Goal: Task Accomplishment & Management: Manage account settings

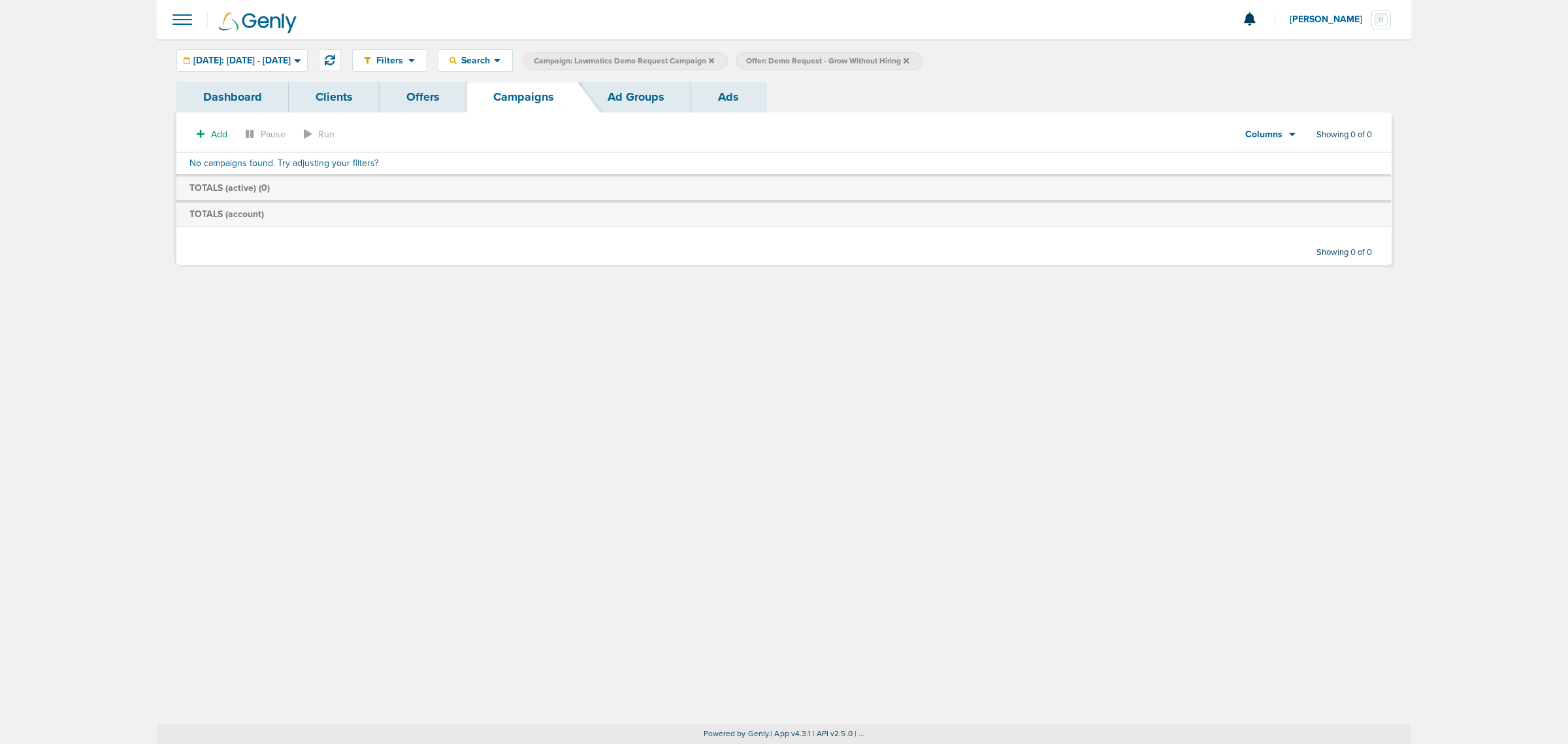
click at [714, 61] on icon at bounding box center [711, 61] width 5 height 8
click at [696, 61] on icon at bounding box center [694, 61] width 5 height 8
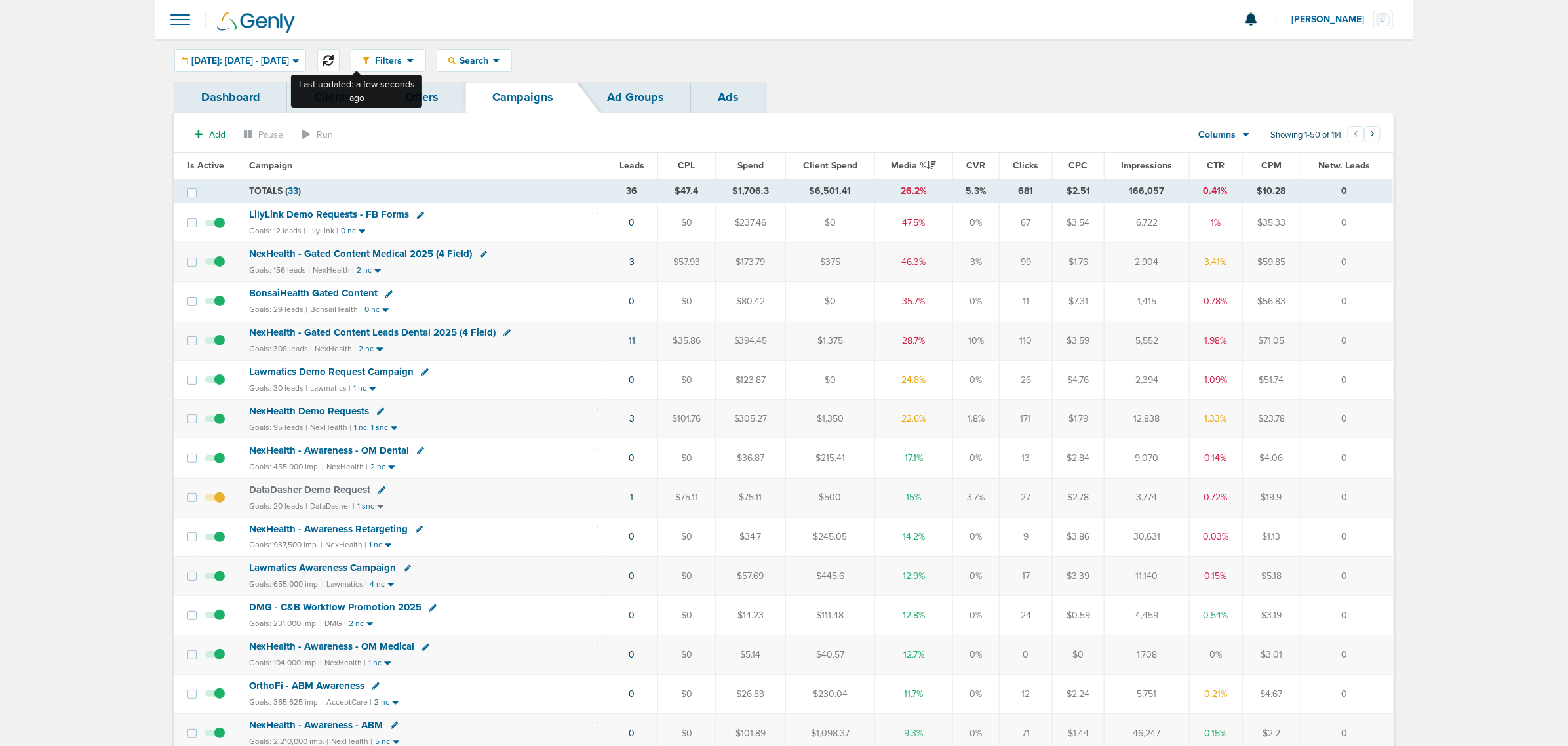
click at [333, 57] on icon at bounding box center [329, 60] width 11 height 11
click at [394, 254] on span "NexHealth - Gated Content Medical 2025 (4 Field)" at bounding box center [361, 254] width 223 height 12
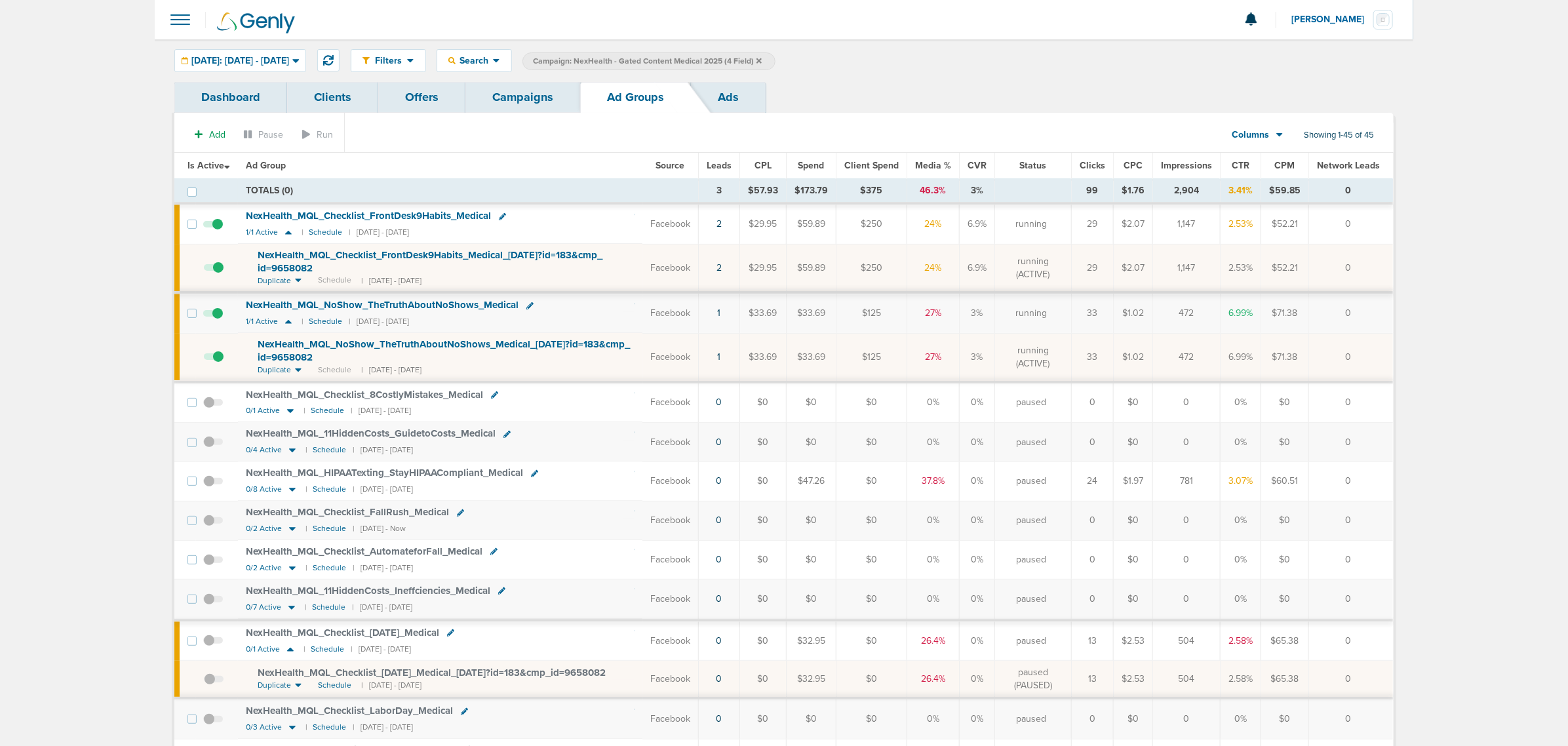
click at [217, 363] on span at bounding box center [214, 363] width 20 height 0
click at [204, 360] on input "checkbox" at bounding box center [204, 360] width 0 height 0
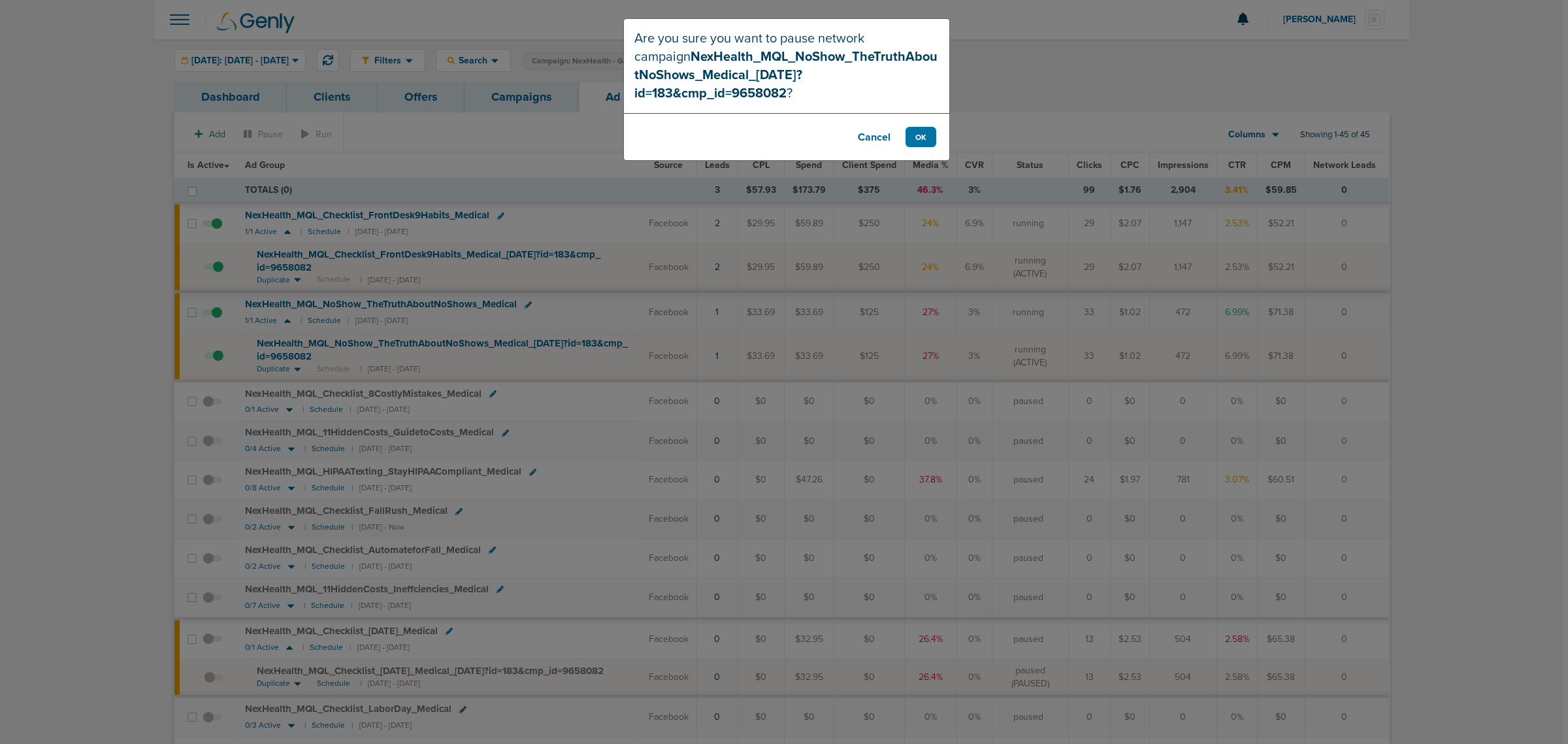
click at [864, 127] on button "Cancel" at bounding box center [874, 137] width 52 height 20
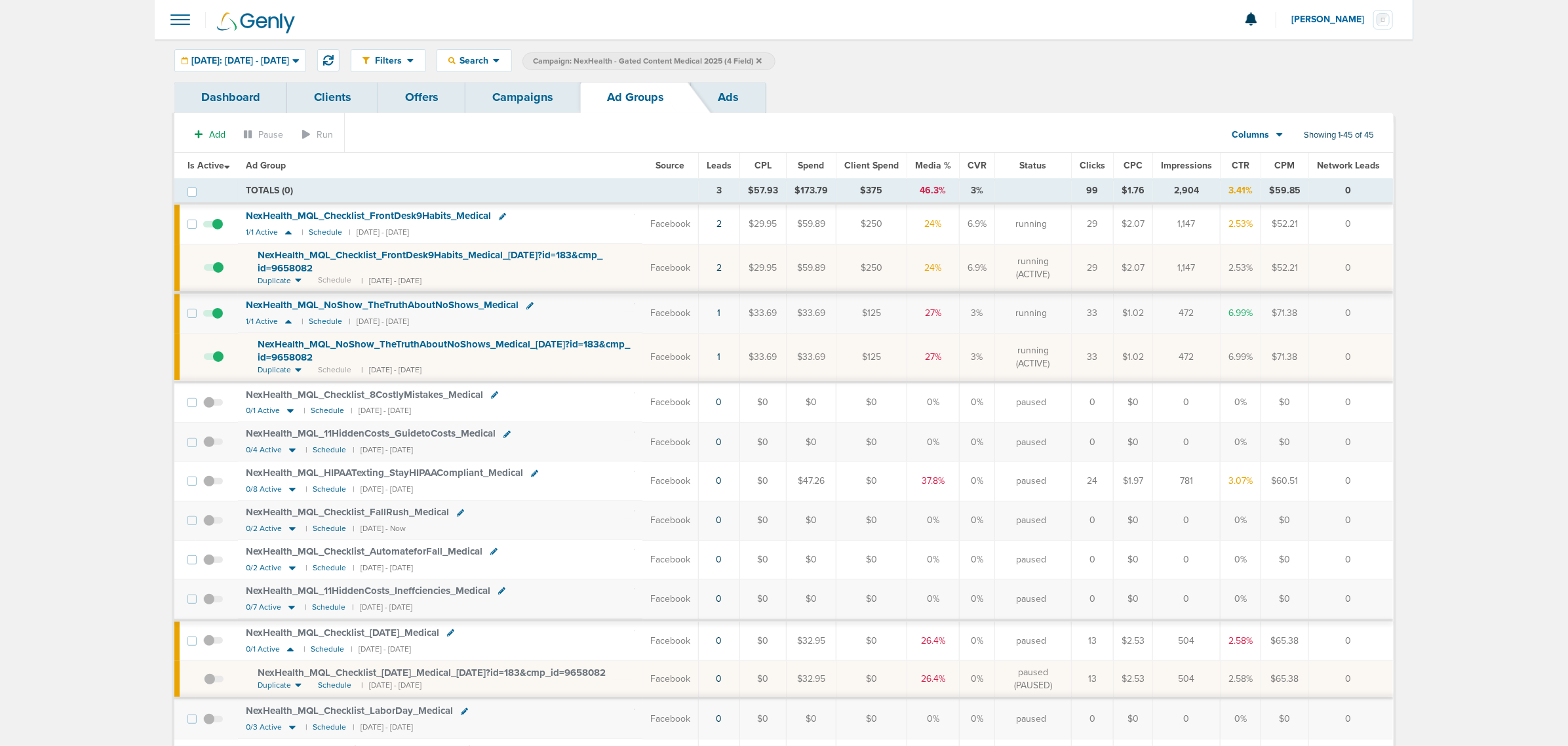
click at [220, 363] on span at bounding box center [214, 363] width 20 height 0
click at [204, 360] on input "checkbox" at bounding box center [204, 360] width 0 height 0
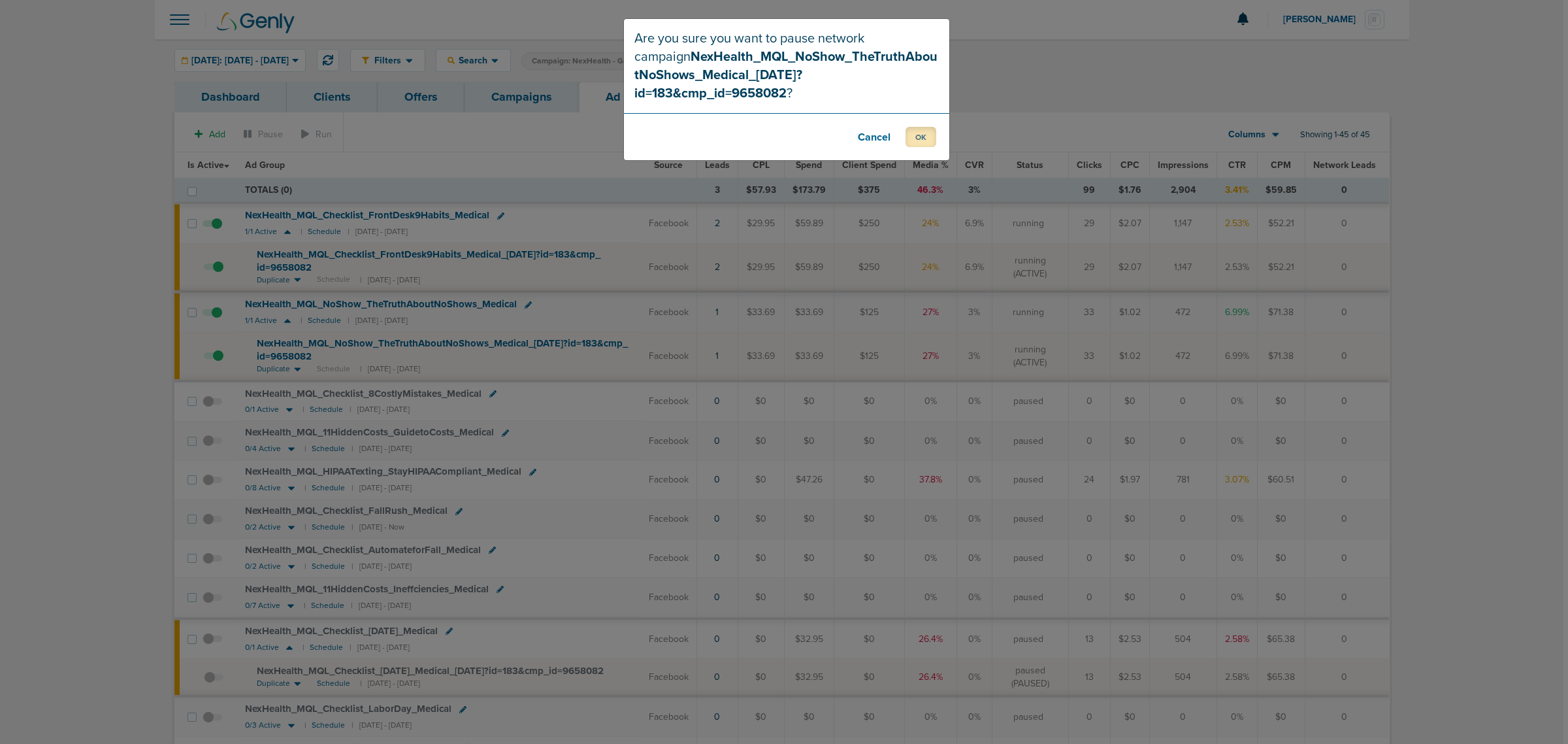
click at [919, 127] on button "OK" at bounding box center [921, 137] width 31 height 20
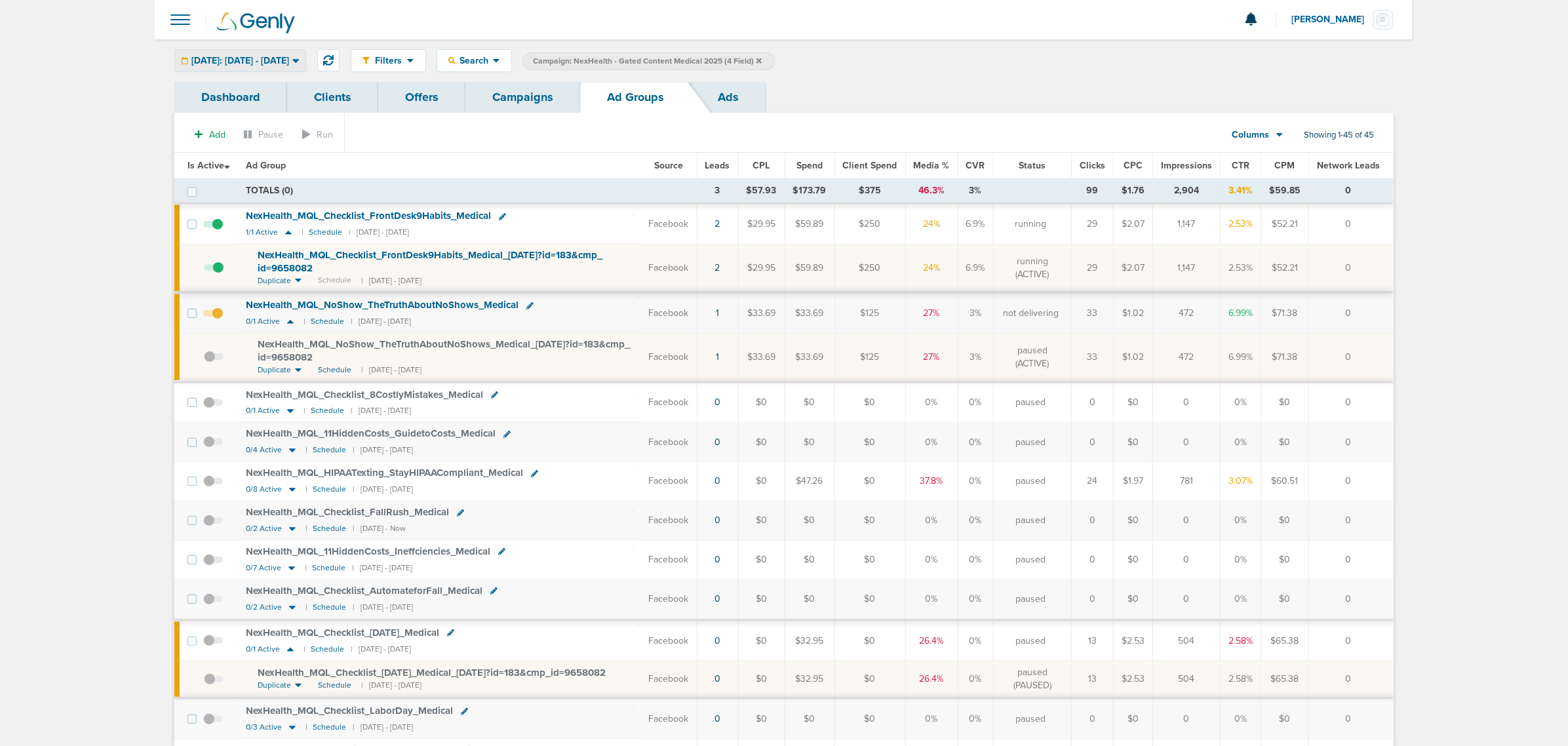
click at [270, 50] on div "[DATE]: [DATE] - [DATE]" at bounding box center [240, 60] width 130 height 22
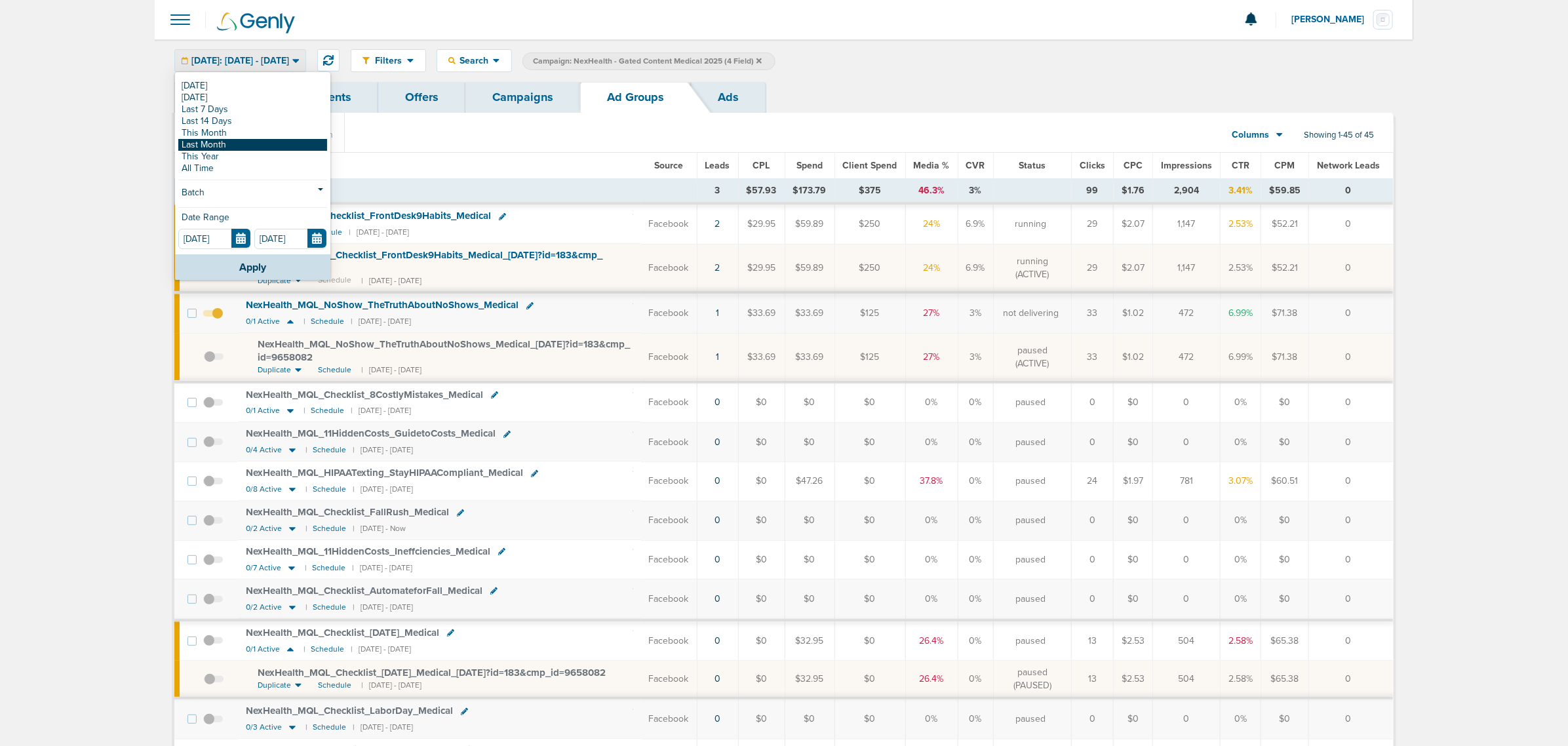
click at [230, 139] on link "Last Month" at bounding box center [253, 145] width 149 height 12
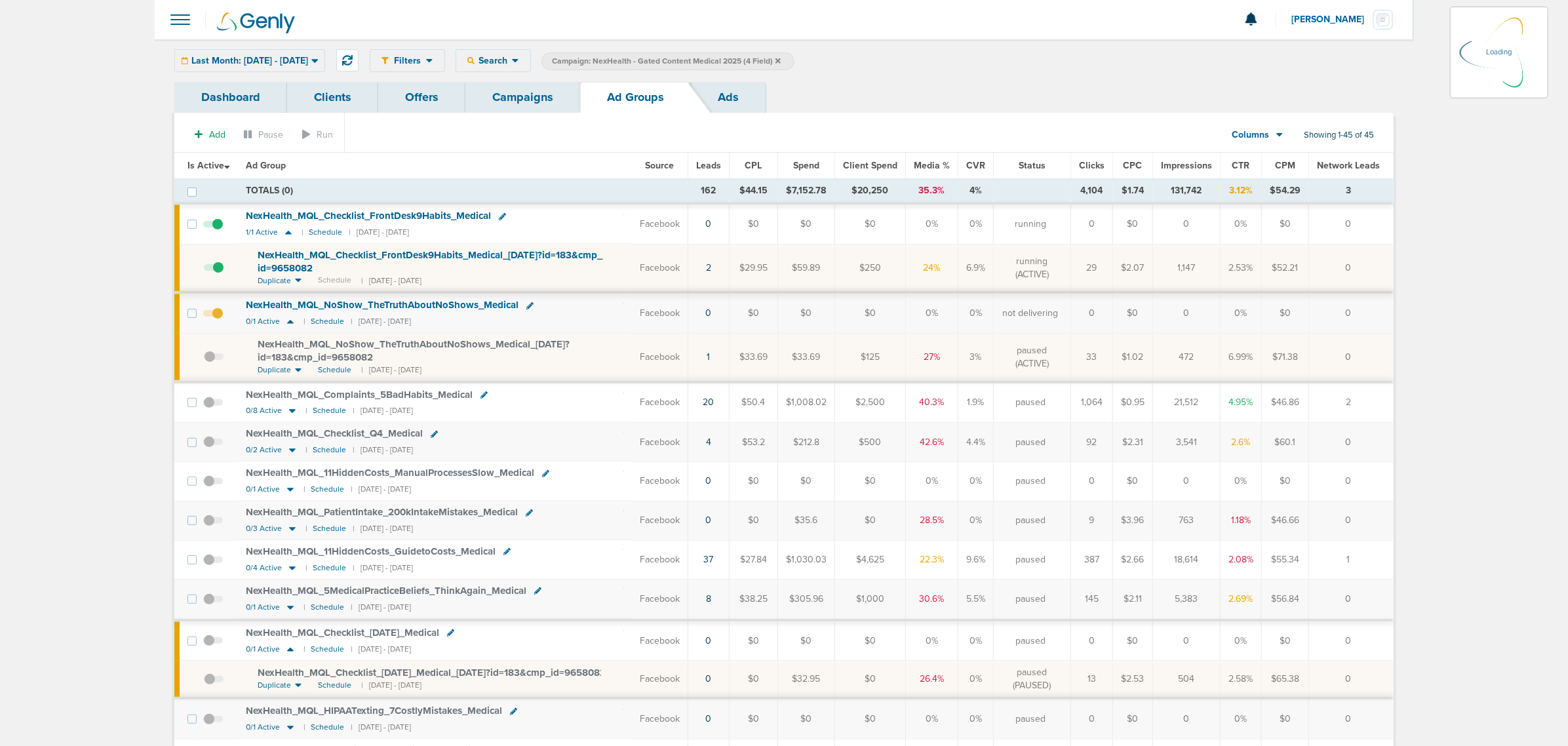
click at [721, 164] on span "Leads" at bounding box center [709, 165] width 25 height 11
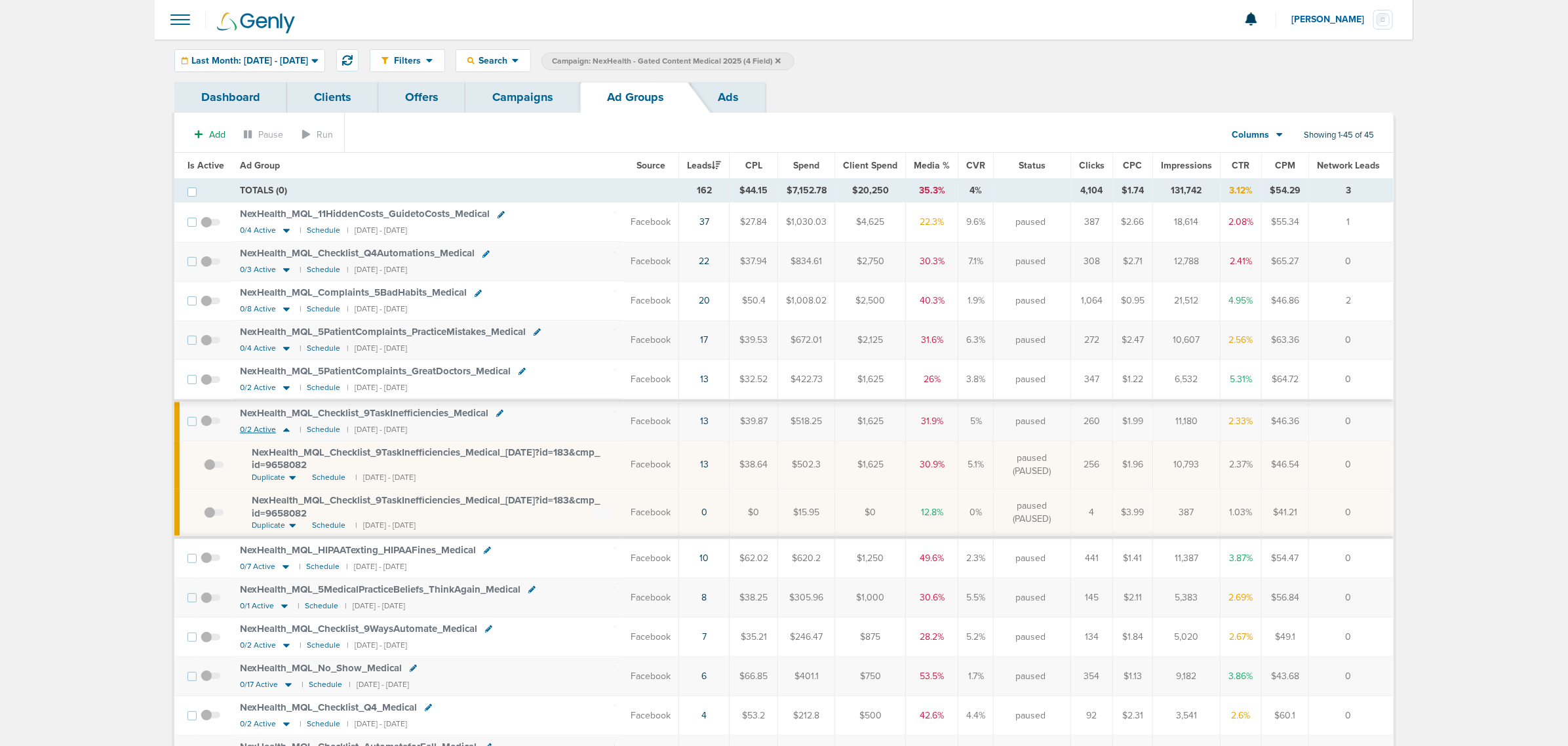
click at [286, 431] on icon at bounding box center [286, 429] width 13 height 11
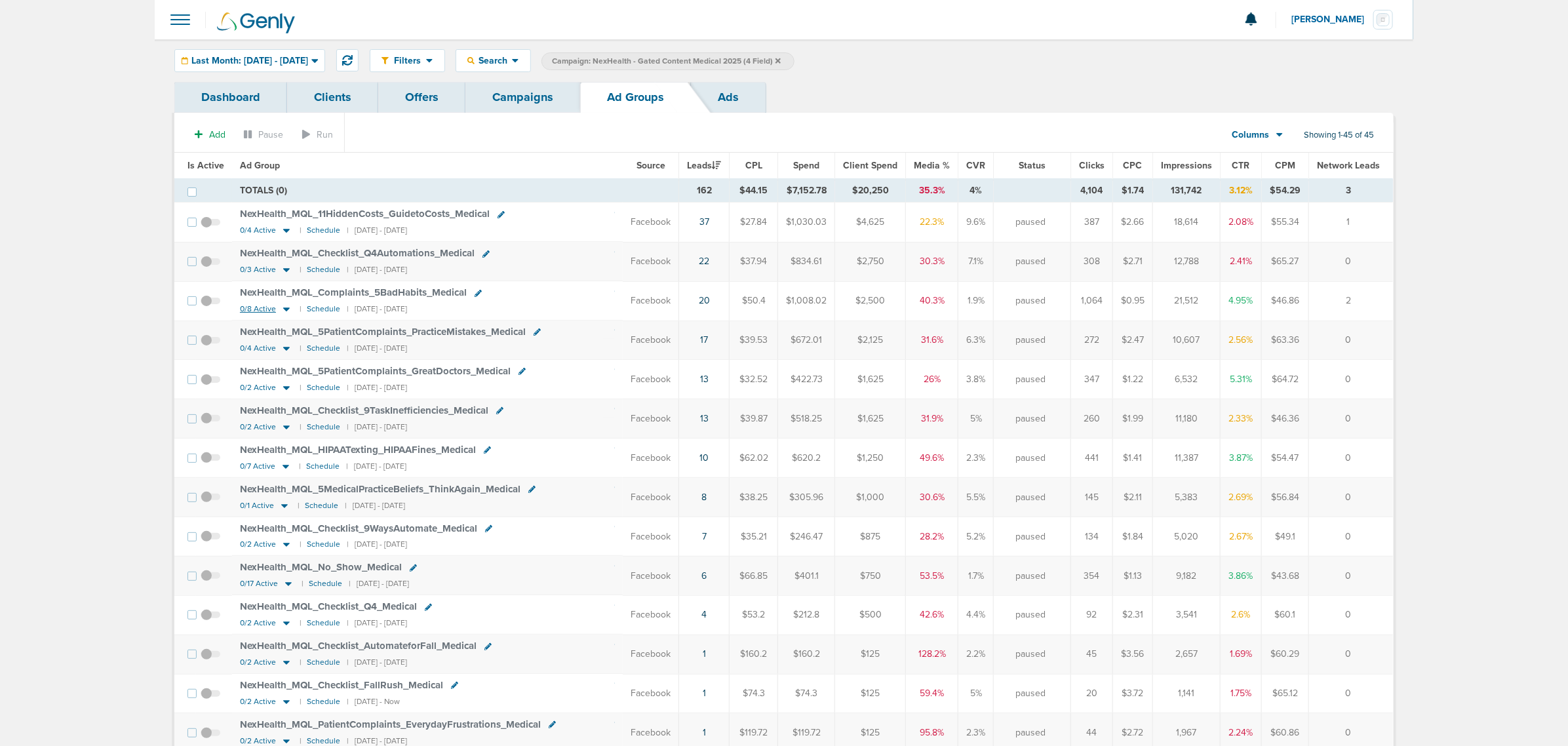
click at [286, 313] on icon at bounding box center [286, 309] width 13 height 11
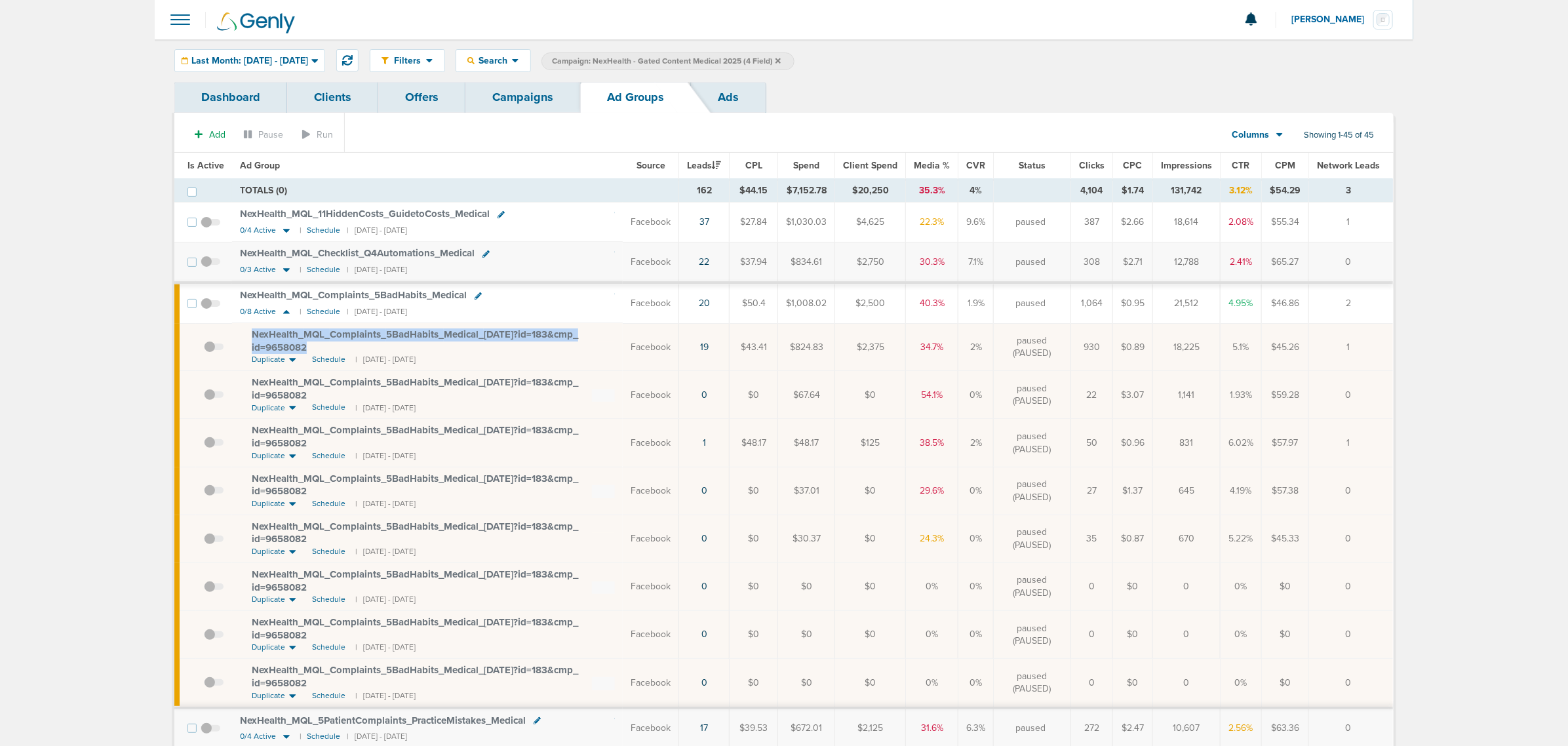
drag, startPoint x: 312, startPoint y: 351, endPoint x: 228, endPoint y: 335, distance: 85.5
click at [228, 335] on tr "NexHealth_ MQL_ Complaints_ 5BadHabits_ Medical_ [DATE]?id=183&cmp_ id=9658082 …" at bounding box center [784, 347] width 1219 height 48
copy tr "NexHealth_ MQL_ Complaints_ 5BadHabits_ Medical_ [DATE]?id=183&cmp_ id=9658082"
click at [560, 105] on link "Campaigns" at bounding box center [523, 97] width 114 height 31
click at [544, 94] on link "Campaigns" at bounding box center [523, 97] width 114 height 31
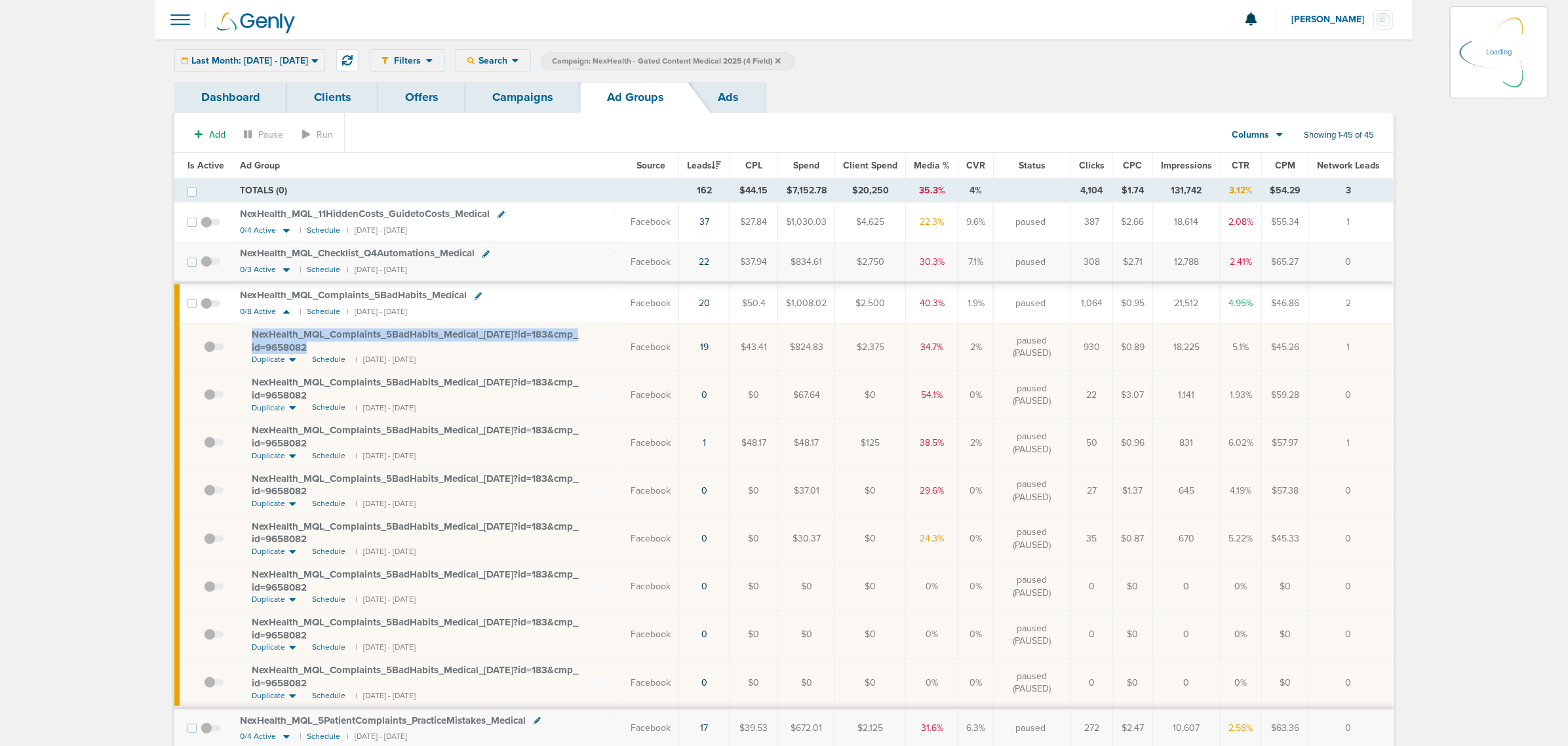
click at [516, 103] on link "Campaigns" at bounding box center [523, 97] width 114 height 31
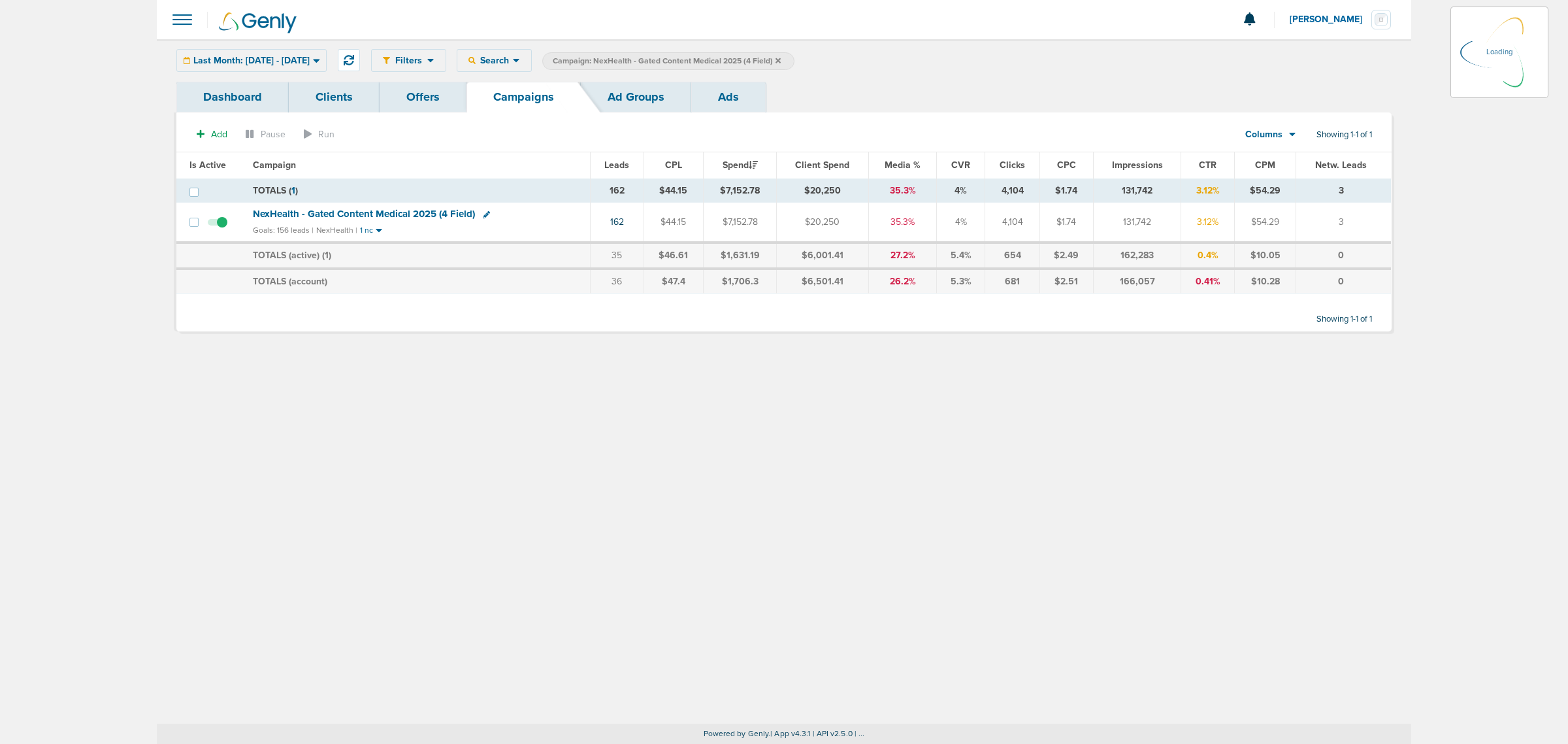
click at [781, 61] on icon at bounding box center [778, 61] width 5 height 8
click at [781, 61] on icon at bounding box center [778, 60] width 5 height 5
click at [781, 59] on icon at bounding box center [778, 60] width 5 height 5
click at [781, 57] on span "Campaign: NexHealth - Gated Content Medical 2025 (4 Field)" at bounding box center [667, 61] width 228 height 11
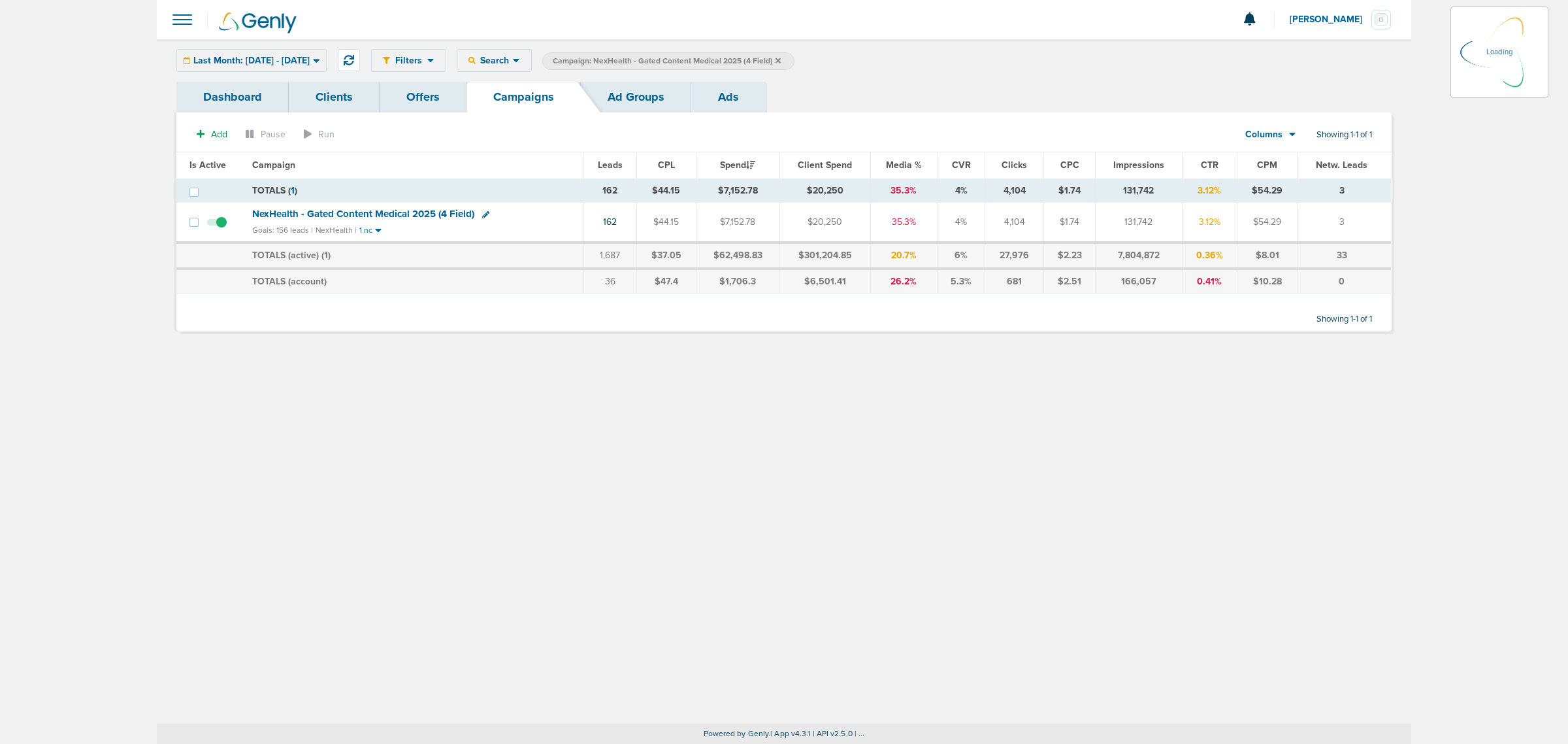
click at [781, 57] on icon at bounding box center [778, 60] width 5 height 5
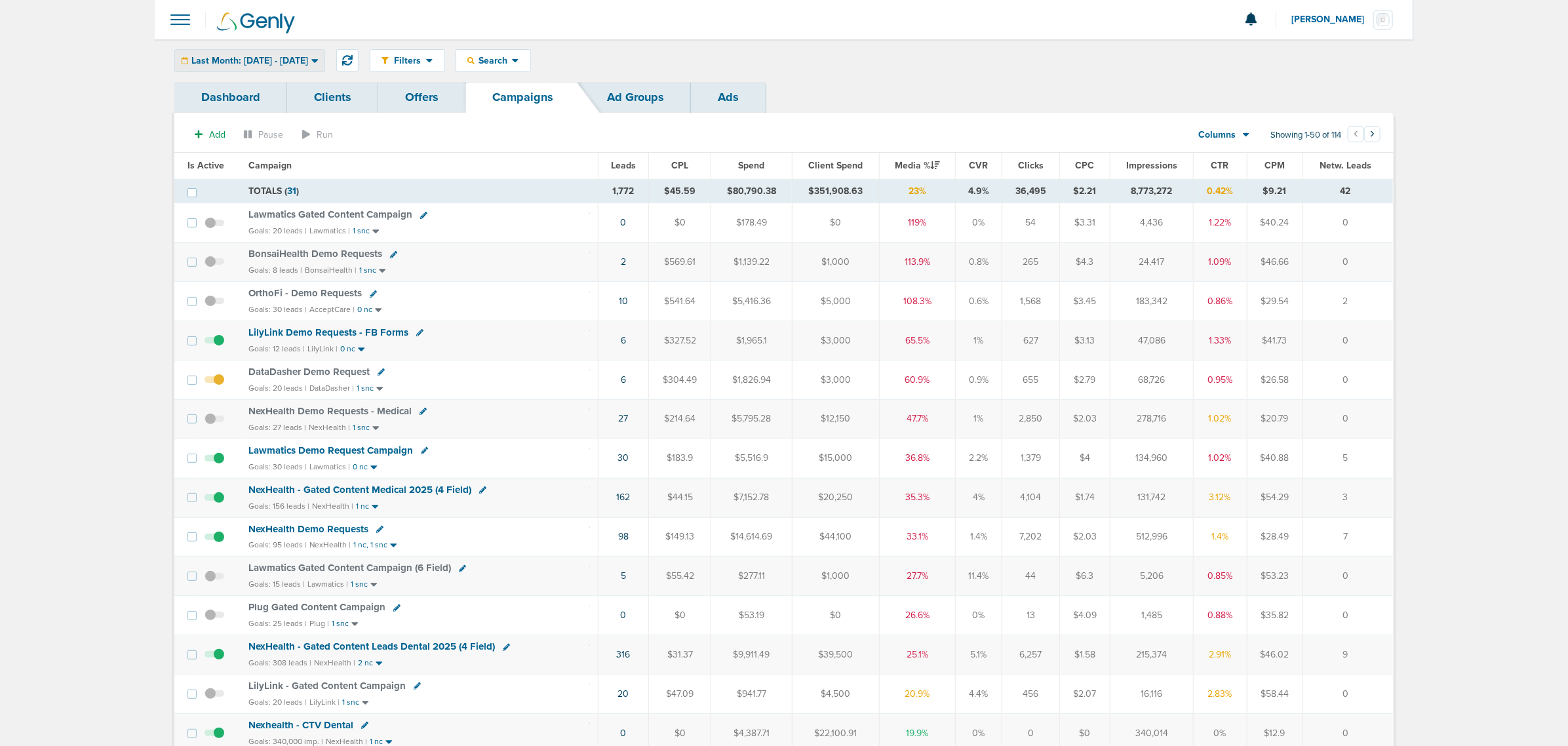
click at [308, 63] on span "Last Month: [DATE] - [DATE]" at bounding box center [249, 61] width 116 height 9
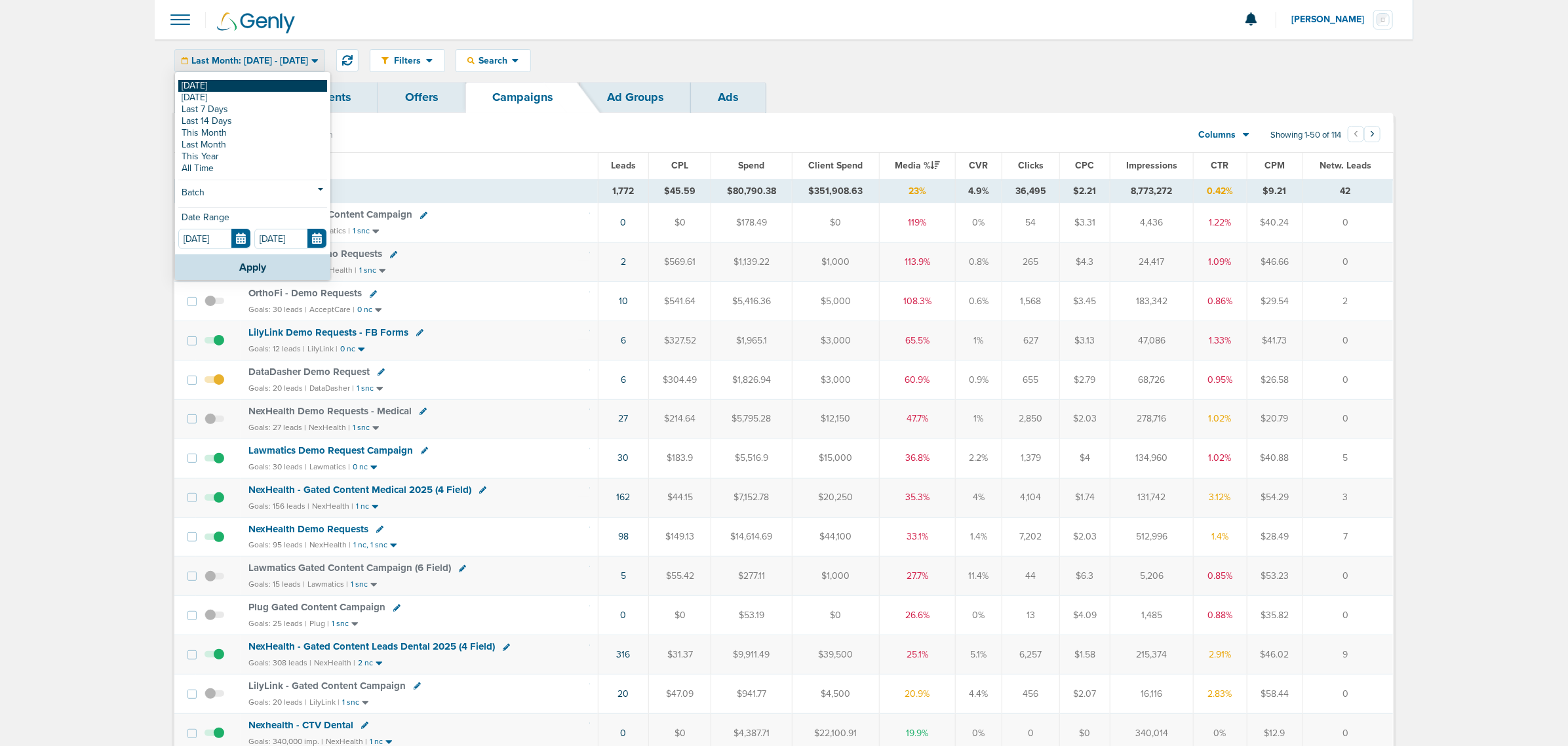
click at [277, 80] on link "[DATE]" at bounding box center [253, 86] width 149 height 12
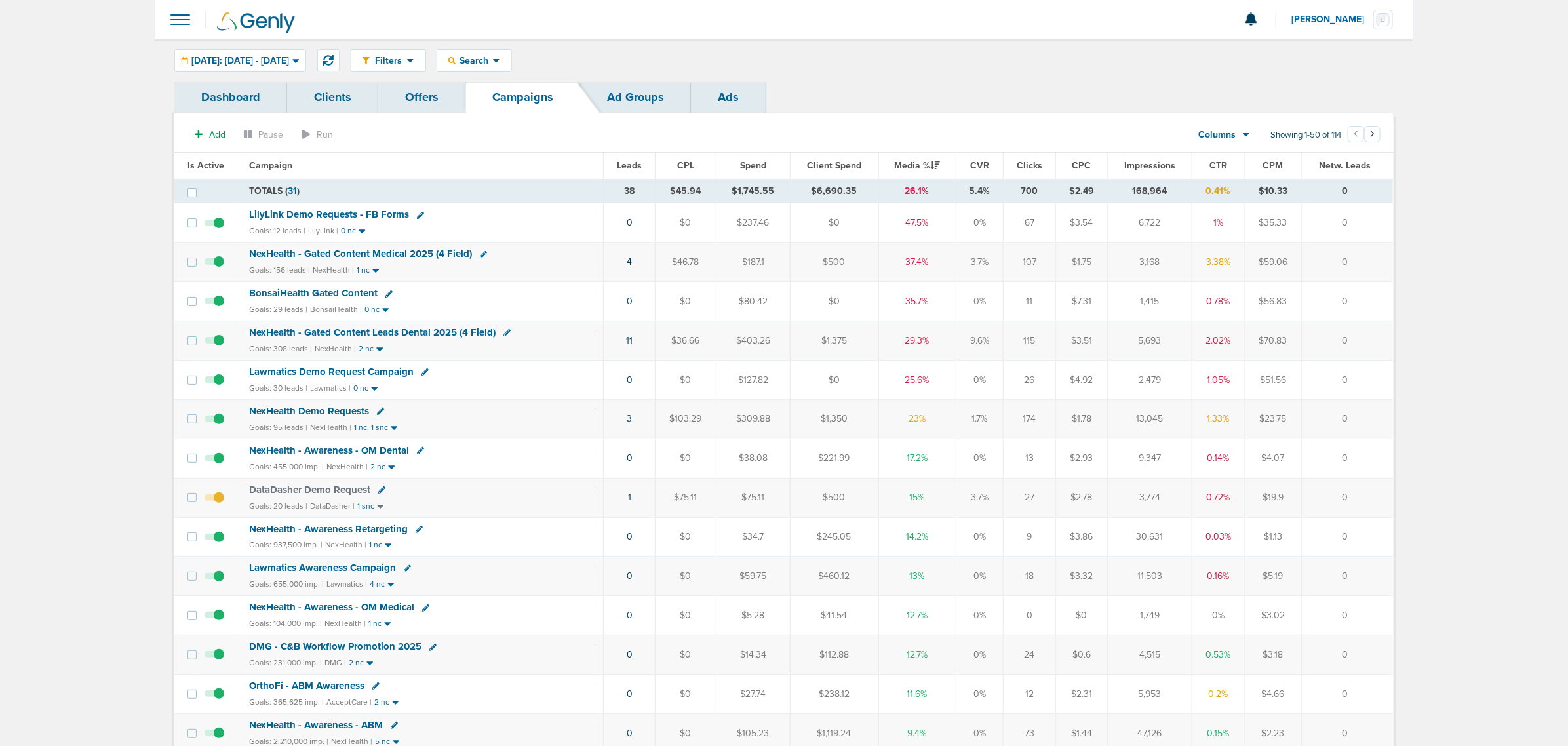
click at [384, 255] on span "NexHealth - Gated Content Medical 2025 (4 Field)" at bounding box center [361, 254] width 223 height 12
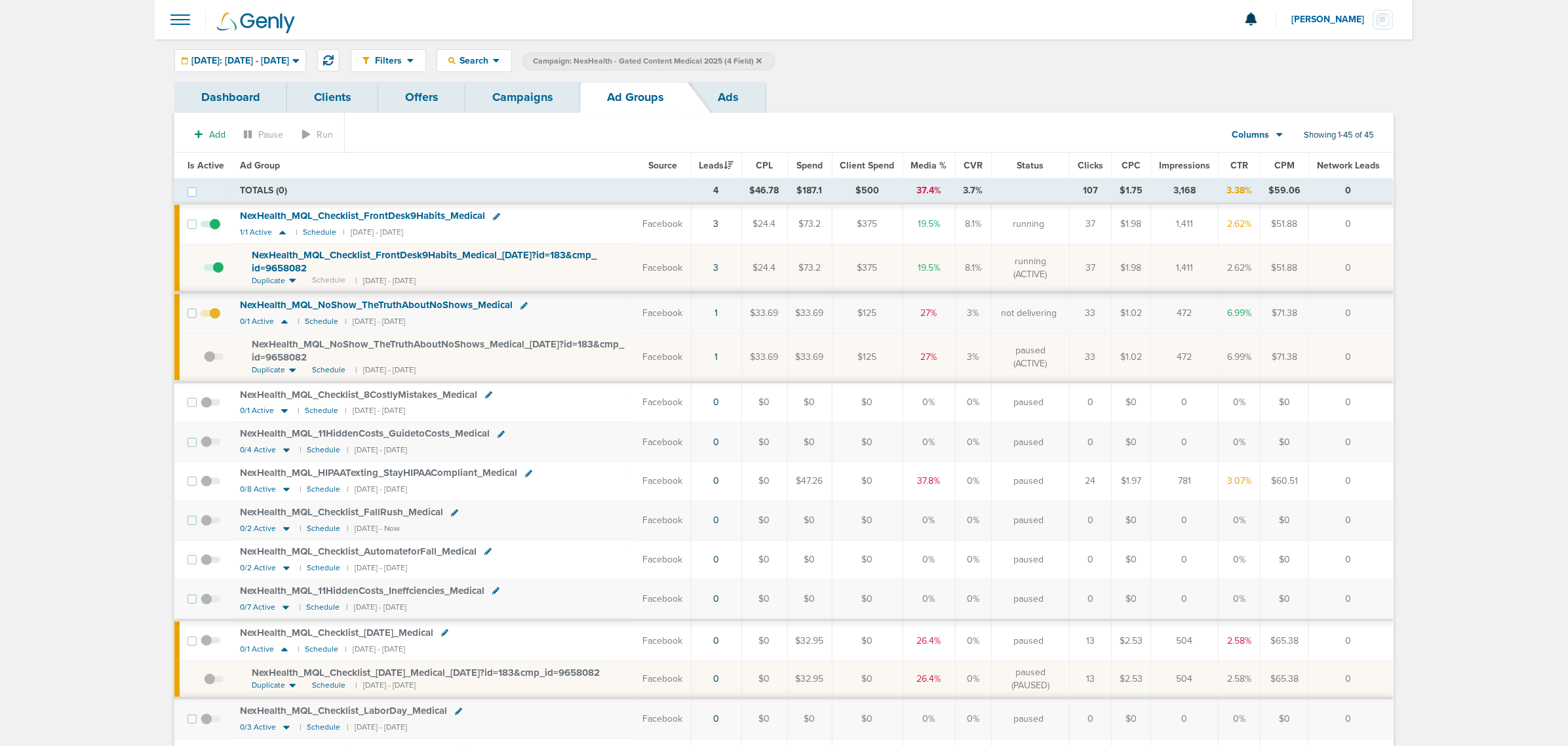
scroll to position [82, 0]
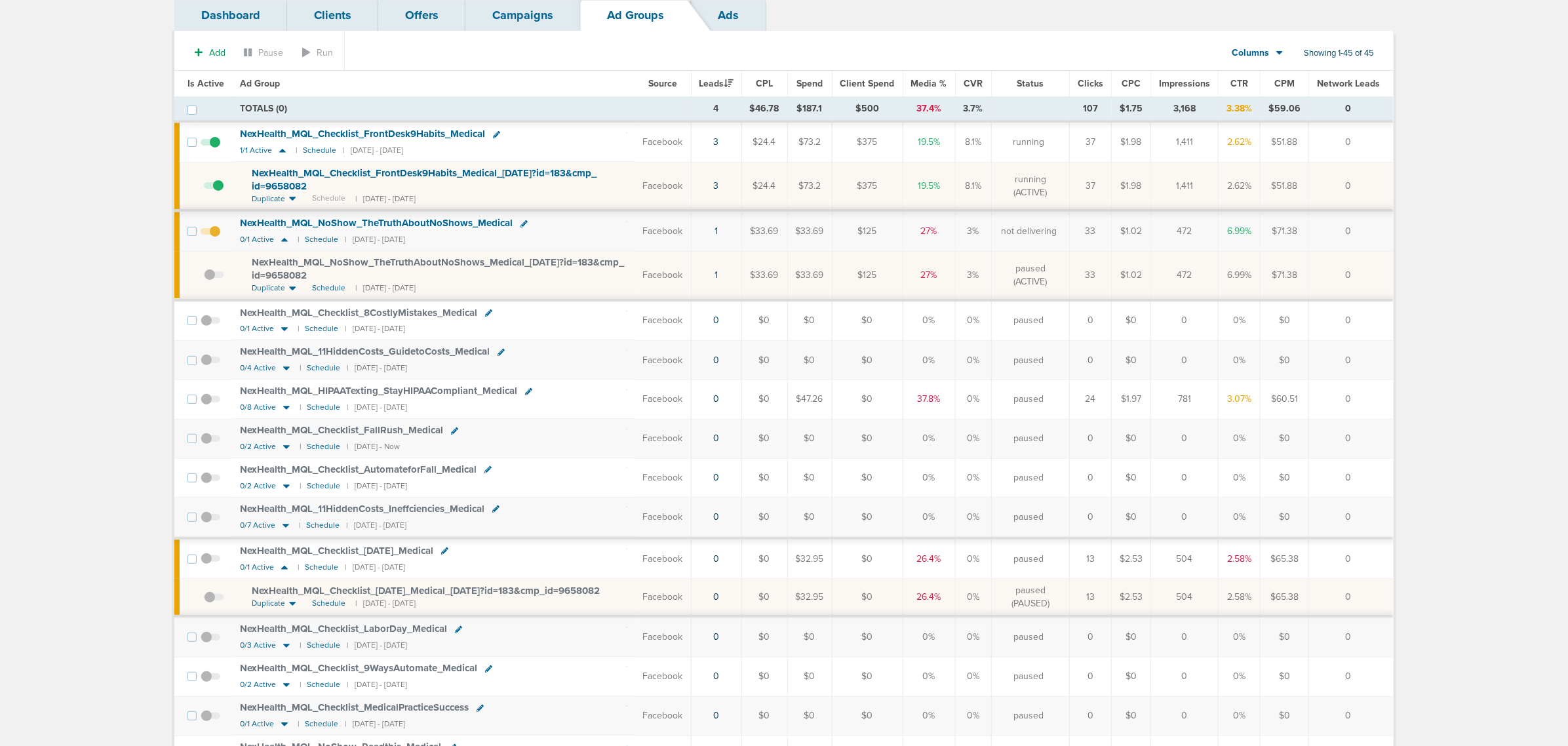
click at [215, 238] on span at bounding box center [210, 238] width 20 height 0
click at [210, 234] on input "checkbox" at bounding box center [210, 234] width 0 height 0
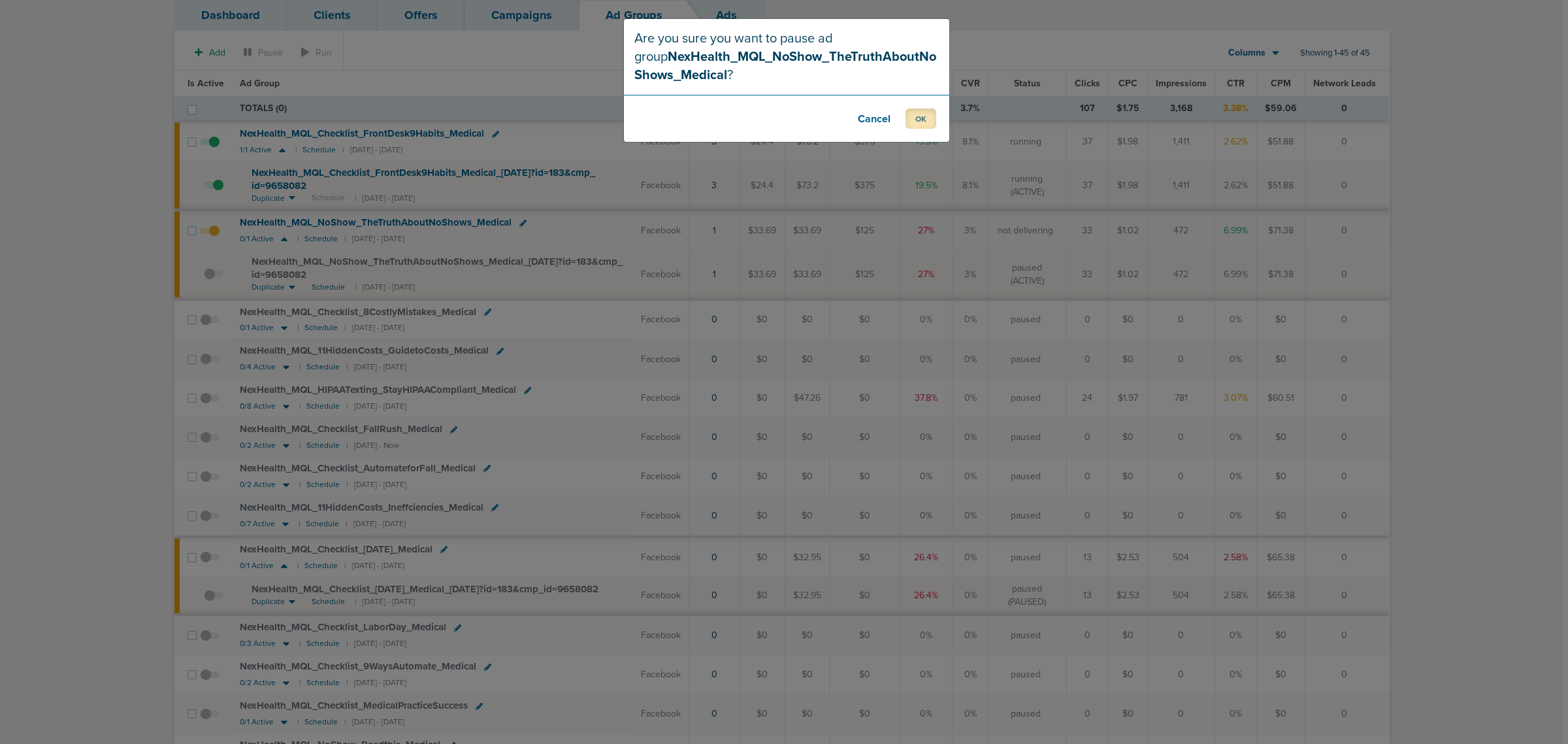
click at [931, 122] on button "OK" at bounding box center [921, 119] width 31 height 20
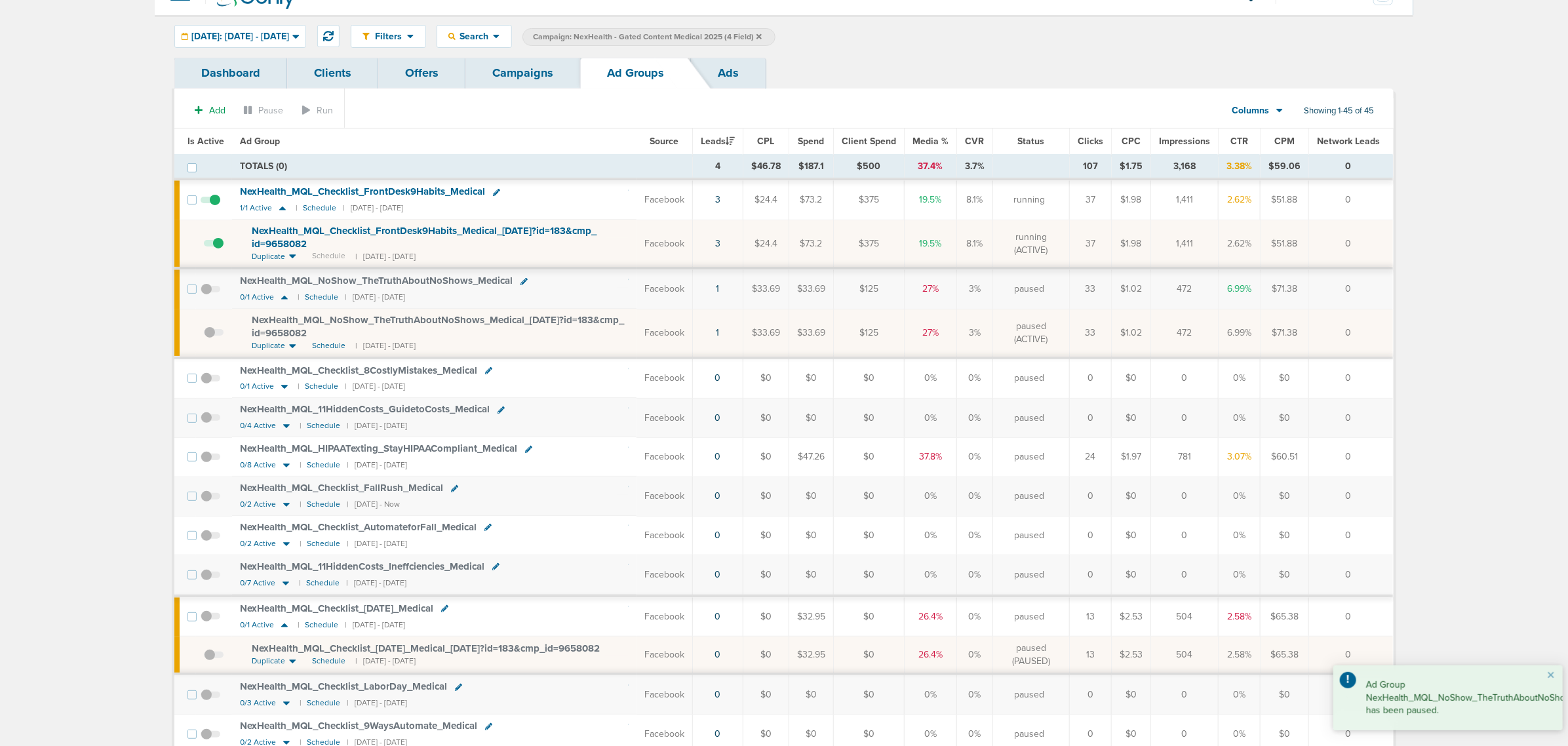
scroll to position [0, 0]
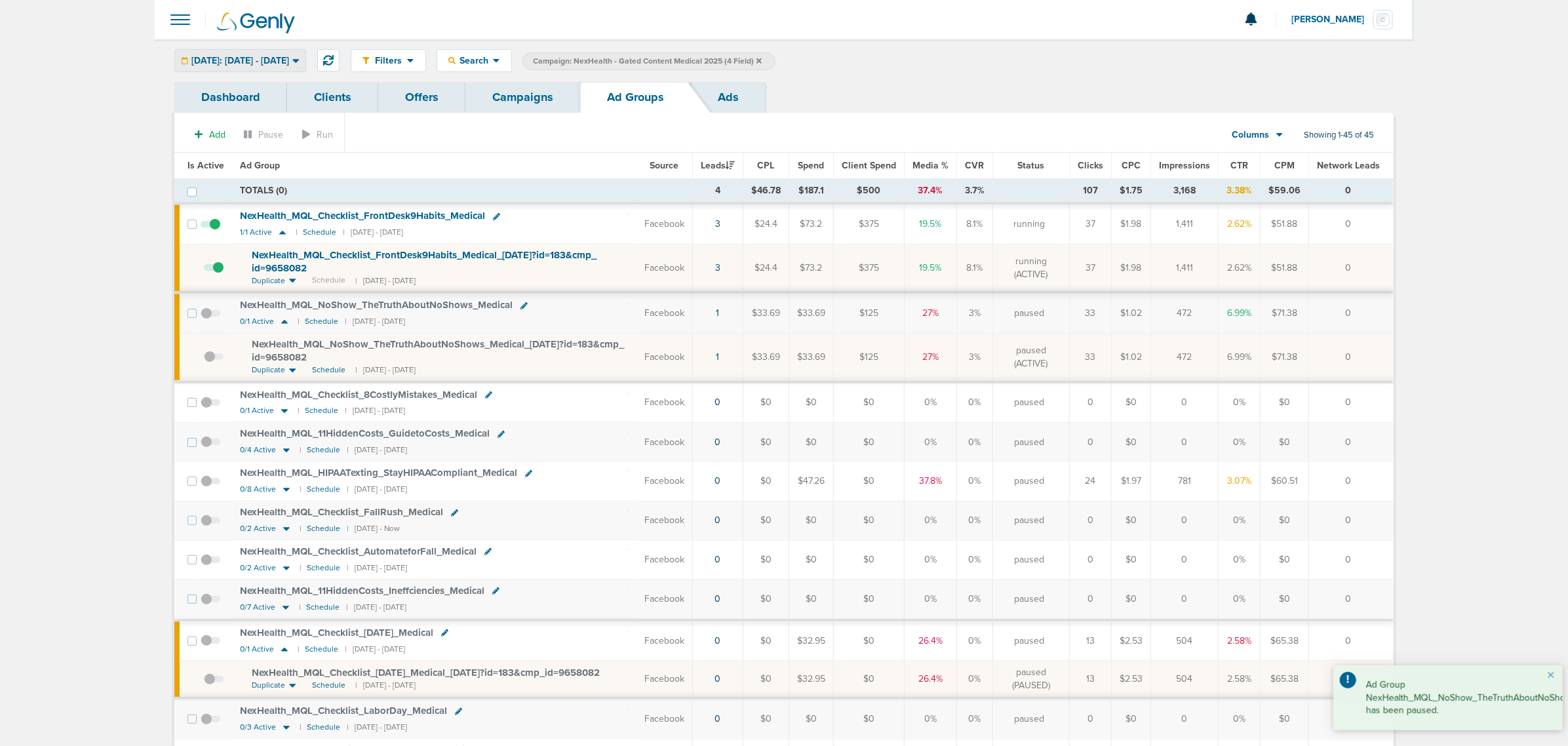
click at [288, 61] on span "[DATE]: [DATE] - [DATE]" at bounding box center [240, 61] width 98 height 9
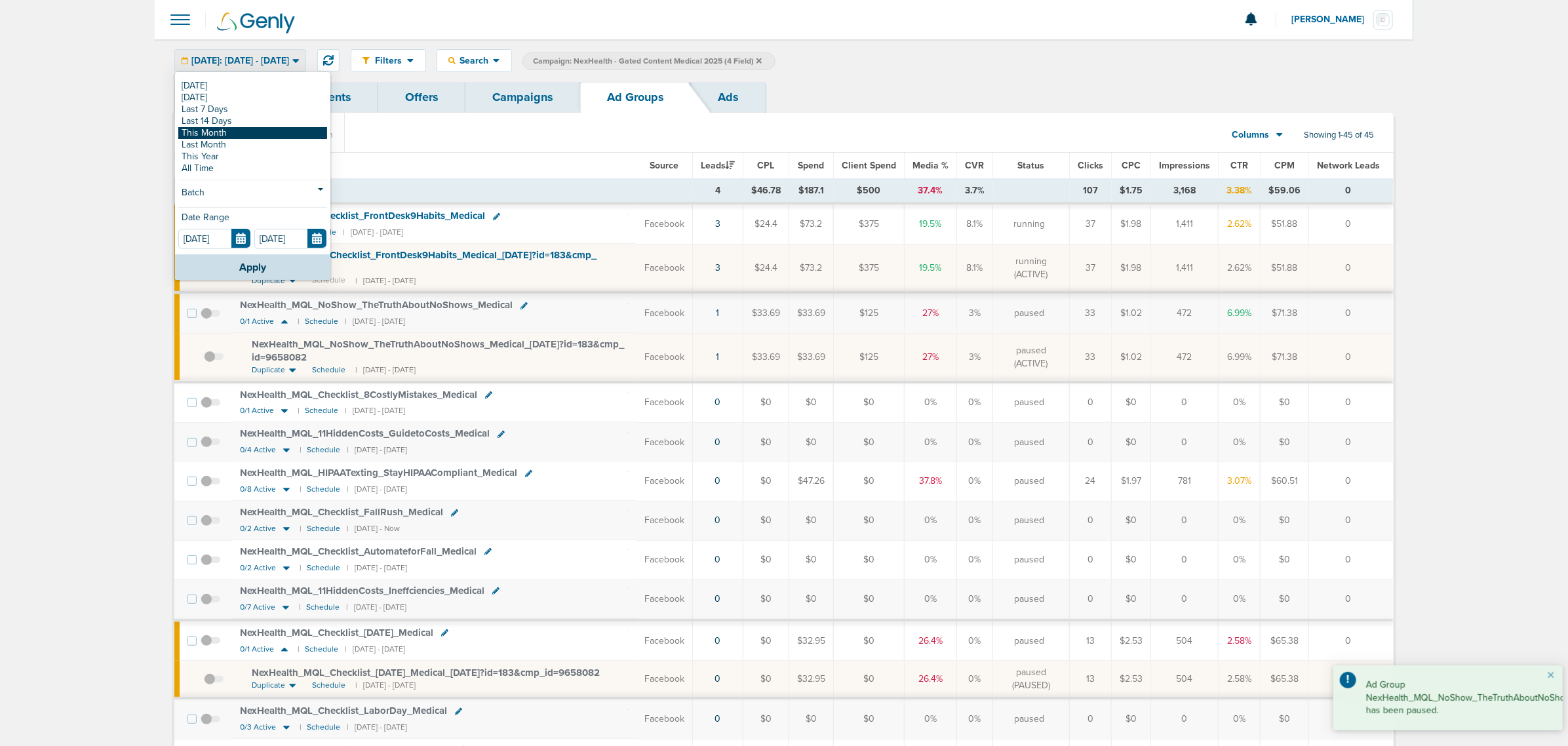
click at [262, 132] on link "This Month" at bounding box center [253, 133] width 149 height 12
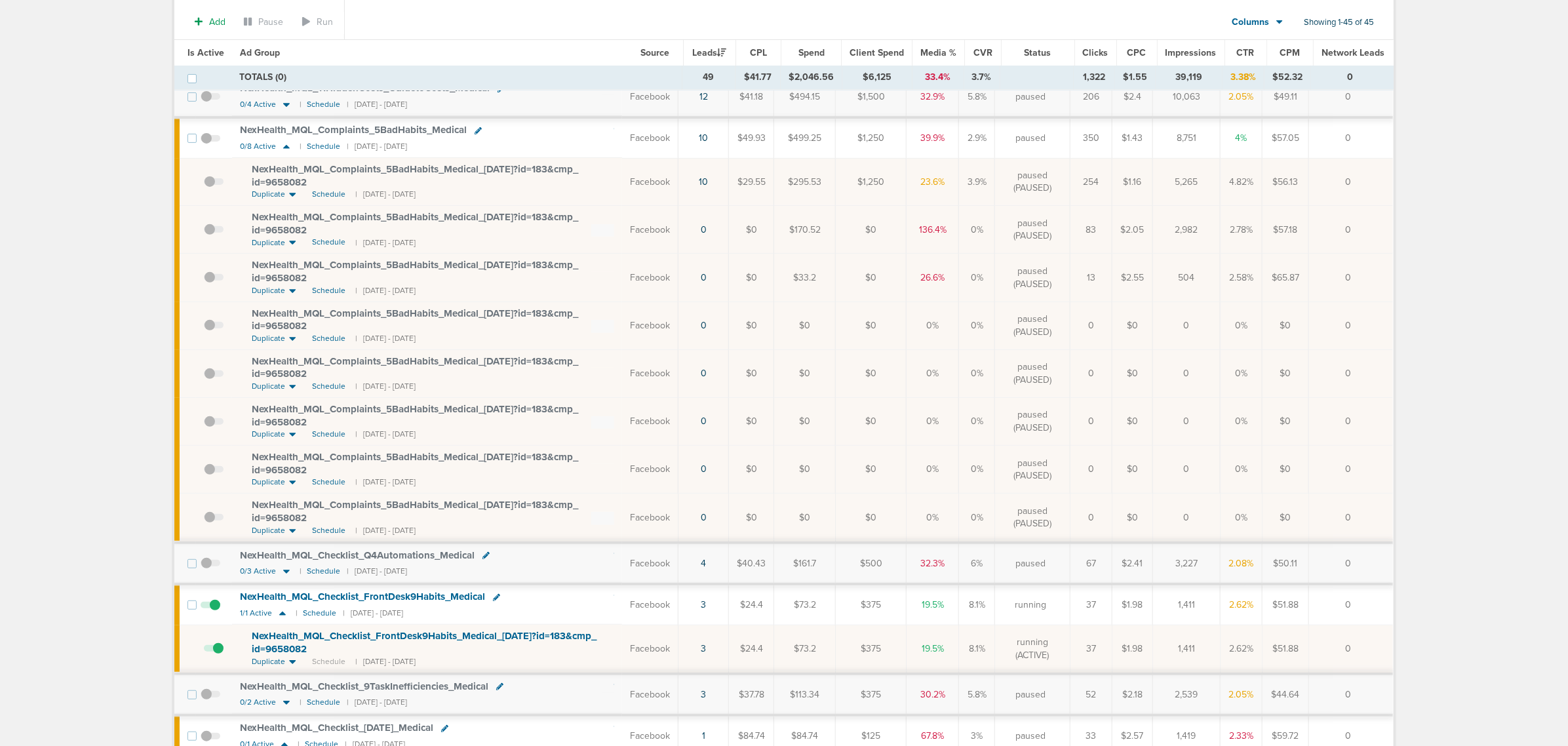
scroll to position [82, 0]
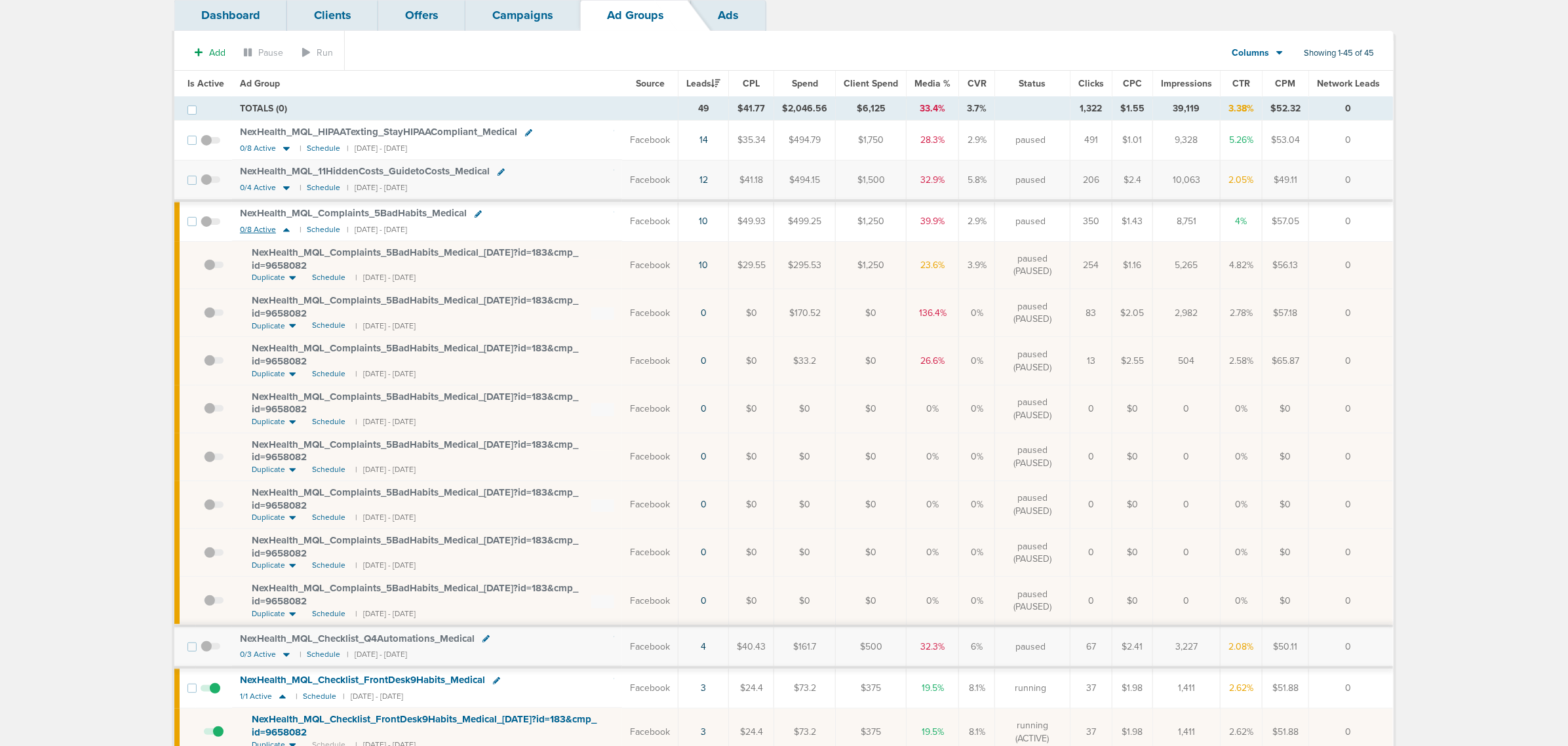
click at [283, 228] on icon at bounding box center [286, 229] width 13 height 11
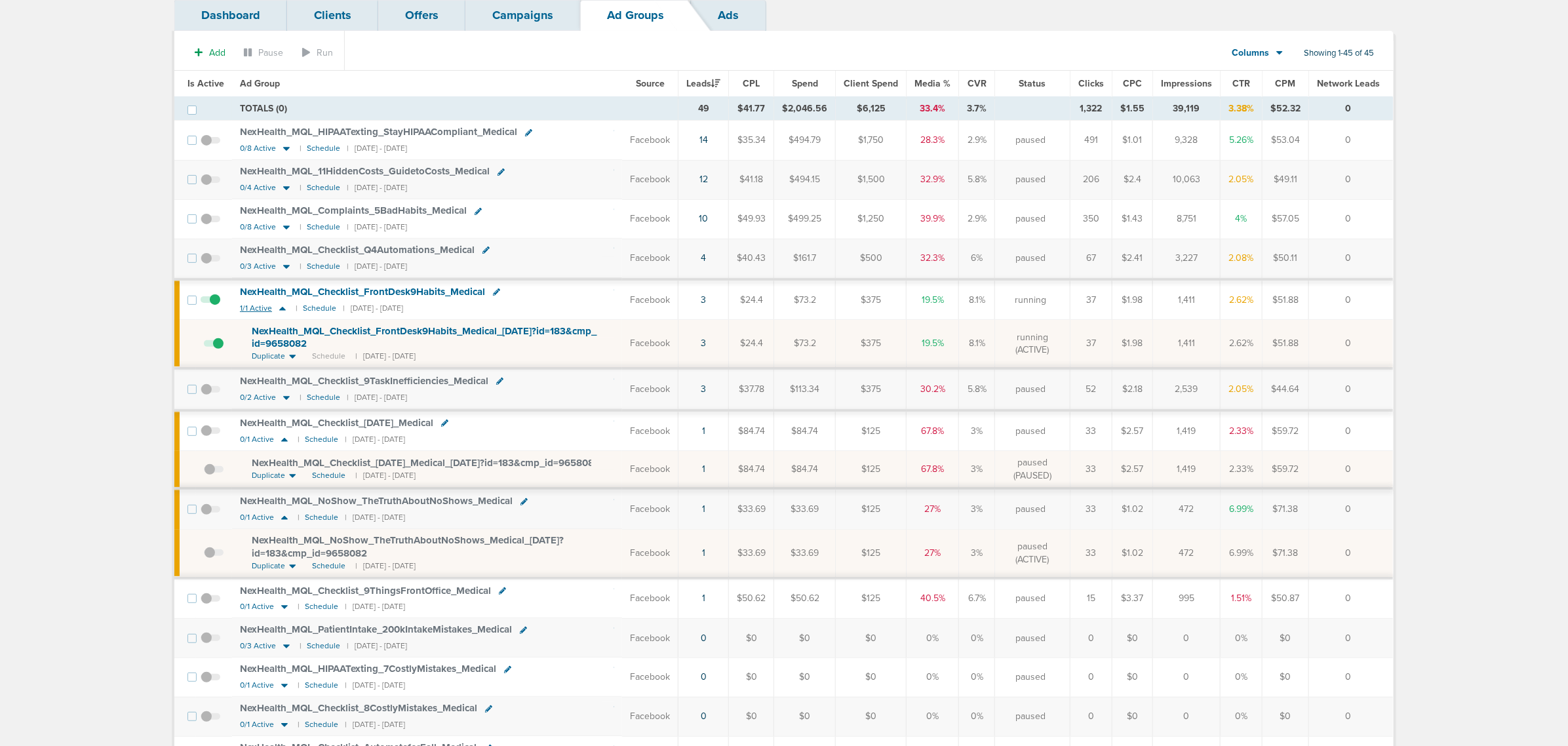
click at [280, 311] on icon at bounding box center [283, 309] width 7 height 4
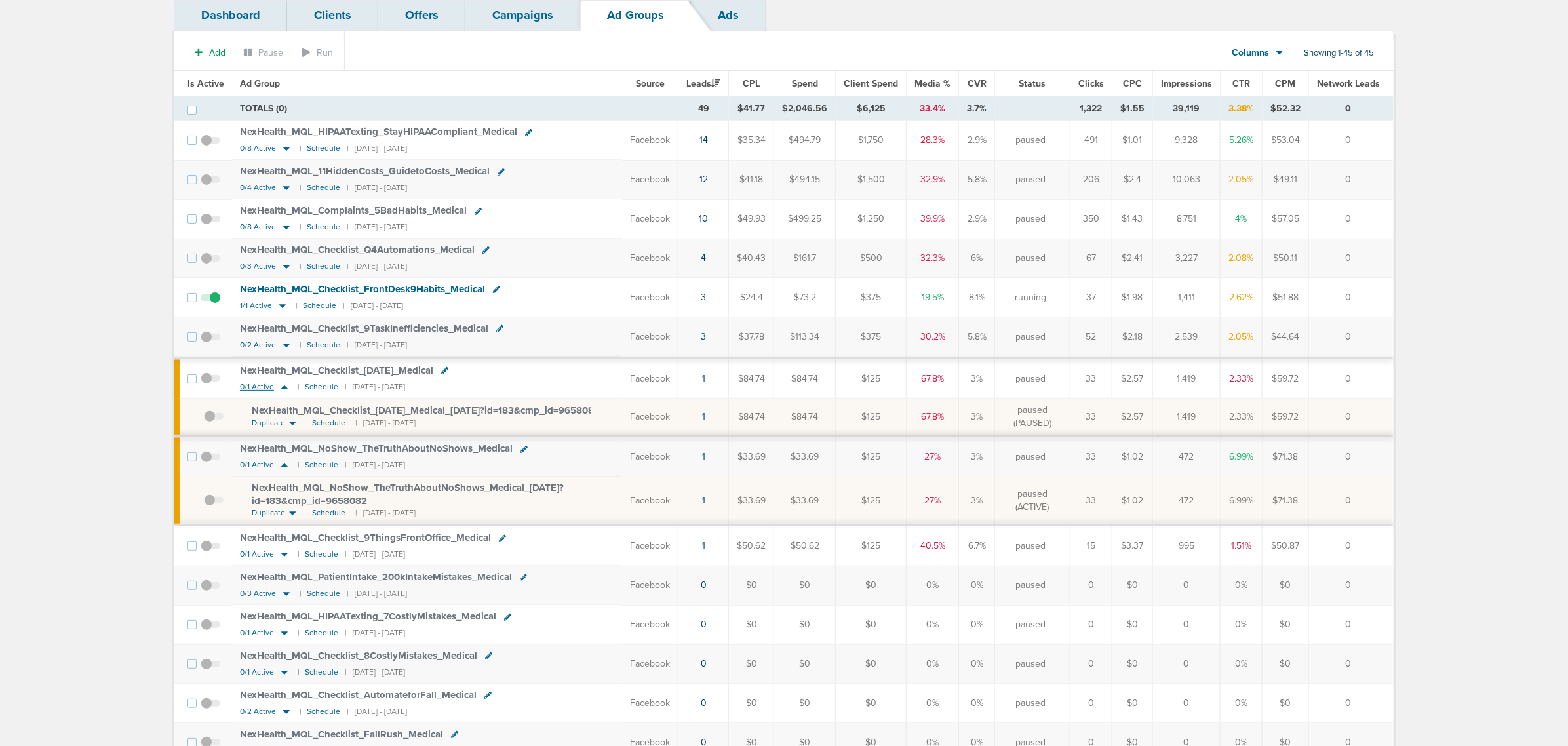
click at [286, 390] on icon at bounding box center [284, 388] width 7 height 4
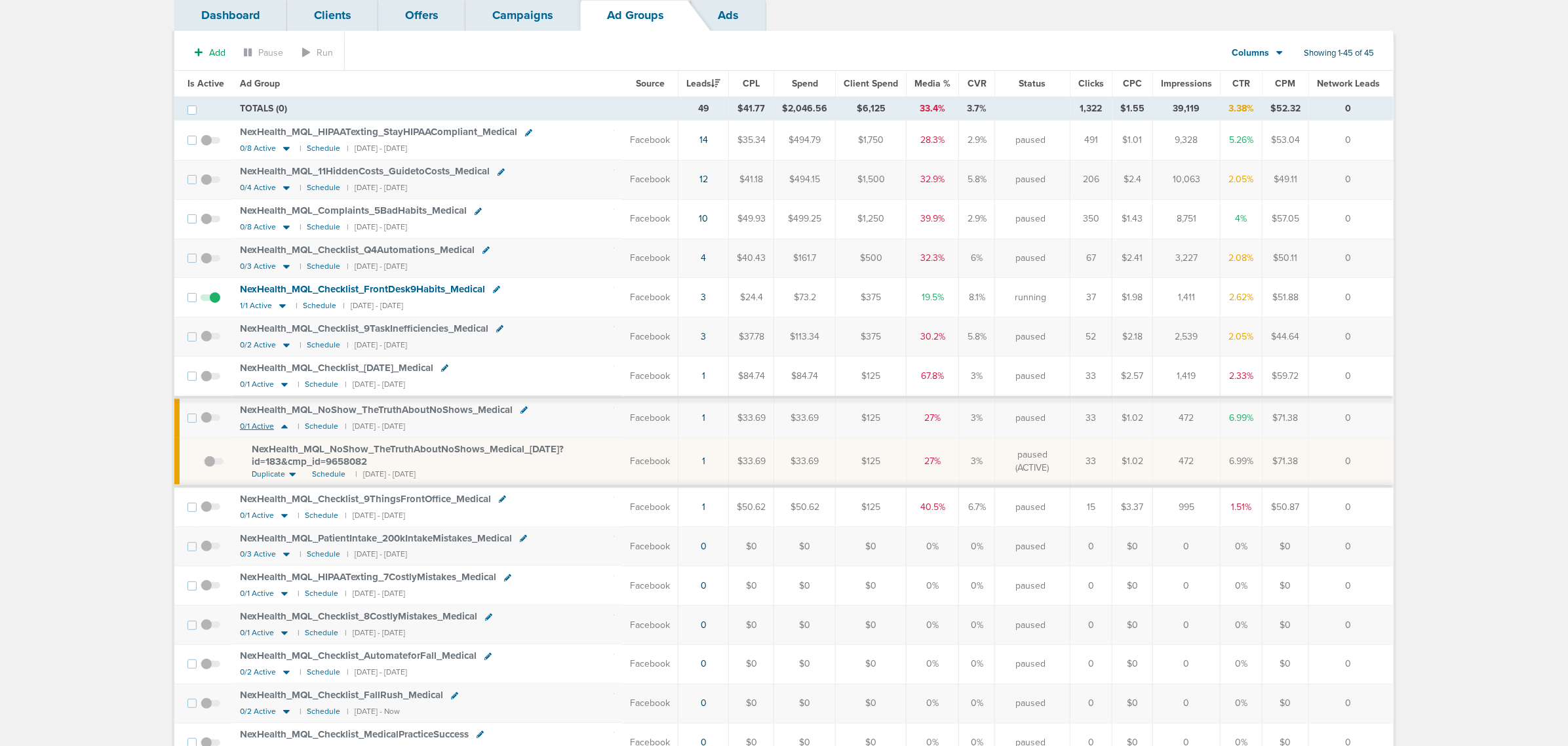
click at [284, 432] on icon at bounding box center [284, 426] width 13 height 11
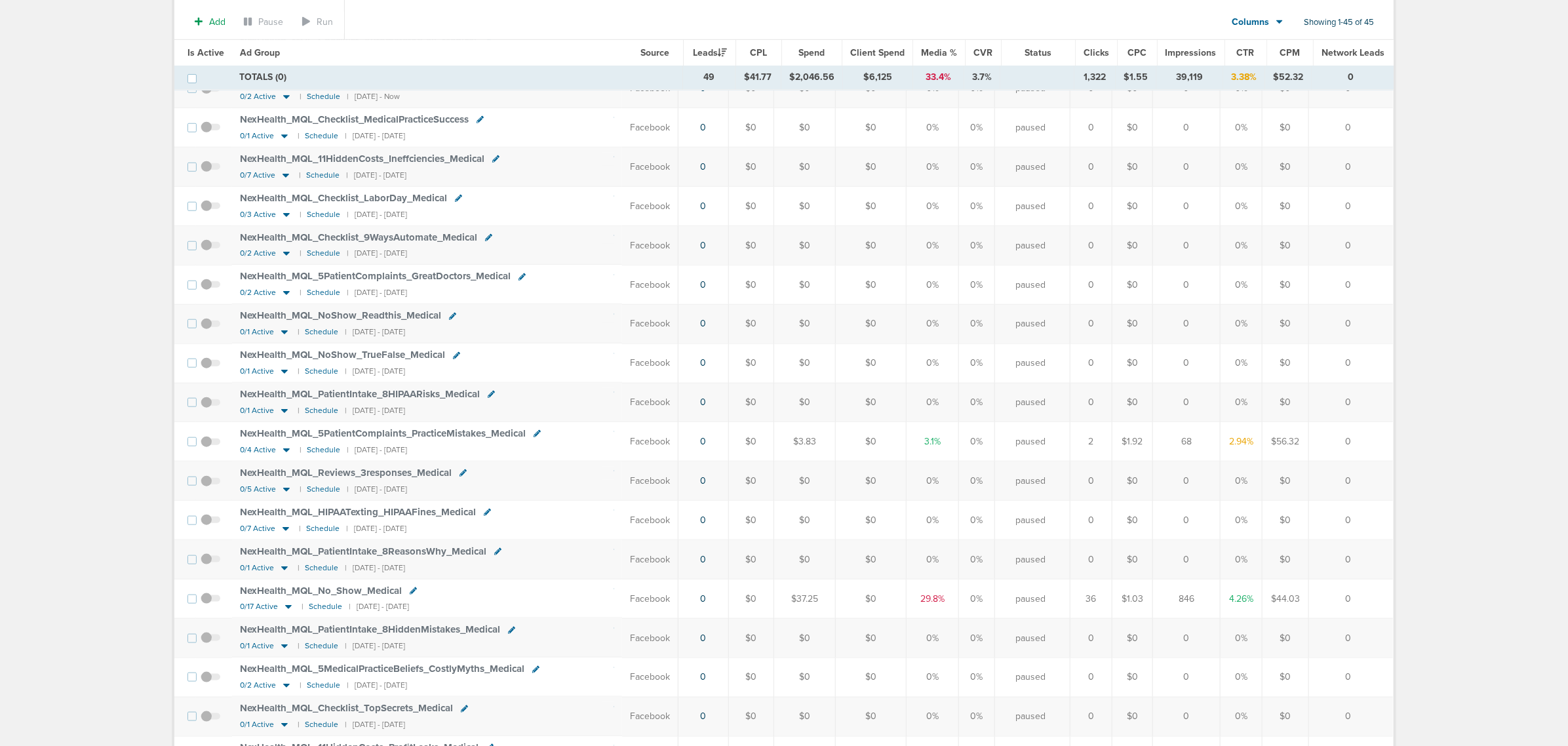
scroll to position [655, 0]
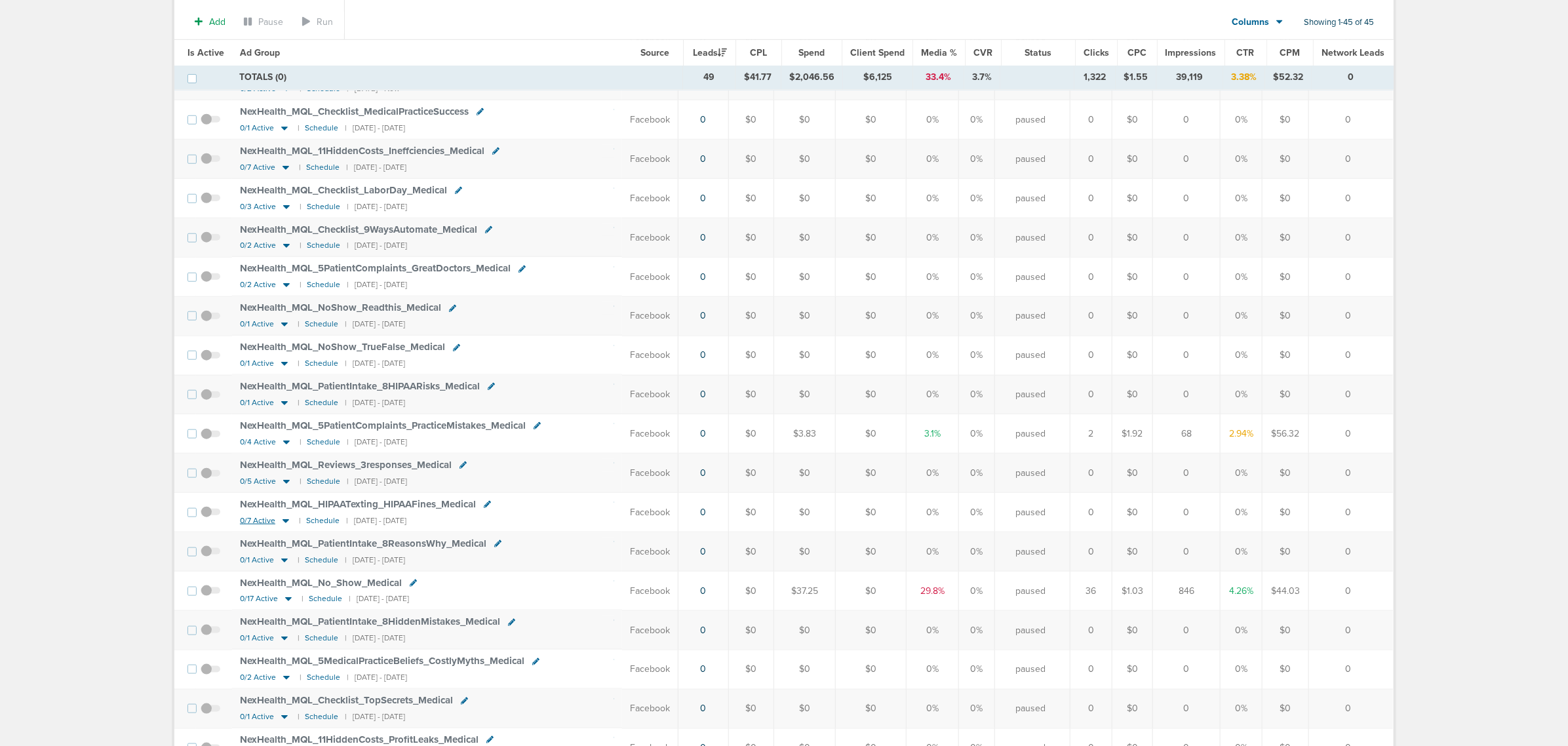
click at [282, 526] on icon at bounding box center [286, 520] width 13 height 11
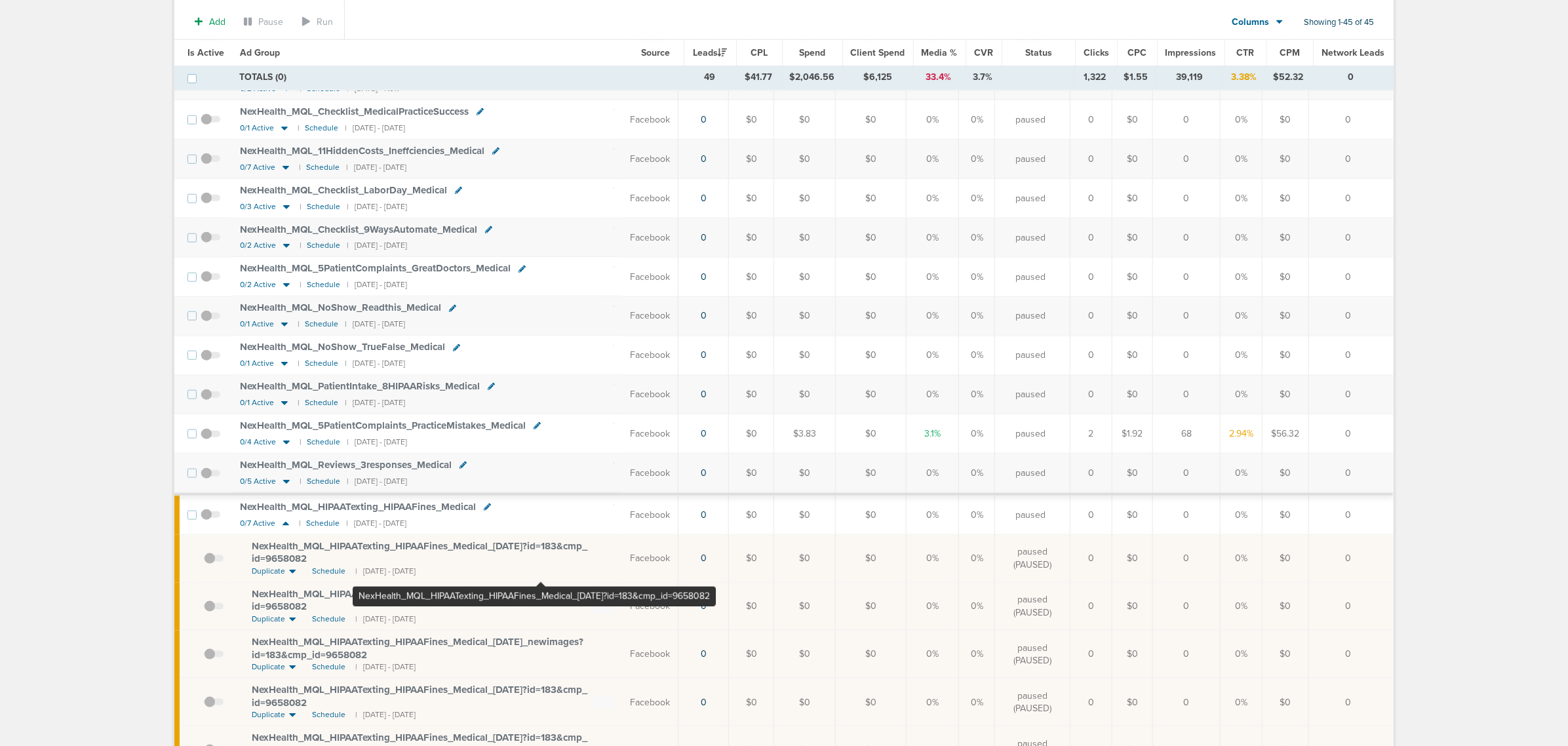
click at [541, 558] on span "NexHealth_ MQL_ HIPAATexting_ HIPAAFines_ Medical_ [DATE]?id=183&cmp_ id=9658082" at bounding box center [419, 553] width 335 height 25
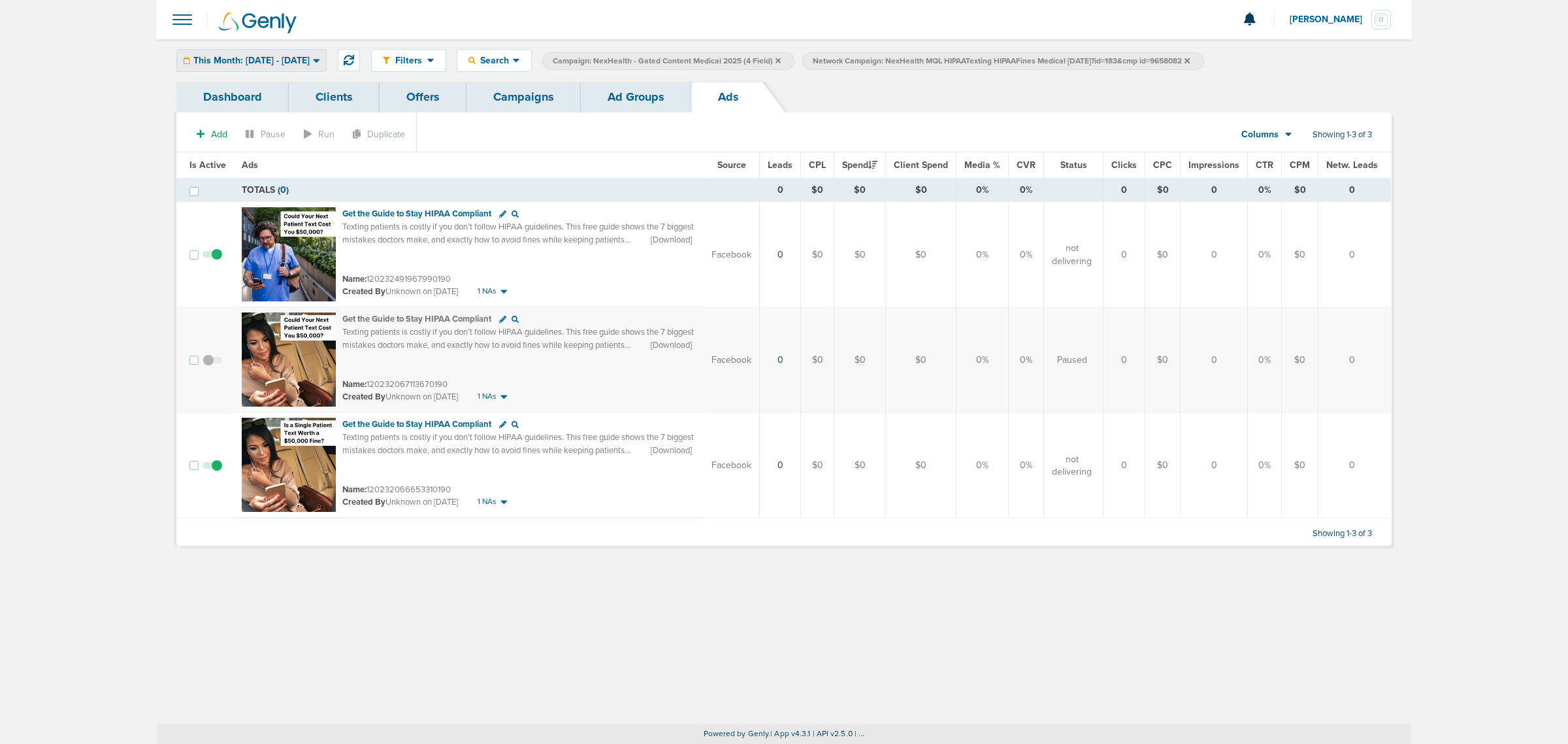
click at [310, 56] on span "This Month: [DATE] - [DATE]" at bounding box center [251, 61] width 116 height 9
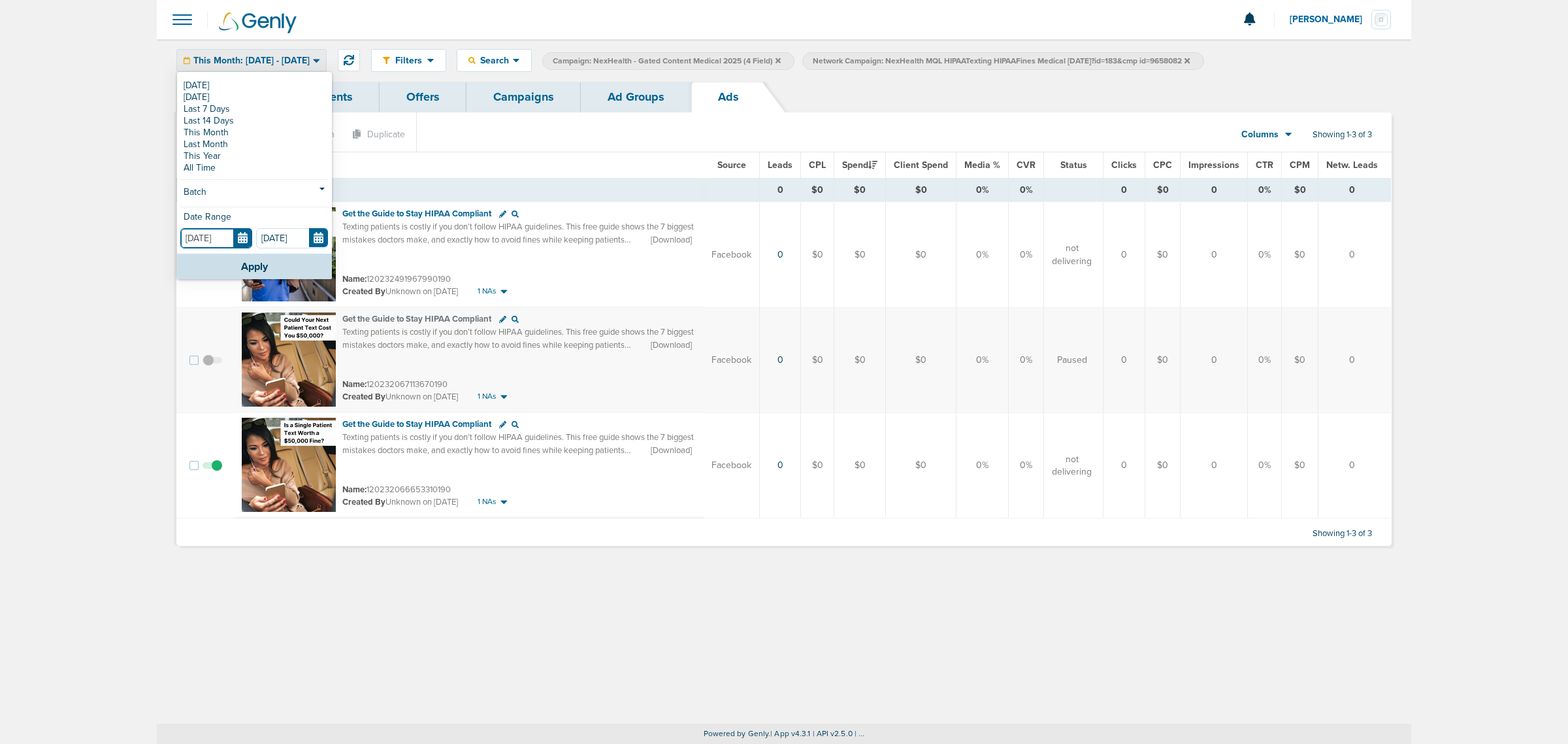
click at [239, 237] on input "[DATE]" at bounding box center [216, 238] width 72 height 20
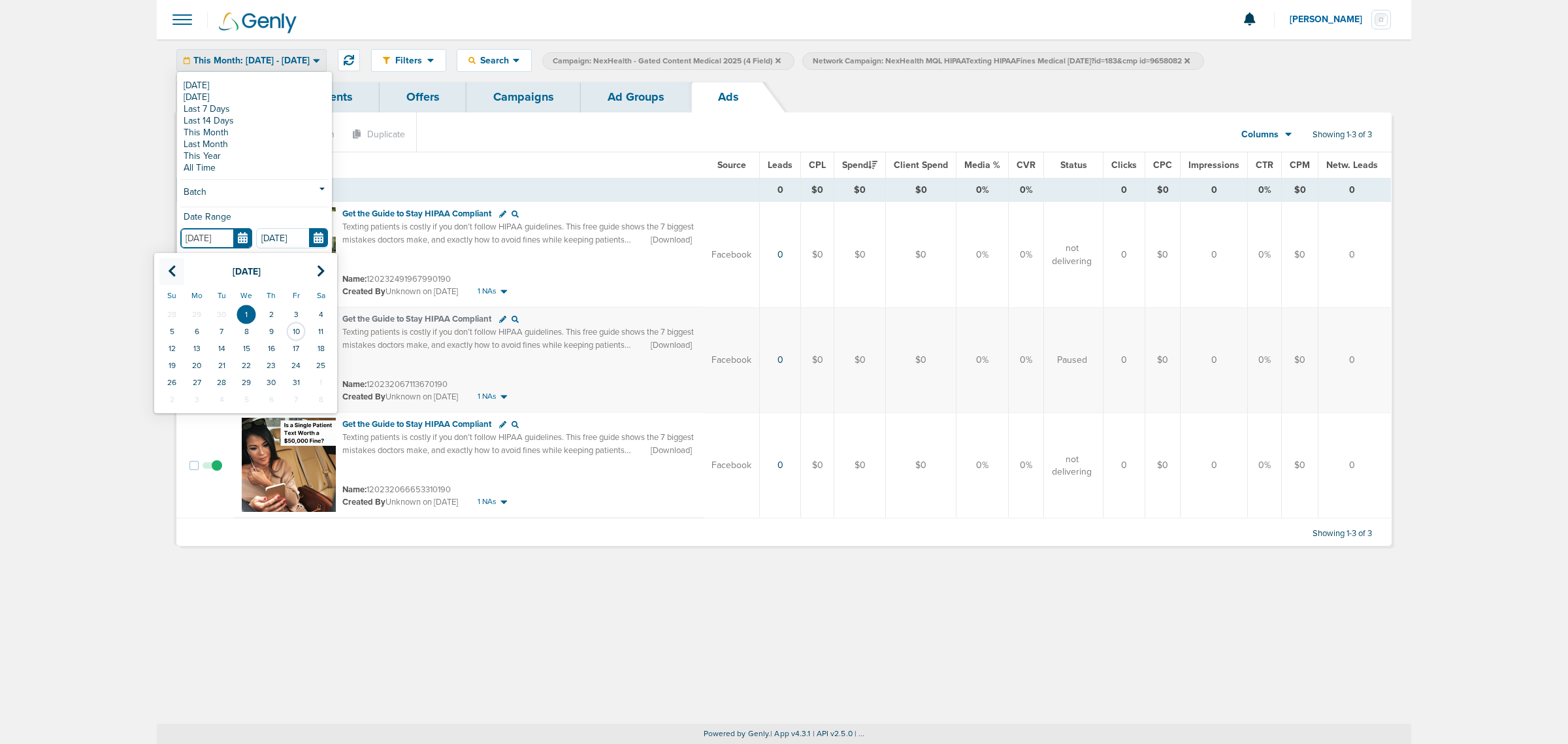
click at [175, 273] on icon at bounding box center [172, 271] width 9 height 13
click at [200, 311] on td "1" at bounding box center [196, 315] width 25 height 17
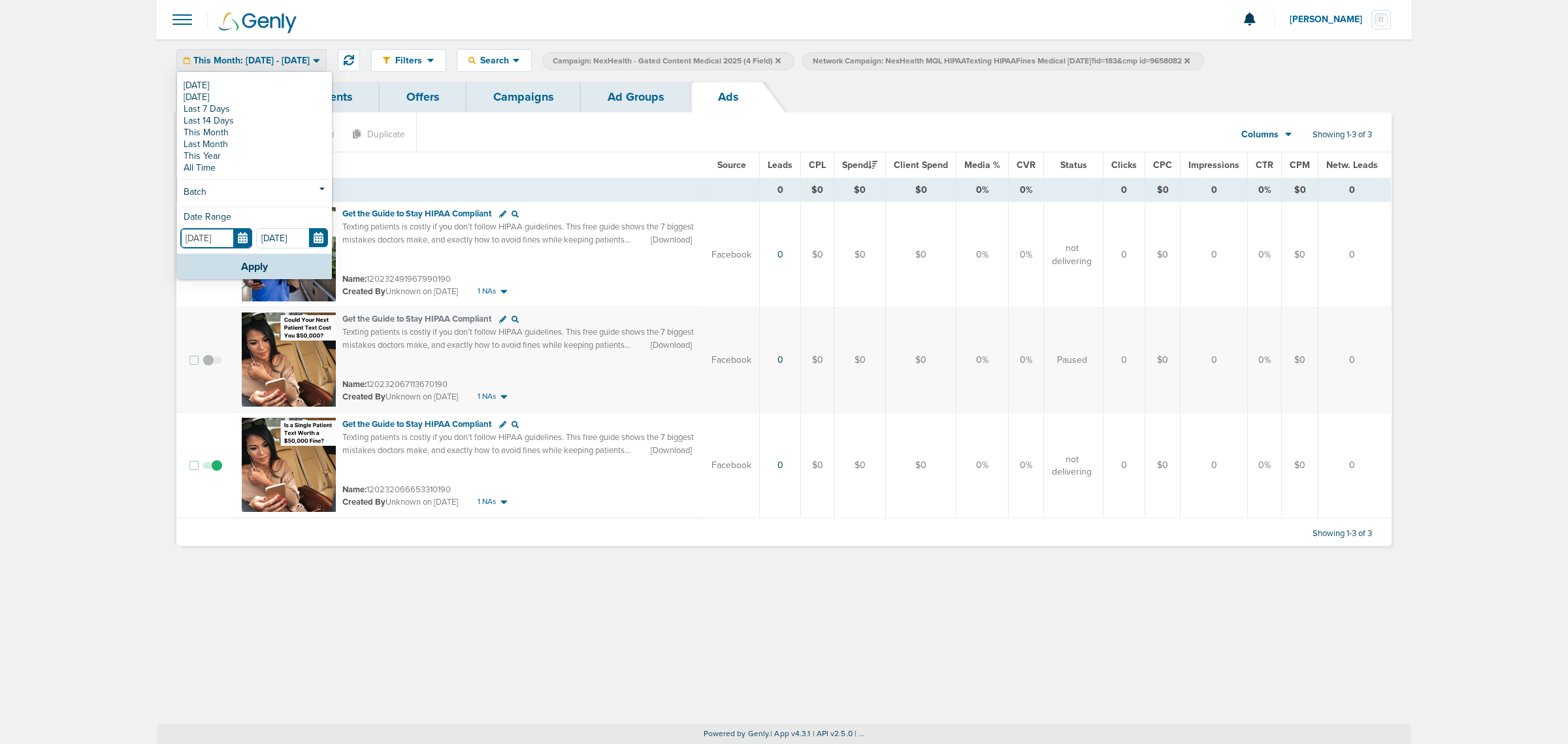
click at [242, 239] on input "[DATE]" at bounding box center [216, 238] width 72 height 20
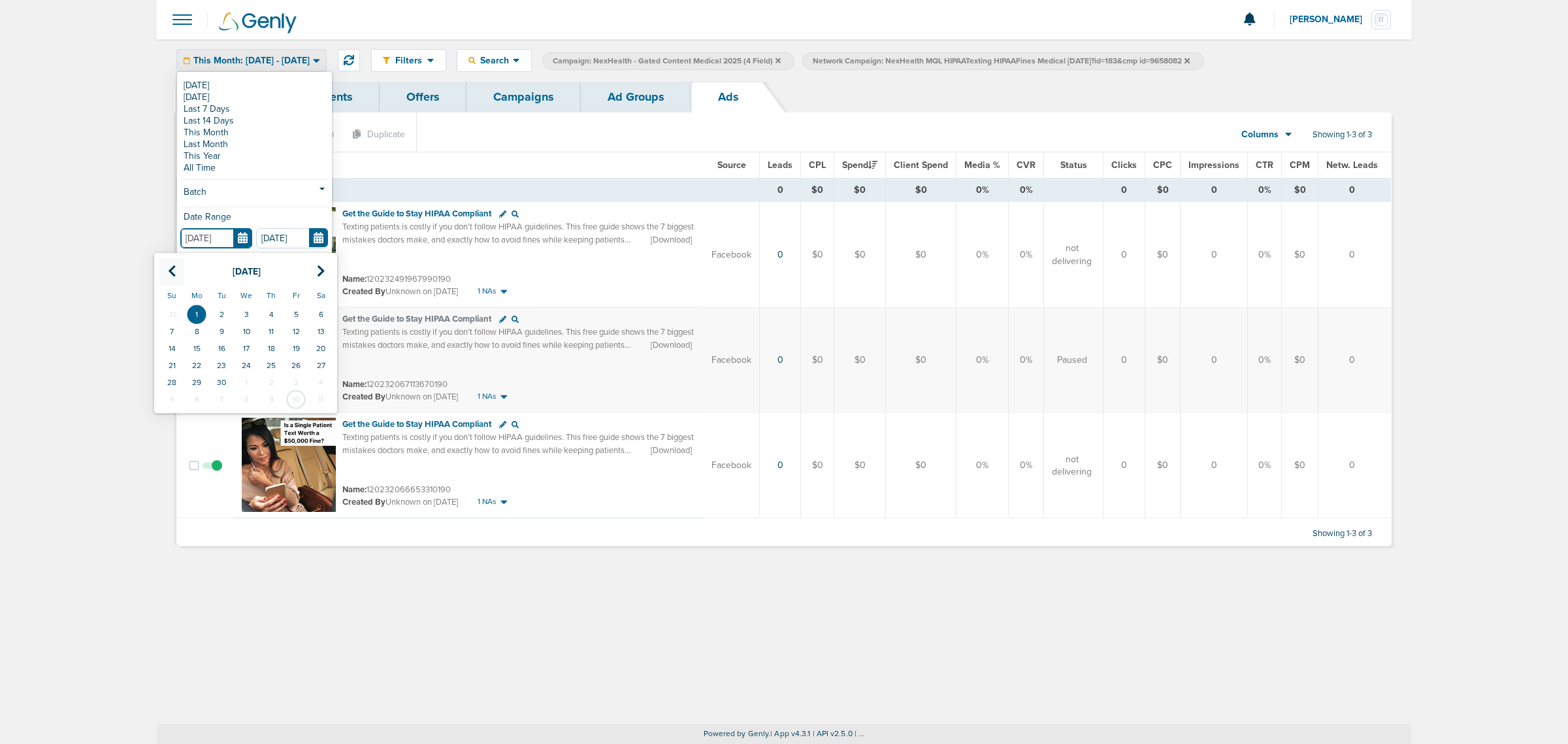
click at [181, 274] on th at bounding box center [172, 271] width 25 height 27
click at [285, 311] on td "1" at bounding box center [296, 315] width 25 height 17
type input "[DATE]"
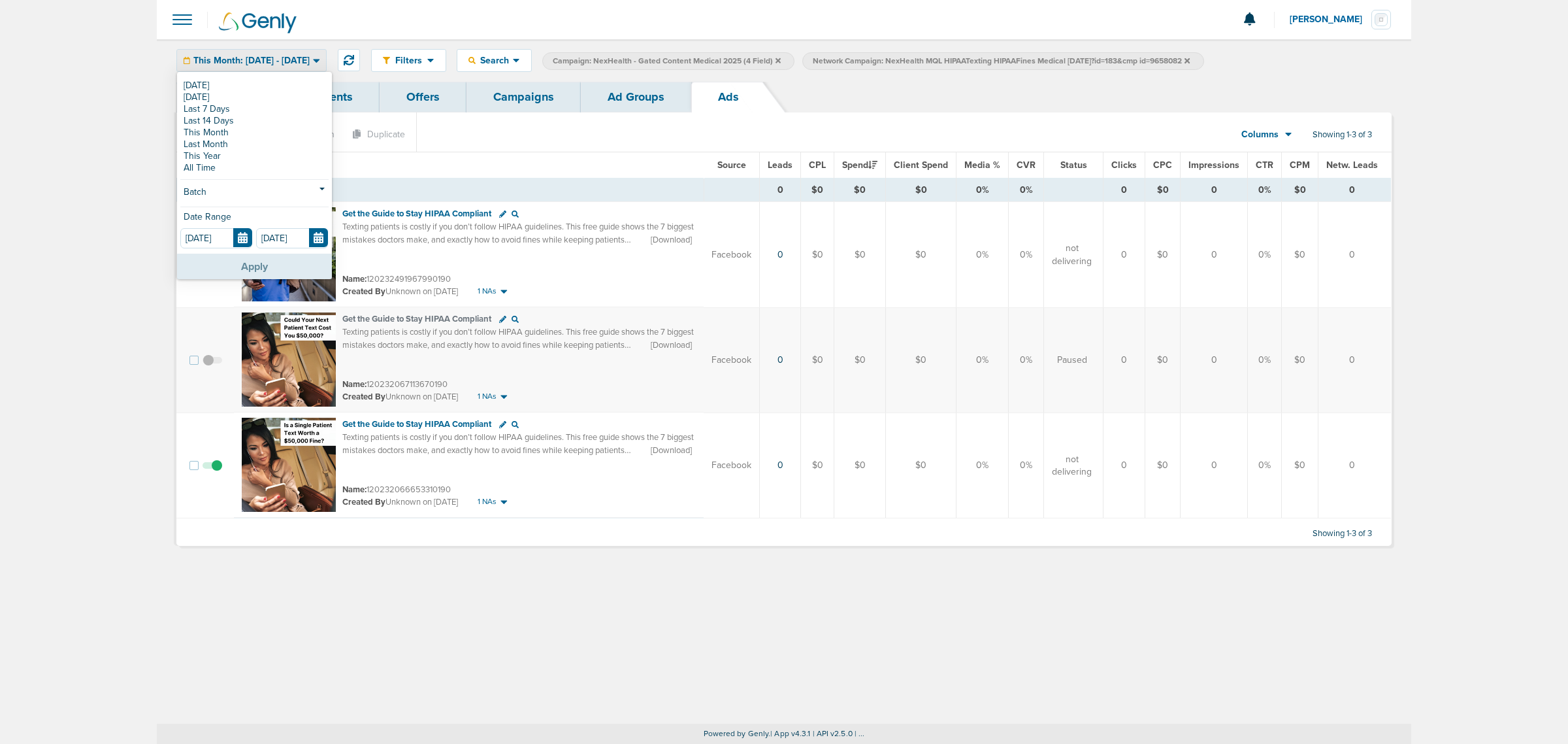
click at [275, 271] on button "Apply" at bounding box center [255, 266] width 155 height 26
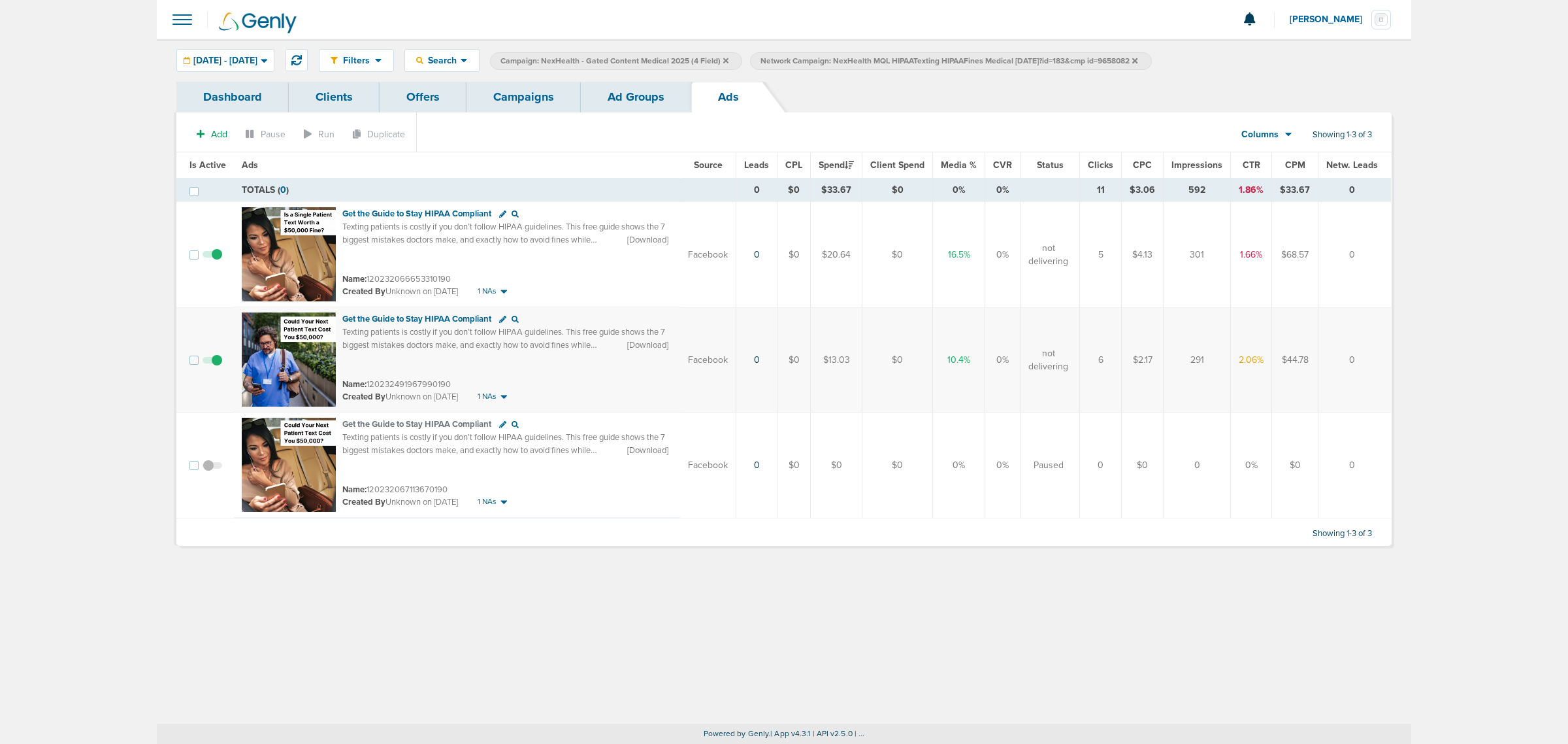
click at [638, 96] on link "Ad Groups" at bounding box center [636, 97] width 110 height 31
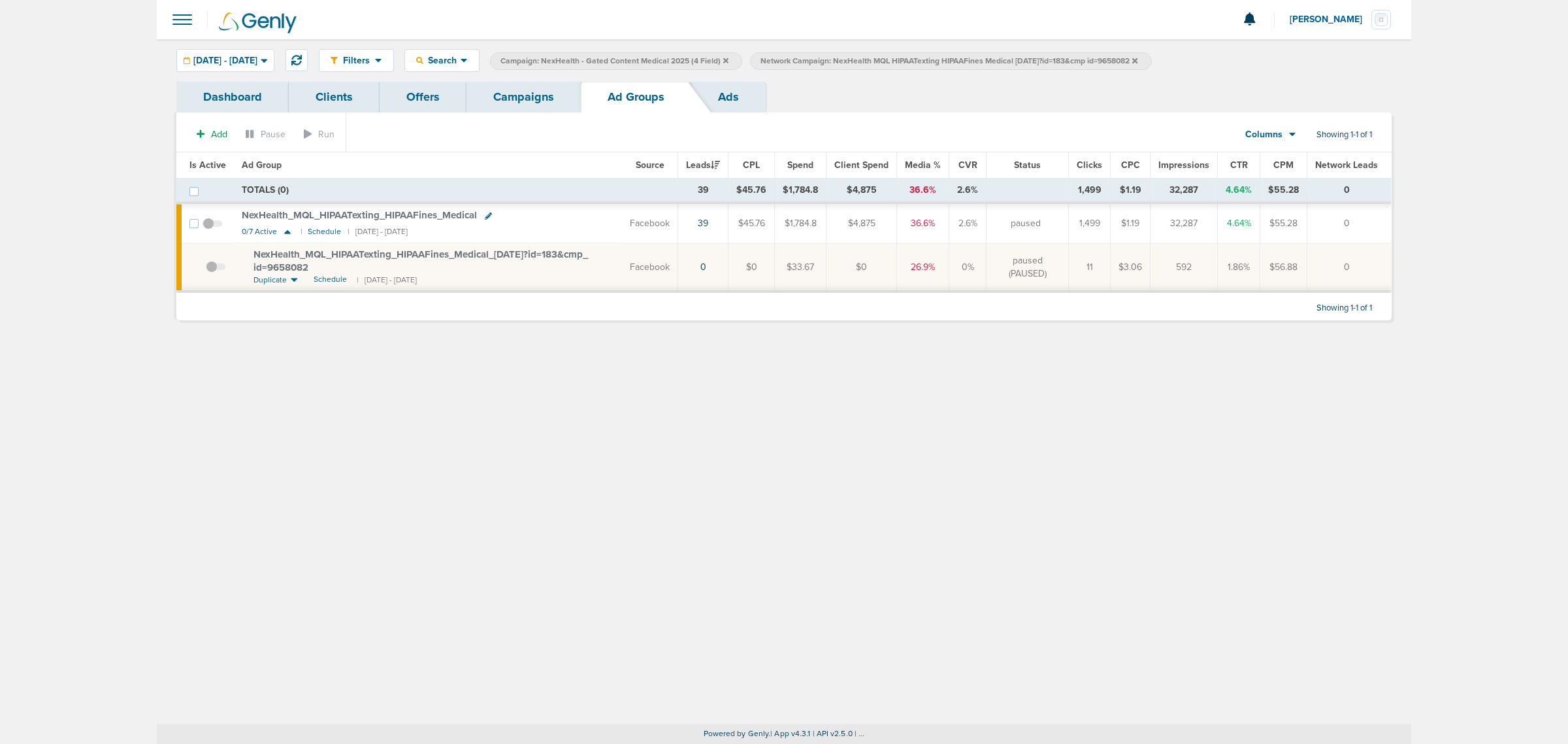
click at [538, 96] on link "Campaigns" at bounding box center [524, 97] width 114 height 31
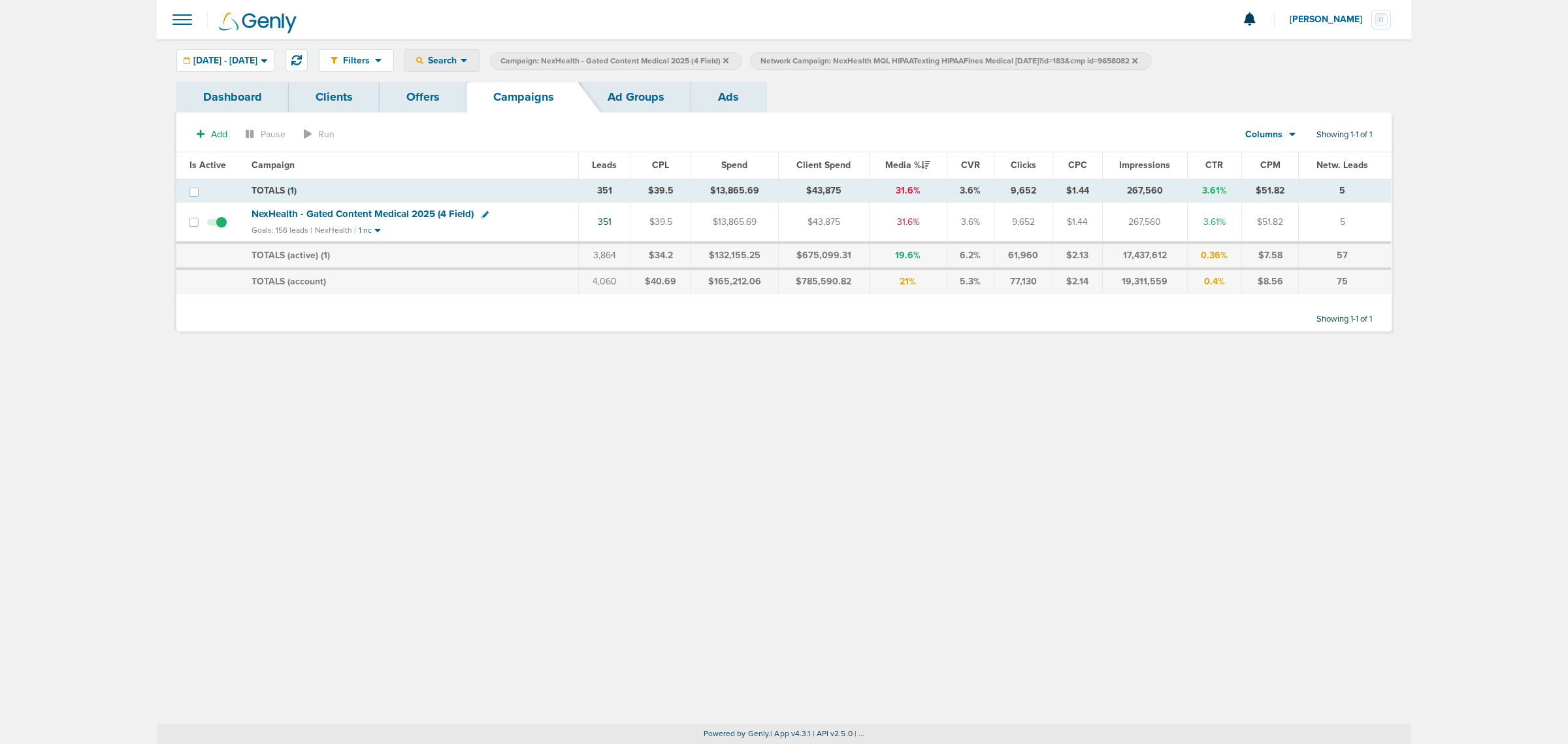
click at [479, 53] on div "Search" at bounding box center [442, 60] width 74 height 22
click at [500, 100] on link "Client" at bounding box center [472, 103] width 135 height 16
click at [729, 59] on icon at bounding box center [726, 61] width 5 height 8
click at [878, 61] on icon at bounding box center [875, 60] width 5 height 5
click at [878, 60] on icon at bounding box center [875, 60] width 5 height 5
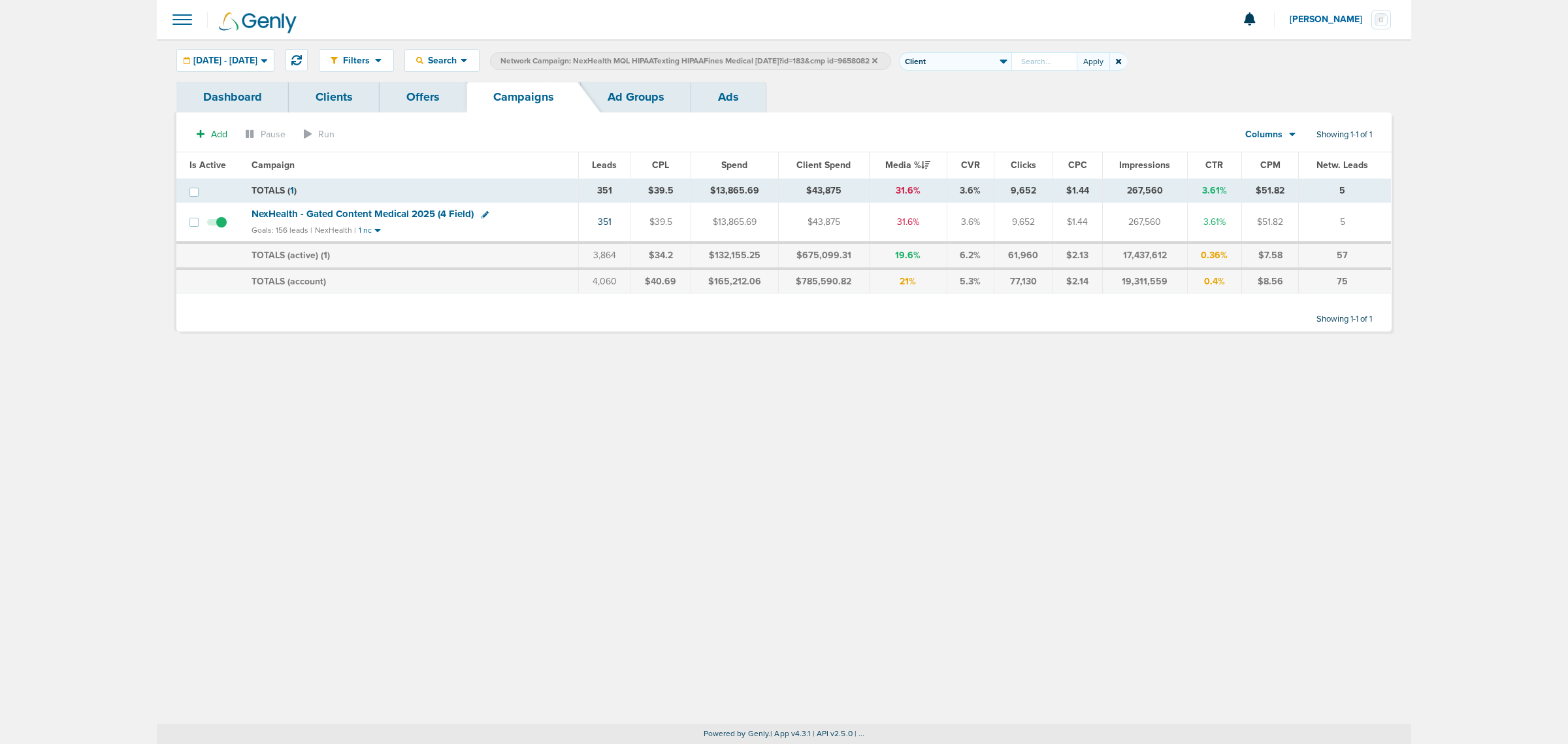
click at [878, 57] on icon at bounding box center [875, 61] width 5 height 8
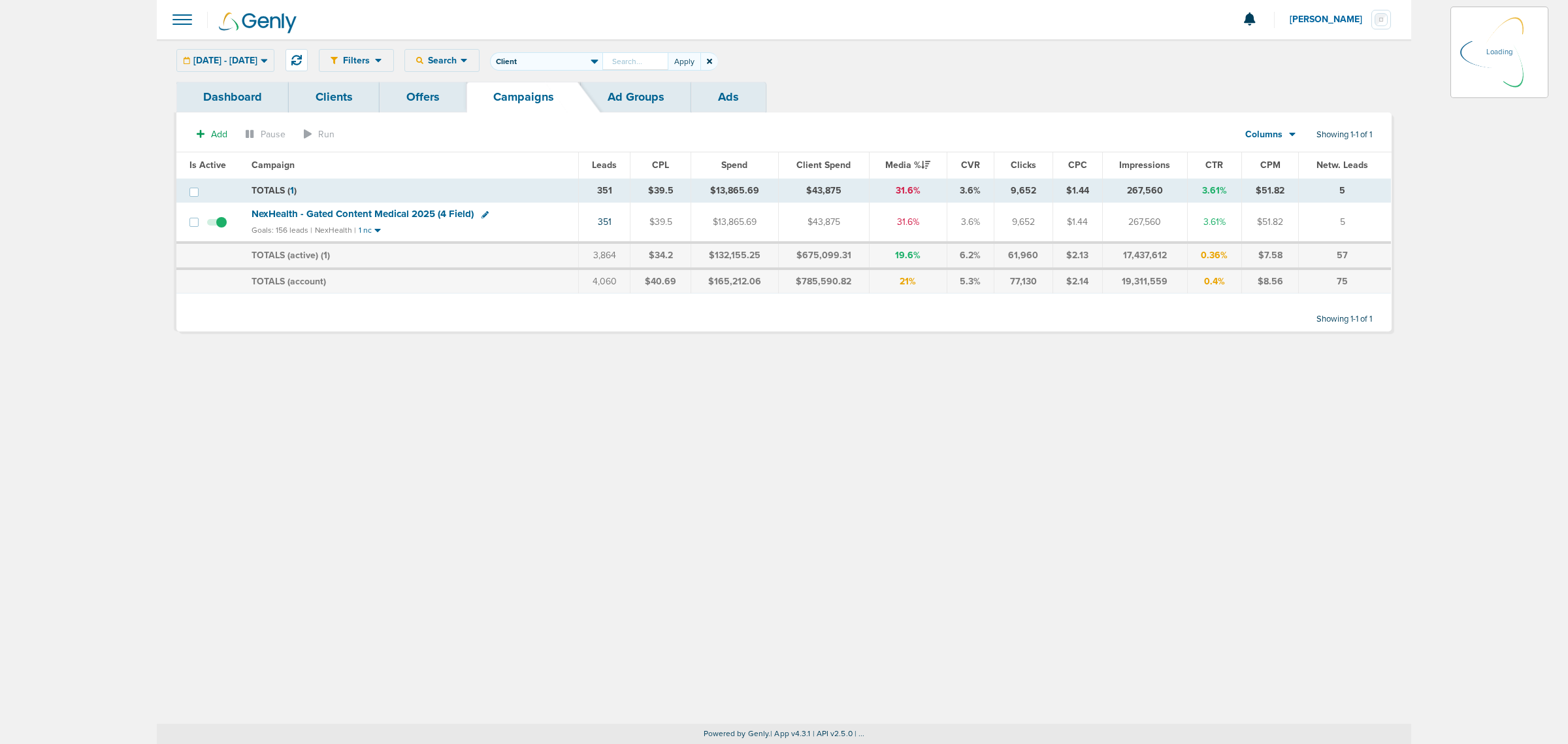
click at [668, 59] on input "text" at bounding box center [635, 61] width 65 height 18
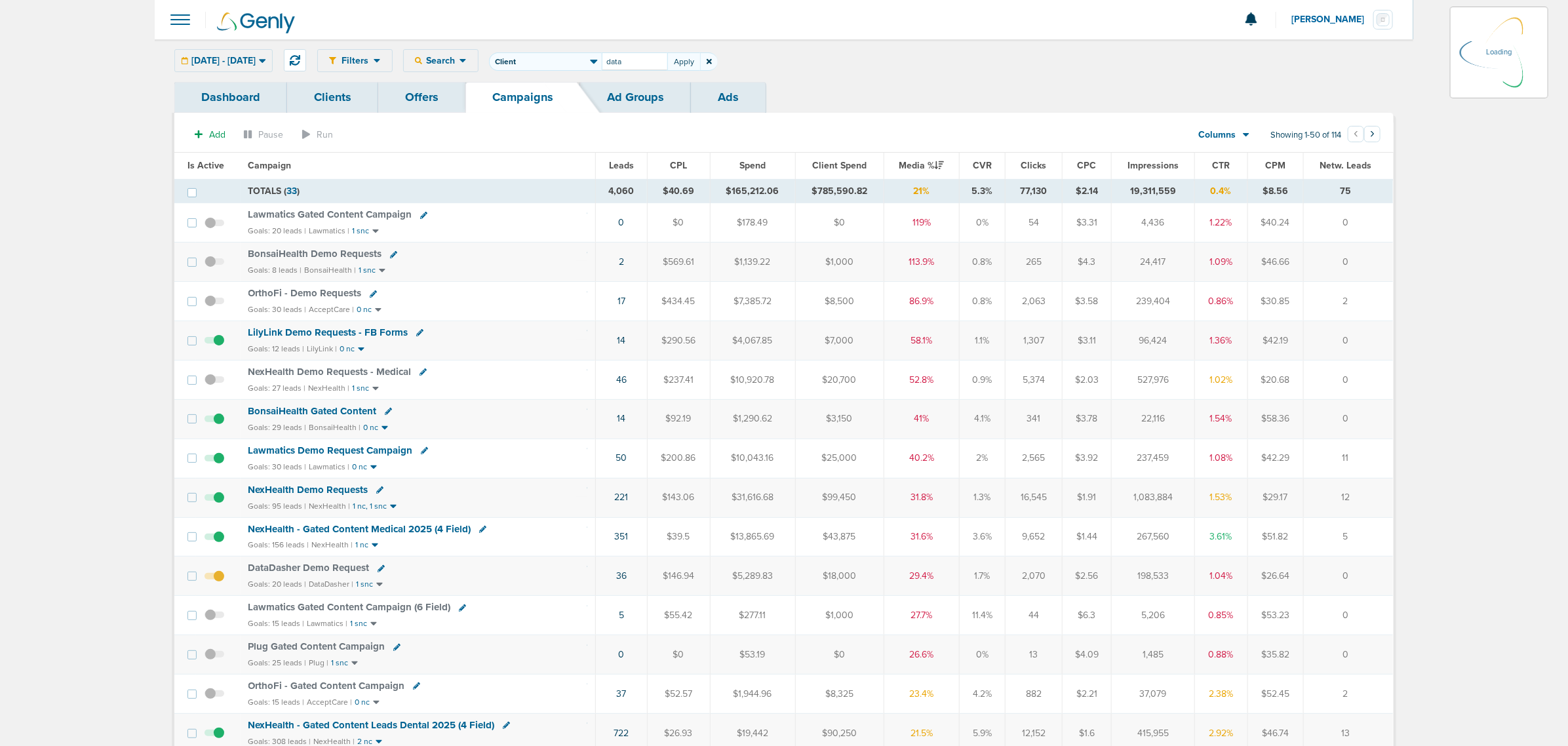
type input "data"
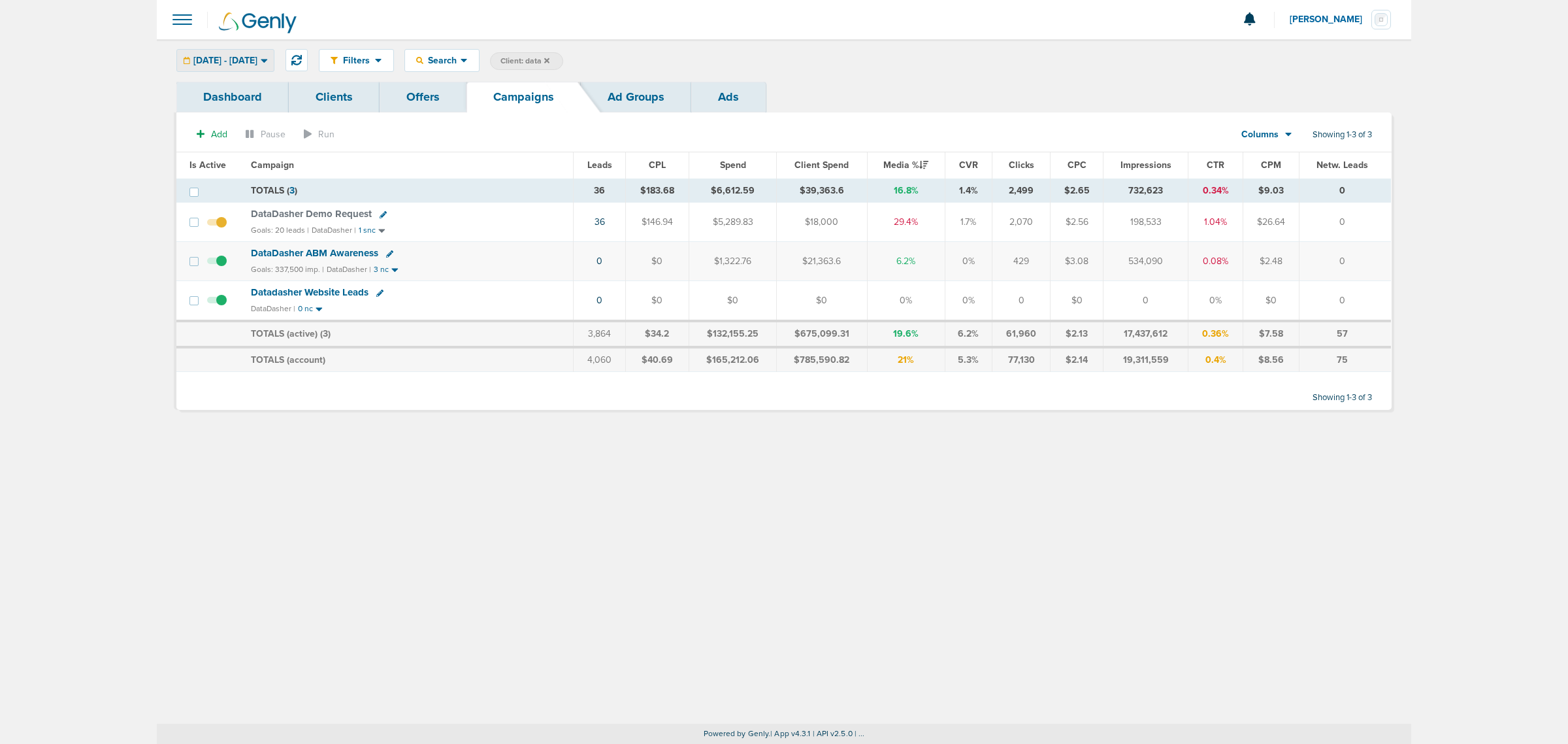
click at [265, 66] on div "[DATE] - [DATE]" at bounding box center [226, 60] width 97 height 22
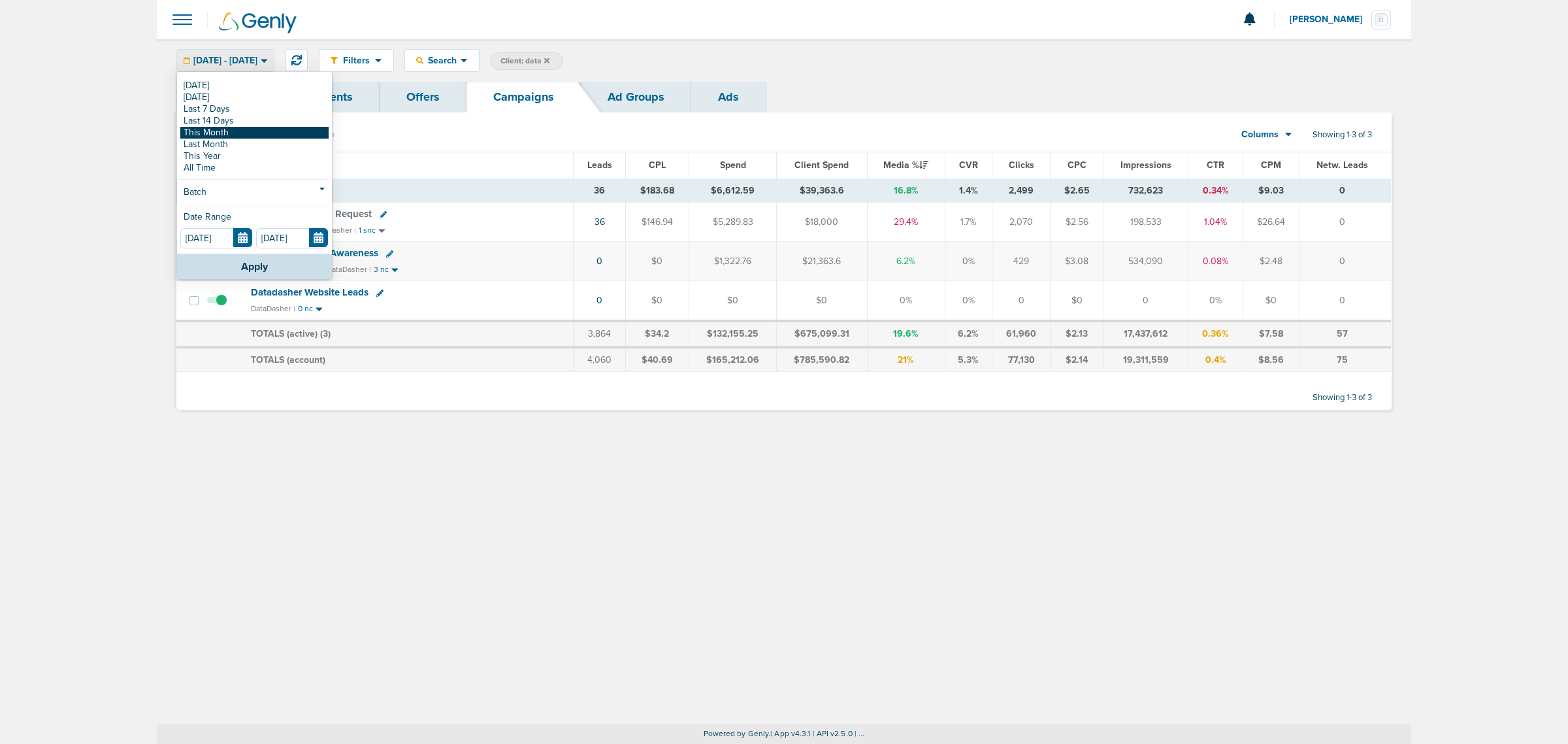
click at [235, 135] on link "This Month" at bounding box center [255, 133] width 148 height 12
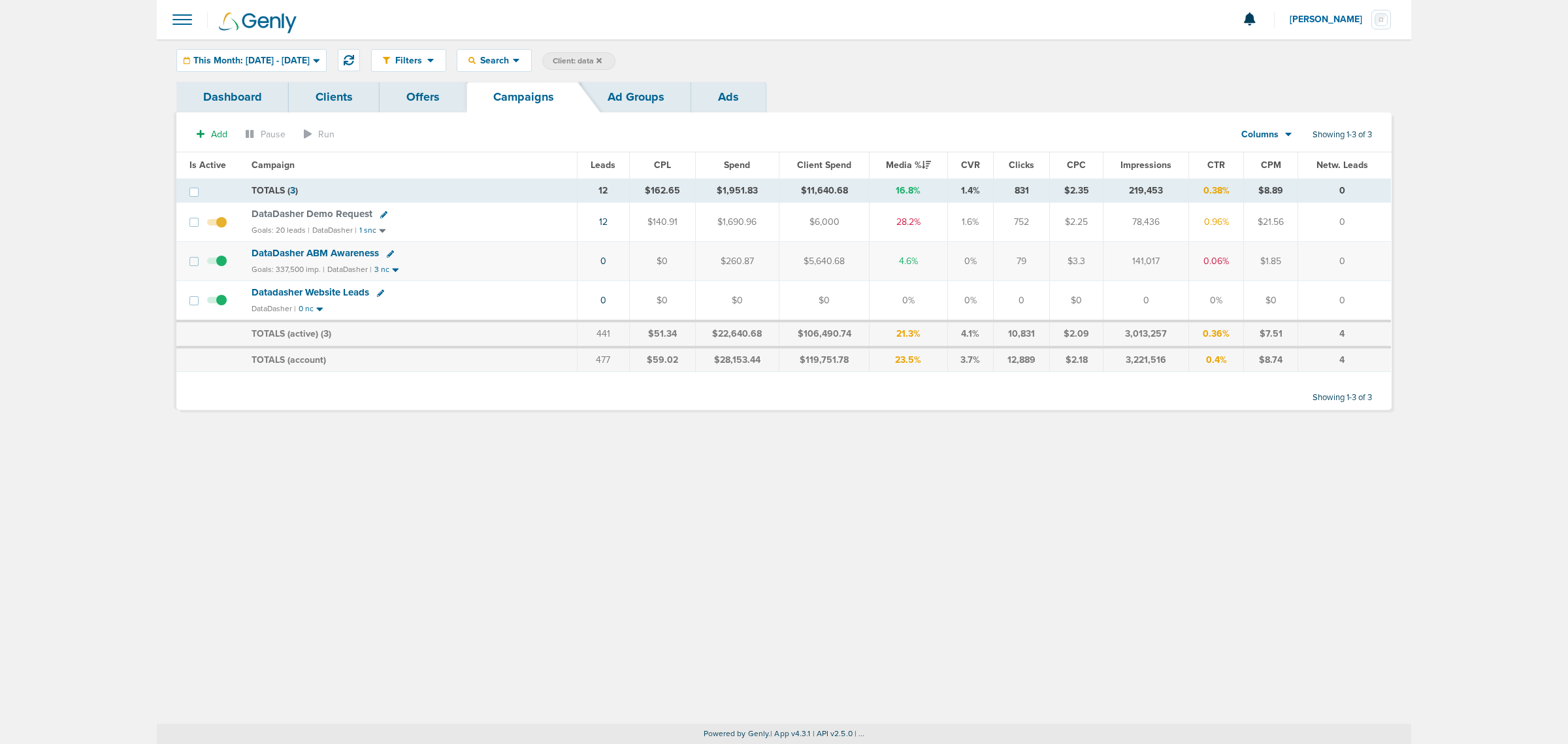
click at [305, 214] on span "DataDasher Demo Request" at bounding box center [312, 214] width 121 height 12
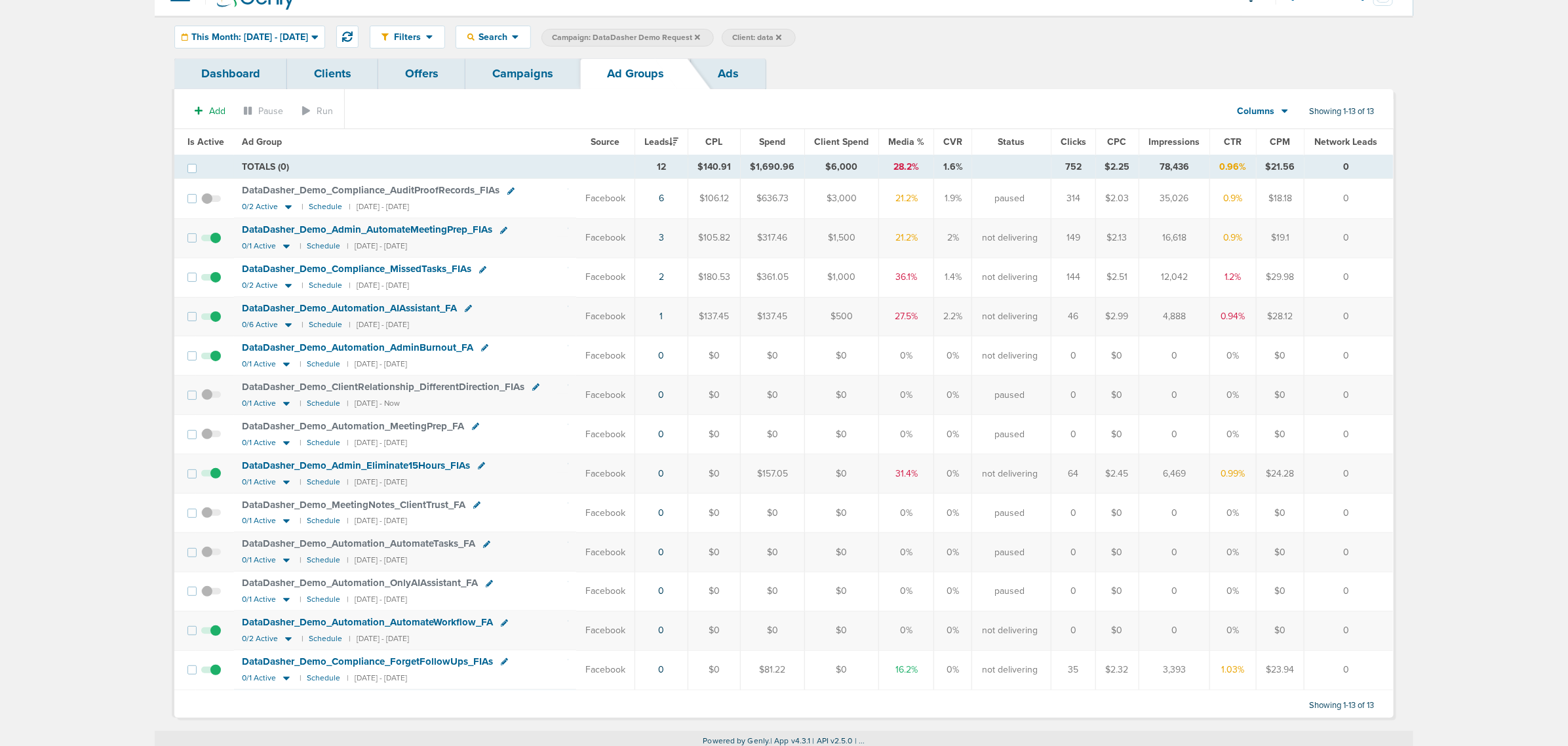
scroll to position [36, 0]
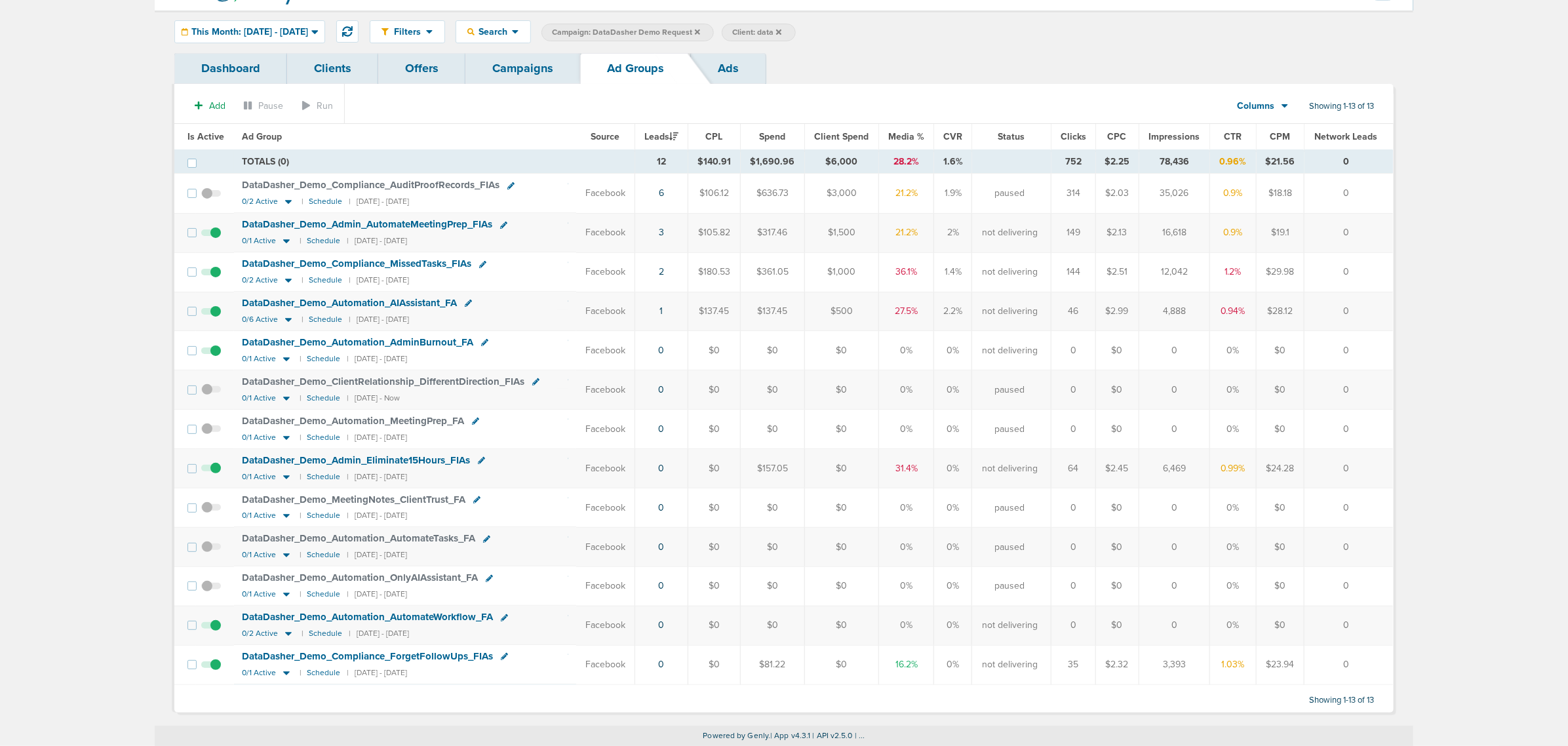
click at [900, 131] on span "Media %" at bounding box center [906, 136] width 36 height 11
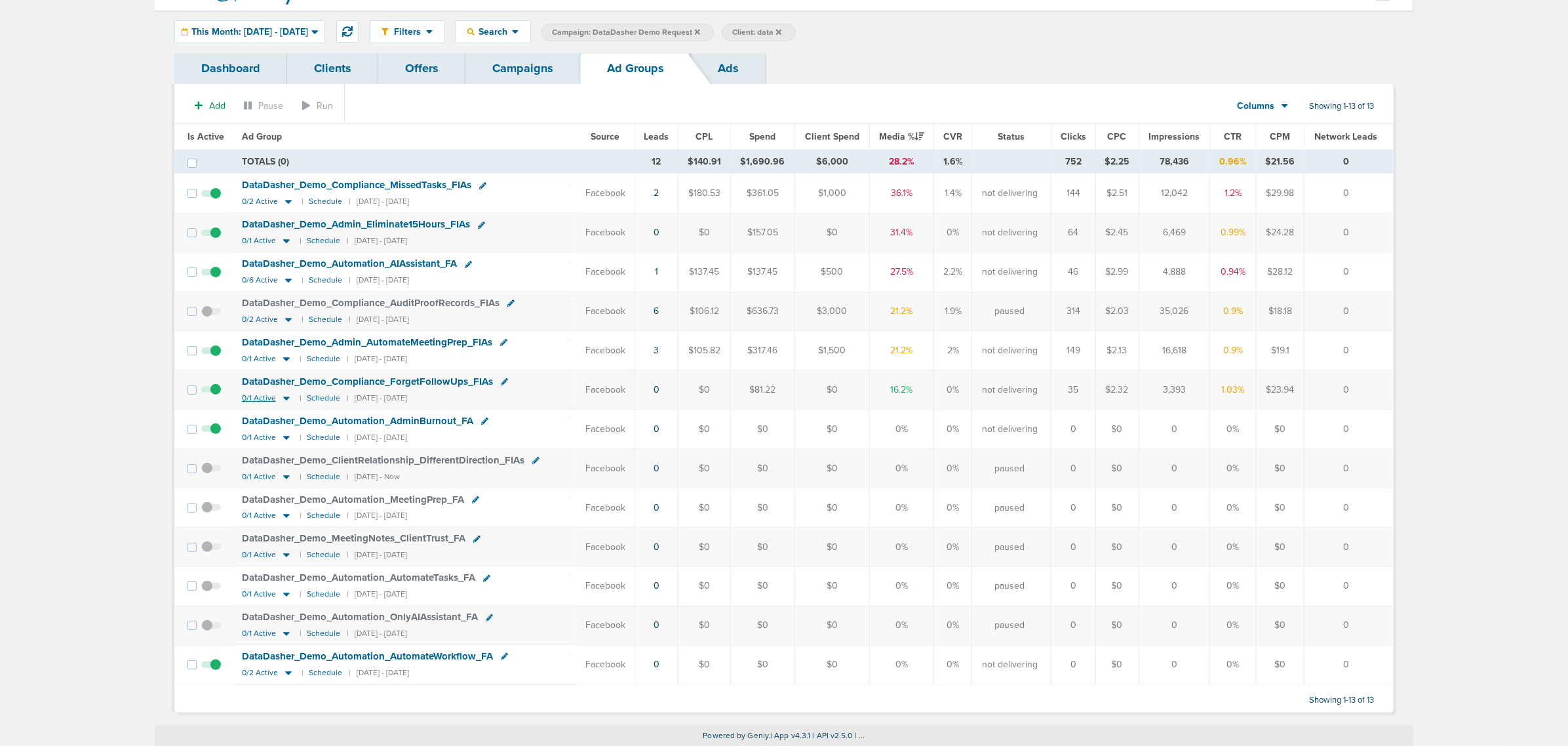
click at [283, 393] on icon at bounding box center [286, 398] width 13 height 11
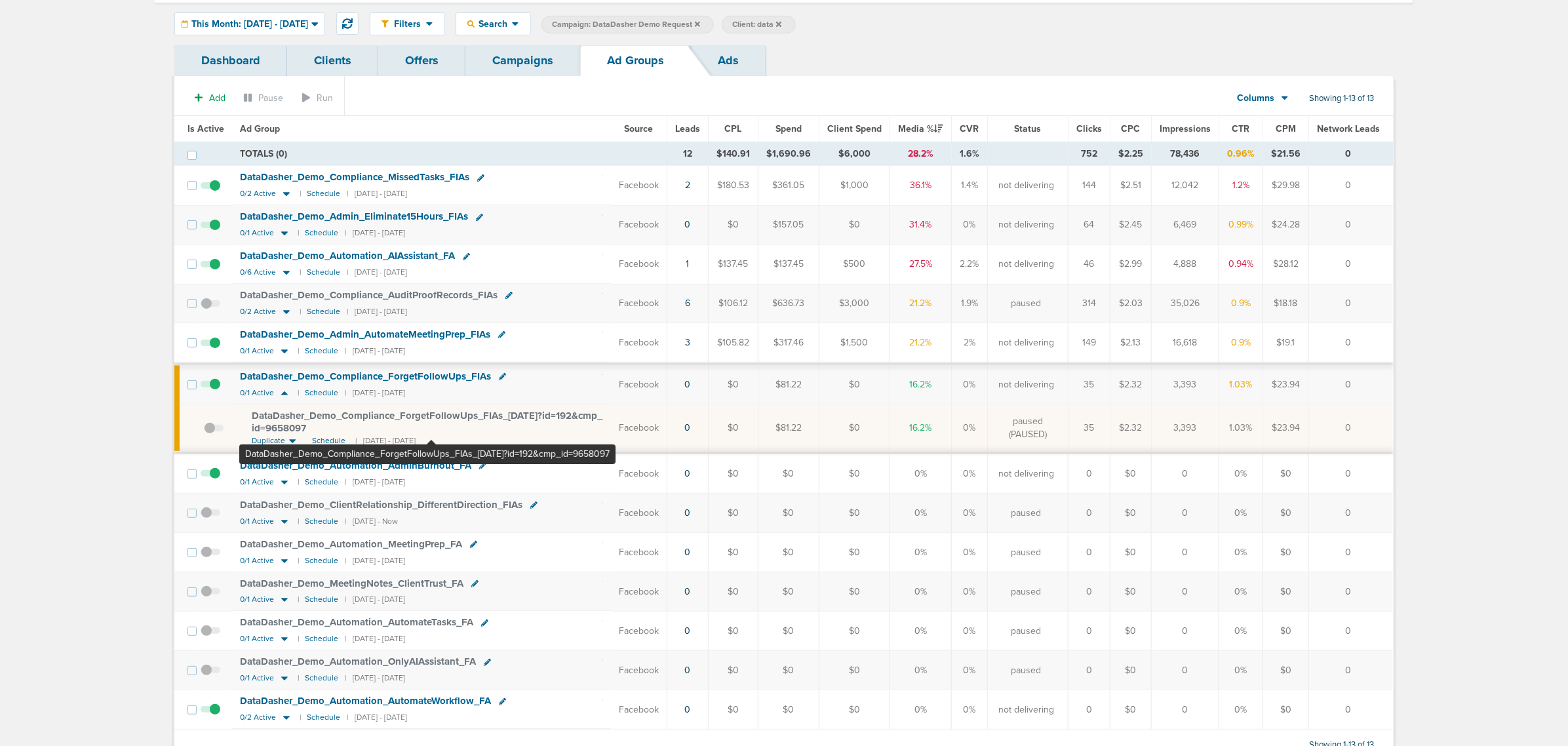
click at [431, 421] on span "DataDasher_ Demo_ Compliance_ ForgetFollowUps_ FIAs_ [DATE]?id=192&cmp_ id=9658…" at bounding box center [427, 422] width 351 height 25
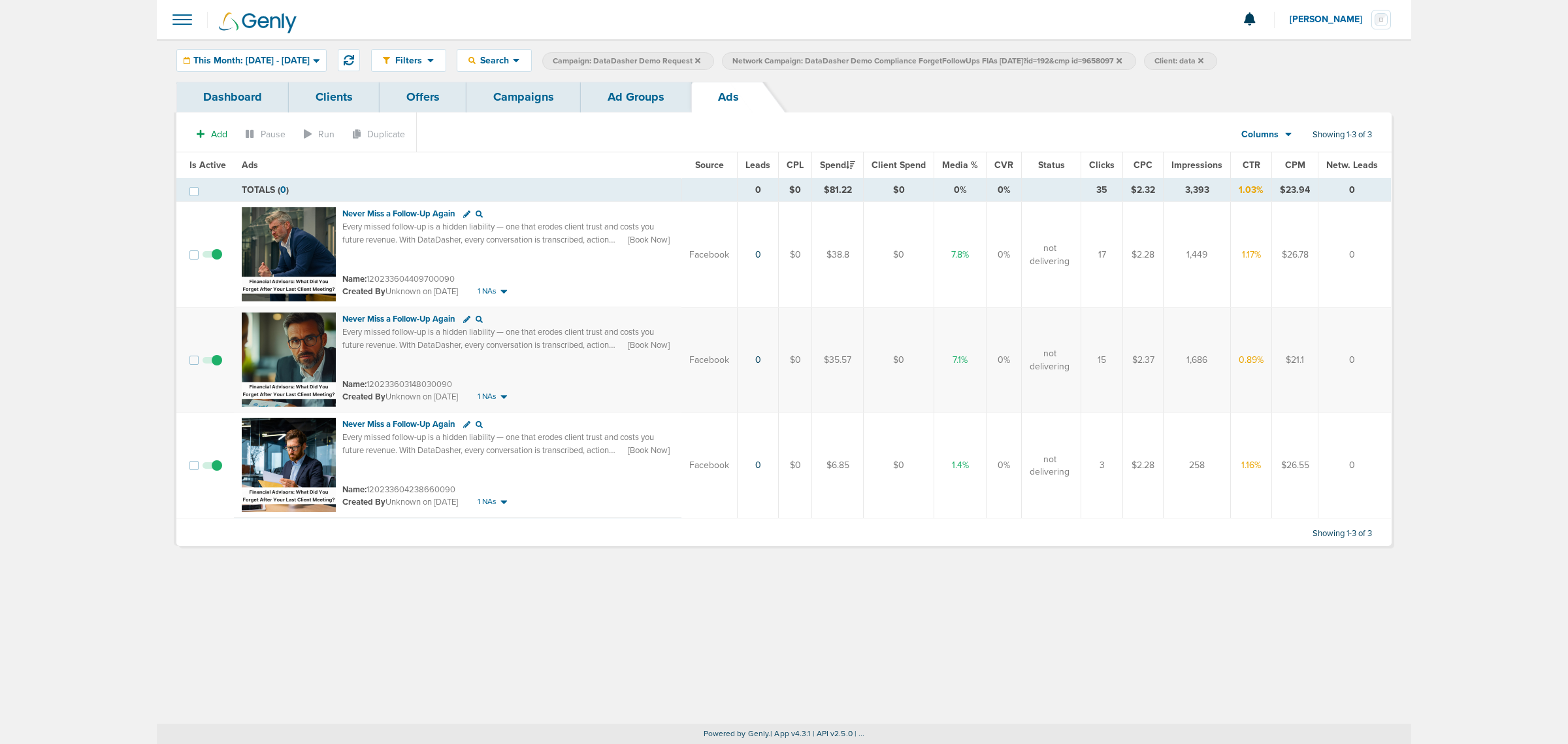
click at [632, 100] on link "Ad Groups" at bounding box center [636, 97] width 110 height 31
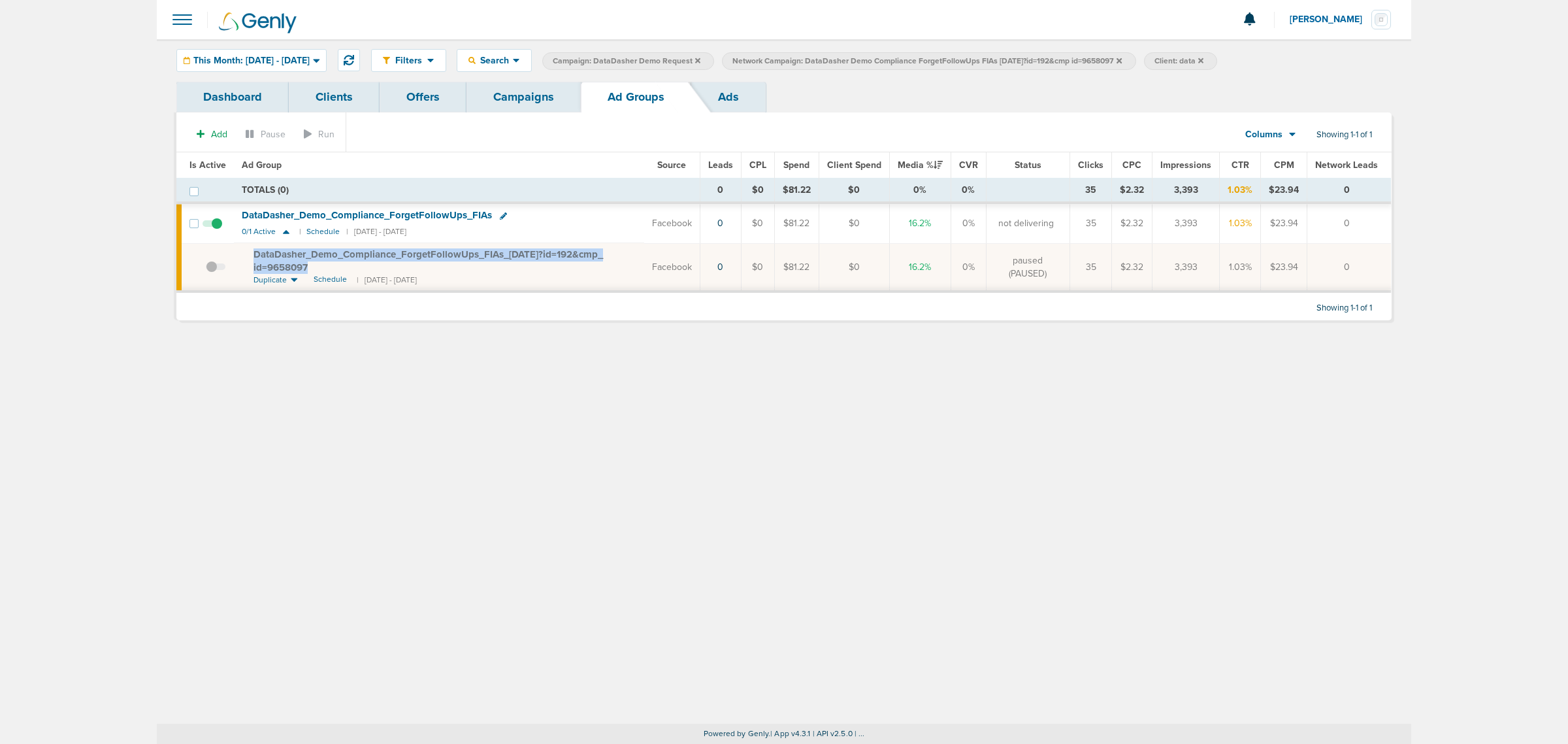
drag, startPoint x: 315, startPoint y: 266, endPoint x: 250, endPoint y: 255, distance: 65.9
click at [250, 255] on td "DataDasher_ Demo_ Compliance_ ForgetFollowUps_ FIAs_ [DATE]?id=192&cmp_ id=9658…" at bounding box center [439, 267] width 410 height 48
copy span "DataDasher_ Demo_ Compliance_ ForgetFollowUps_ FIAs_ [DATE]?id=192&cmp_ id=9658…"
click at [493, 423] on div "Filters Active Only Settings Status Active Inactive Objectives MQL SQL Traffic …" at bounding box center [784, 381] width 1255 height 685
click at [538, 103] on link "Campaigns" at bounding box center [524, 97] width 114 height 31
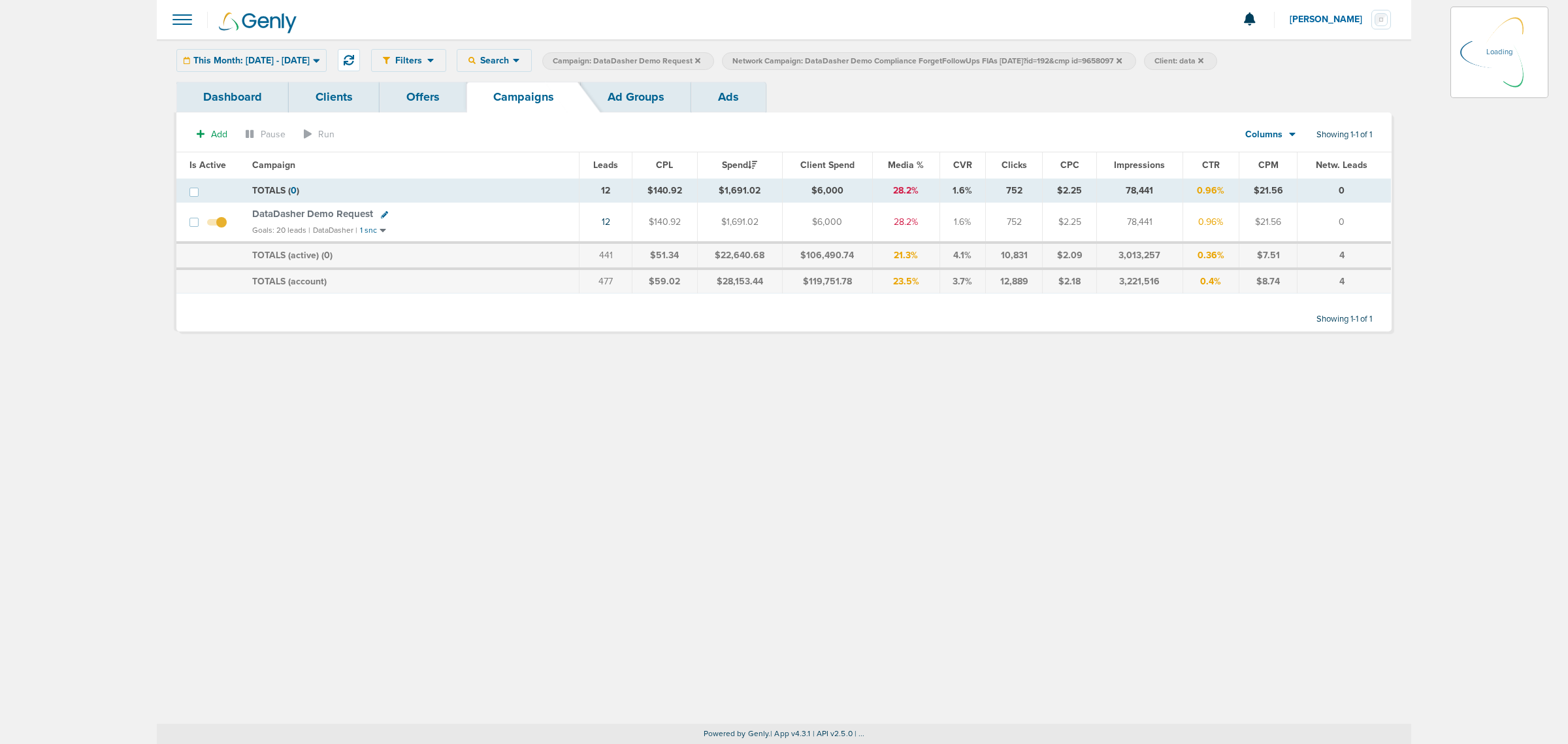
click at [1122, 63] on icon at bounding box center [1120, 61] width 5 height 8
click at [1122, 60] on icon at bounding box center [1120, 60] width 5 height 5
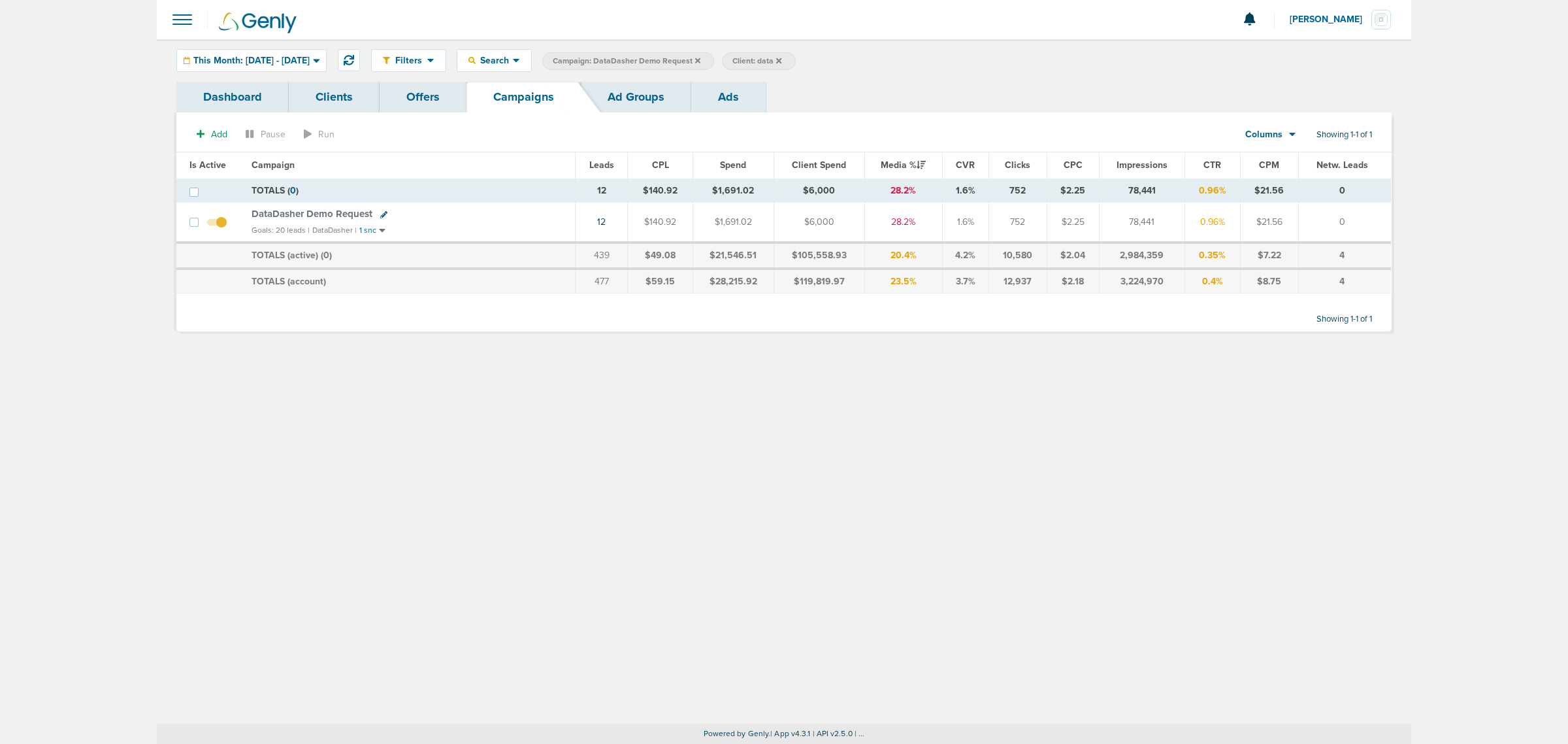
click at [700, 60] on icon at bounding box center [698, 60] width 5 height 5
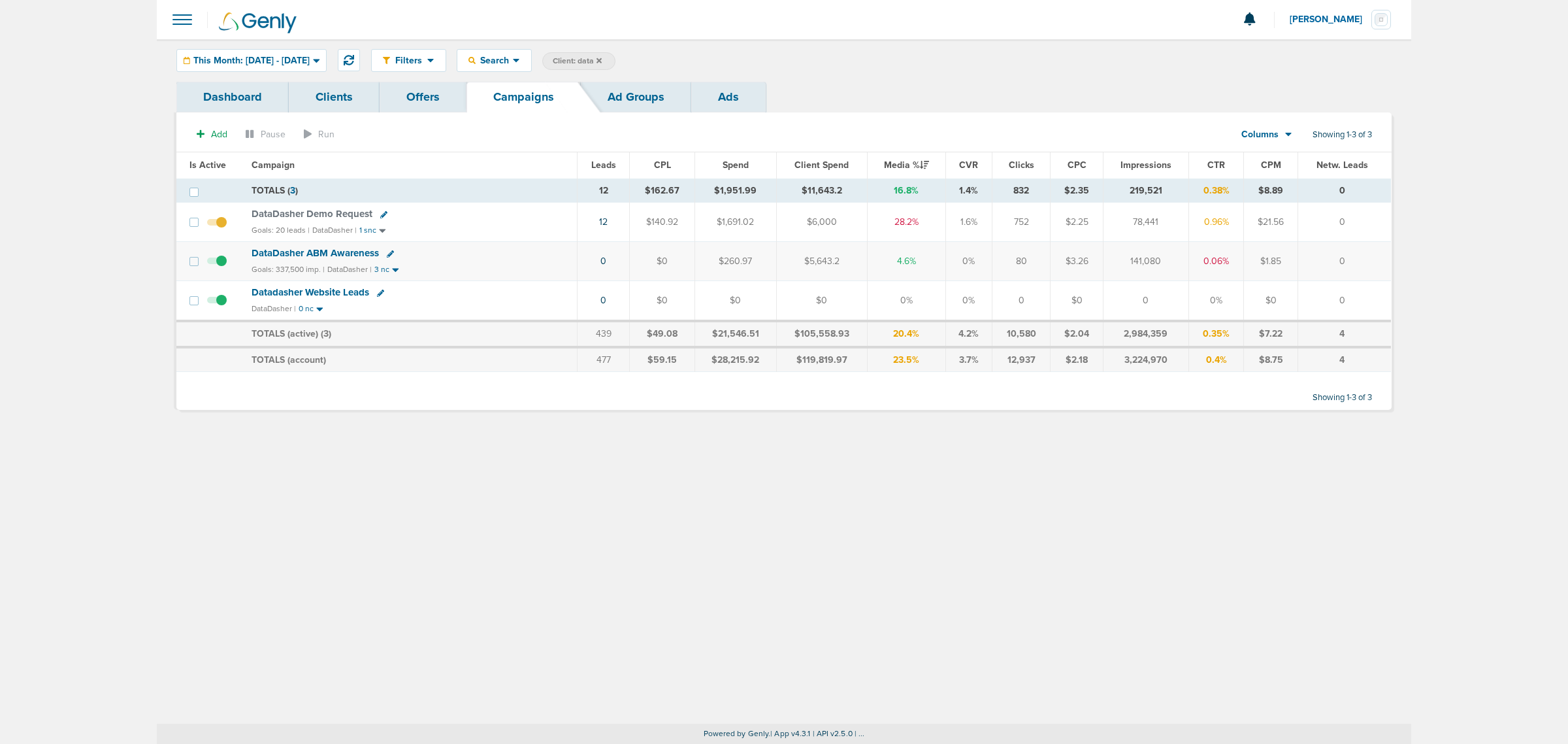
click at [602, 60] on icon at bounding box center [599, 61] width 5 height 8
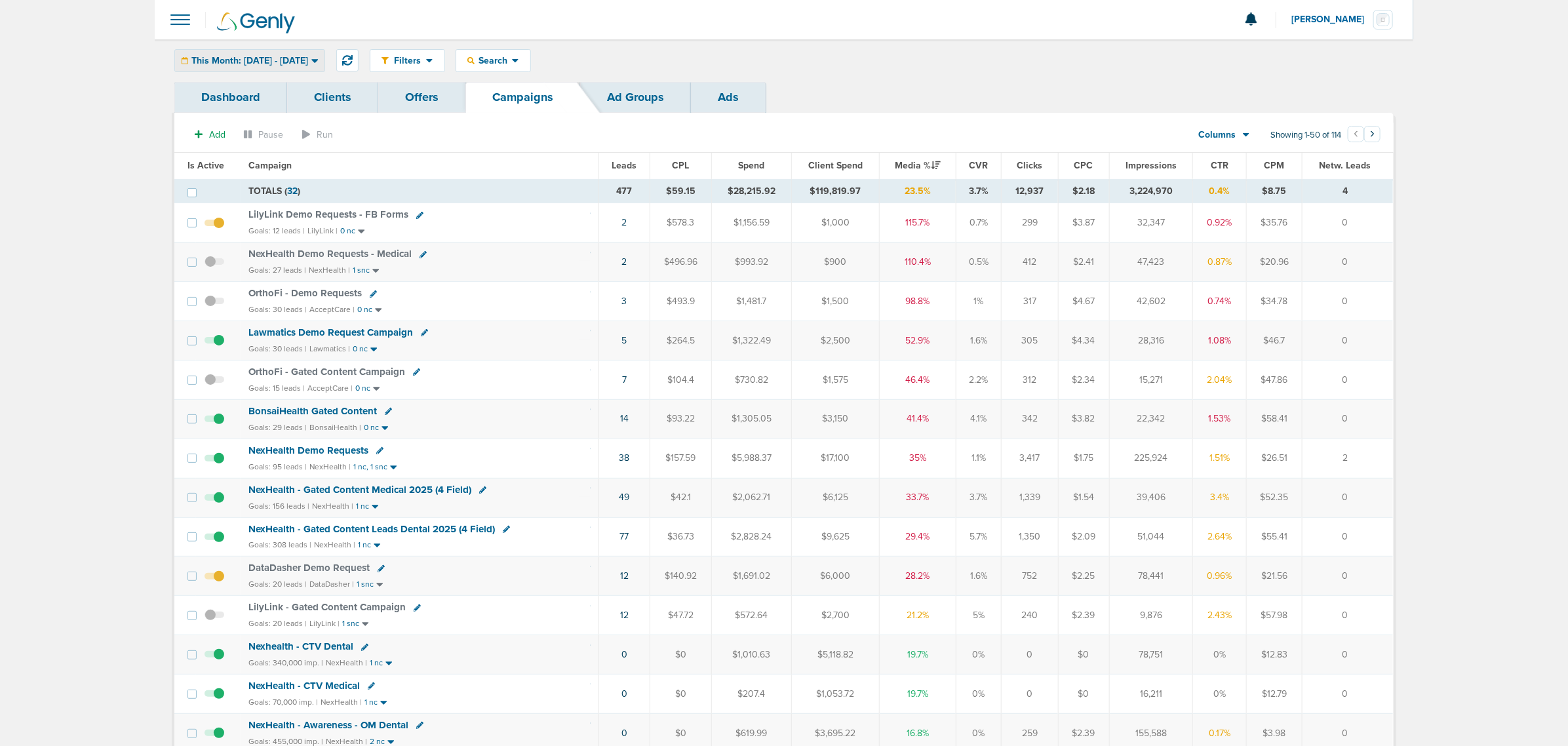
click at [263, 57] on span "This Month: [DATE] - [DATE]" at bounding box center [249, 61] width 116 height 9
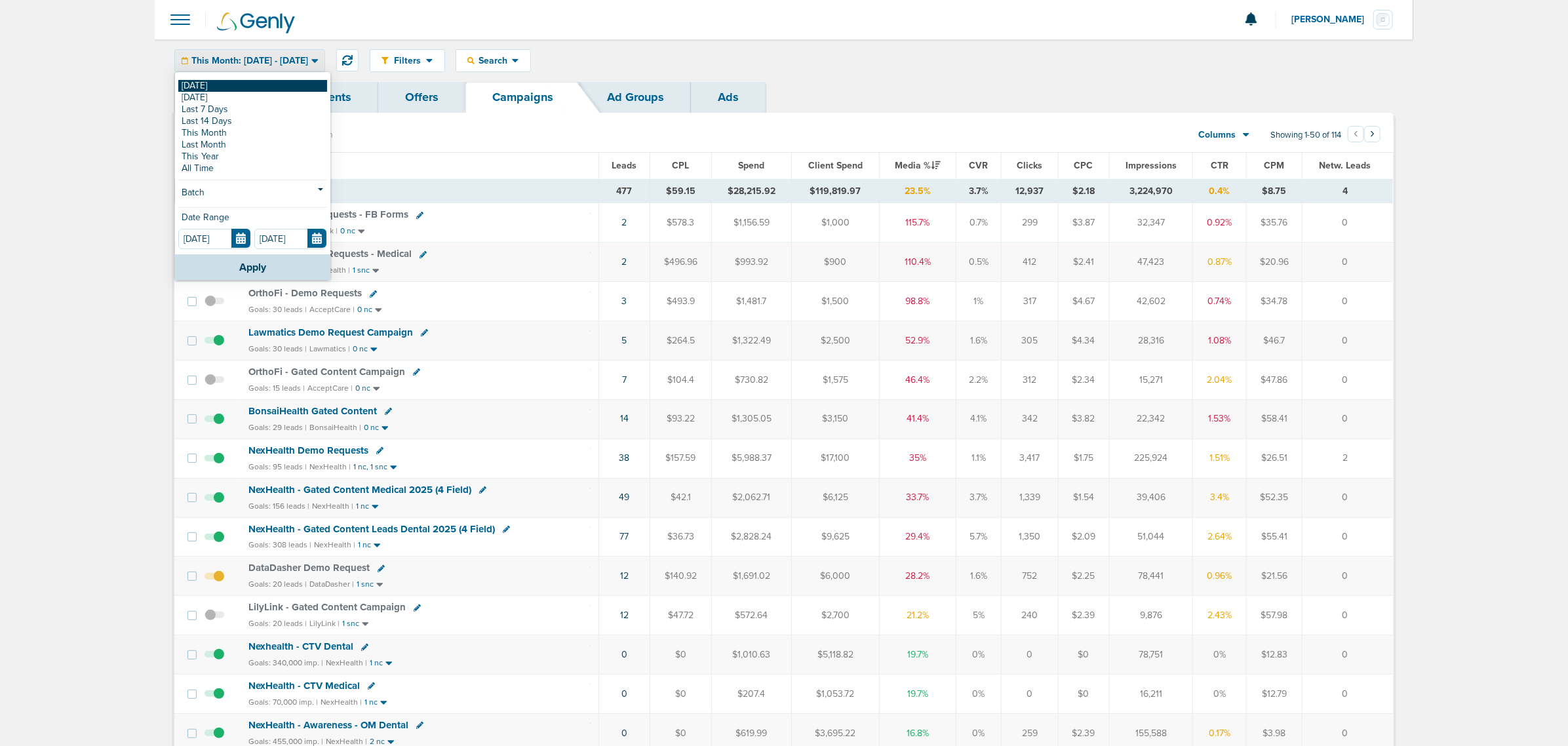
click at [215, 84] on link "[DATE]" at bounding box center [253, 86] width 149 height 12
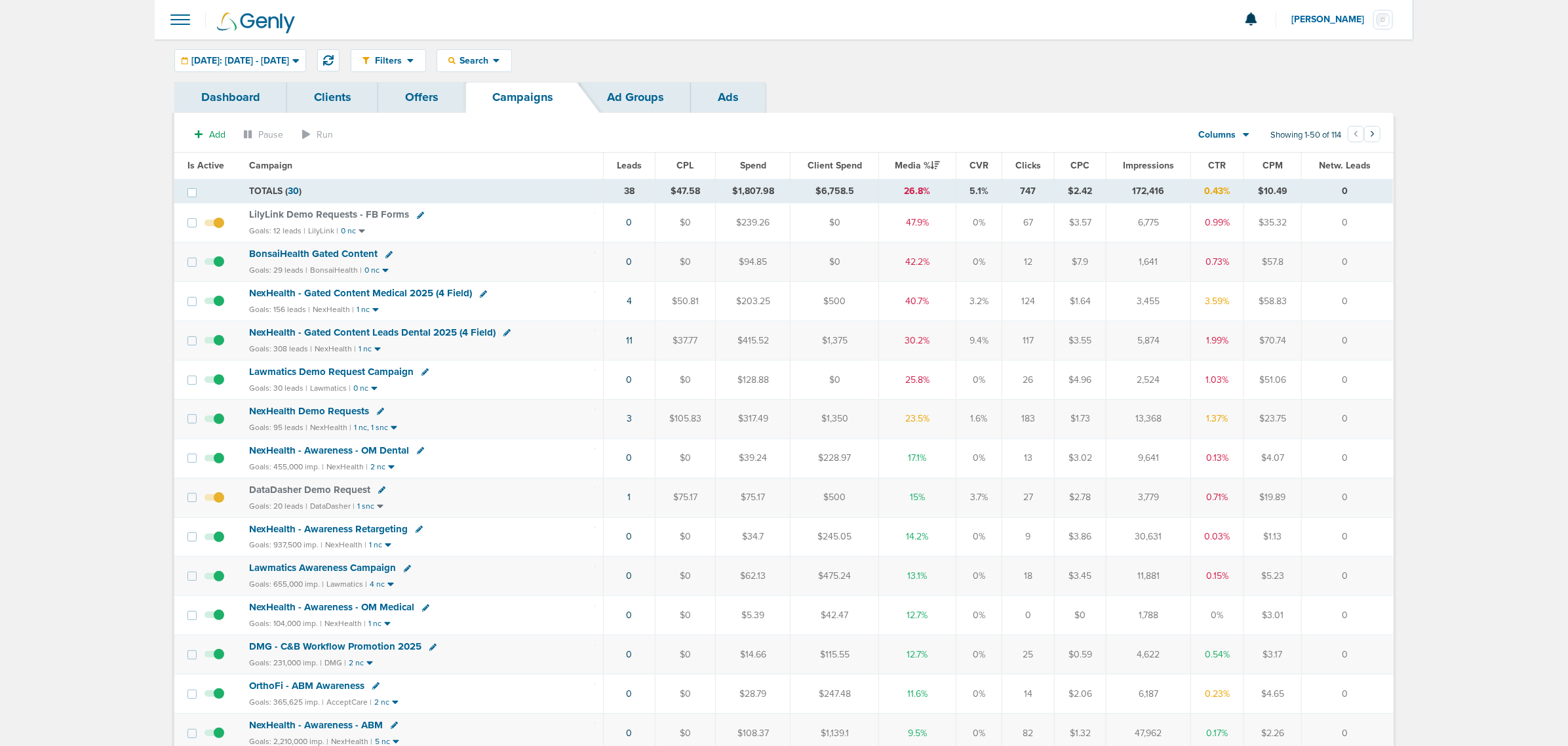
click at [382, 331] on span "NexHealth - Gated Content Leads Dental 2025 (4 Field)" at bounding box center [372, 333] width 247 height 12
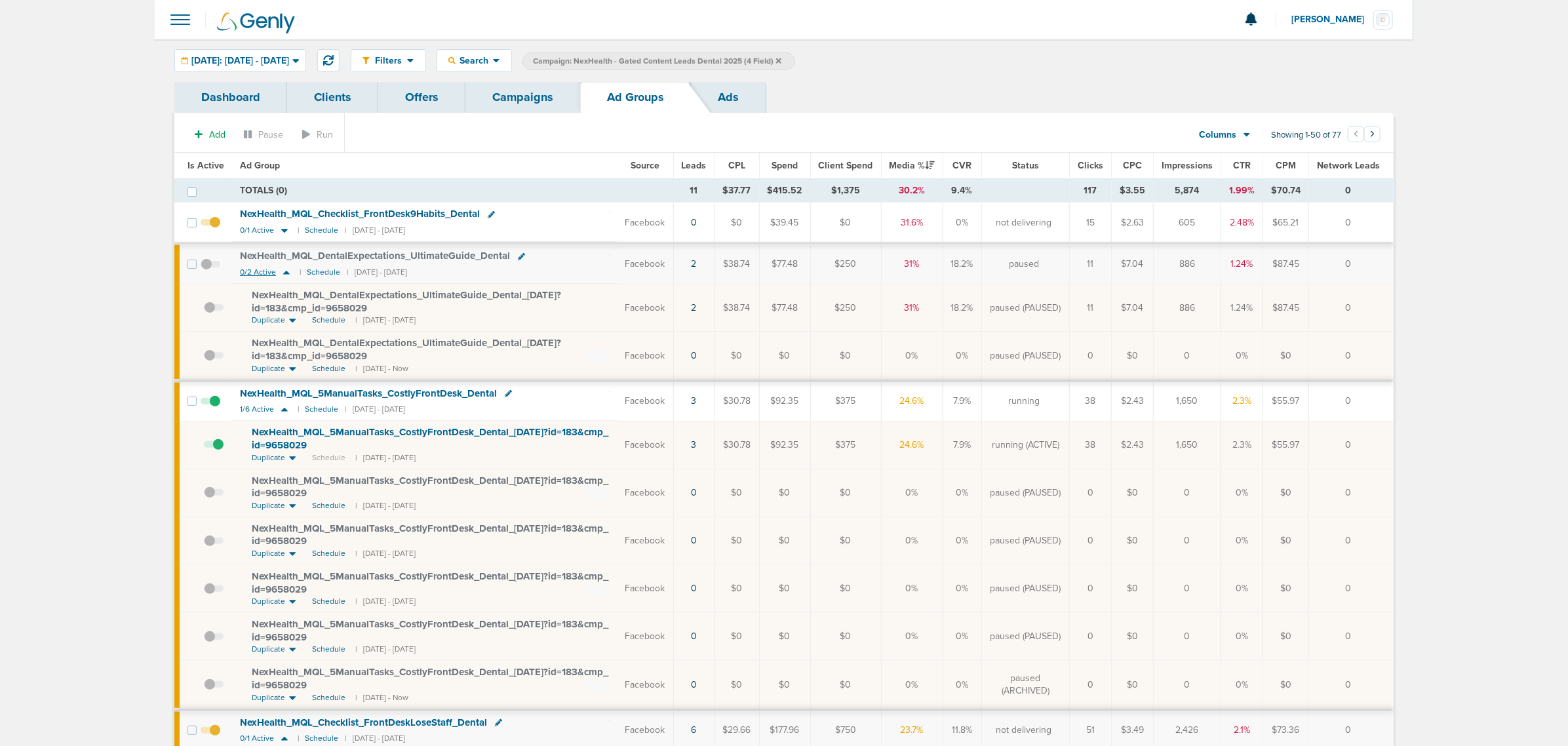
click at [283, 274] on icon at bounding box center [286, 272] width 7 height 4
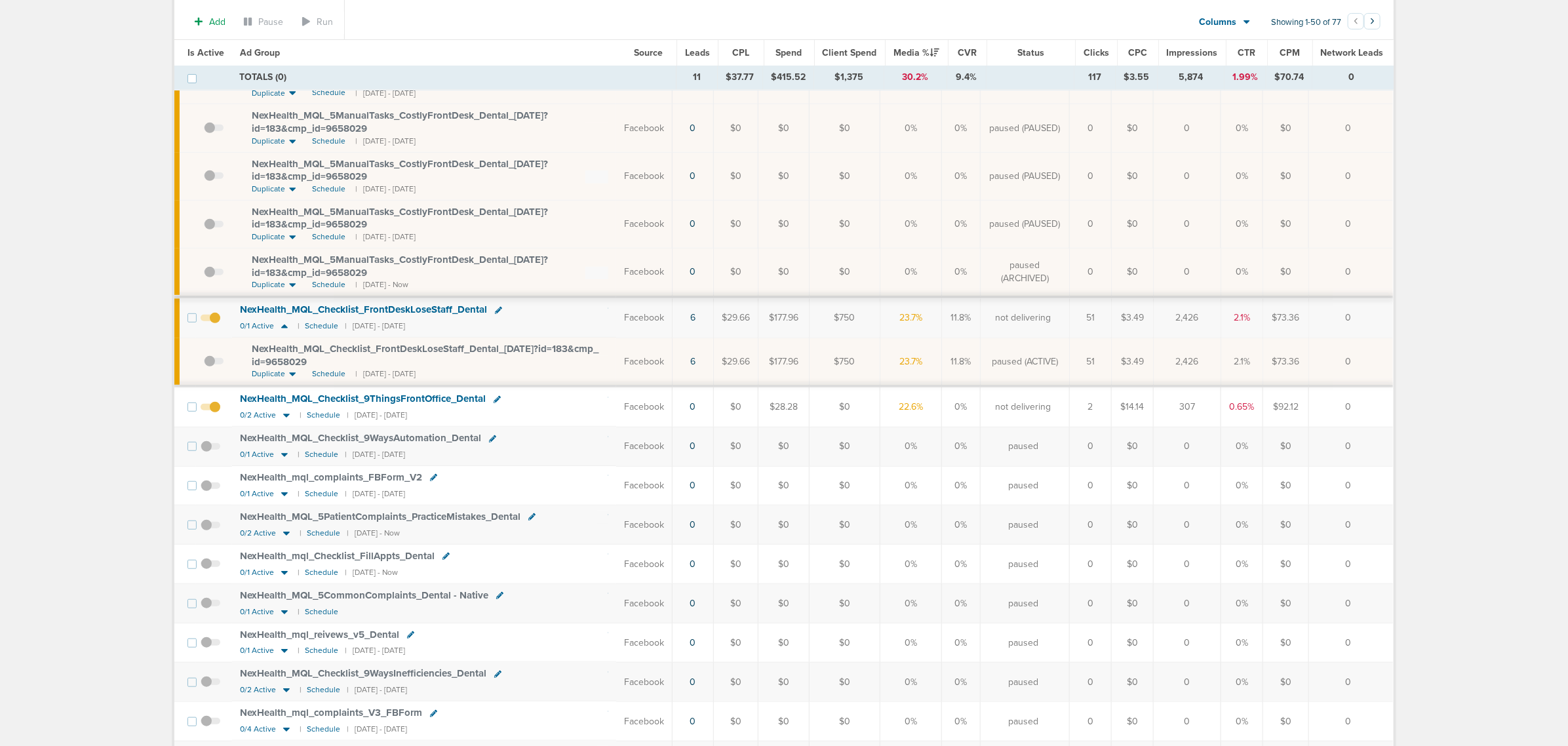
scroll to position [409, 0]
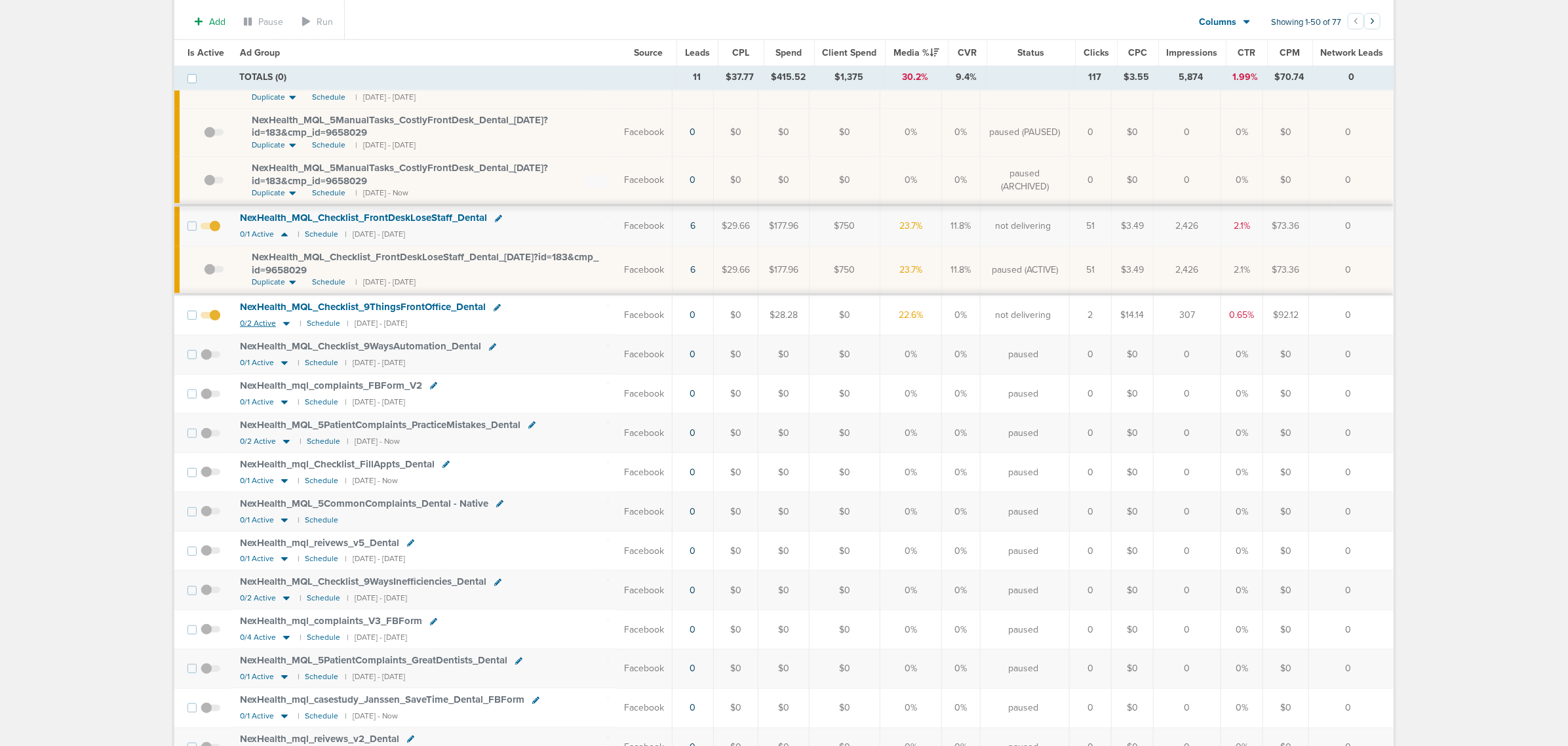
click at [284, 327] on icon at bounding box center [286, 325] width 7 height 4
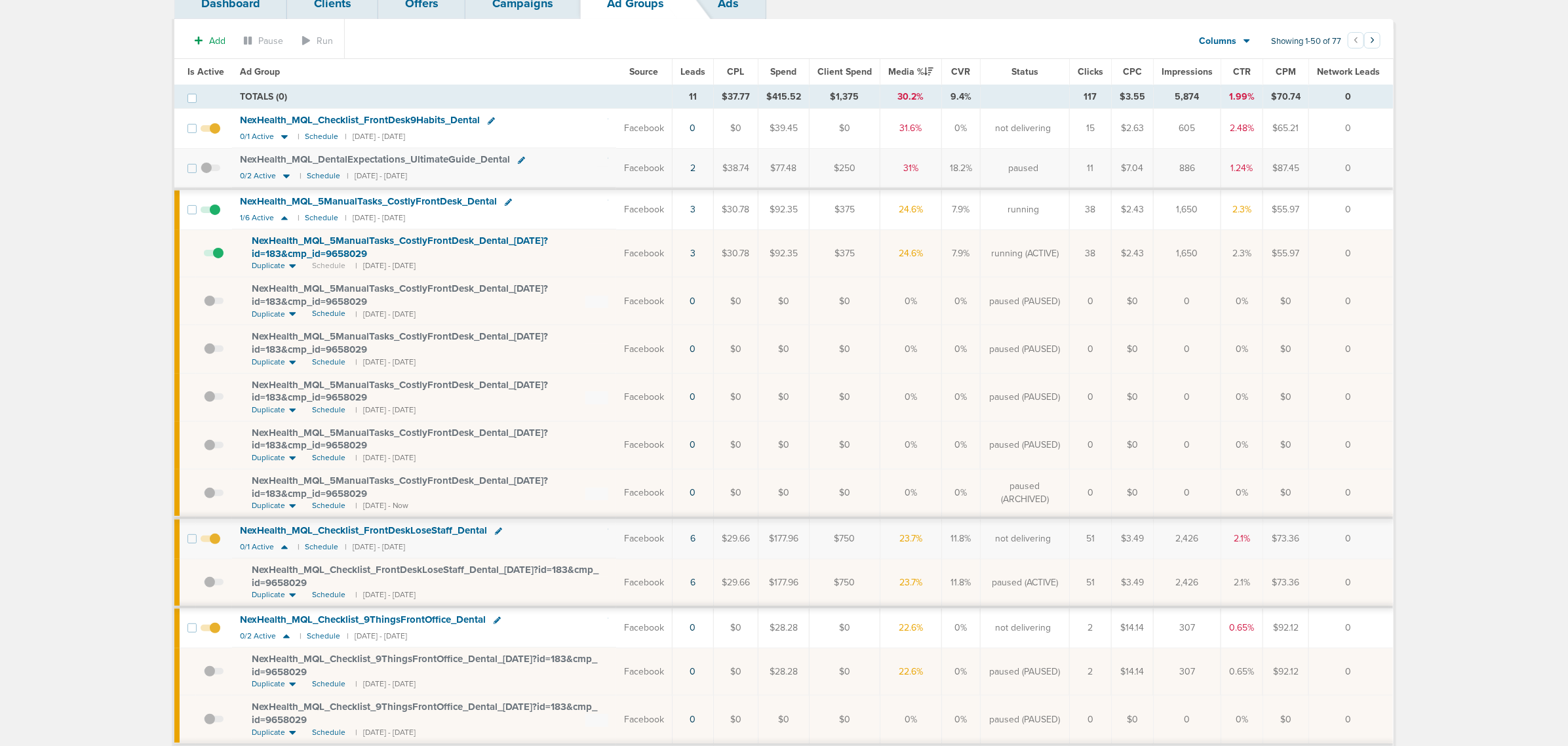
scroll to position [0, 0]
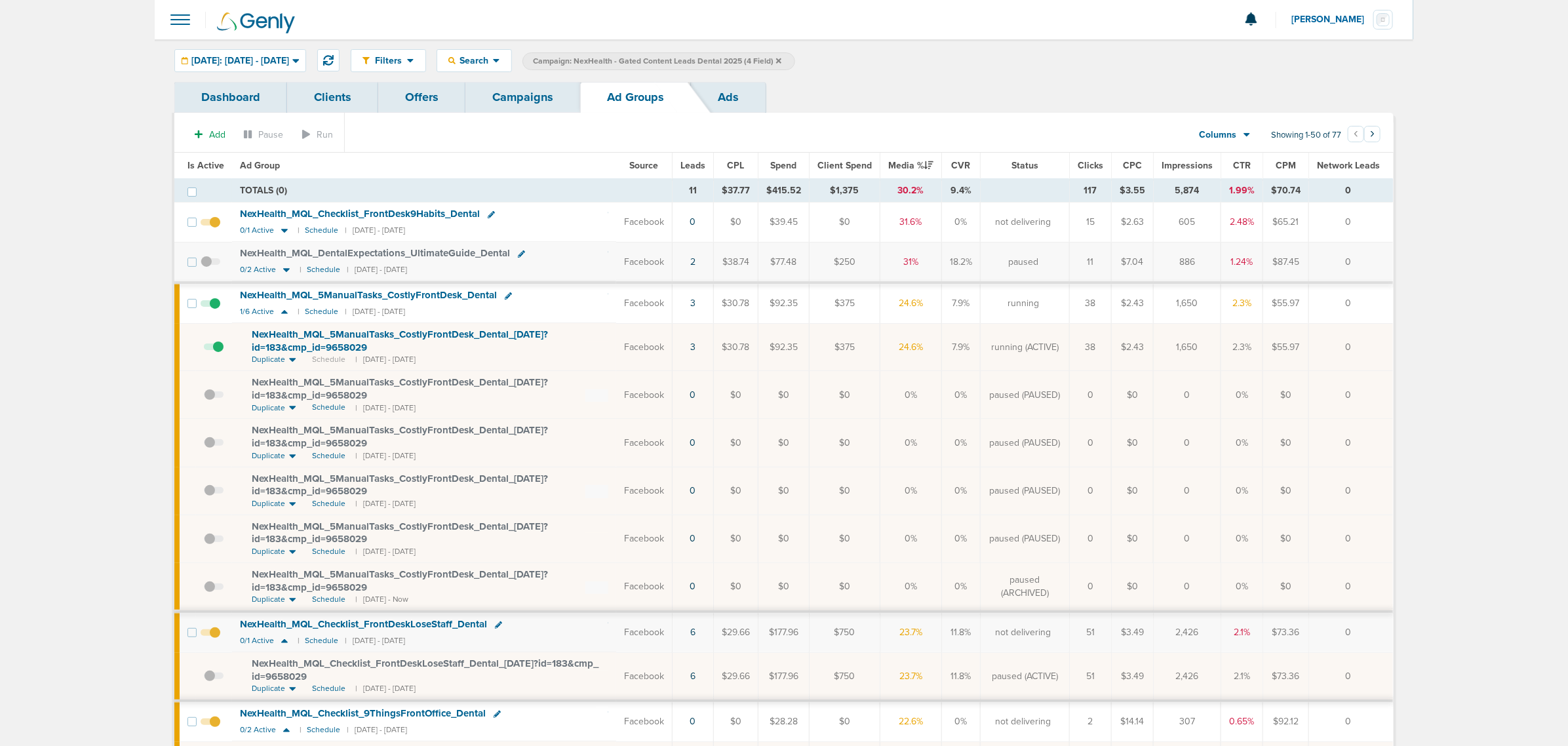
click at [689, 174] on th "Leads" at bounding box center [693, 166] width 41 height 26
click at [689, 171] on span "Leads" at bounding box center [693, 165] width 25 height 11
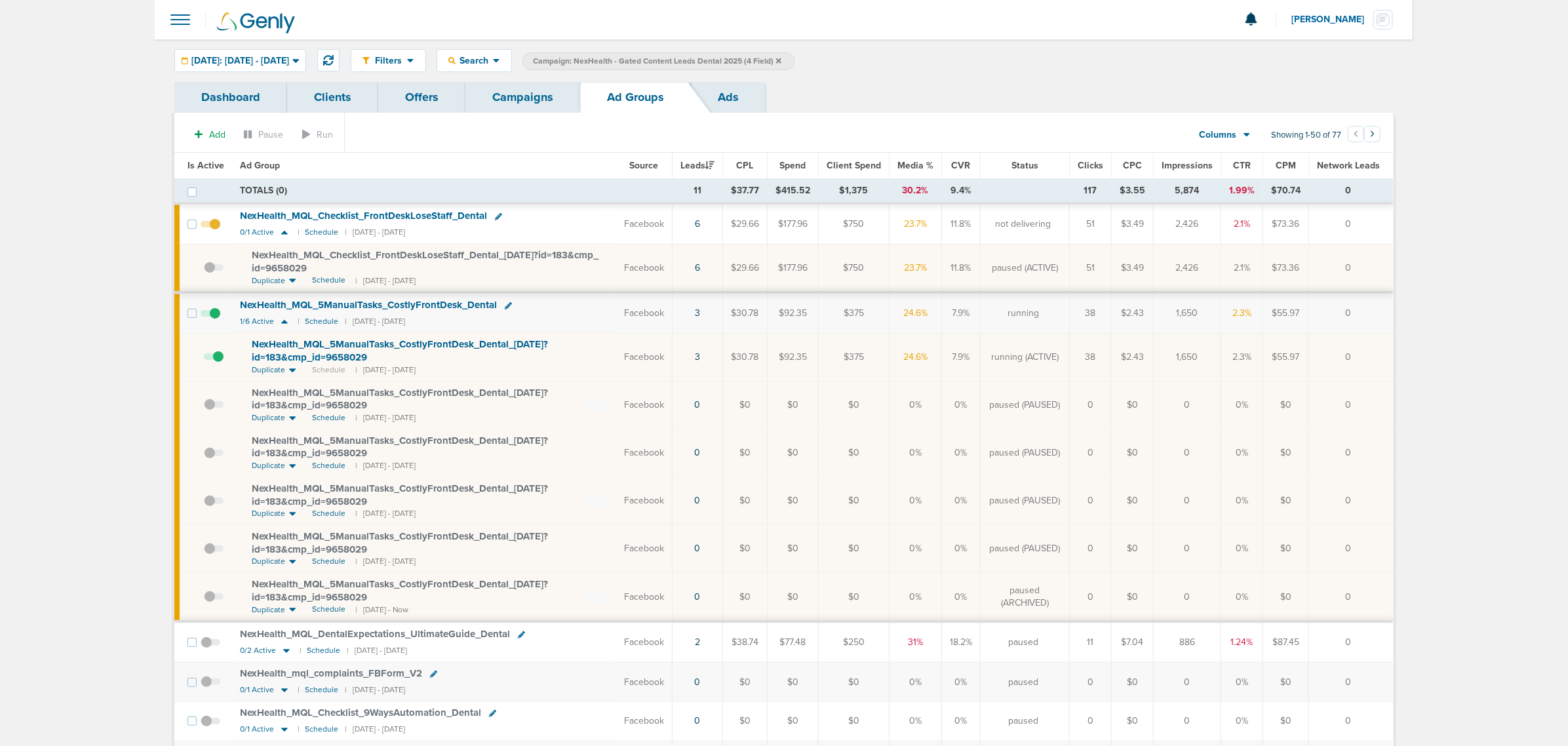
click at [554, 77] on div "Filters Active Only Settings Status Active Inactive Objectives MQL SQL Traffic …" at bounding box center [784, 60] width 1259 height 42
click at [547, 87] on link "Campaigns" at bounding box center [523, 97] width 114 height 31
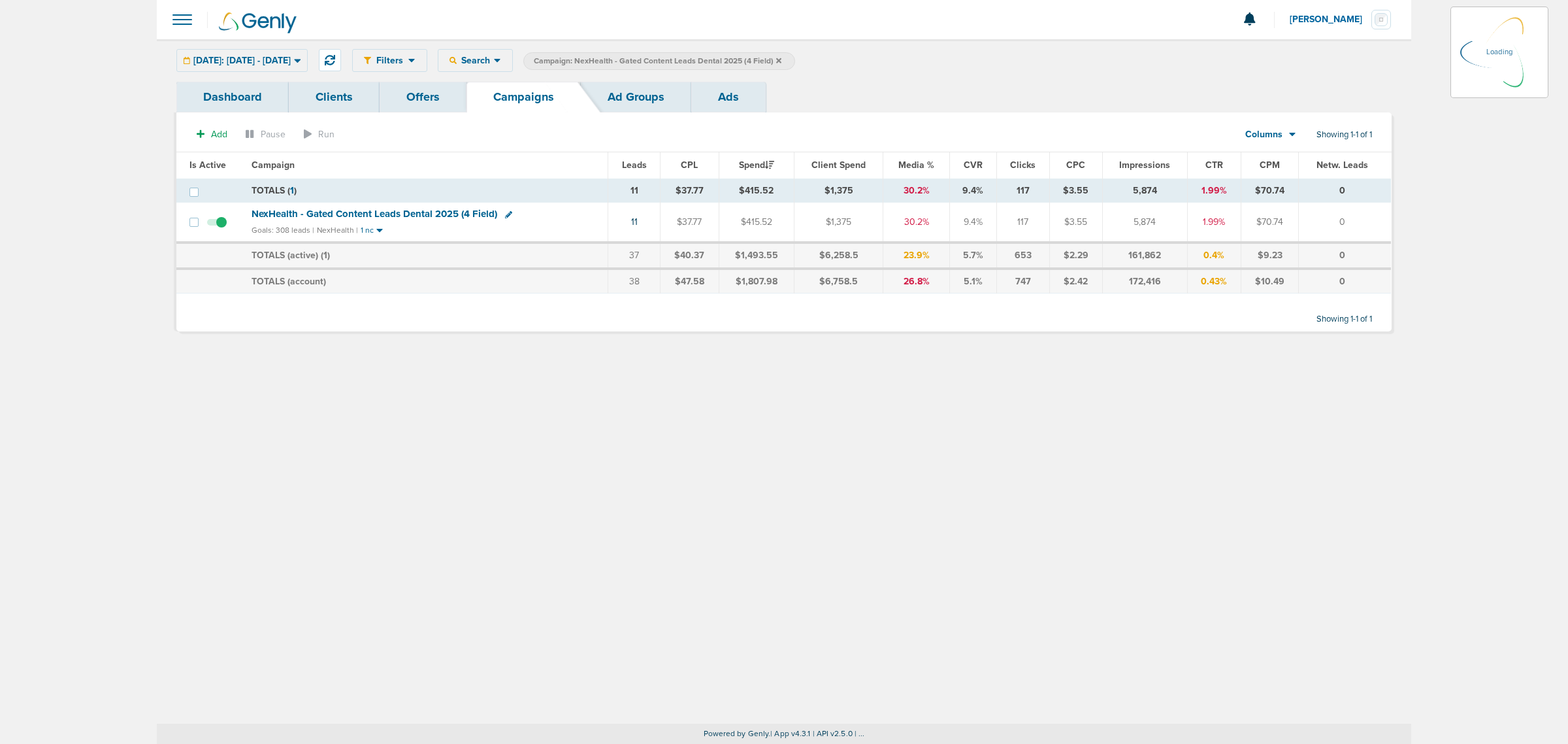
click at [781, 57] on icon at bounding box center [779, 61] width 5 height 8
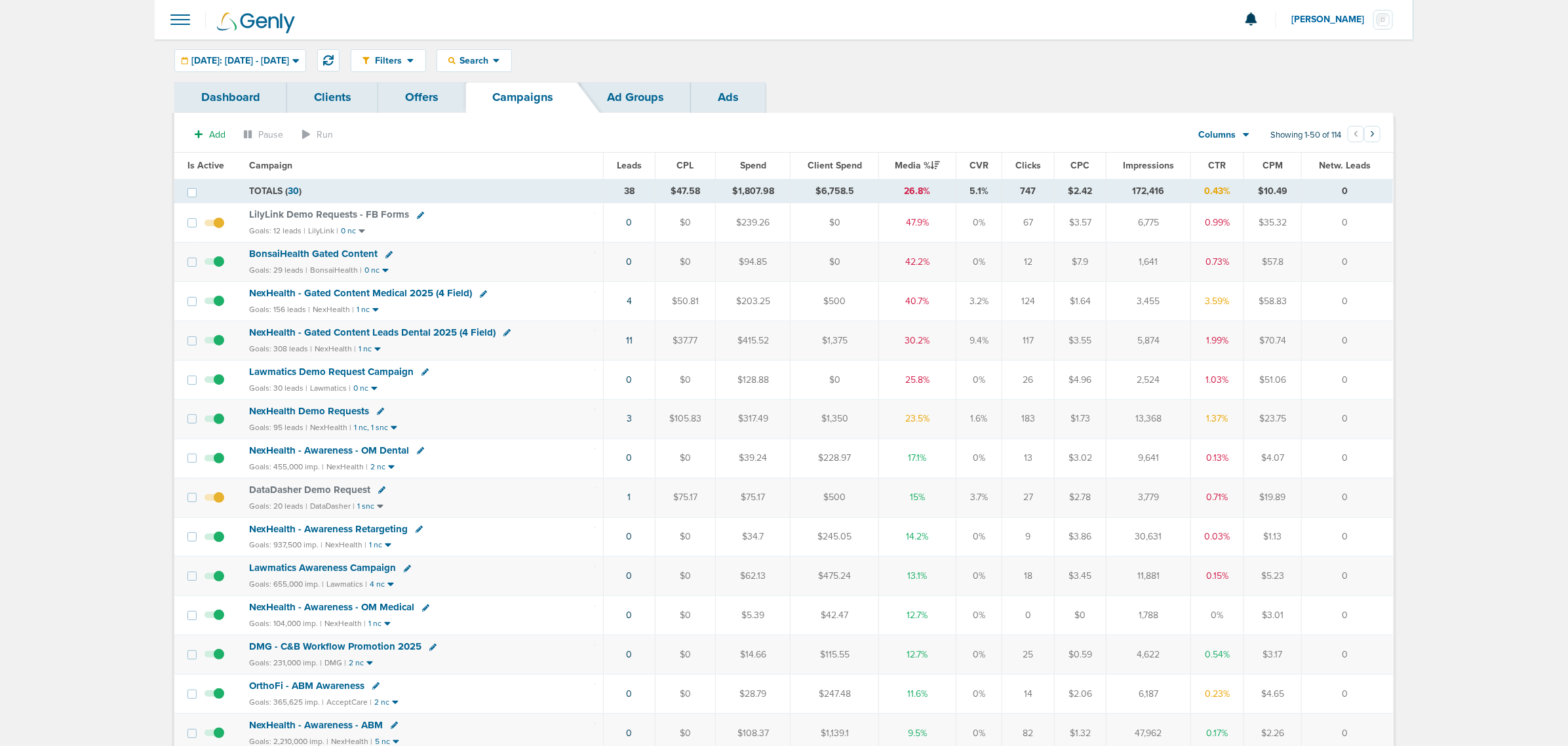
drag, startPoint x: 1356, startPoint y: 215, endPoint x: 500, endPoint y: 228, distance: 856.1
click at [500, 228] on tr "LilyLink Demo Requests - FB Forms Goals: 12 leads | LilyLink | 0 nc 0 $0 $239.2…" at bounding box center [784, 222] width 1219 height 39
click at [500, 228] on div "Goals: 12 leads | LilyLink | 0 nc" at bounding box center [422, 231] width 346 height 11
click at [486, 56] on span "Search" at bounding box center [474, 60] width 37 height 11
click at [498, 100] on link "Client" at bounding box center [505, 103] width 136 height 17
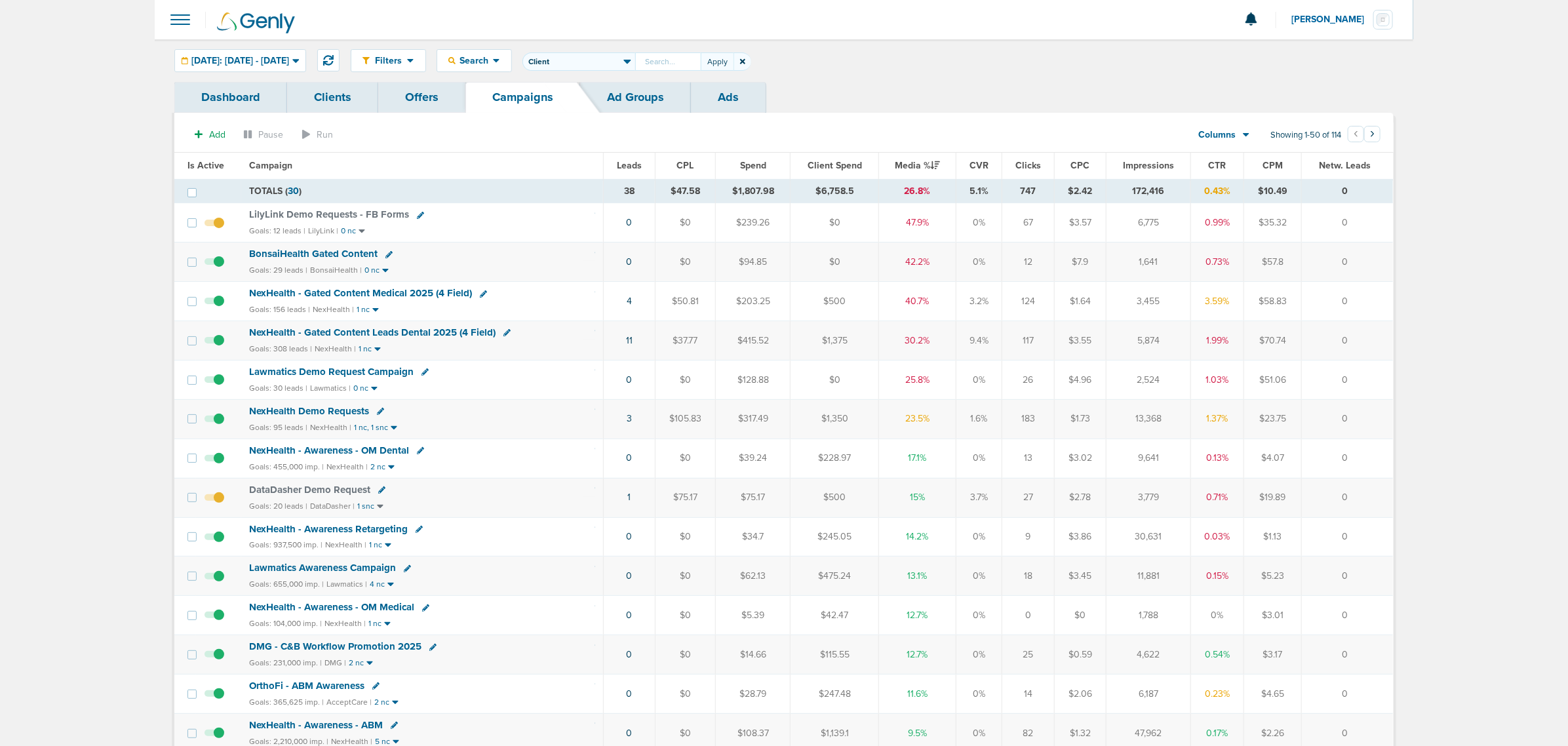
drag, startPoint x: 584, startPoint y: 60, endPoint x: 588, endPoint y: 69, distance: 9.8
click at [584, 60] on select "Client Campaign Offers Landing Page Ad Group Network Campaign Ad Ad Status Netw…" at bounding box center [579, 62] width 112 height 19
select select "cmpName"
click at [551, 52] on select "Client Campaign Offers Landing Page Ad Group Network Campaign Ad Ad Status Netw…" at bounding box center [579, 62] width 112 height 19
click at [687, 64] on input "text" at bounding box center [668, 62] width 65 height 19
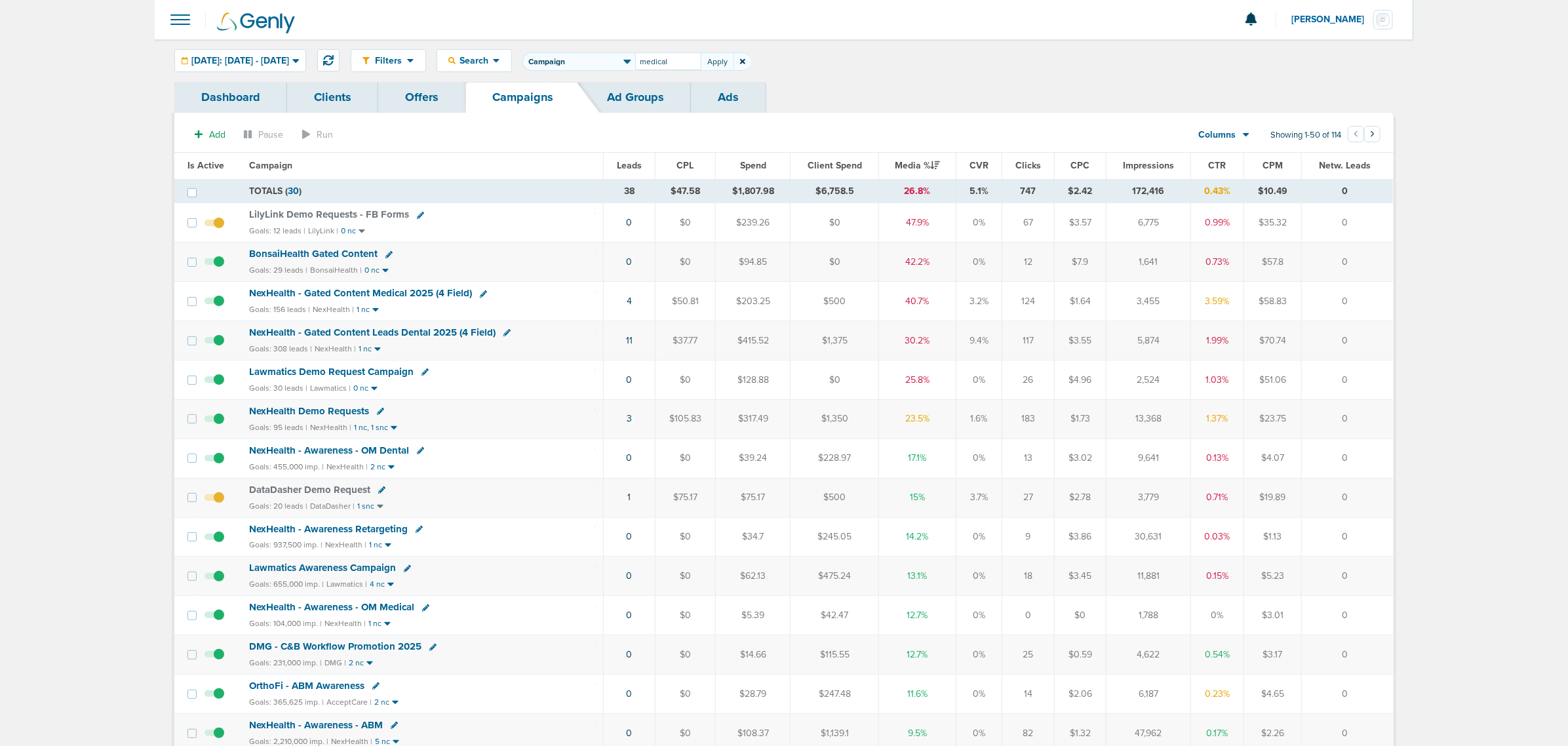
type input "medical"
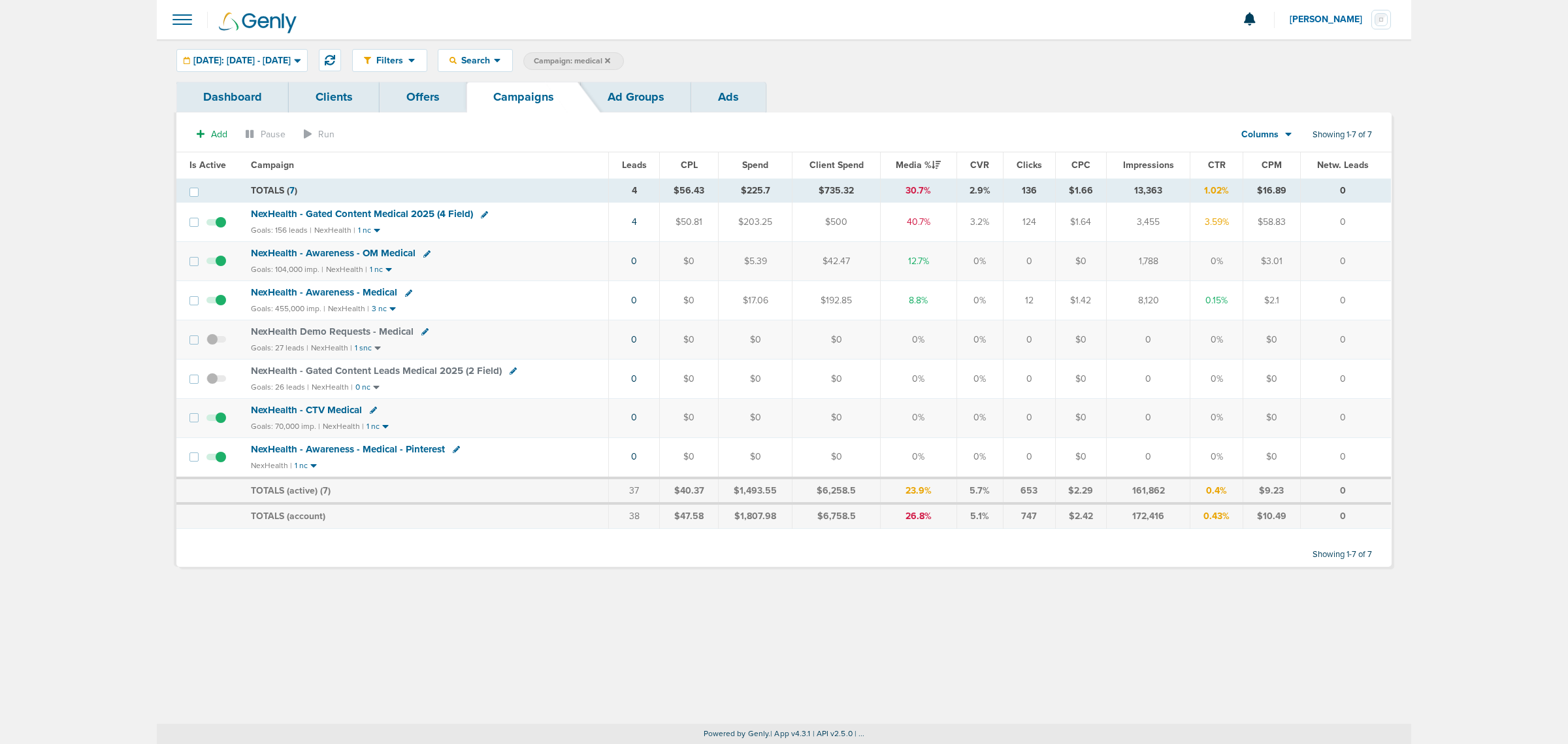
click at [359, 331] on span "NexHealth Demo Requests - Medical" at bounding box center [332, 332] width 163 height 12
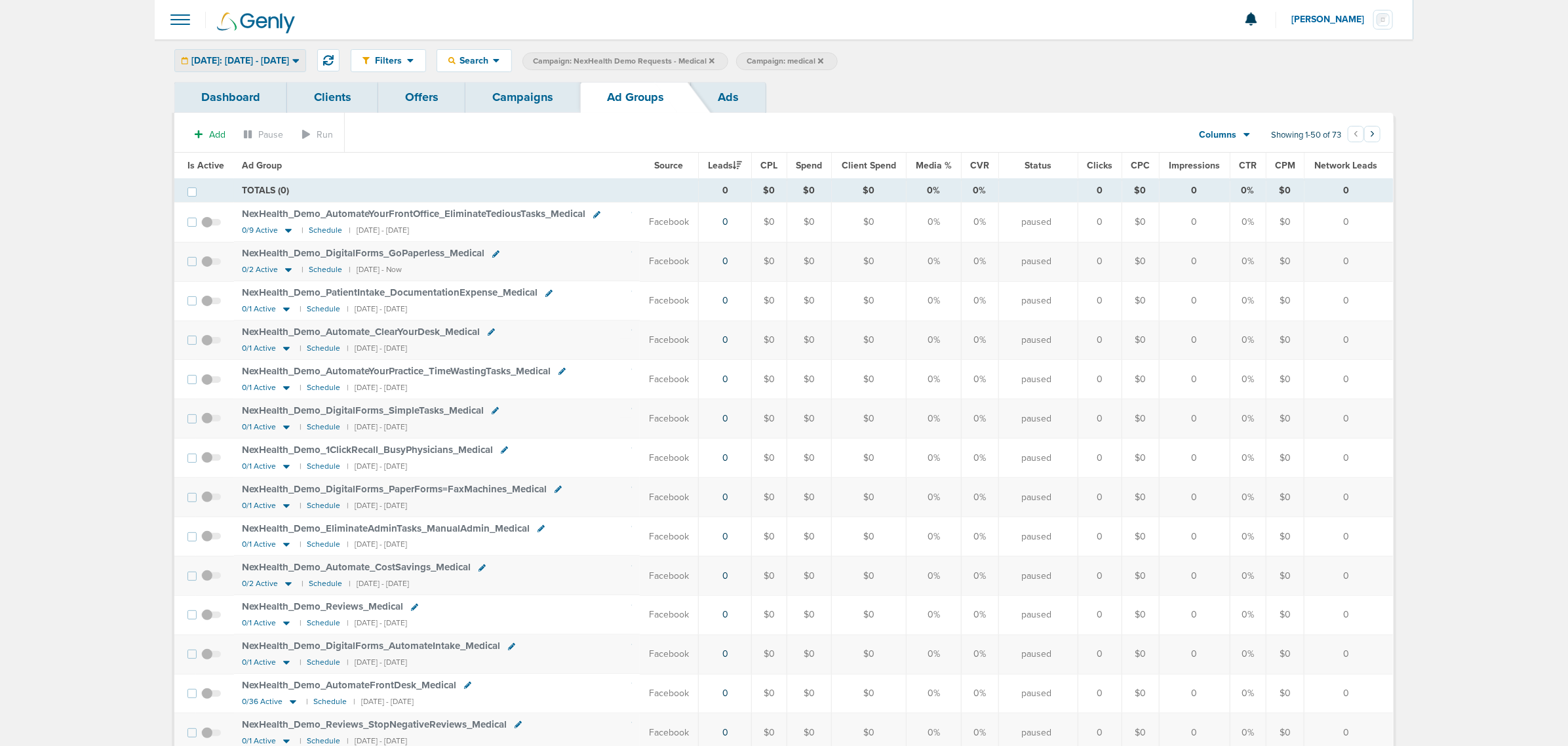
click at [299, 50] on div "[DATE]: [DATE] - [DATE]" at bounding box center [240, 60] width 130 height 22
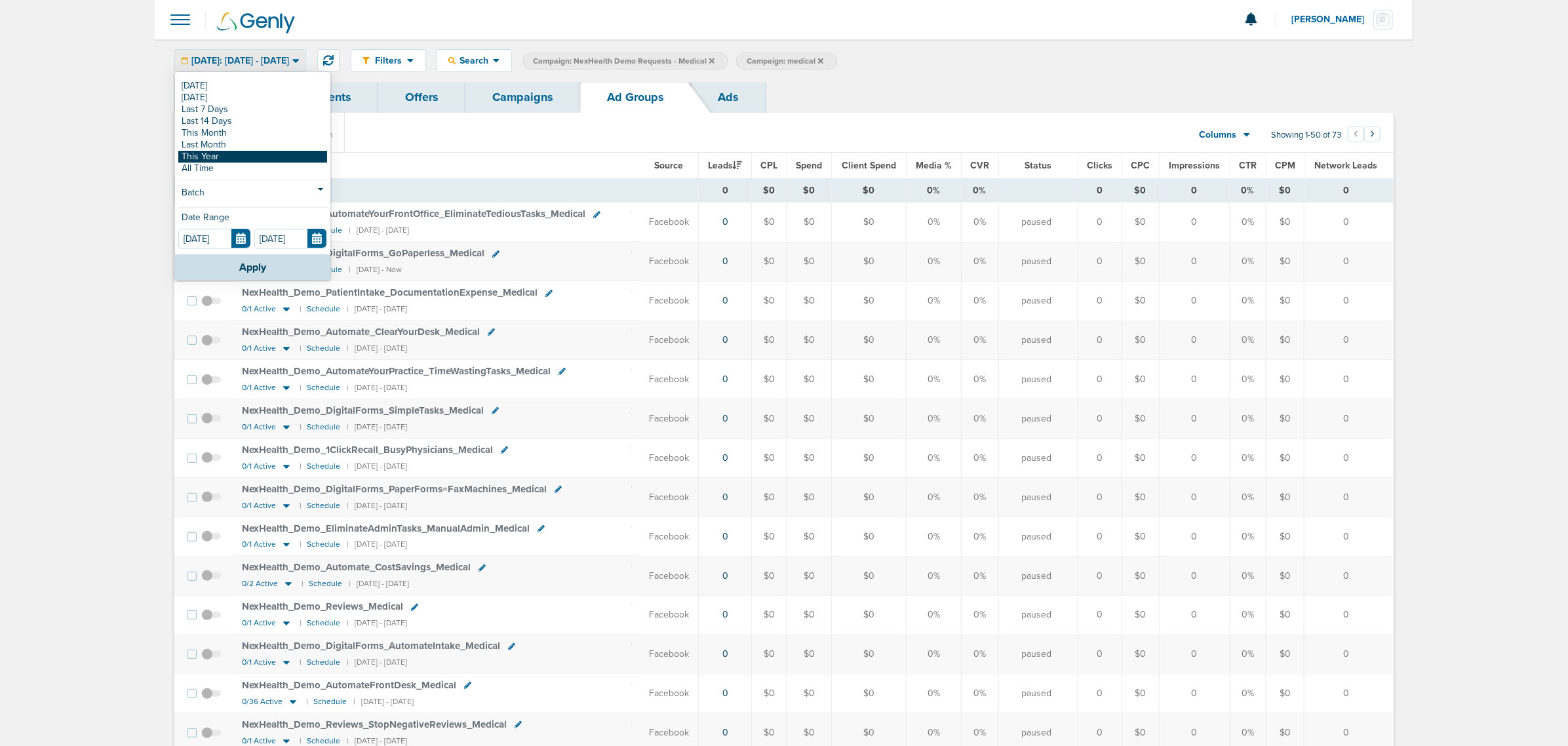
click at [230, 155] on link "This Year" at bounding box center [253, 157] width 149 height 12
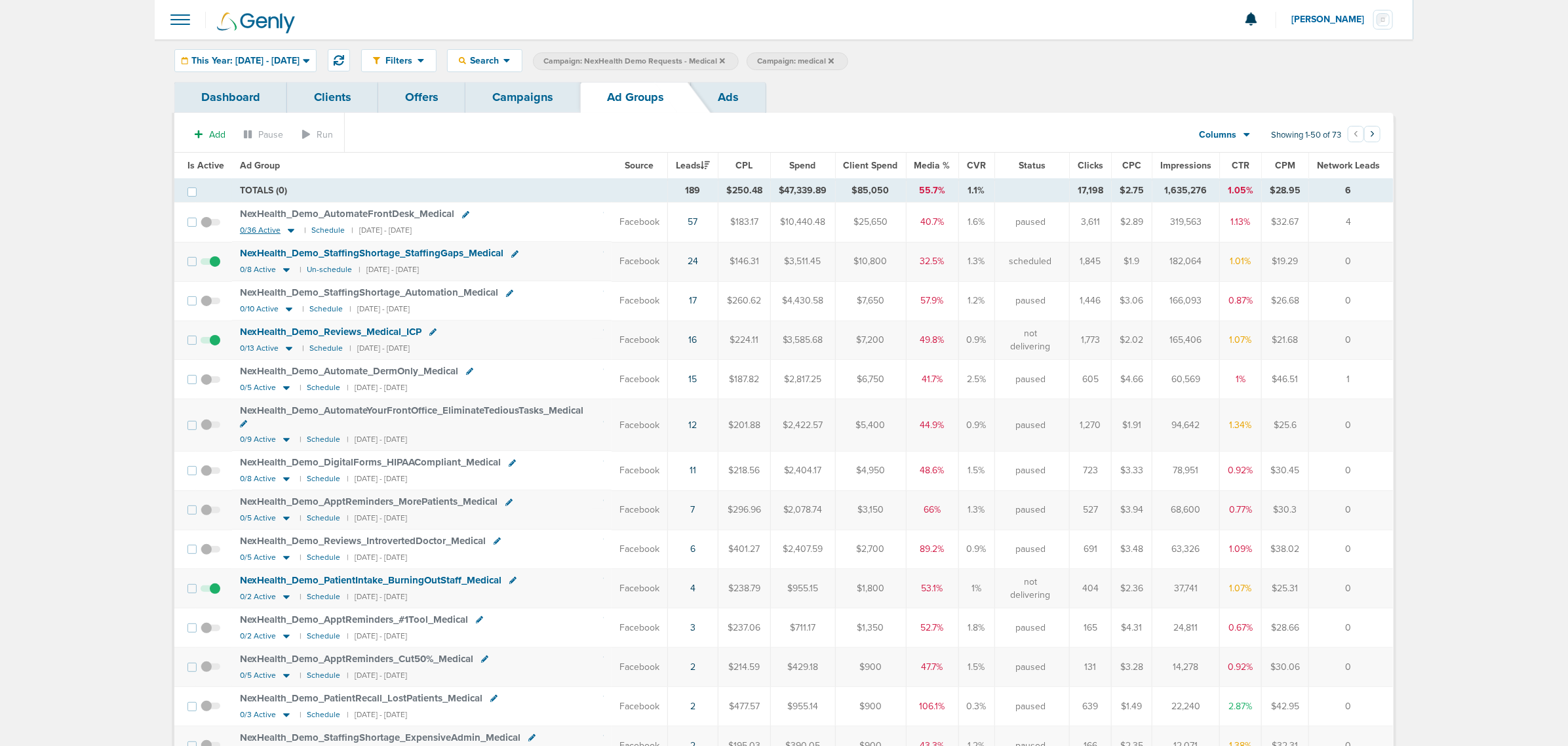
click at [288, 230] on icon at bounding box center [291, 231] width 7 height 4
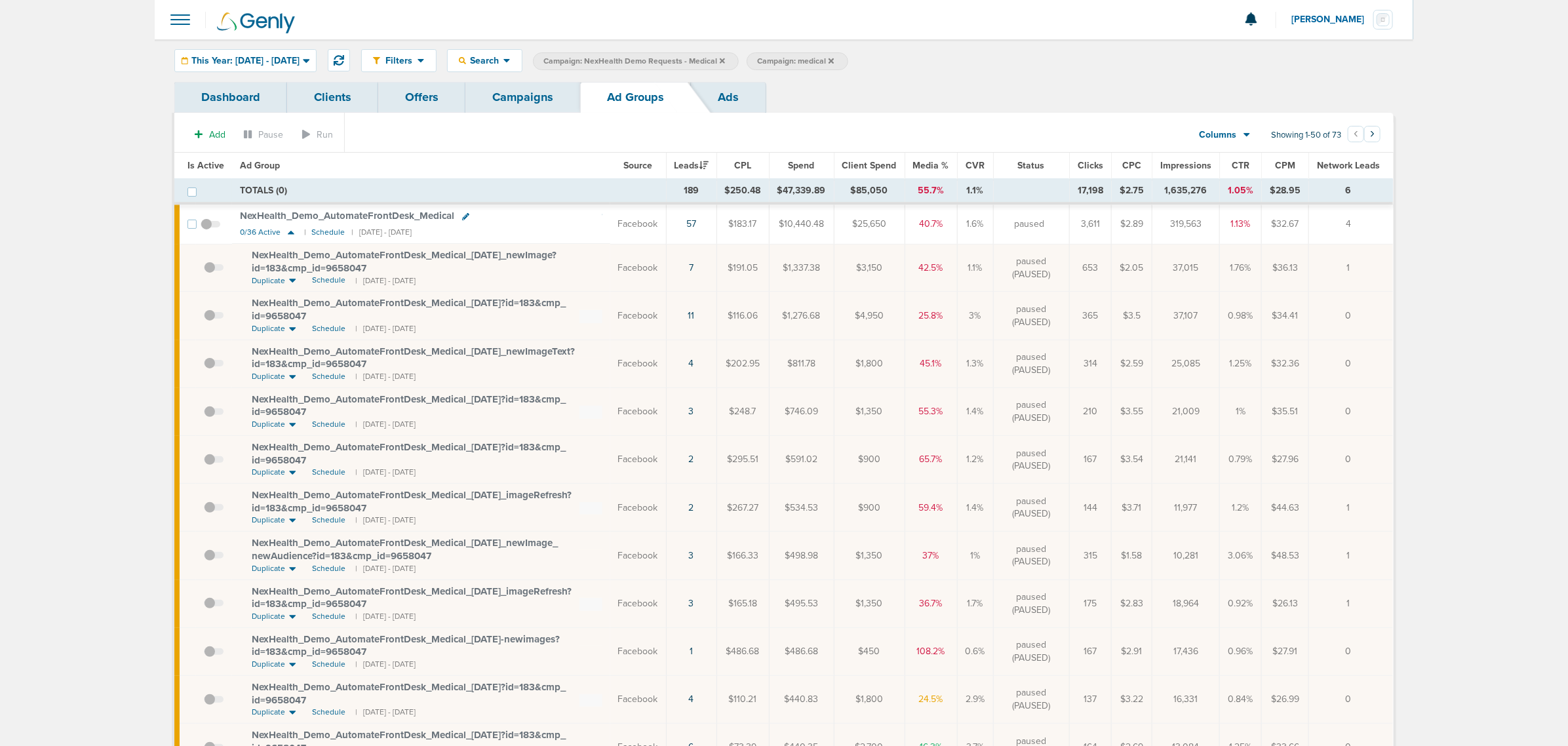
drag, startPoint x: 249, startPoint y: 253, endPoint x: 1358, endPoint y: 325, distance: 1111.3
click at [1358, 325] on td "0" at bounding box center [1352, 315] width 85 height 48
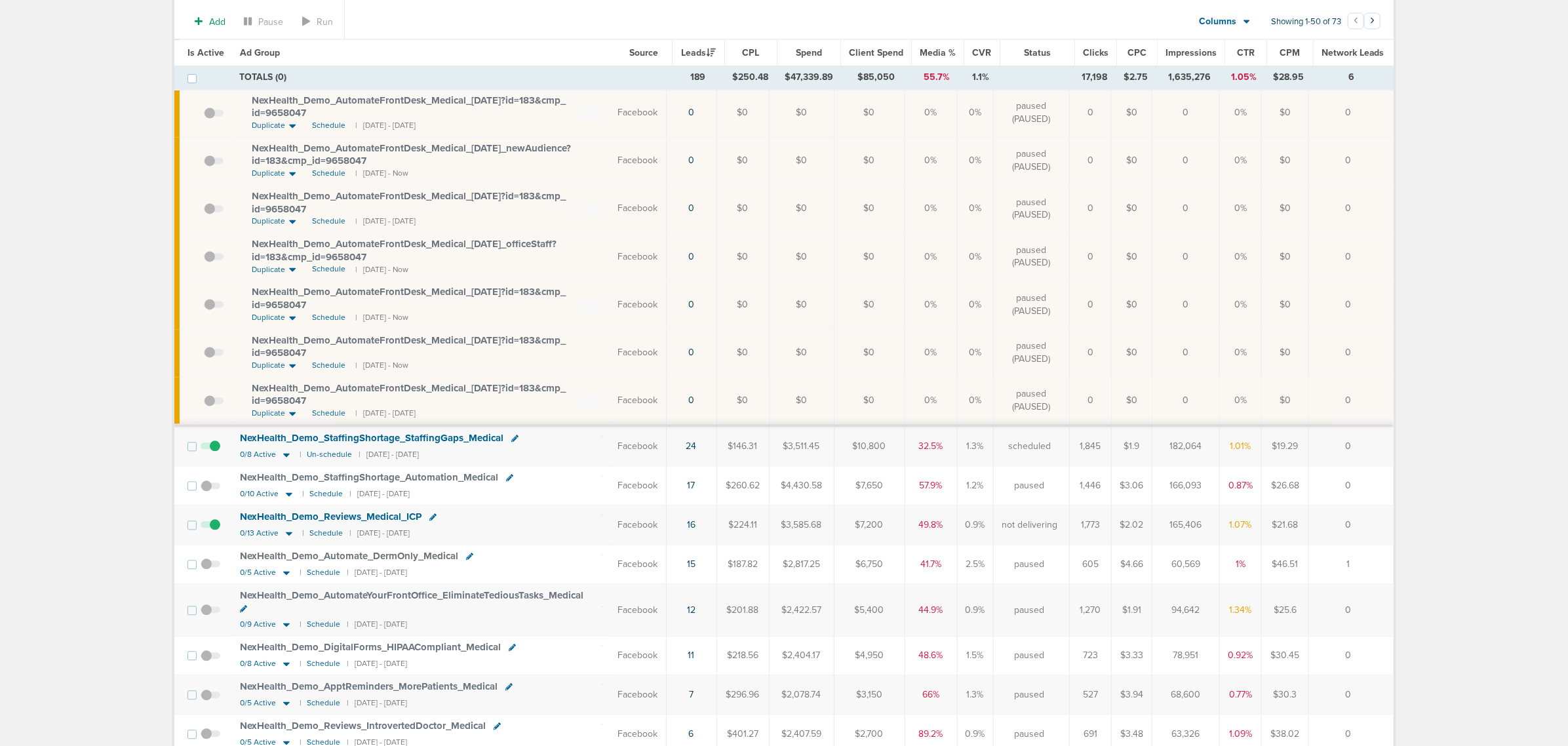
scroll to position [1638, 0]
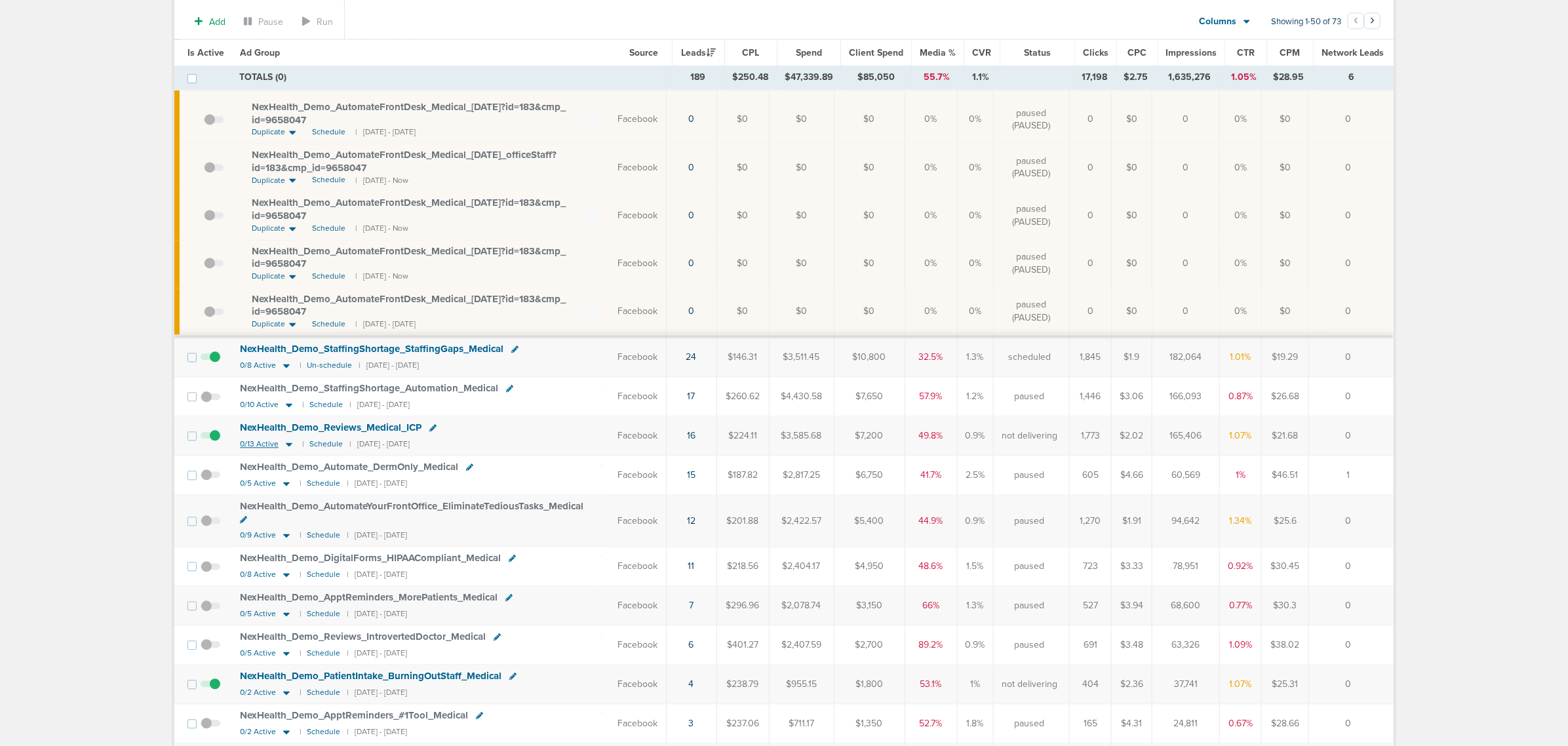
click at [285, 450] on icon at bounding box center [289, 444] width 13 height 11
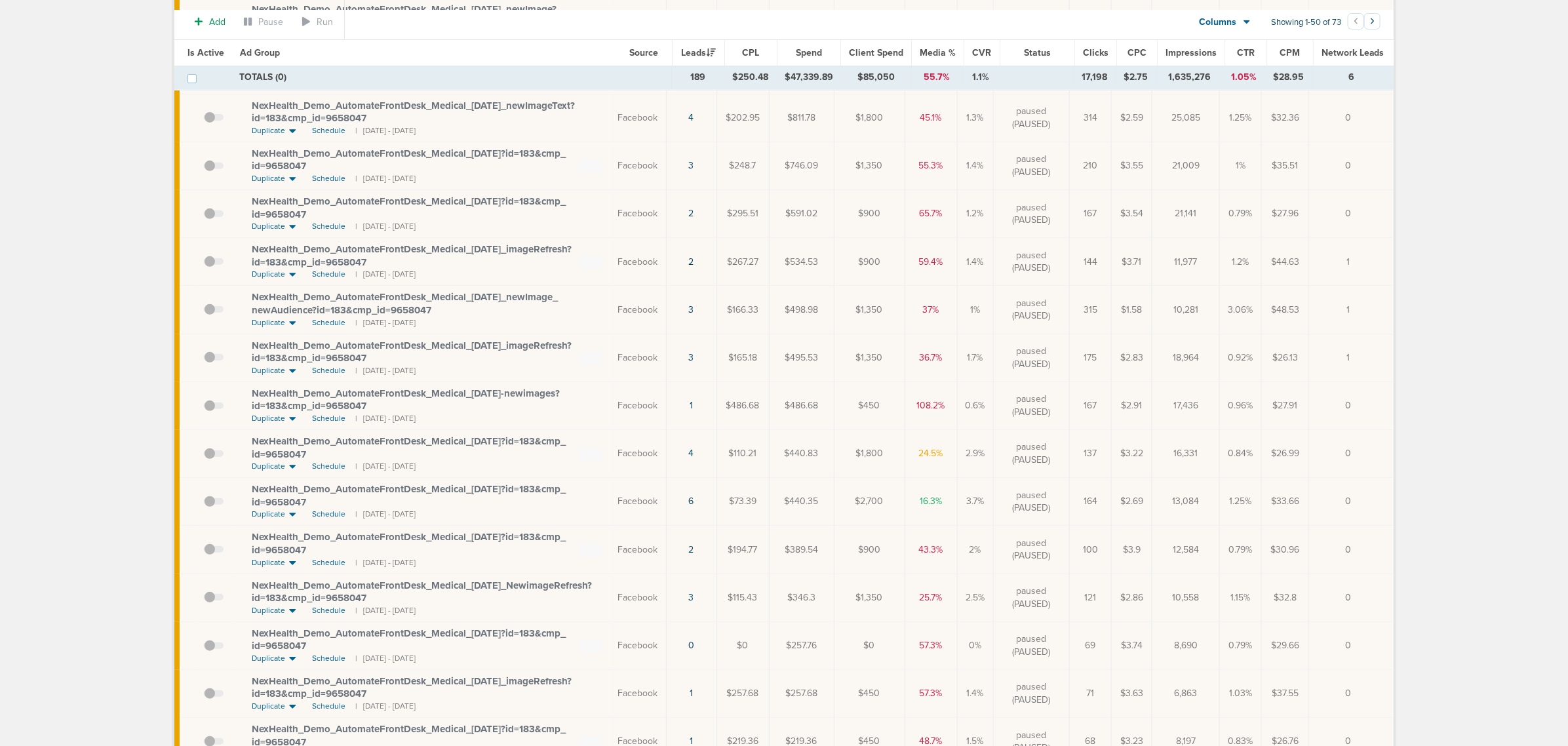
scroll to position [0, 0]
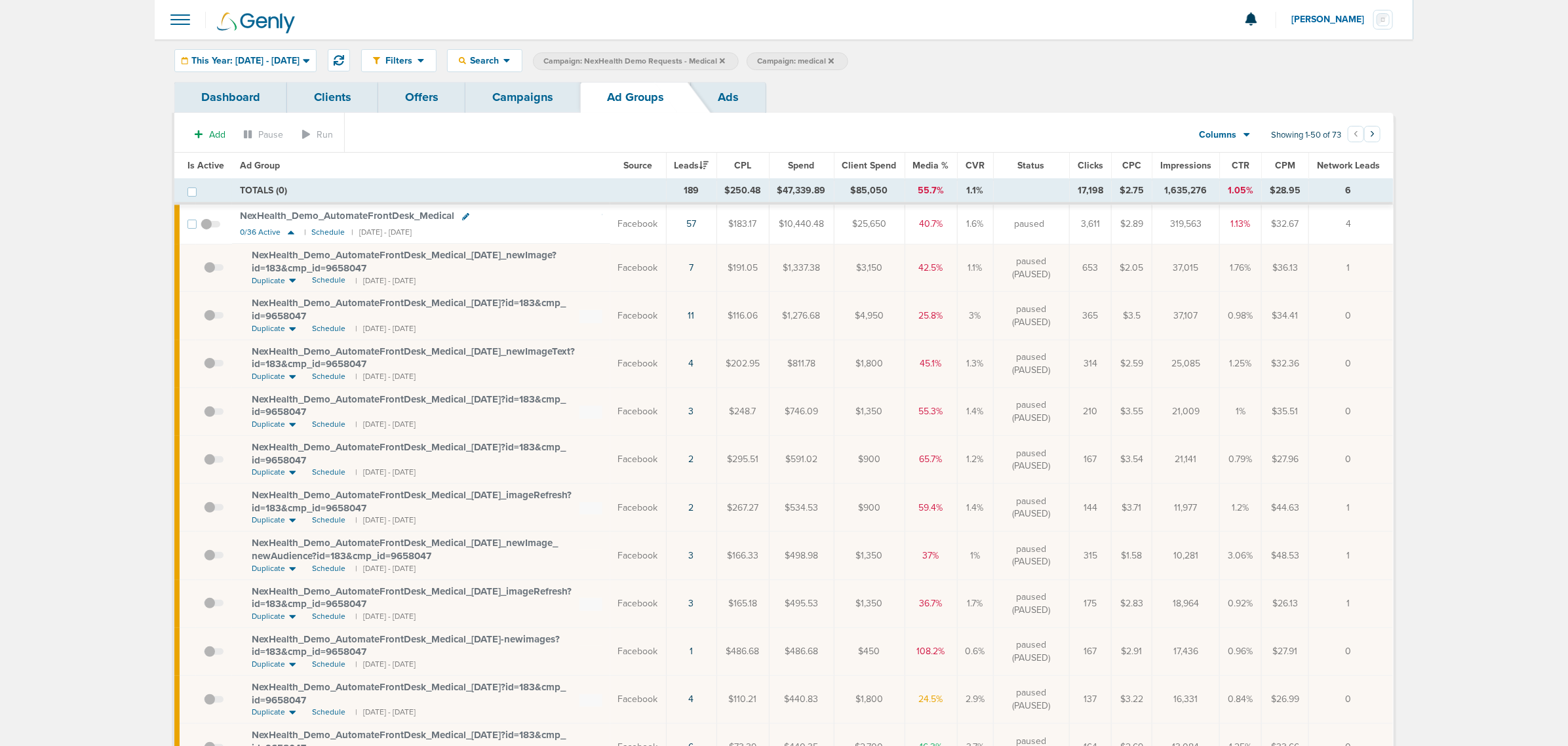
click at [725, 59] on icon at bounding box center [722, 61] width 5 height 8
click at [754, 59] on div "Filters Active Only Settings Status Active Inactive Objectives MQL SQL Traffic …" at bounding box center [877, 60] width 1033 height 23
click at [605, 59] on span "Campaign: medical" at bounding box center [582, 61] width 77 height 11
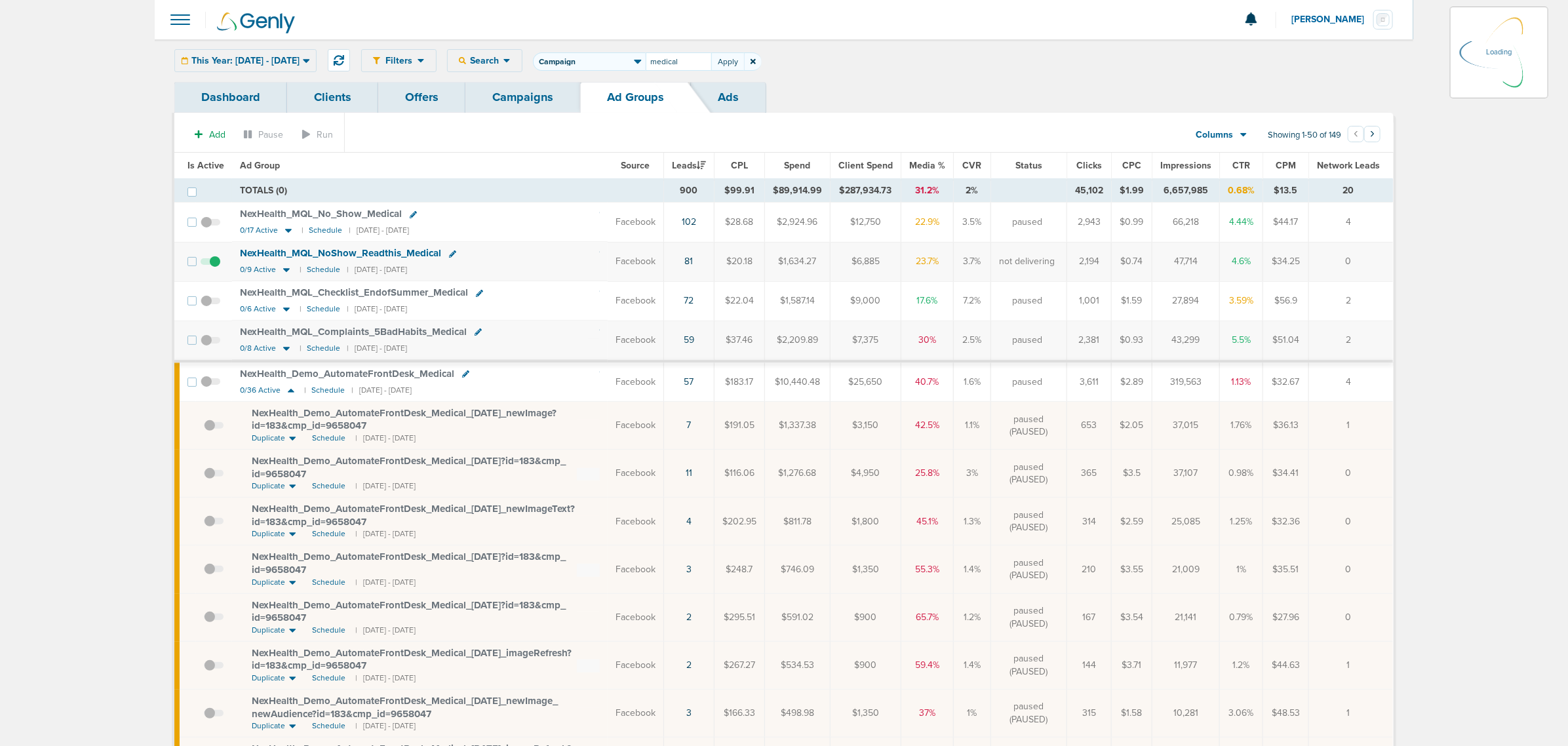
click at [646, 63] on select "Client Campaign Offers Landing Page Ad Group Network Campaign Ad Ad Status Netw…" at bounding box center [589, 62] width 112 height 19
select select "clientName"
click at [566, 52] on select "Client Campaign Offers Landing Page Ad Group Network Campaign Ad Ad Status Netw…" at bounding box center [589, 62] width 112 height 19
drag, startPoint x: 725, startPoint y: 60, endPoint x: 637, endPoint y: 56, distance: 88.1
click at [637, 56] on span "Client Campaign Offers Landing Page Ad Group Network Campaign Ad Ad Status Netw…" at bounding box center [648, 62] width 229 height 19
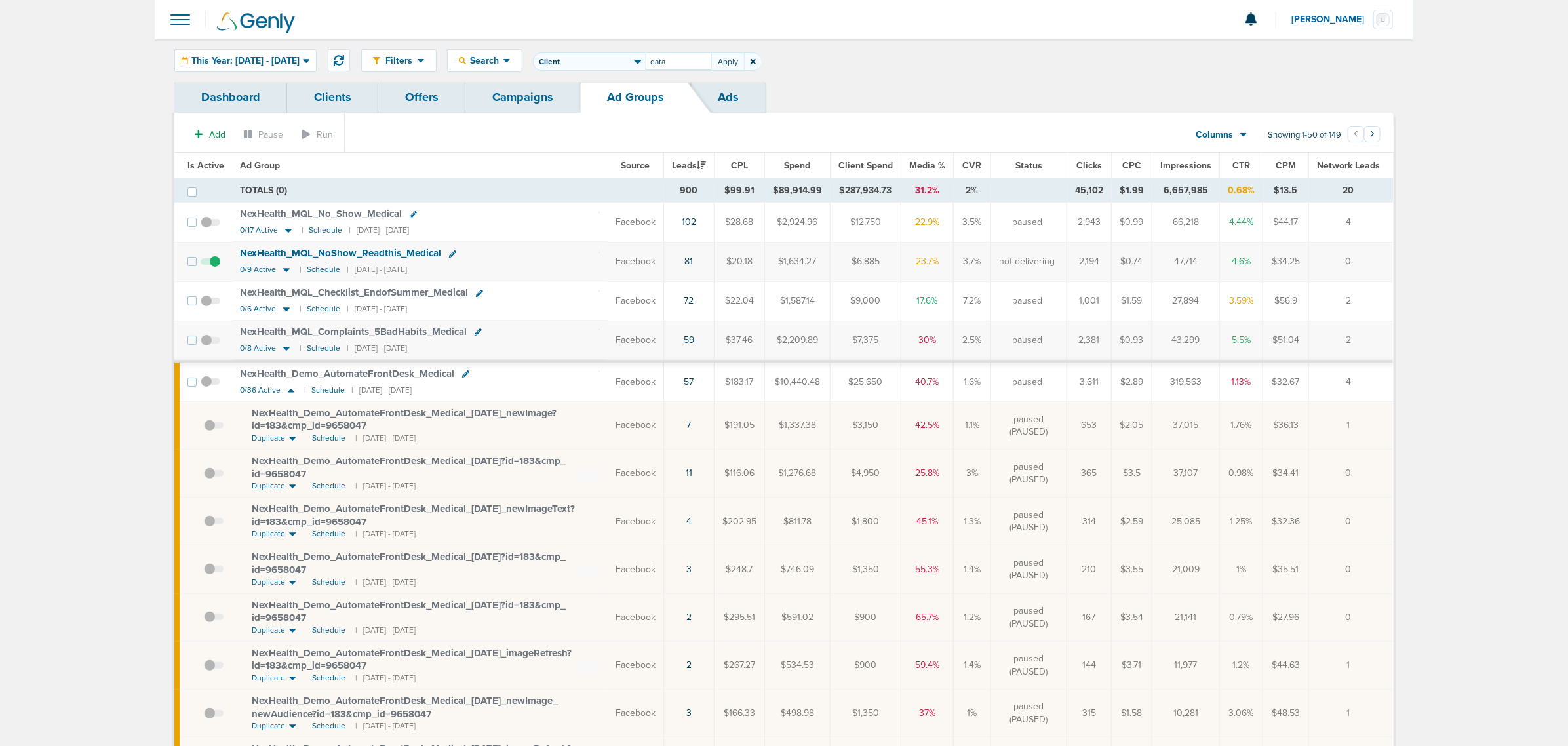
type input "data"
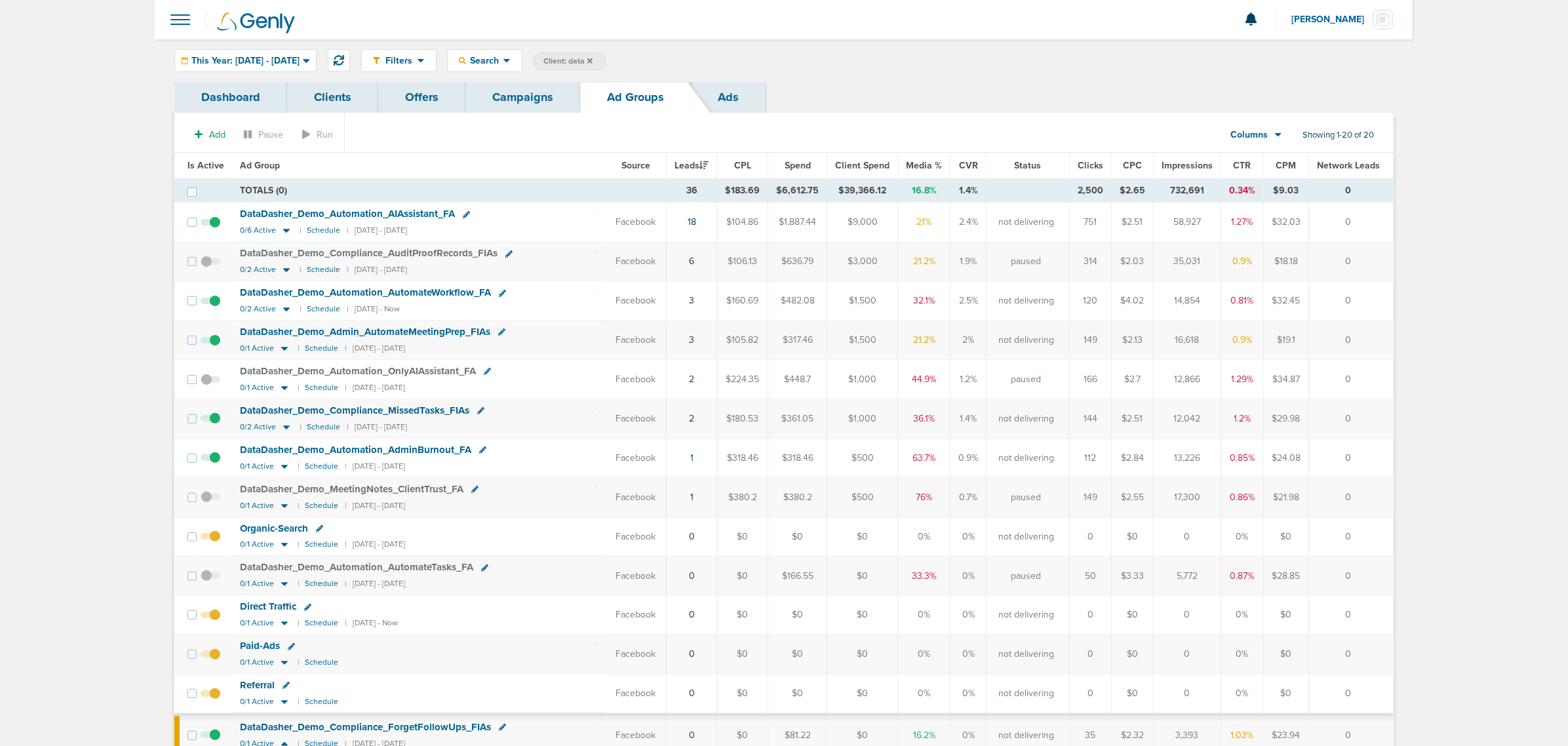
click at [519, 83] on link "Campaigns" at bounding box center [523, 97] width 114 height 31
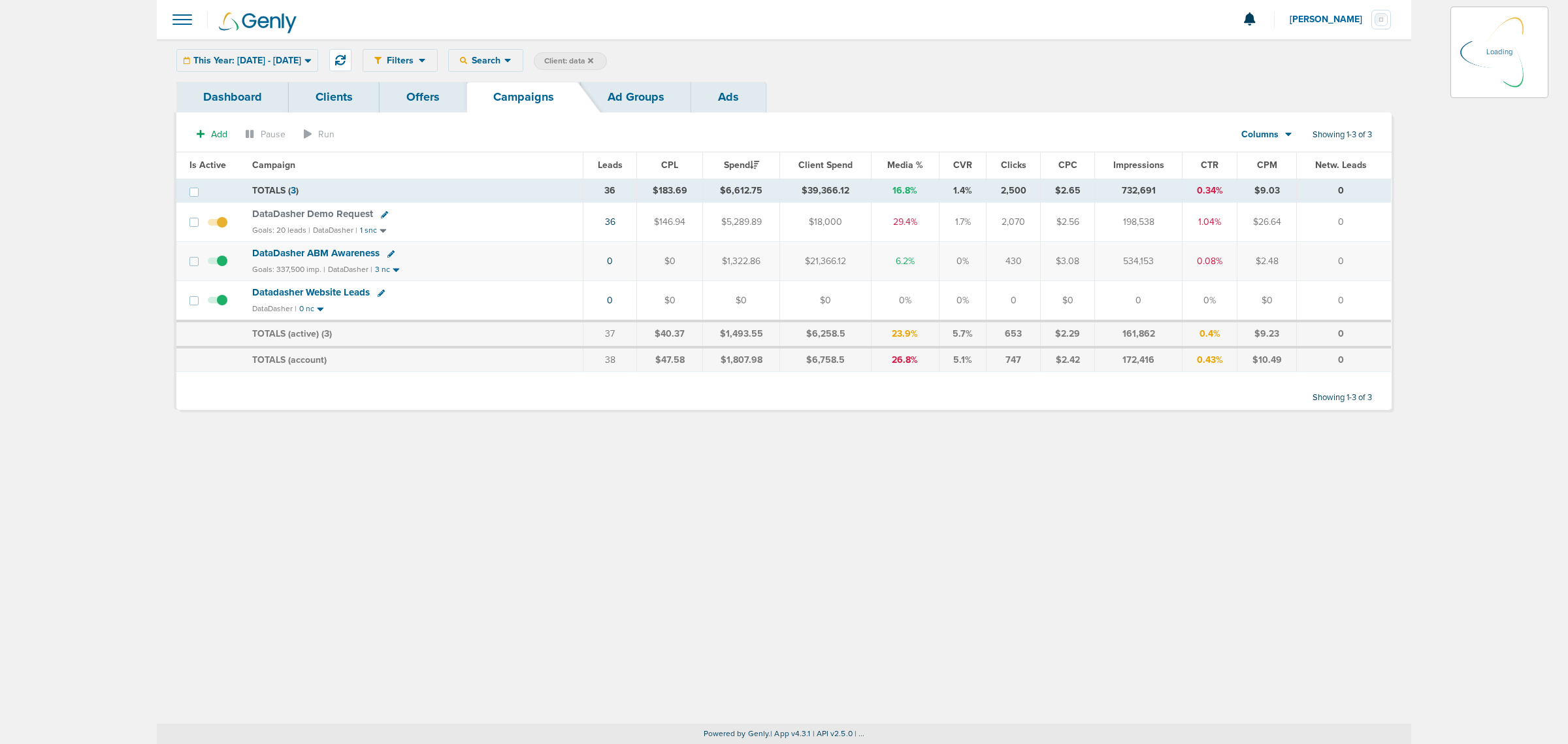
click at [340, 212] on span "DataDasher Demo Request" at bounding box center [313, 214] width 121 height 12
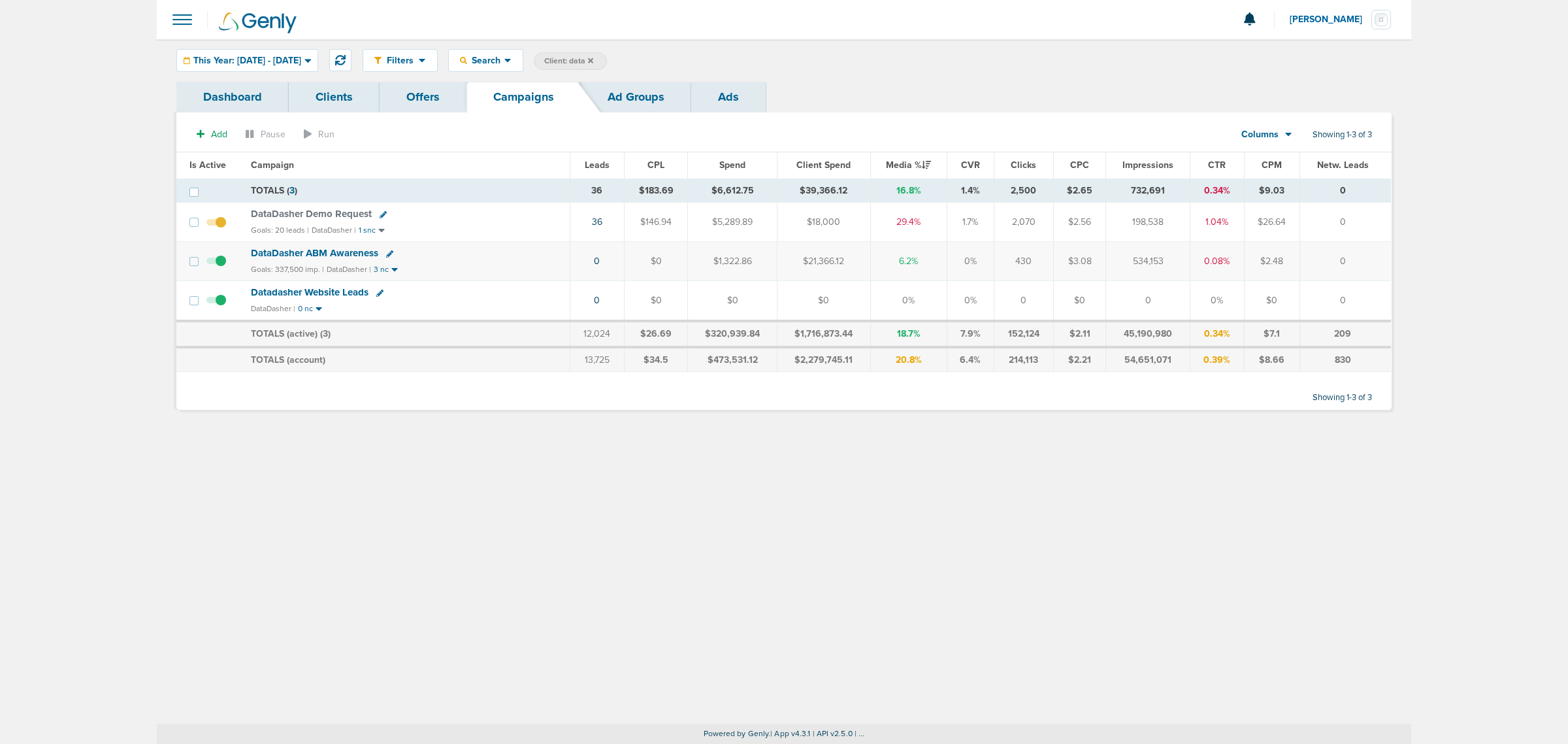
click at [318, 214] on span "DataDasher Demo Request" at bounding box center [311, 214] width 121 height 12
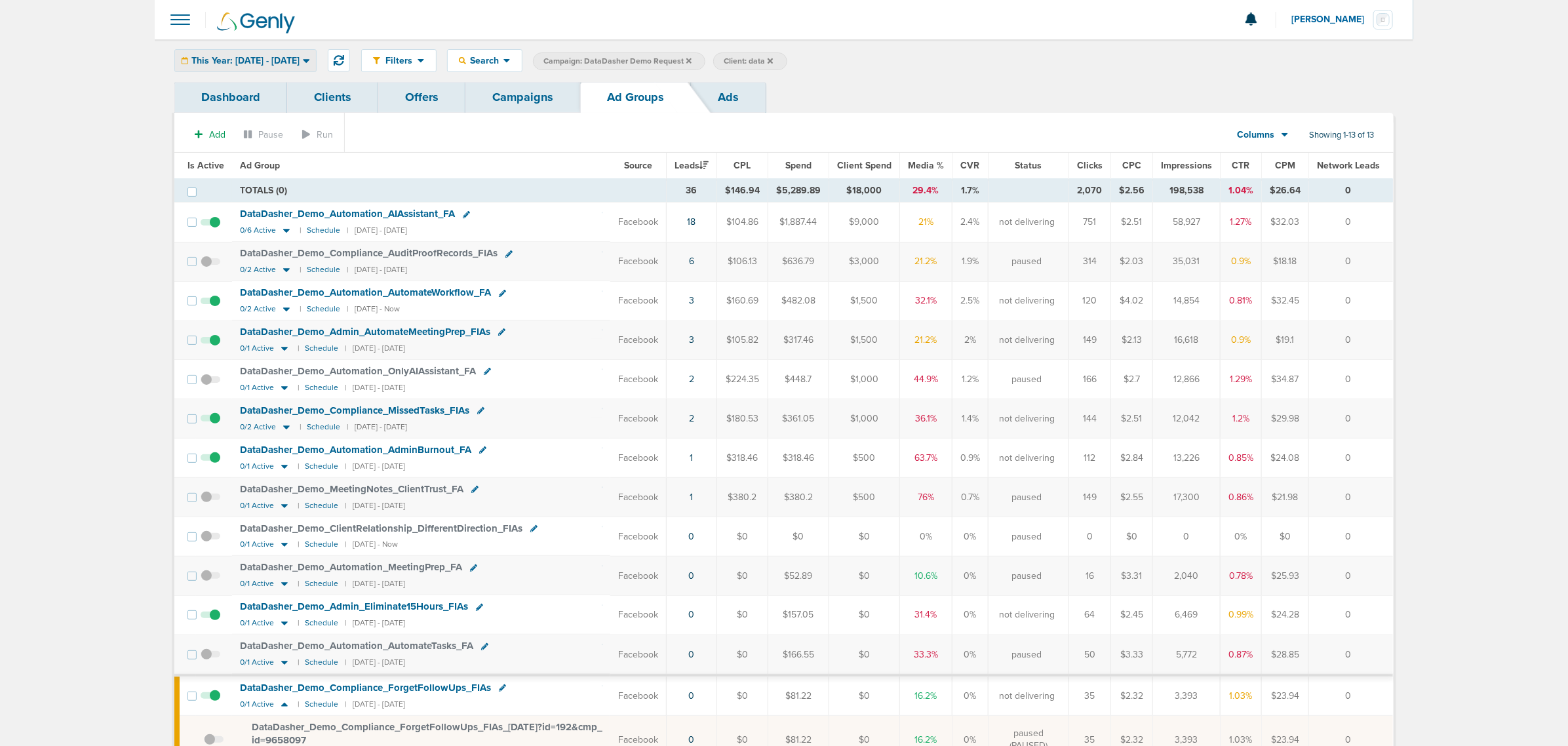
click at [300, 58] on span "This Year: [DATE] - [DATE]" at bounding box center [245, 61] width 109 height 9
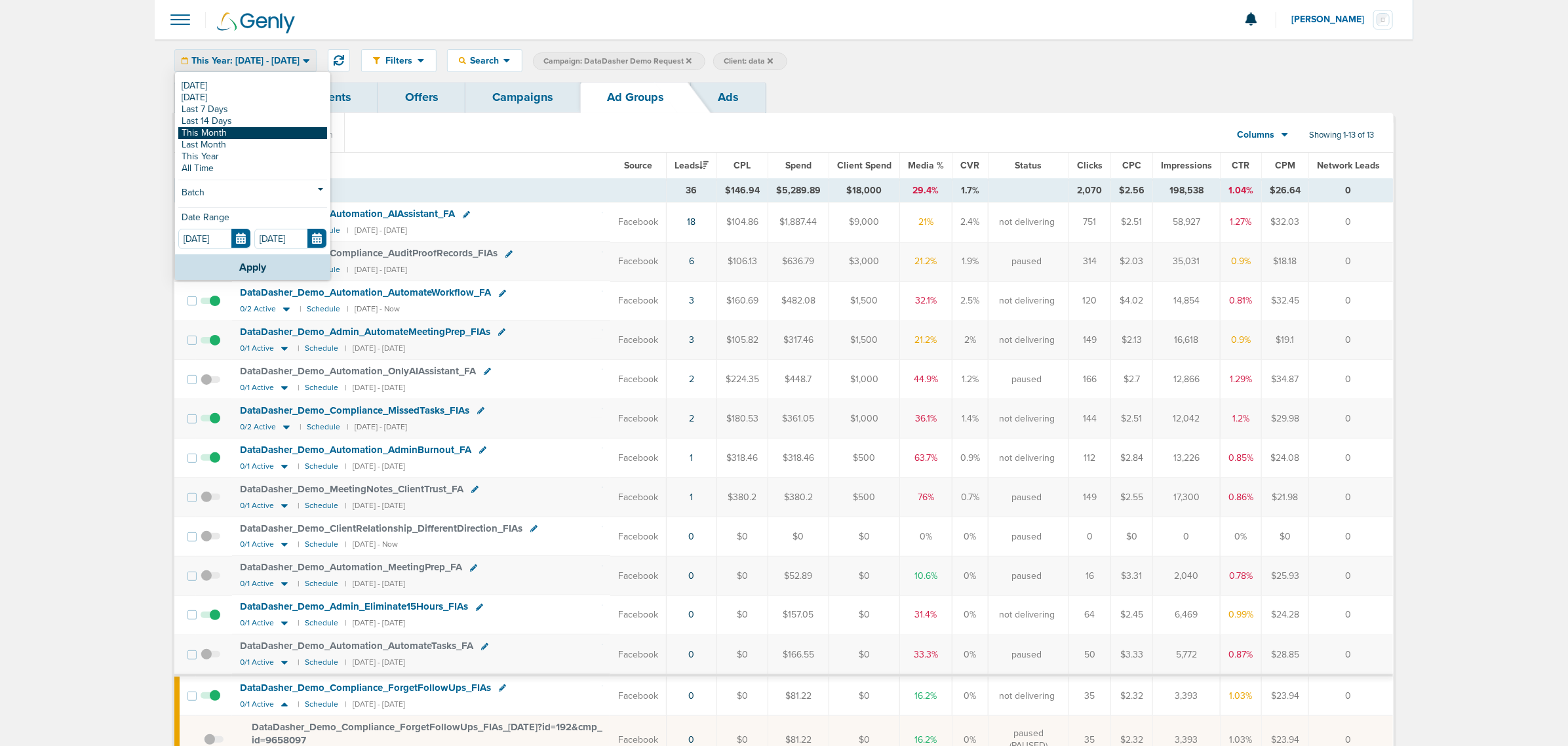
click at [249, 132] on link "This Month" at bounding box center [253, 133] width 149 height 12
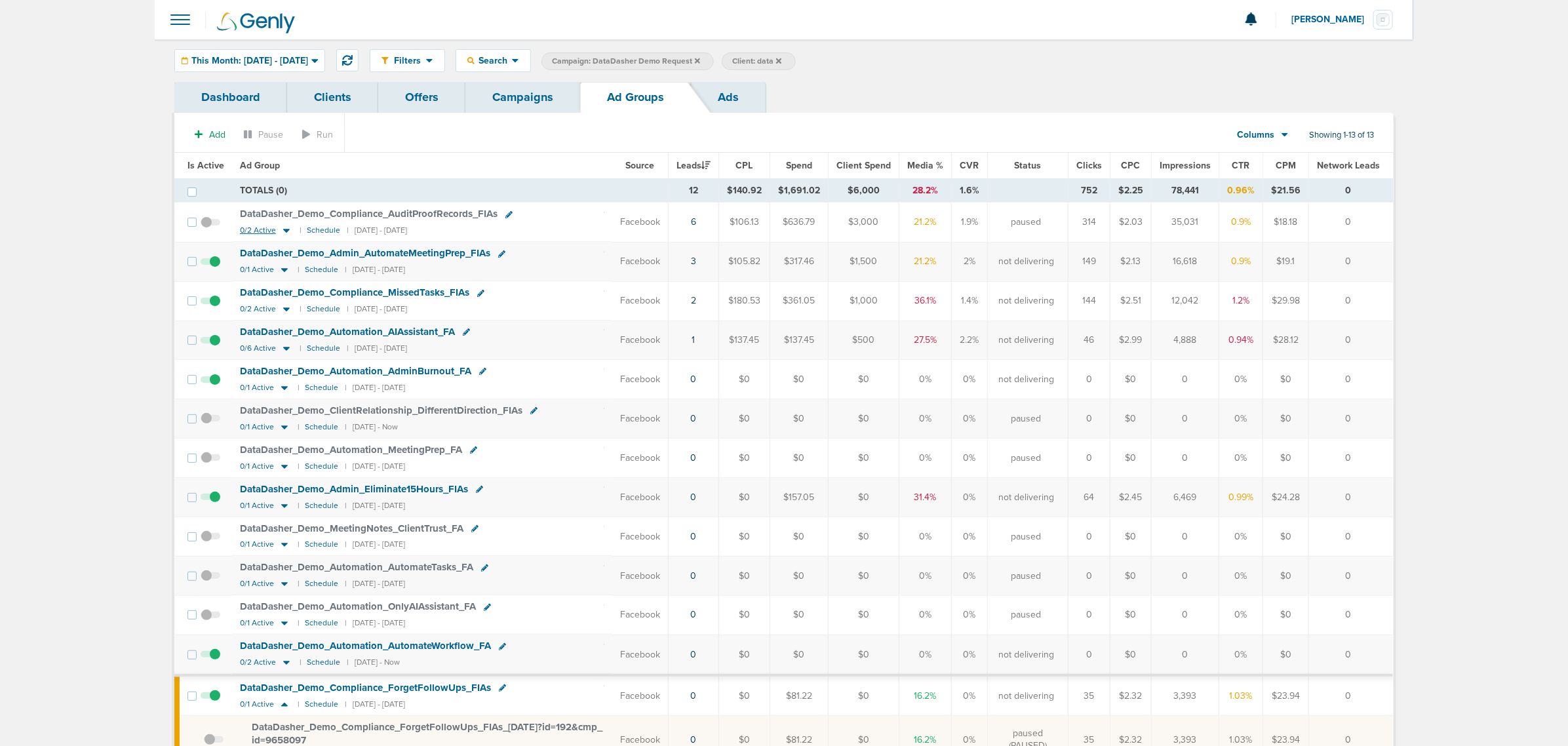
click at [283, 233] on icon at bounding box center [286, 230] width 13 height 11
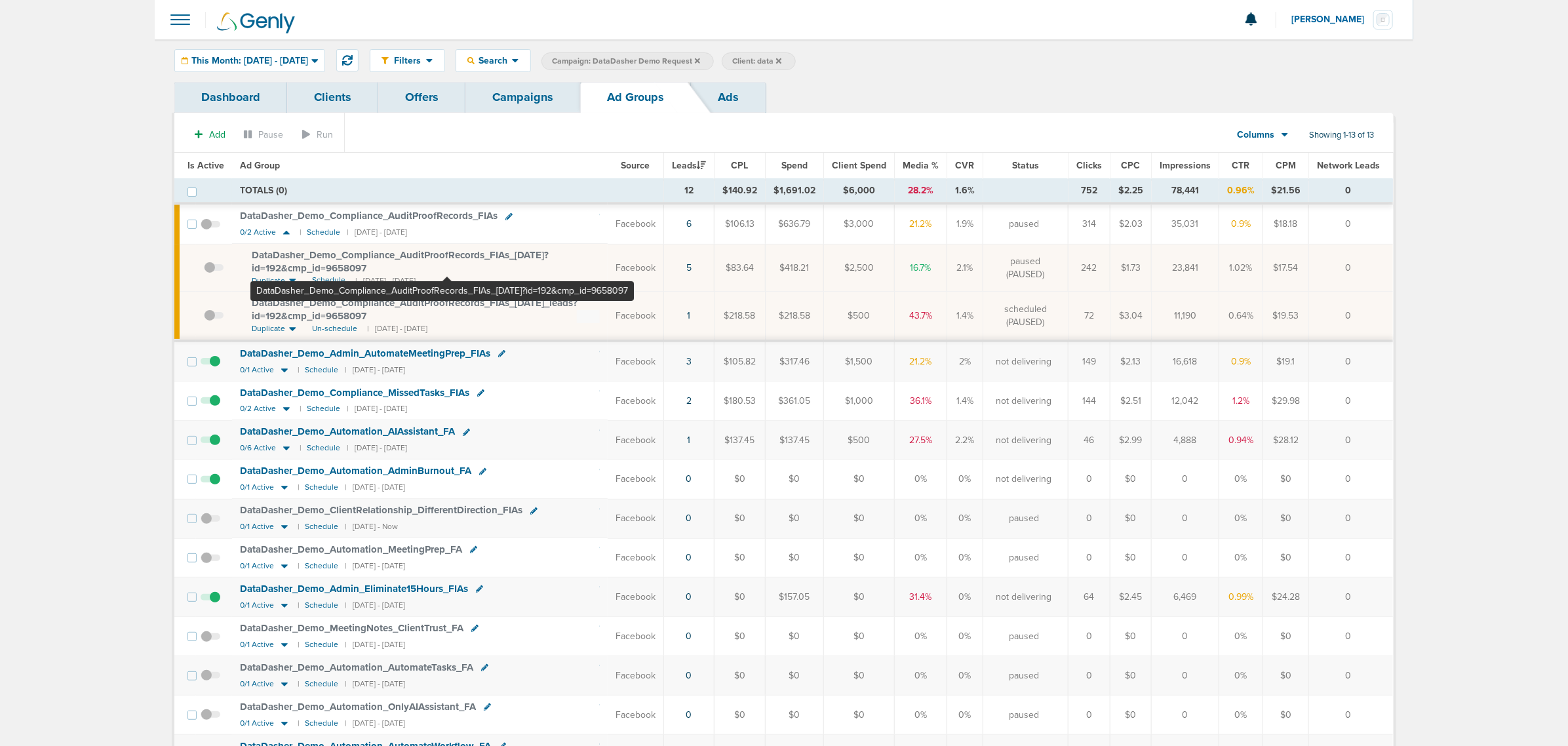
click at [447, 253] on span "DataDasher_ Demo_ Compliance_ AuditProofRecords_ FIAs_ [DATE]?id=192&cmp_ id=96…" at bounding box center [400, 262] width 297 height 25
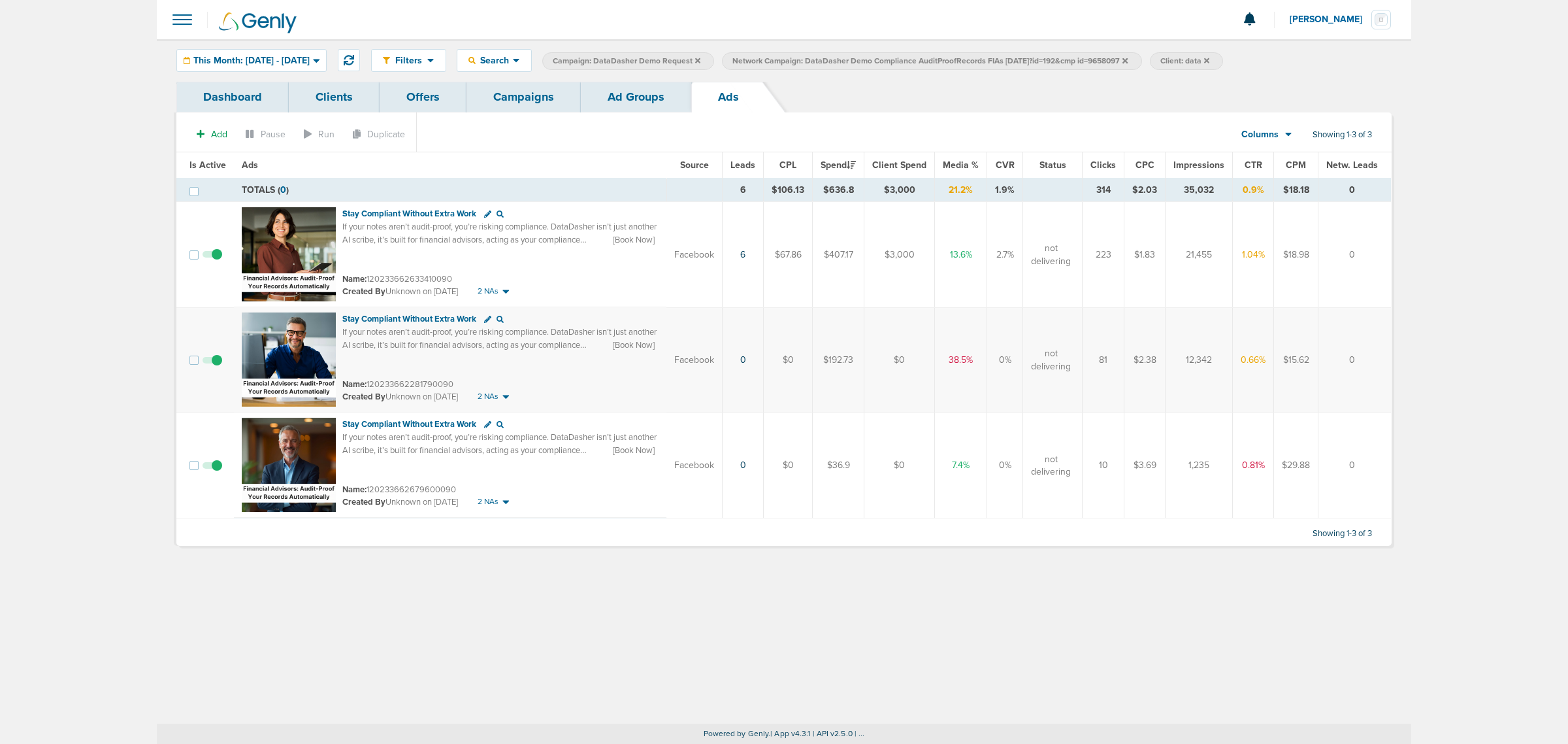
click at [636, 95] on link "Ad Groups" at bounding box center [636, 97] width 110 height 31
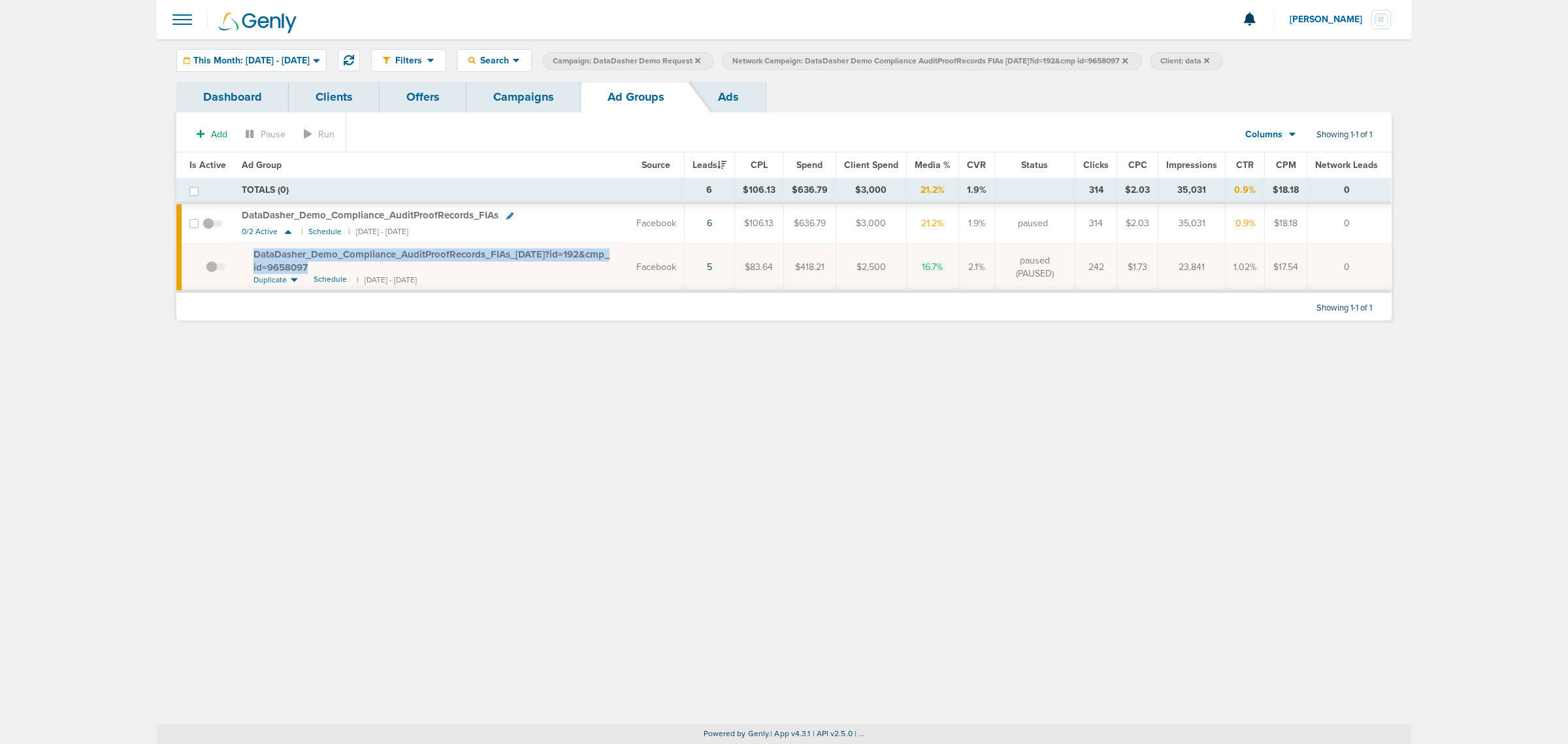
drag, startPoint x: 306, startPoint y: 268, endPoint x: 245, endPoint y: 256, distance: 62.2
click at [245, 256] on td "DataDasher_ Demo_ Compliance_ AuditProofRecords_ FIAs_ [DATE]?id=192&cmp_ id=96…" at bounding box center [431, 267] width 395 height 48
copy span "DataDasher_ Demo_ Compliance_ AuditProofRecords_ FIAs_ [DATE]?id=192&cmp_ id=96…"
click at [497, 268] on div "DataDasher_ Demo_ Compliance_ AuditProofRecords_ FIAs_ [DATE]?id=192&cmp_ id=96…" at bounding box center [437, 261] width 367 height 26
drag, startPoint x: 326, startPoint y: 266, endPoint x: 253, endPoint y: 256, distance: 73.7
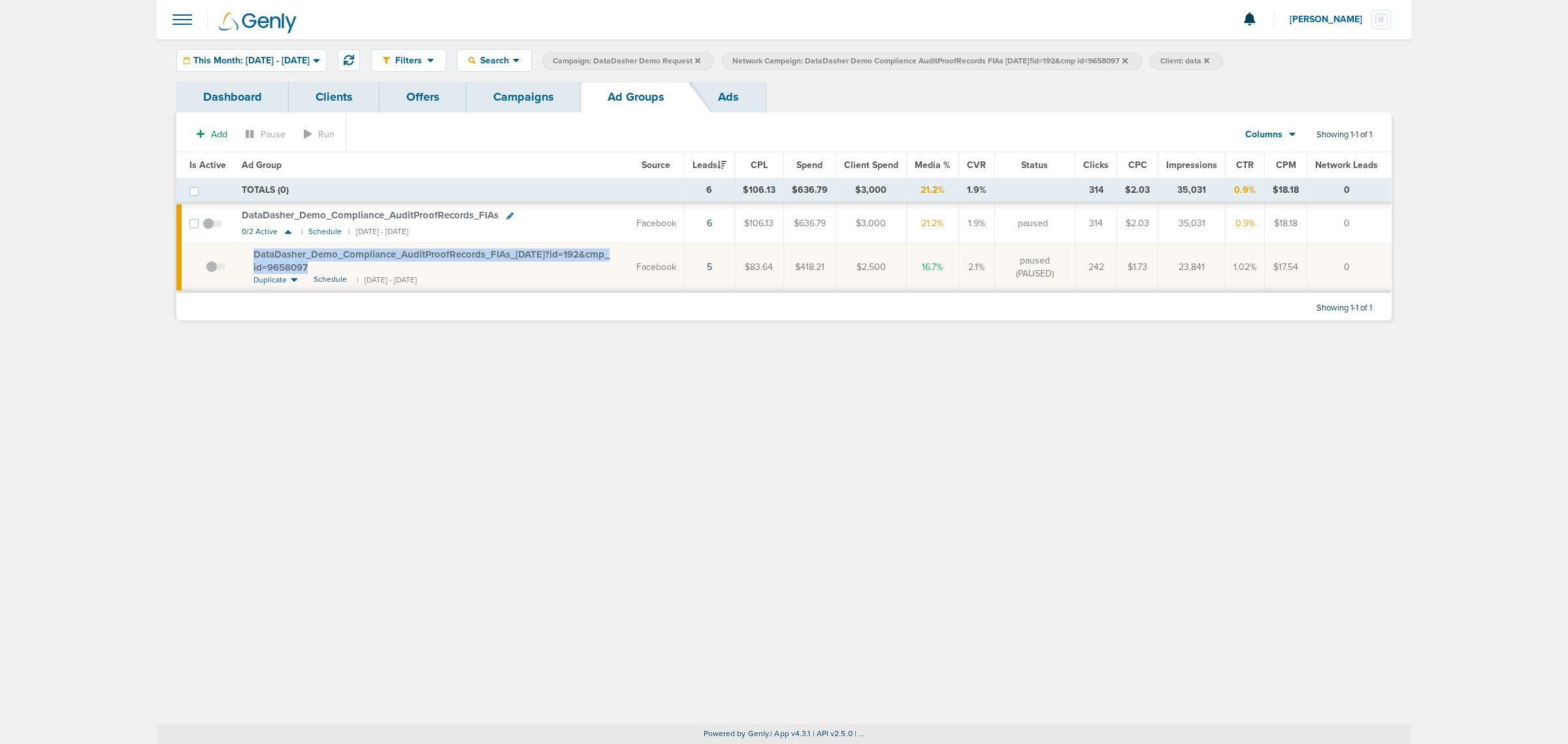
click at [254, 256] on div "DataDasher_ Demo_ Compliance_ AuditProofRecords_ FIAs_ [DATE]?id=192&cmp_ id=96…" at bounding box center [437, 261] width 367 height 26
click at [254, 256] on span "DataDasher_ Demo_ Compliance_ AuditProofRecords_ FIAs_ [DATE]?id=192&cmp_ id=96…" at bounding box center [432, 261] width 356 height 25
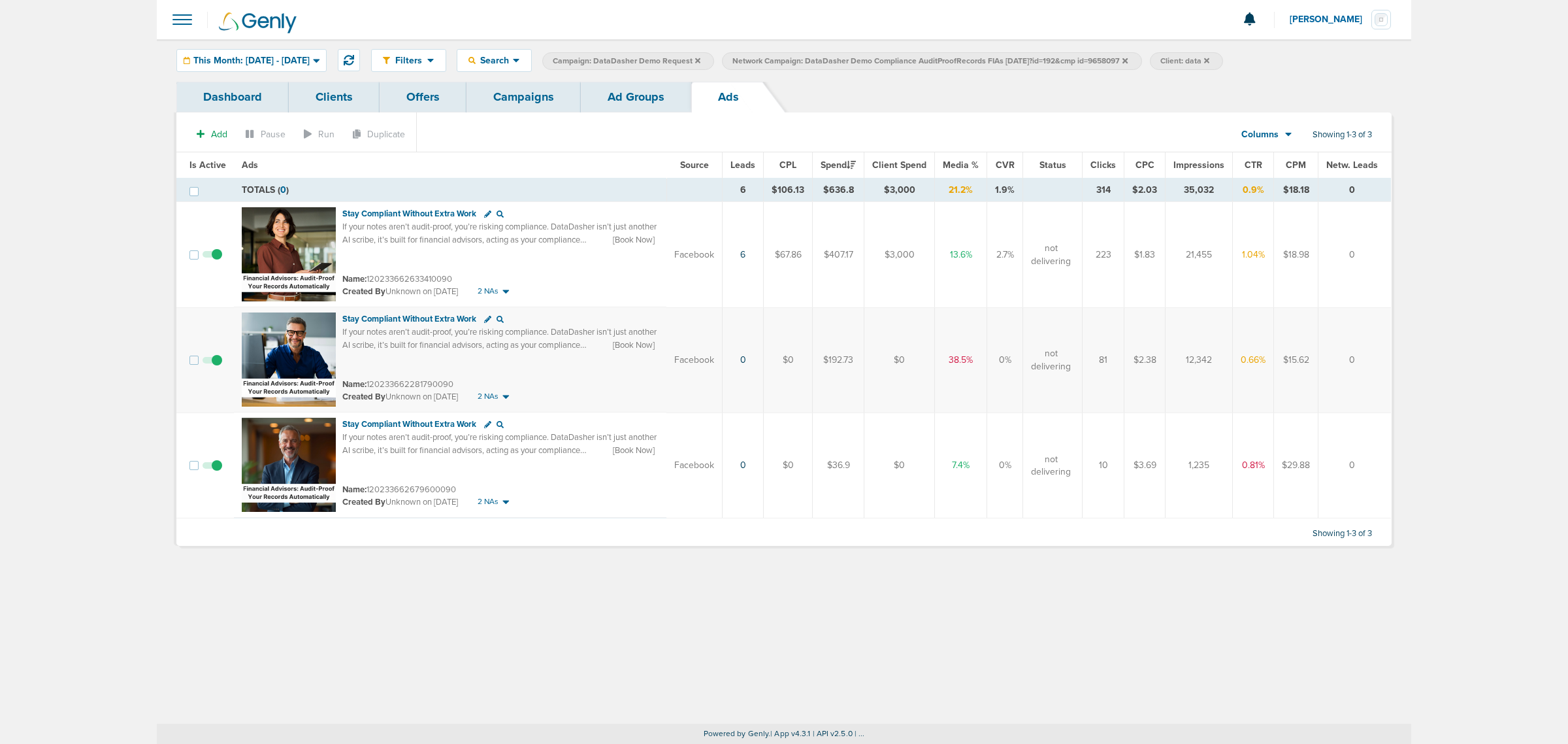
click at [654, 94] on link "Ad Groups" at bounding box center [636, 97] width 110 height 31
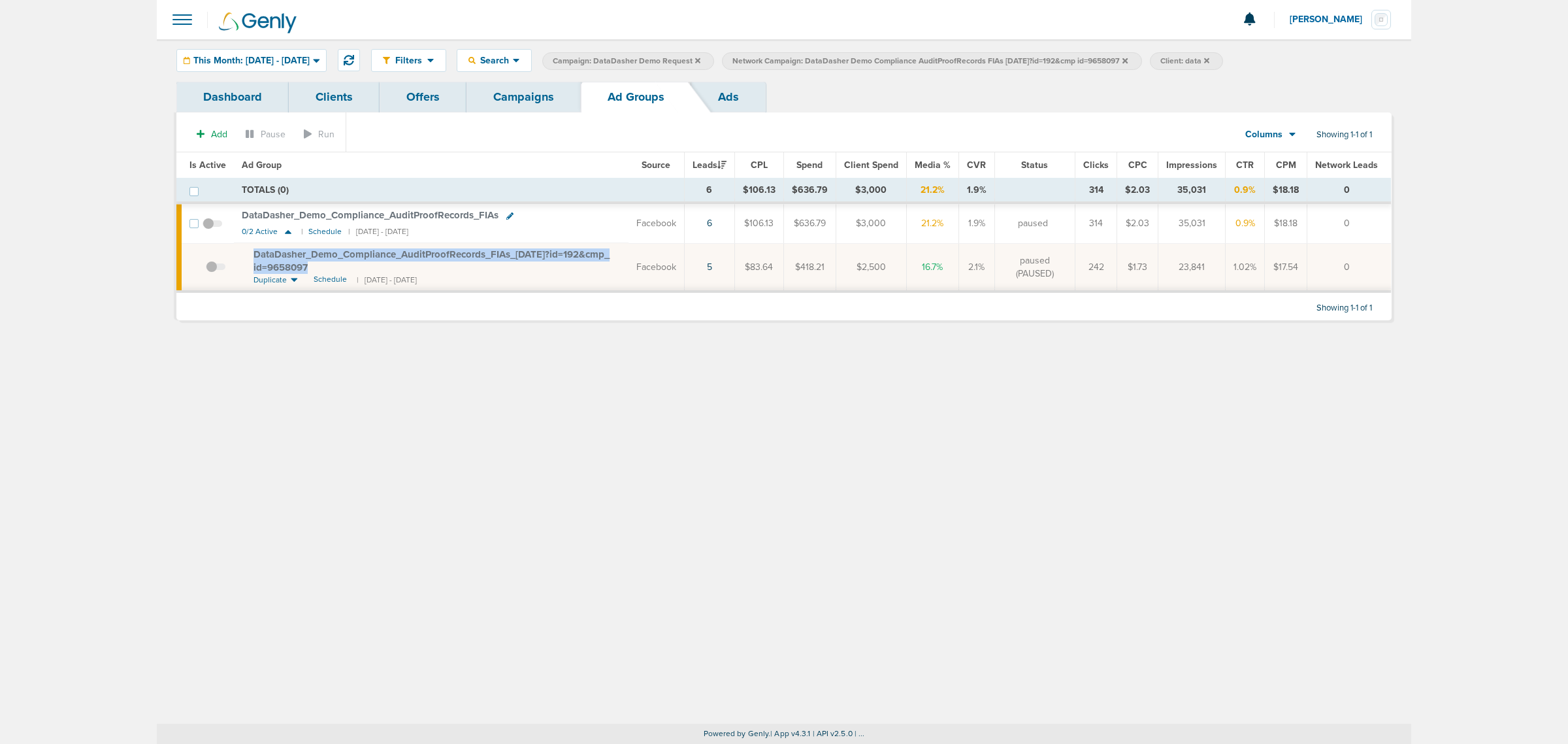
drag, startPoint x: 315, startPoint y: 266, endPoint x: 252, endPoint y: 254, distance: 64.1
click at [252, 254] on td "DataDasher_ Demo_ Compliance_ AuditProofRecords_ FIAs_ [DATE]?id=192&cmp_ id=96…" at bounding box center [431, 267] width 395 height 48
copy span "DataDasher_ Demo_ Compliance_ AuditProofRecords_ FIAs_ [DATE]?id=192&cmp_ id=96…"
click at [534, 106] on link "Campaigns" at bounding box center [524, 97] width 114 height 31
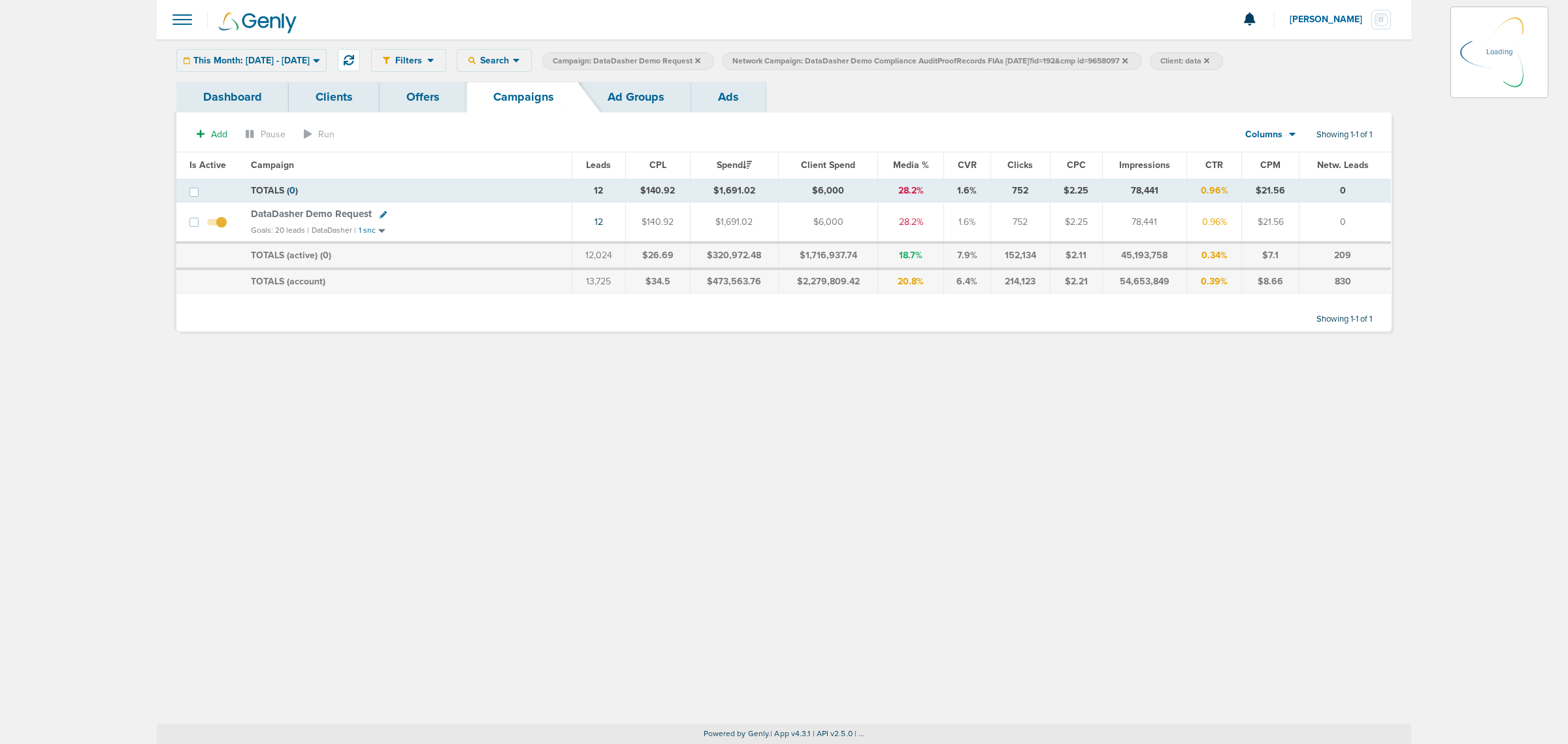
click at [700, 59] on icon at bounding box center [698, 60] width 5 height 5
click at [948, 60] on icon at bounding box center [946, 60] width 5 height 5
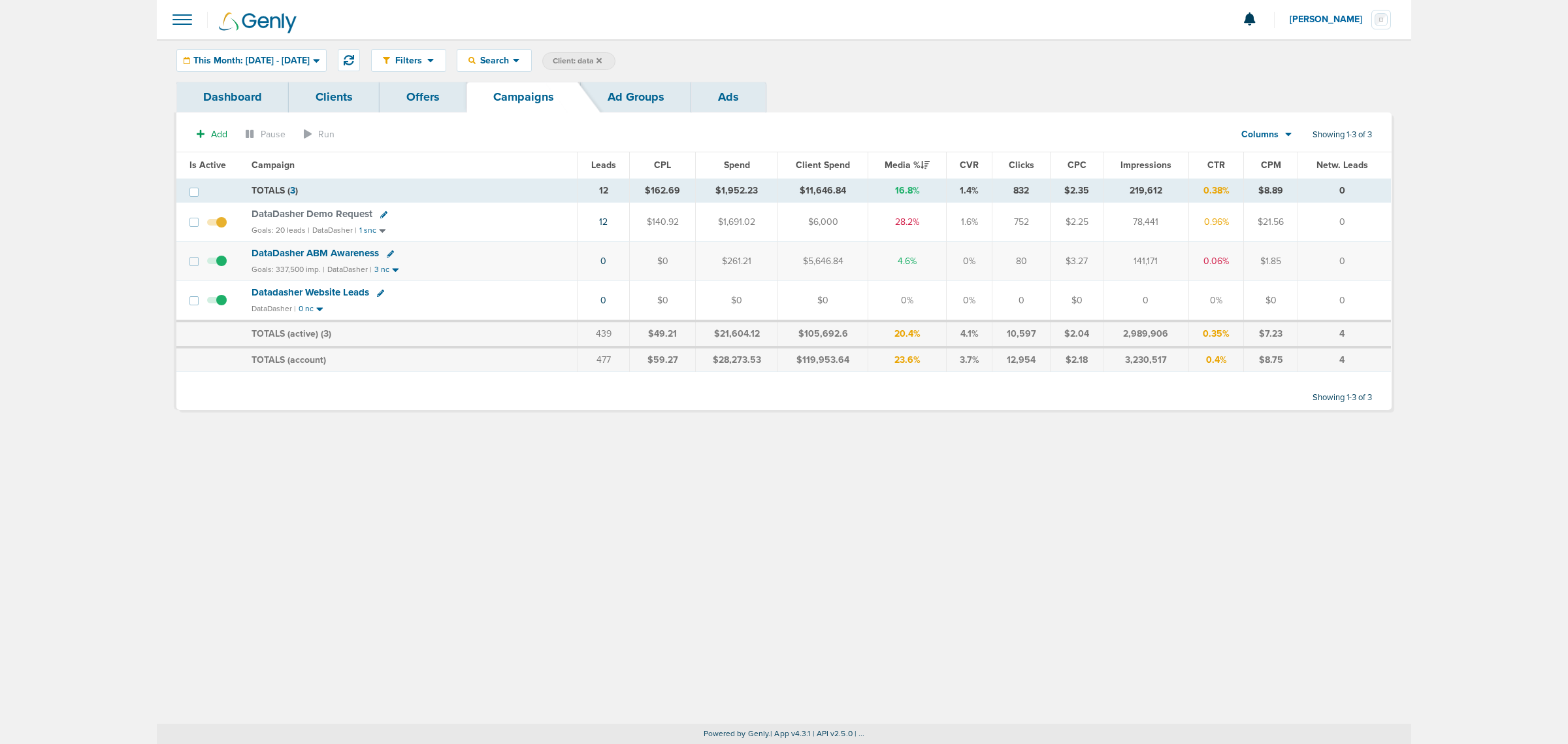
click at [602, 59] on icon at bounding box center [599, 61] width 5 height 8
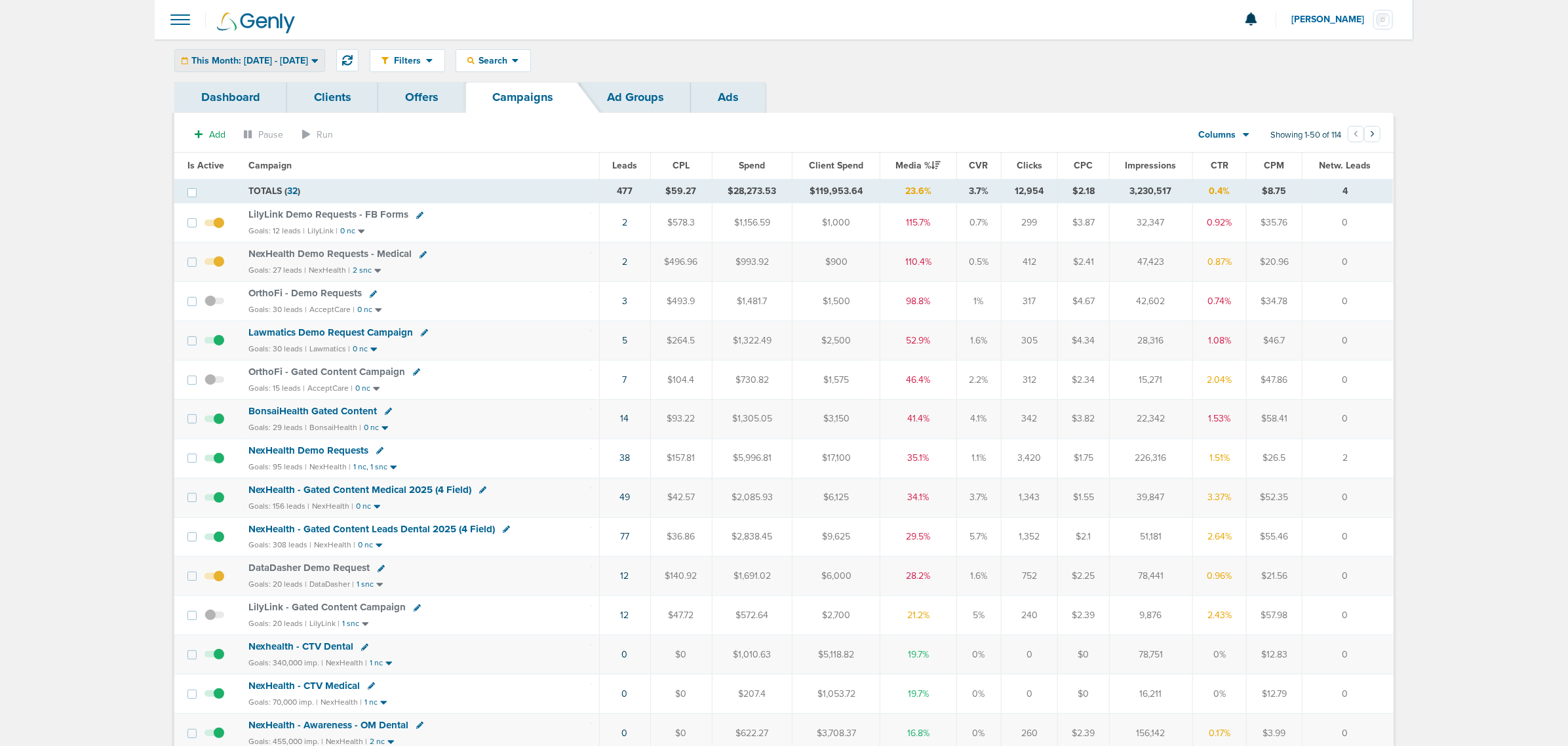
click at [267, 52] on div "This Month: [DATE] - [DATE]" at bounding box center [250, 60] width 150 height 22
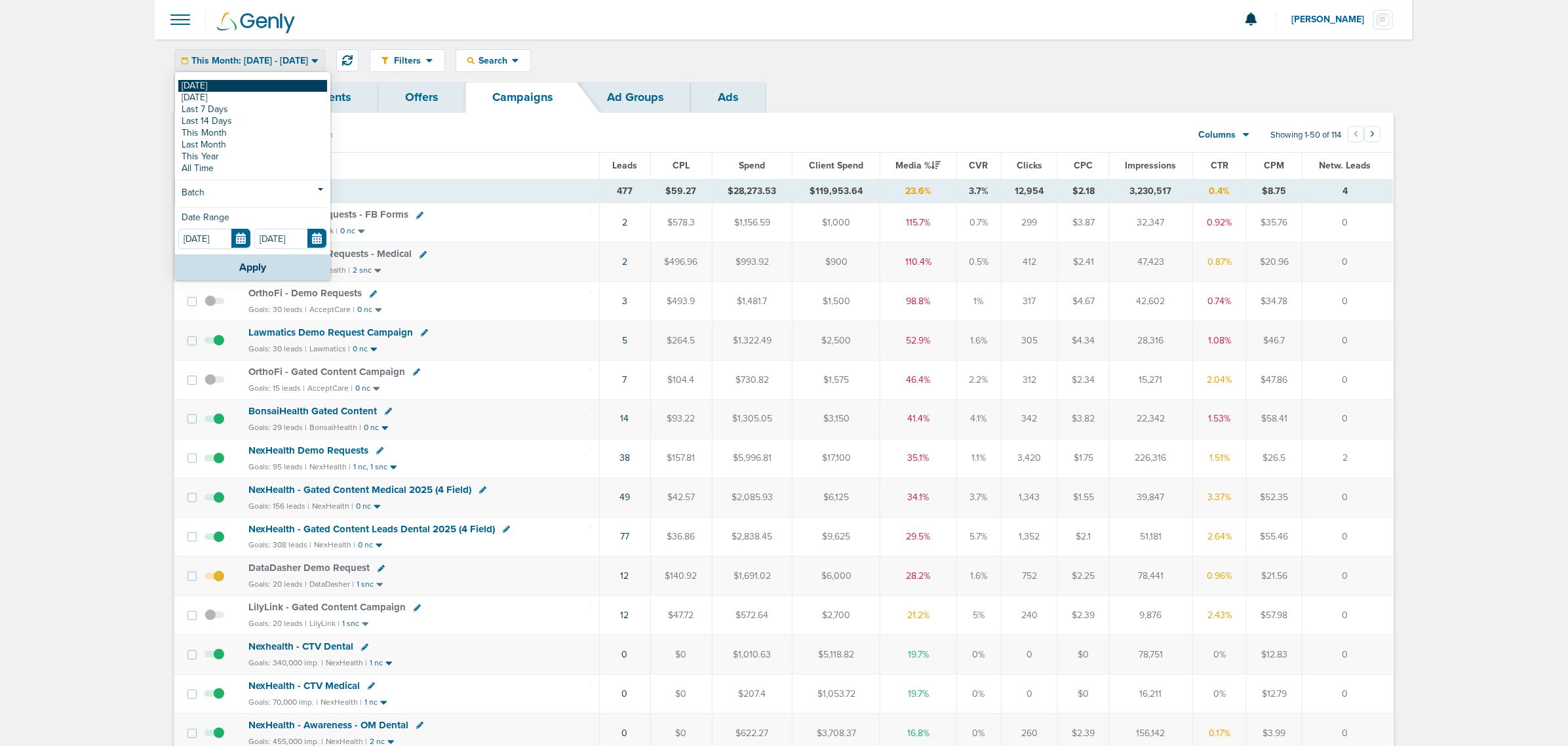
click at [232, 85] on link "[DATE]" at bounding box center [253, 86] width 149 height 12
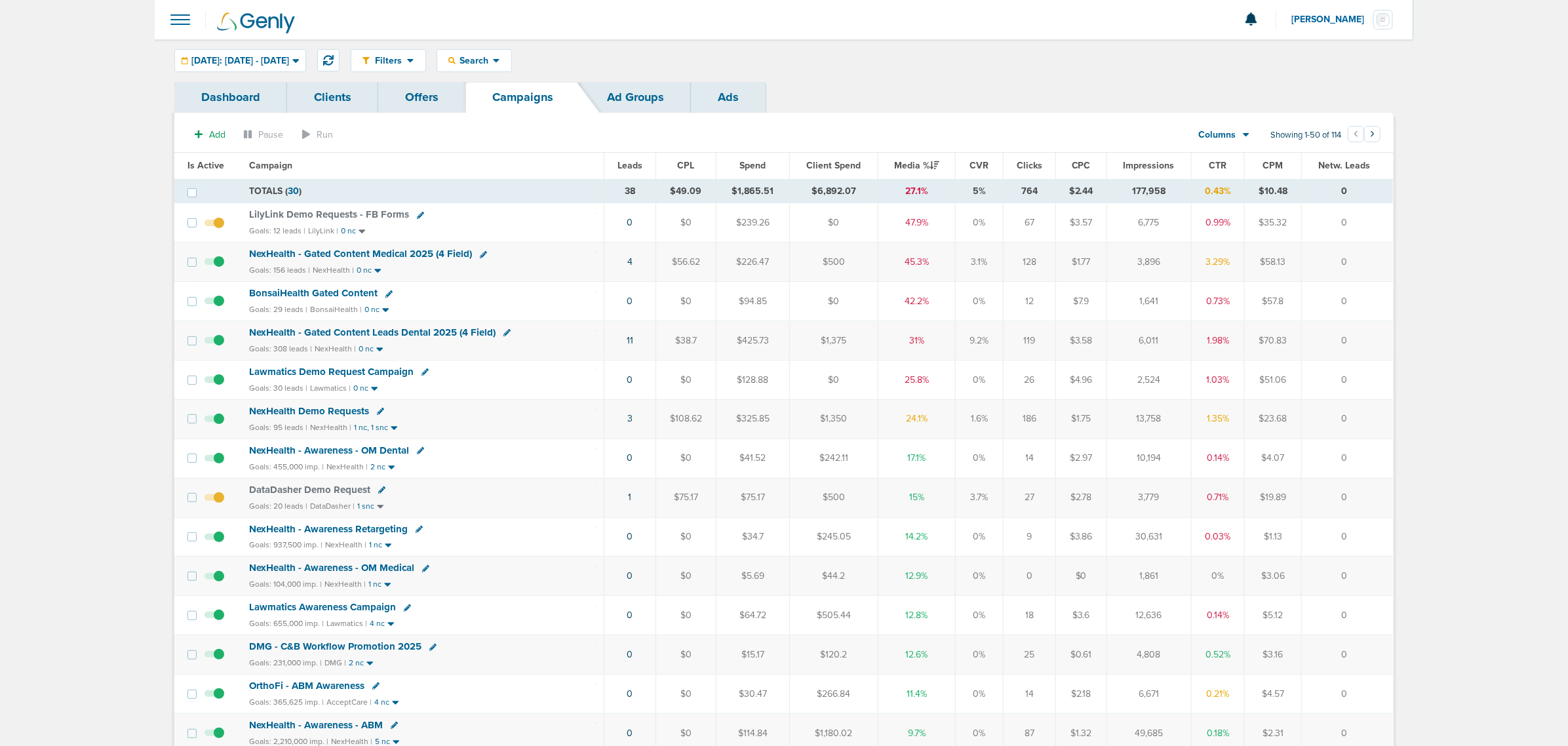
click at [392, 335] on span "NexHealth - Gated Content Leads Dental 2025 (4 Field)" at bounding box center [372, 333] width 247 height 12
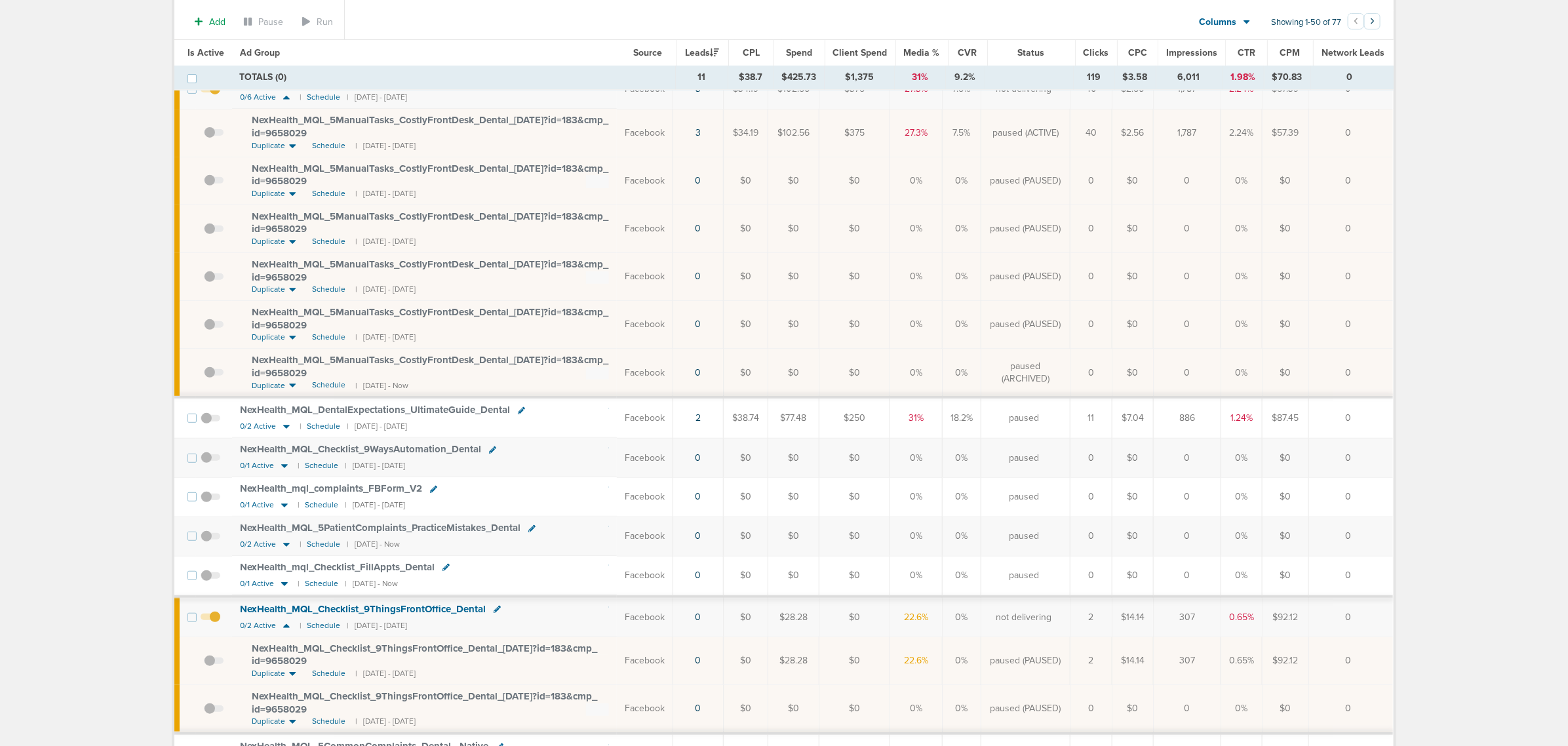
scroll to position [246, 0]
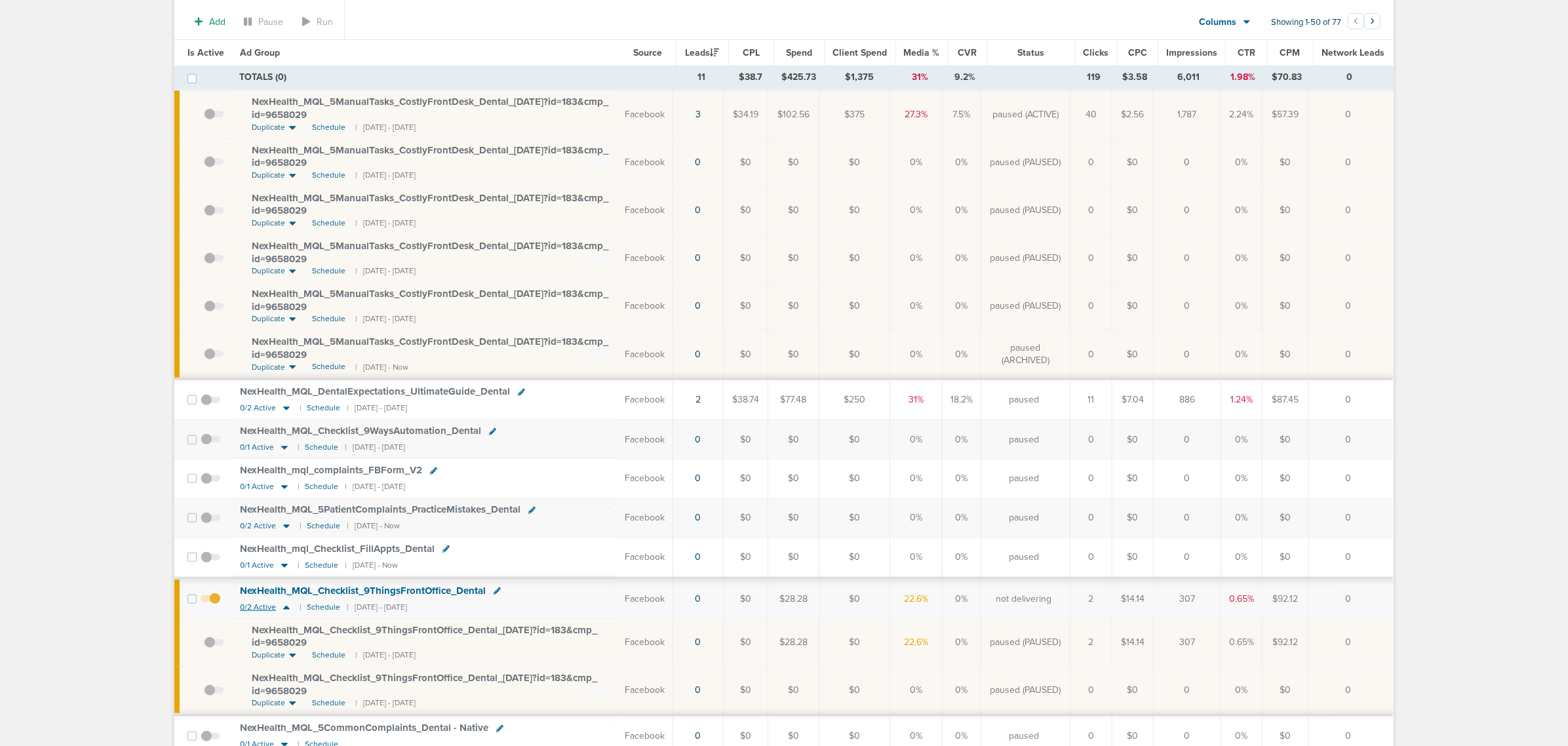
click at [285, 610] on icon at bounding box center [286, 607] width 13 height 11
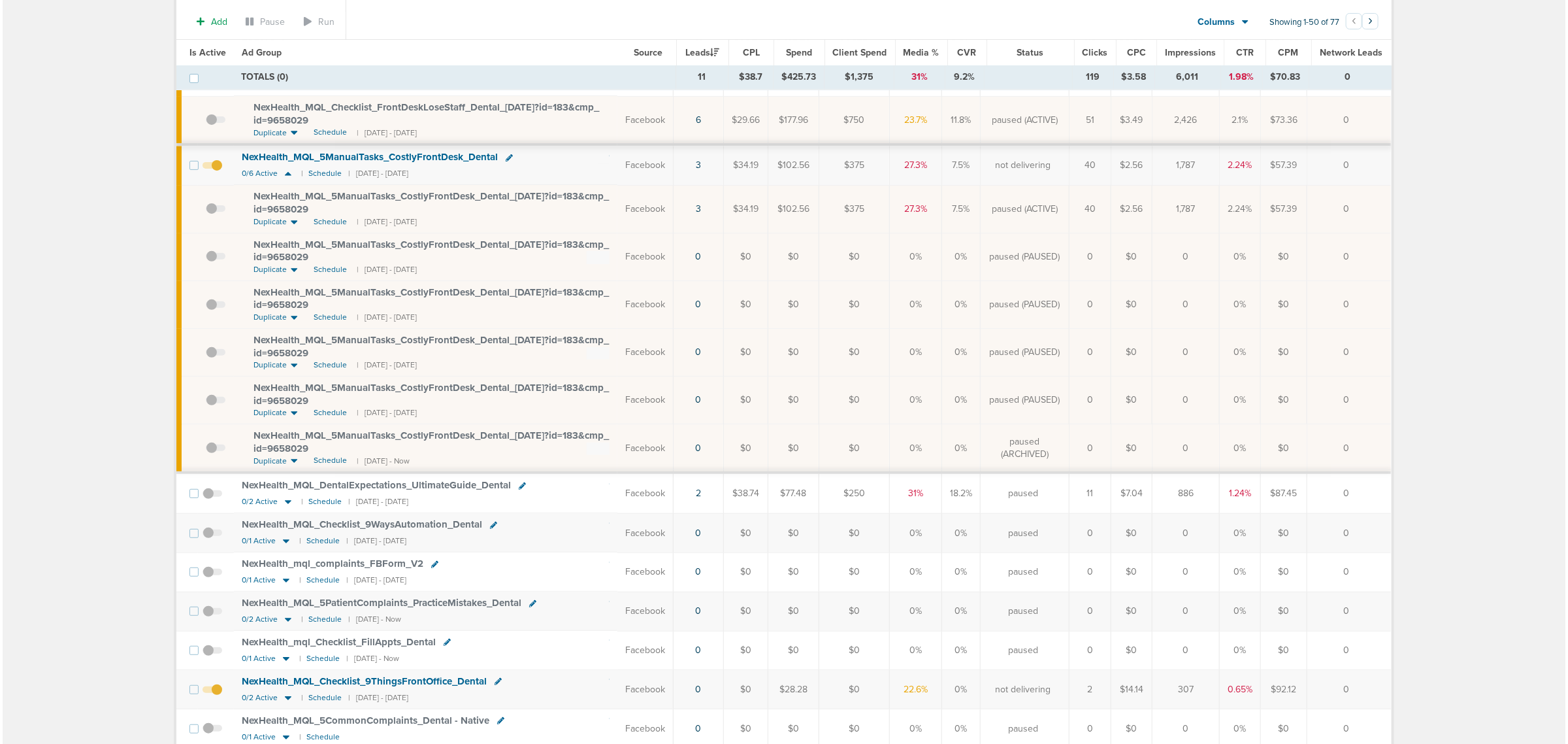
scroll to position [0, 0]
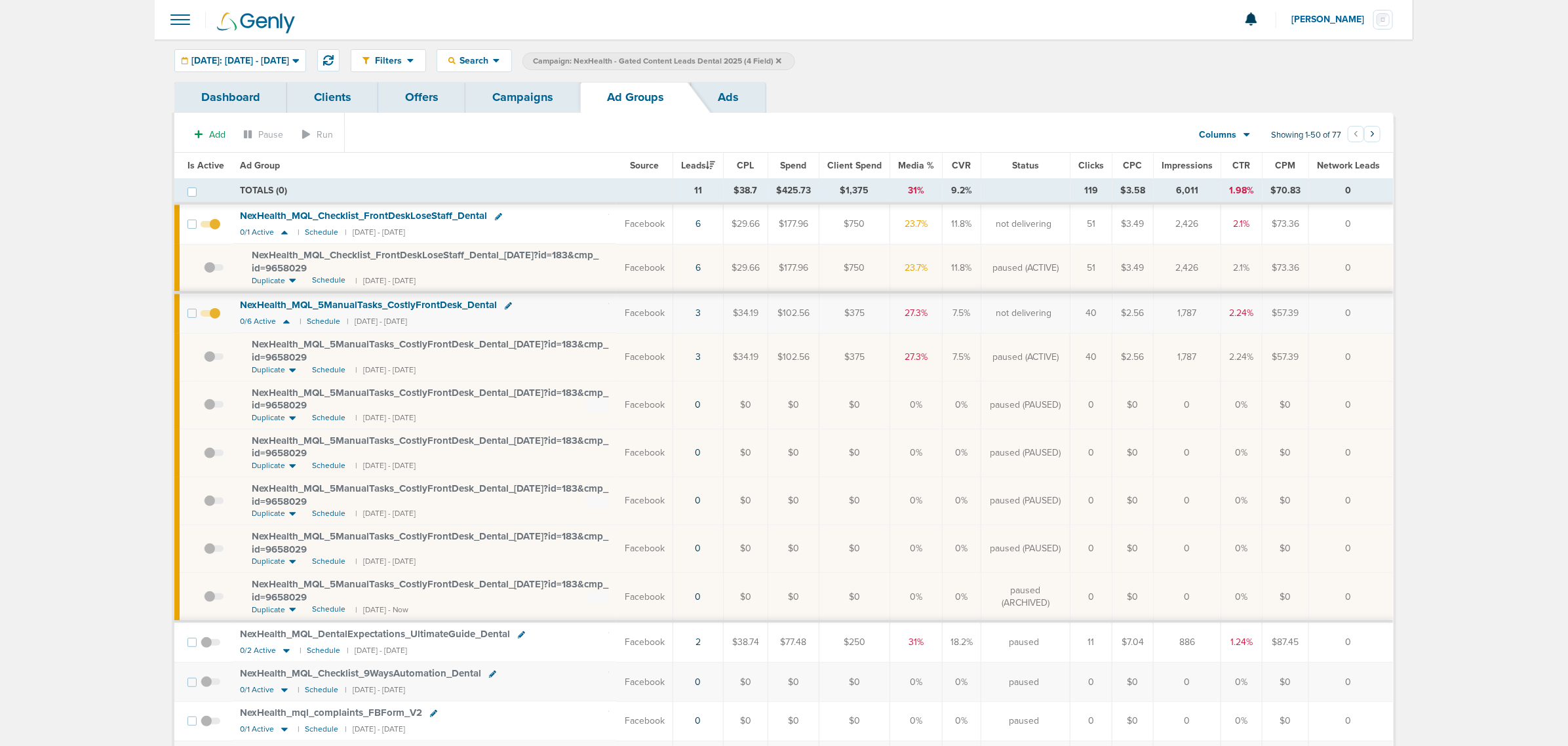
click at [549, 57] on div "Filters Active Only Settings Status Active Inactive Objectives MQL SQL Traffic …" at bounding box center [872, 60] width 1043 height 23
click at [522, 94] on link "Campaigns" at bounding box center [523, 97] width 114 height 31
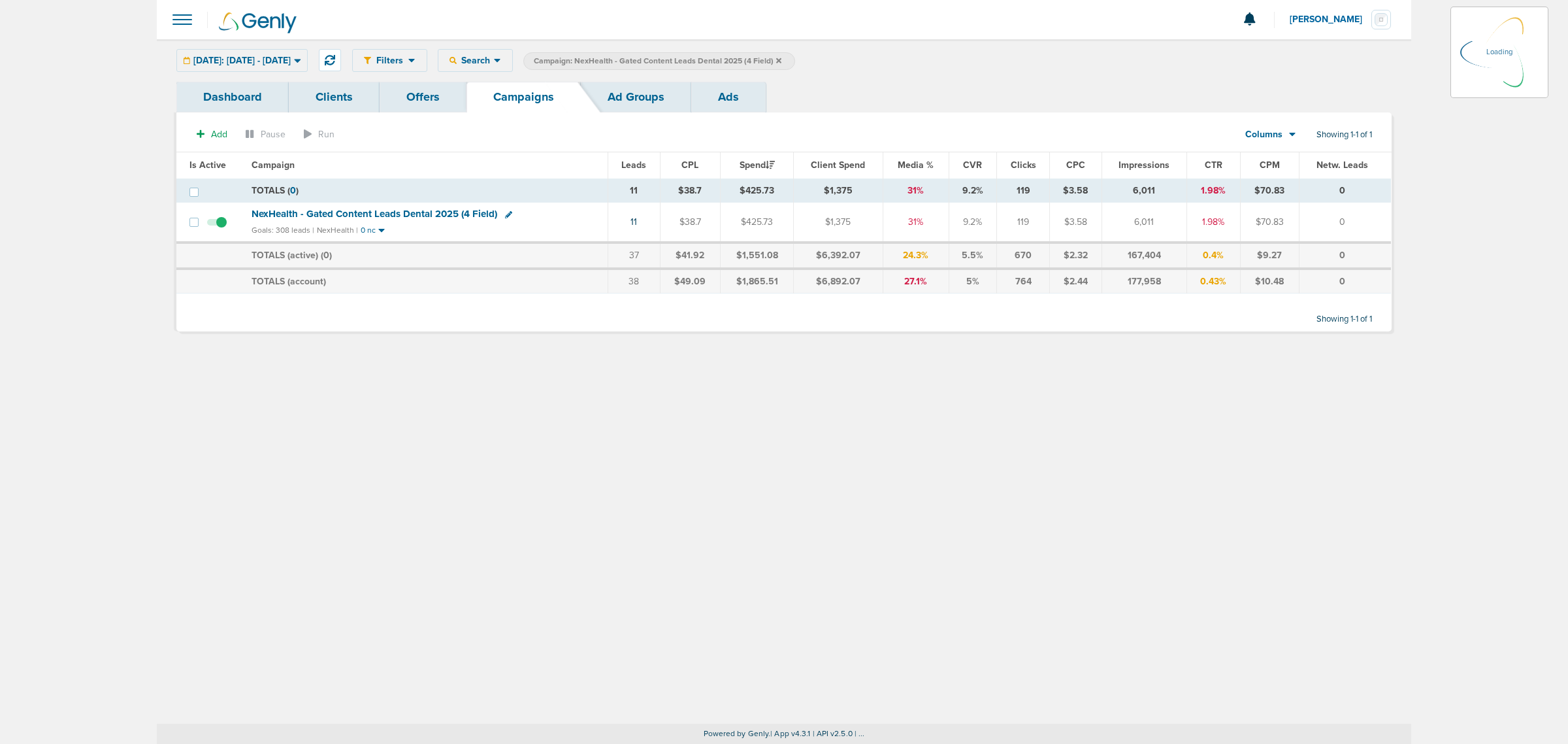
click at [781, 60] on icon at bounding box center [779, 60] width 5 height 5
click at [781, 57] on icon at bounding box center [779, 61] width 5 height 8
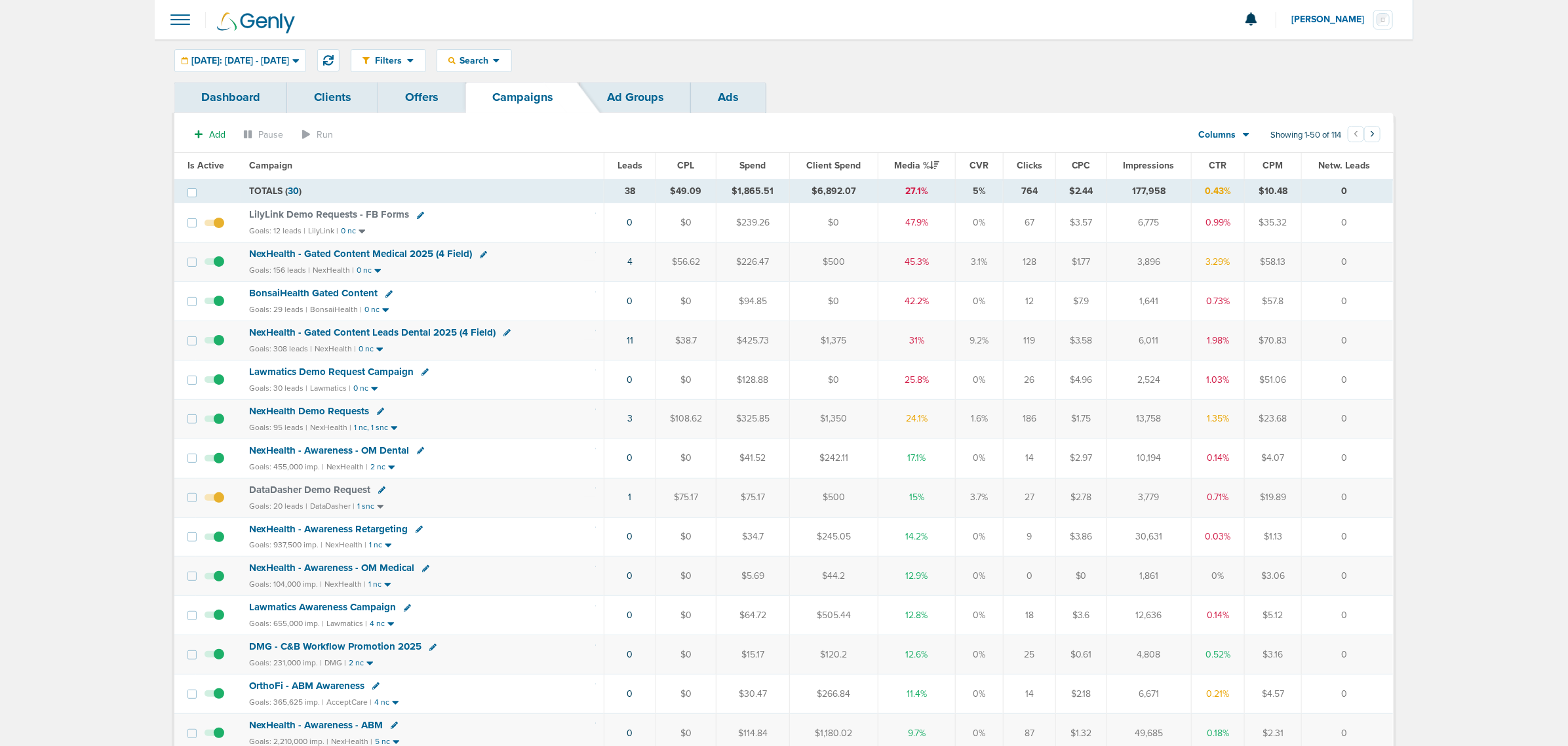
click at [421, 374] on icon at bounding box center [425, 372] width 7 height 7
select select
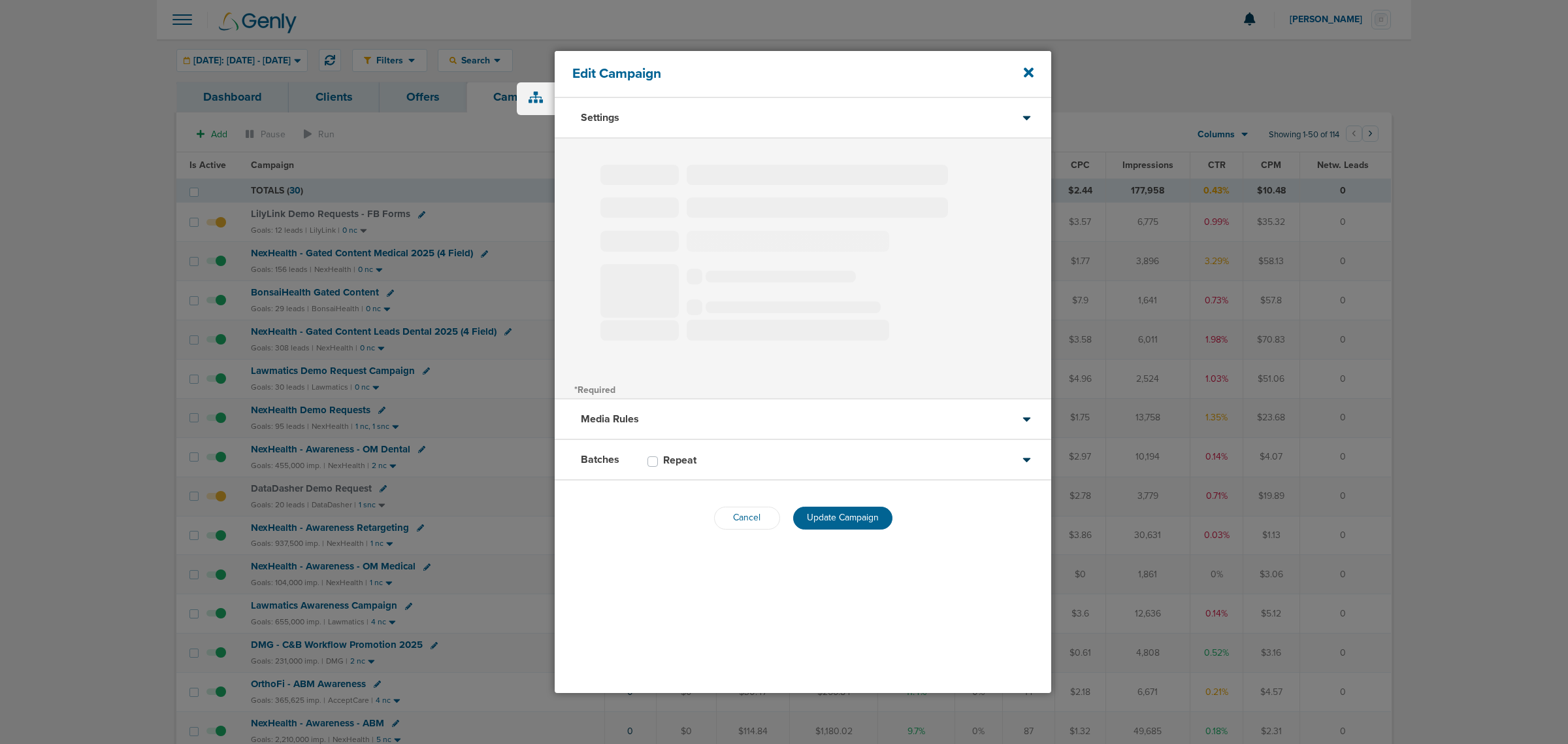
select select "1"
select select "2"
select select "3"
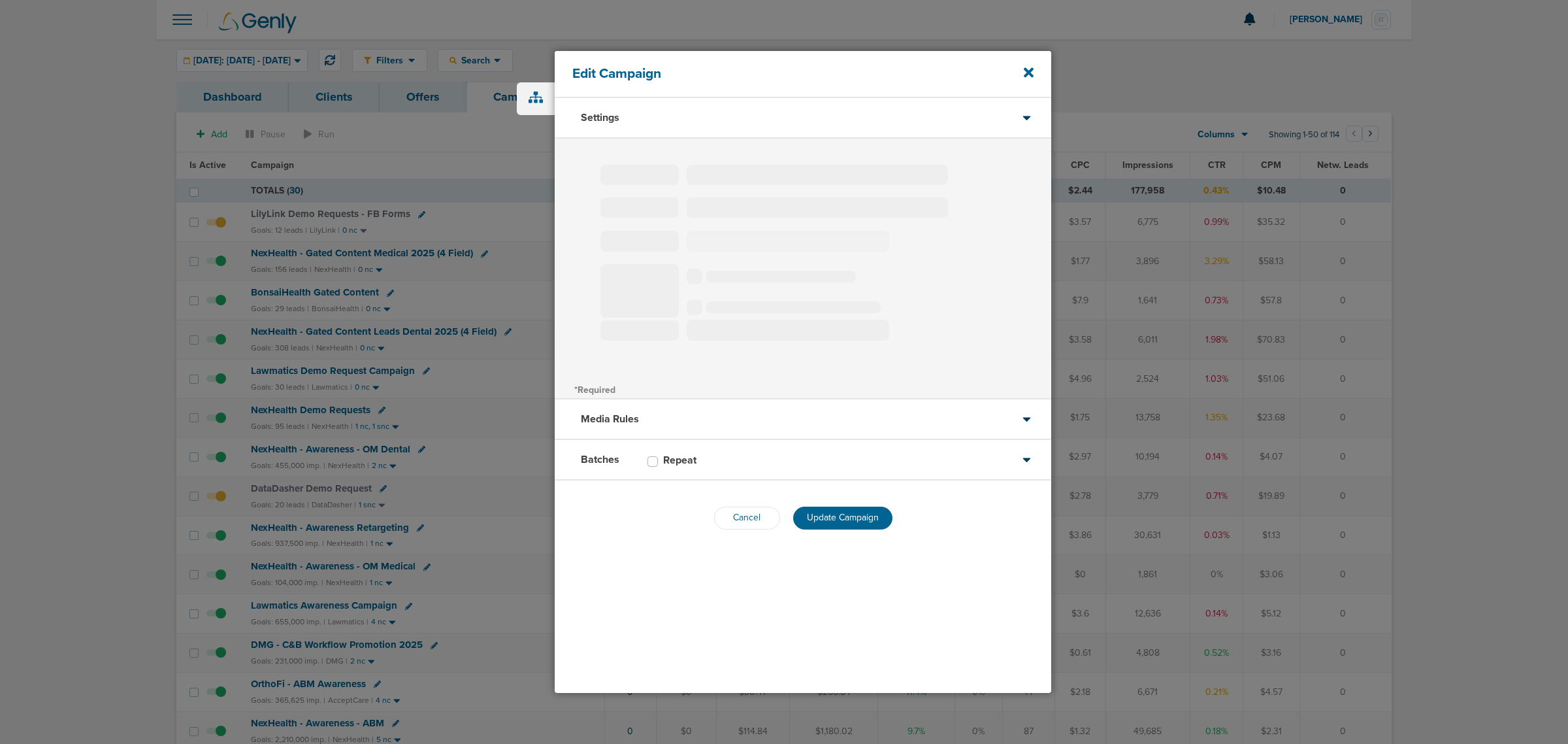
select select "3"
select select "4"
select select "6"
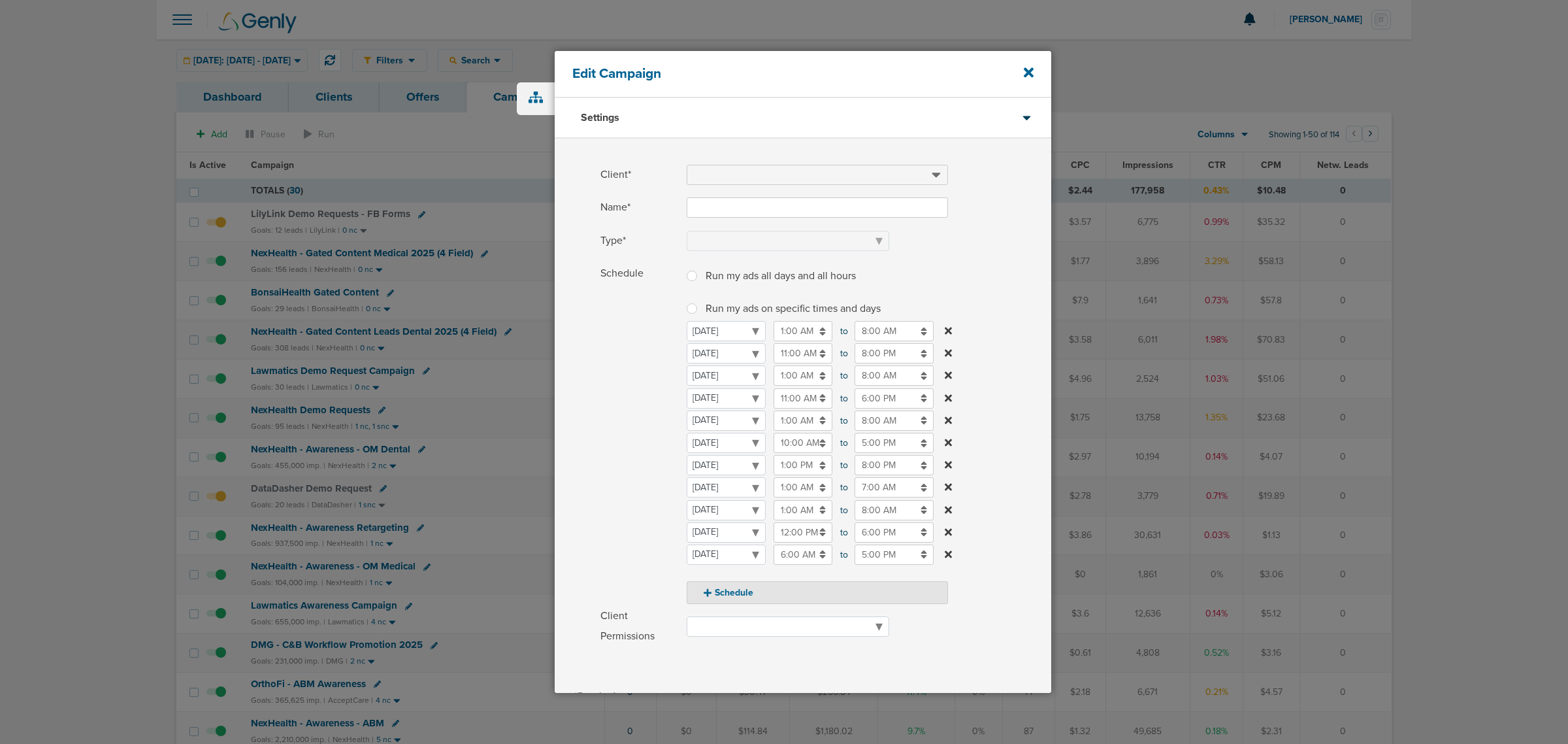
type input "Lawmatics Demo Request Campaign"
select select "Leads"
radio input "true"
select select "readWrite"
click at [893, 536] on input "6:00 PM" at bounding box center [894, 532] width 79 height 20
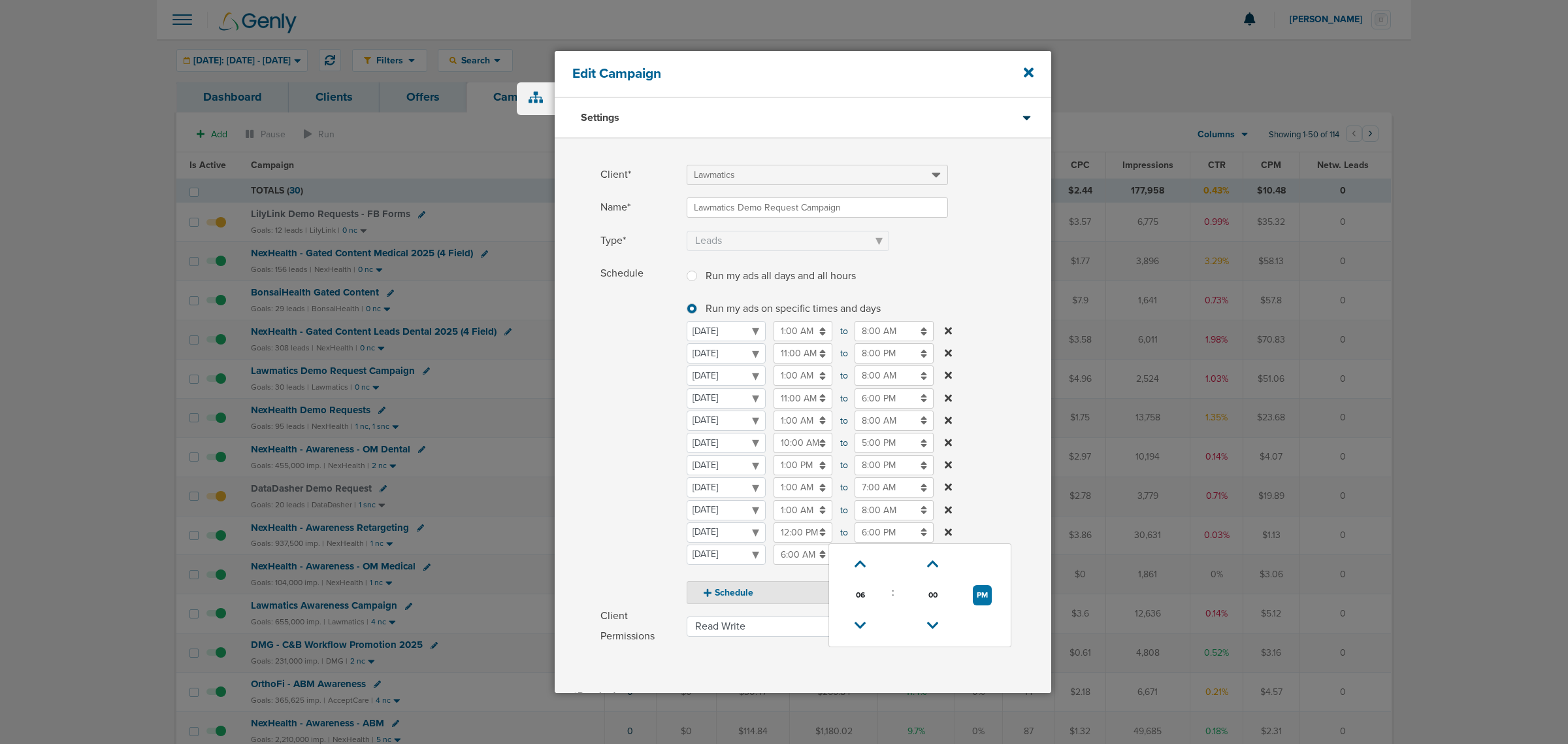
click at [862, 613] on td at bounding box center [860, 626] width 52 height 31
click at [766, 543] on select "[DATE] [DATE] [DATE] [DATE] [DATE] [DATE] [DATE]" at bounding box center [727, 532] width 79 height 20
click at [889, 533] on input "6:00 PM" at bounding box center [894, 532] width 79 height 20
click at [861, 628] on icon at bounding box center [860, 625] width 12 height 8
click at [860, 627] on icon at bounding box center [860, 625] width 12 height 8
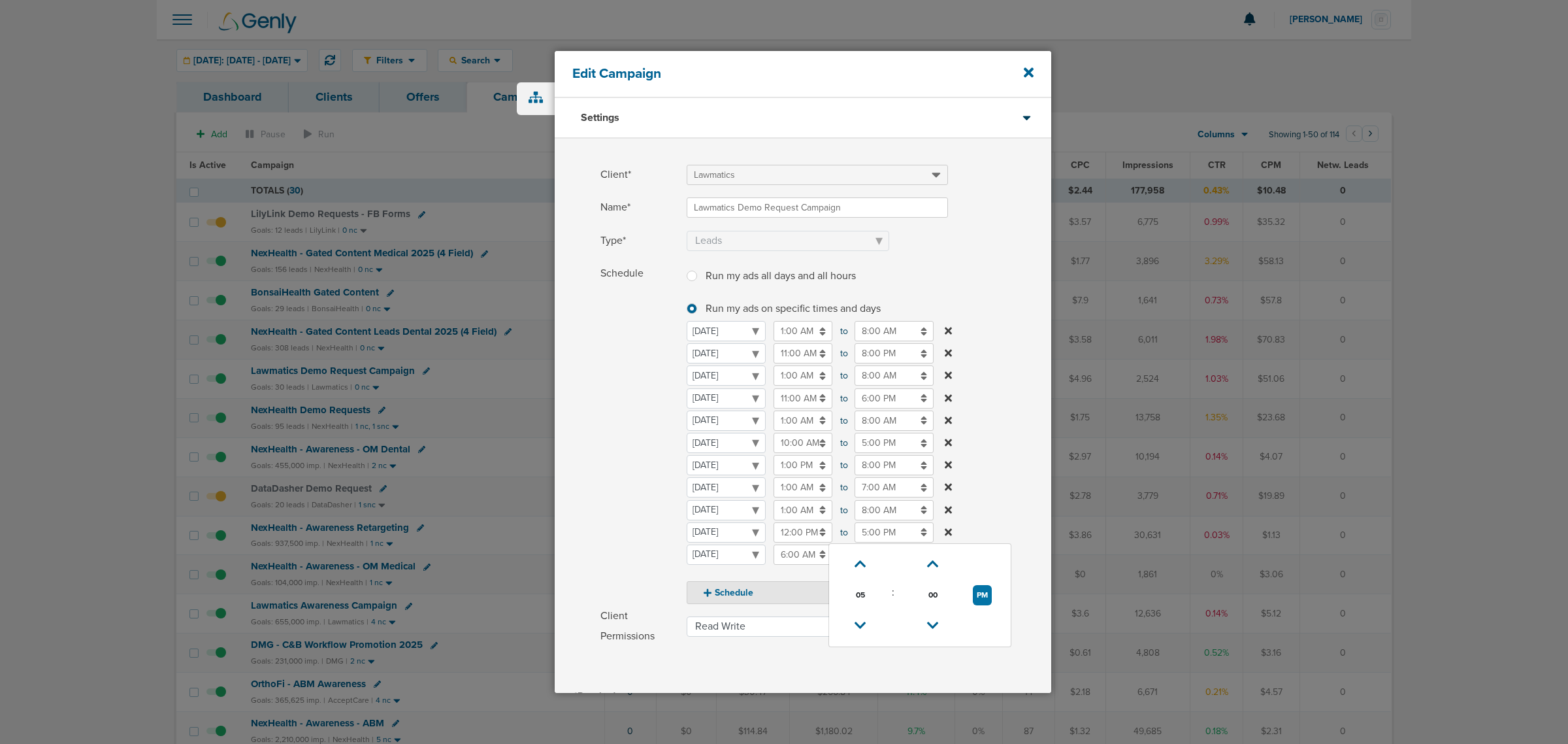
type input "4:00 PM"
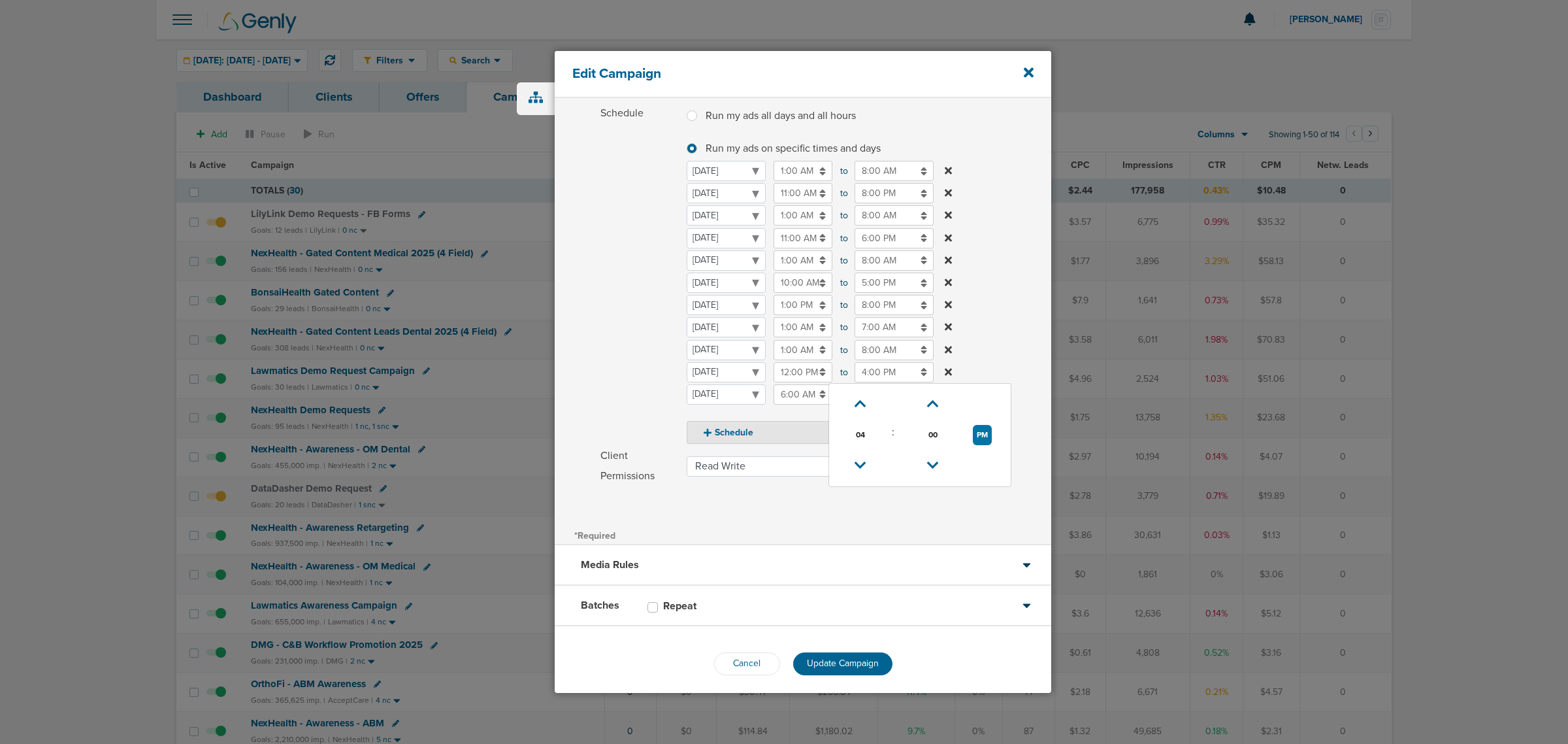
scroll to position [167, 0]
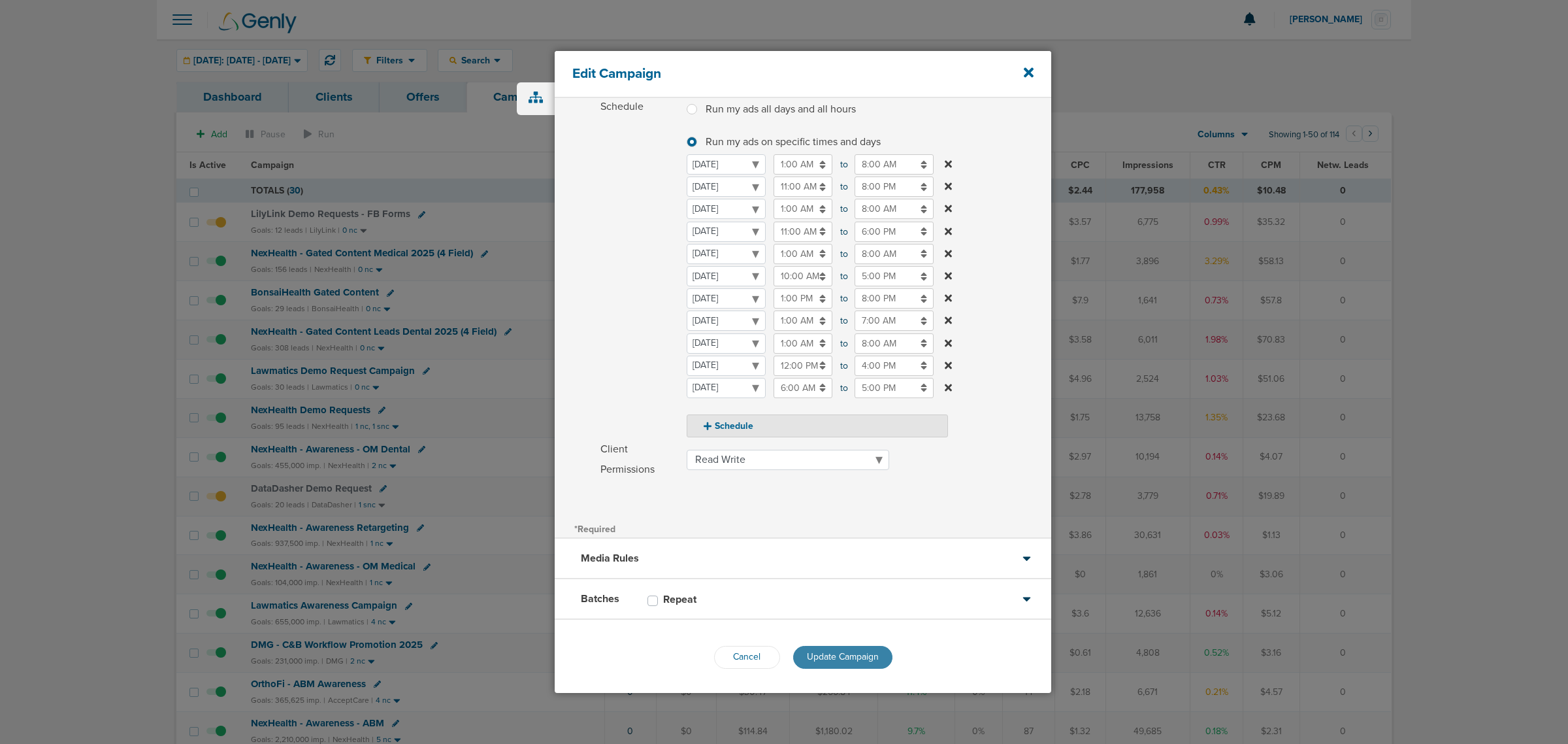
click at [835, 657] on span "Update Campaign" at bounding box center [843, 656] width 72 height 11
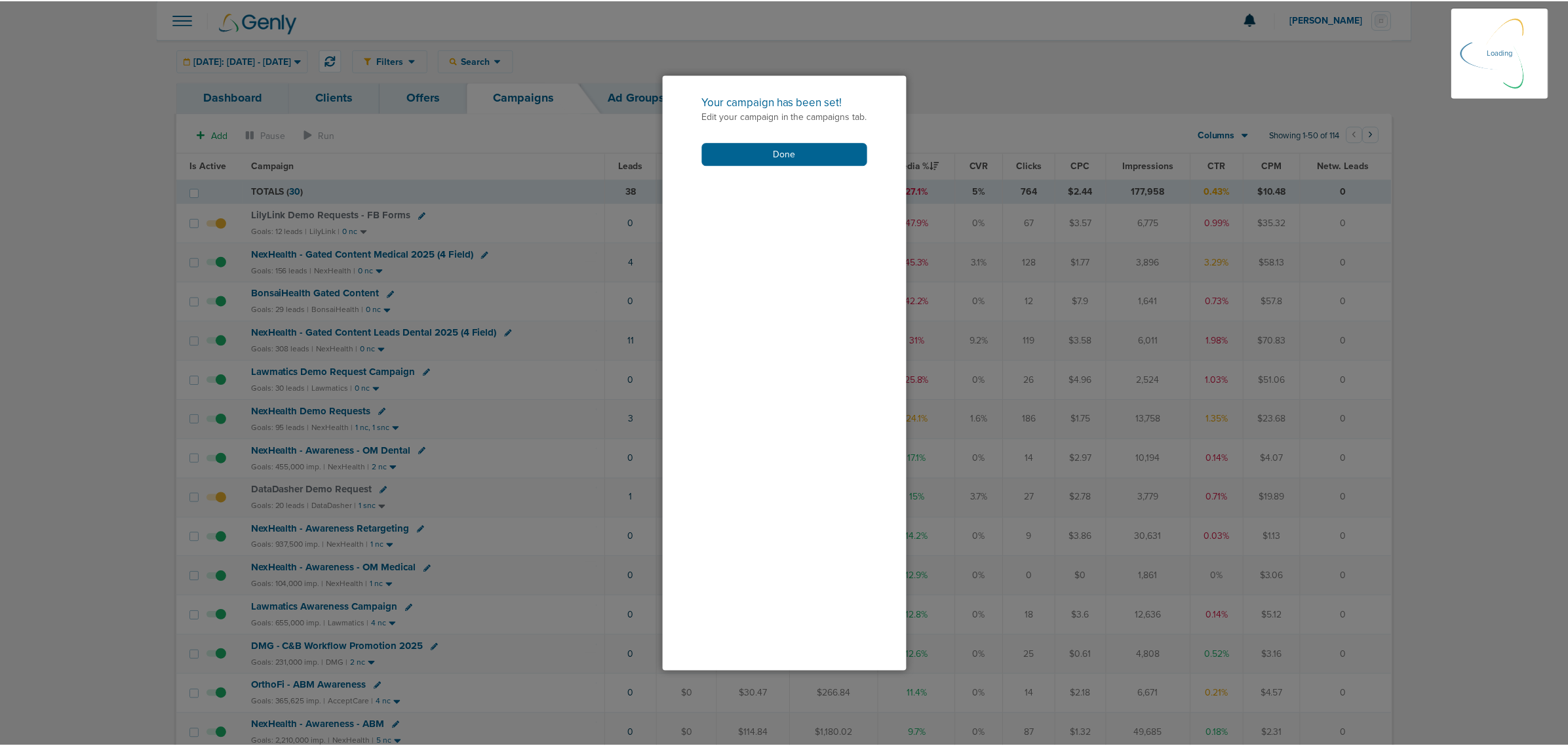
scroll to position [126, 0]
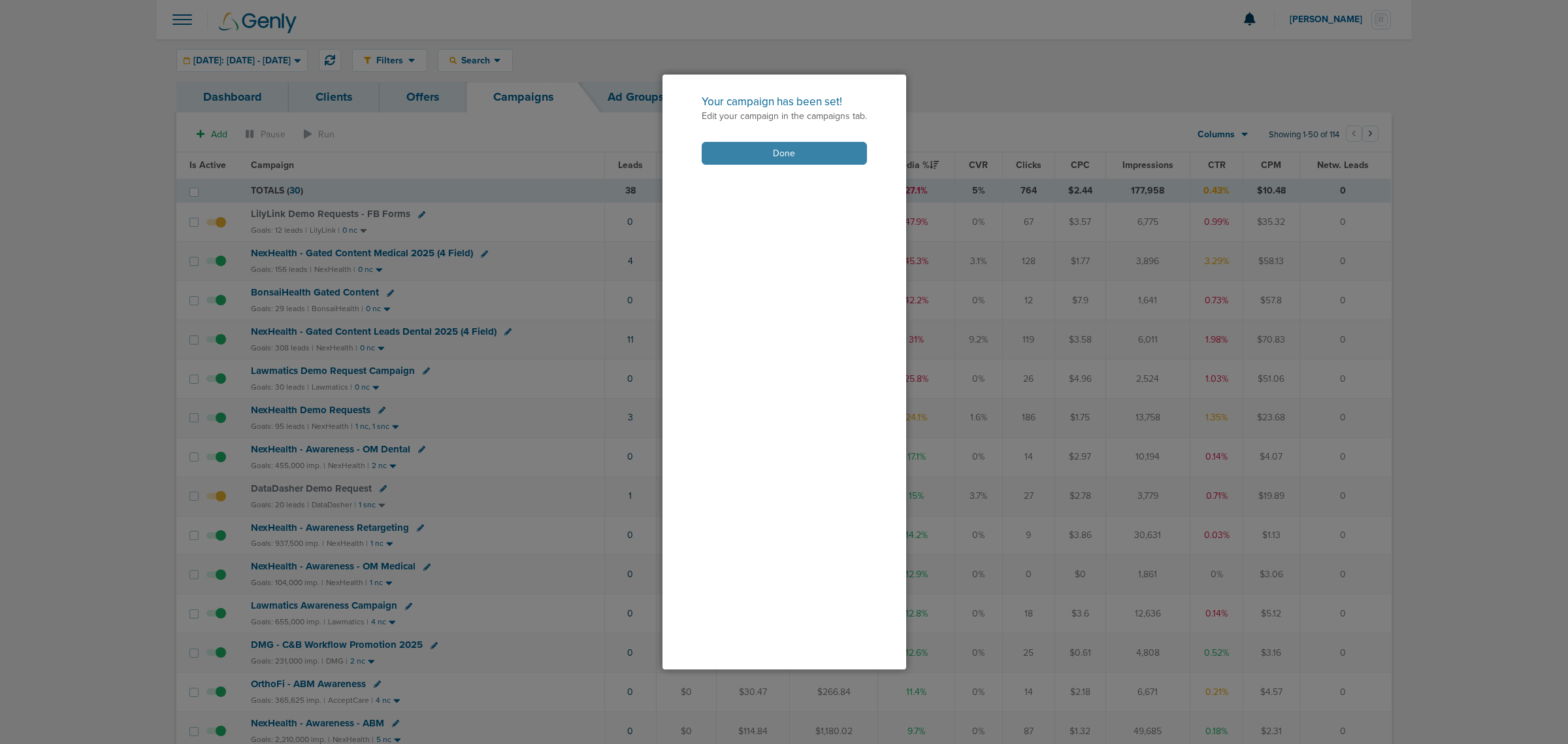
click at [756, 148] on button "Done" at bounding box center [784, 153] width 166 height 23
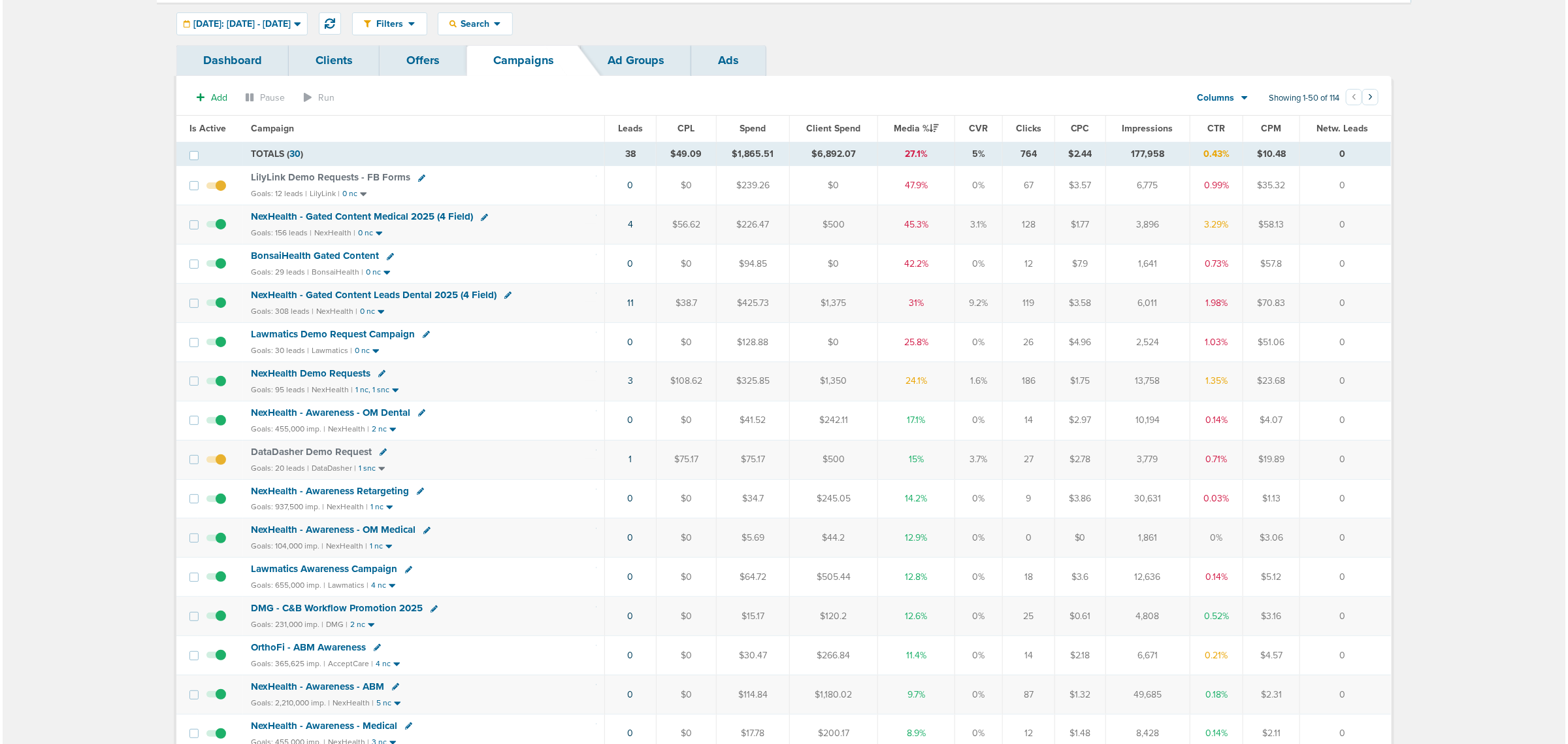
scroll to position [0, 0]
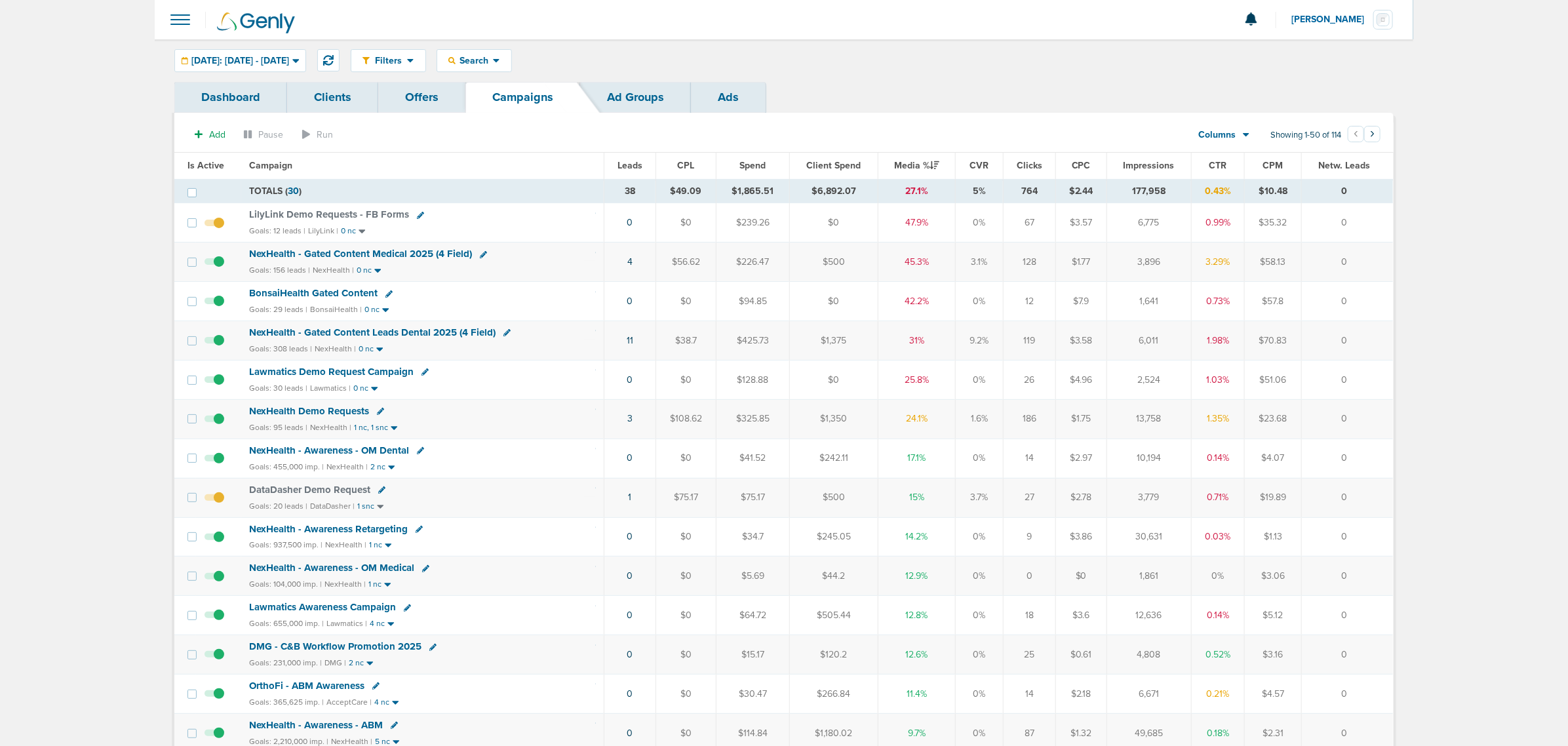
click at [327, 213] on span "LilyLink Demo Requests - FB Forms" at bounding box center [329, 214] width 160 height 12
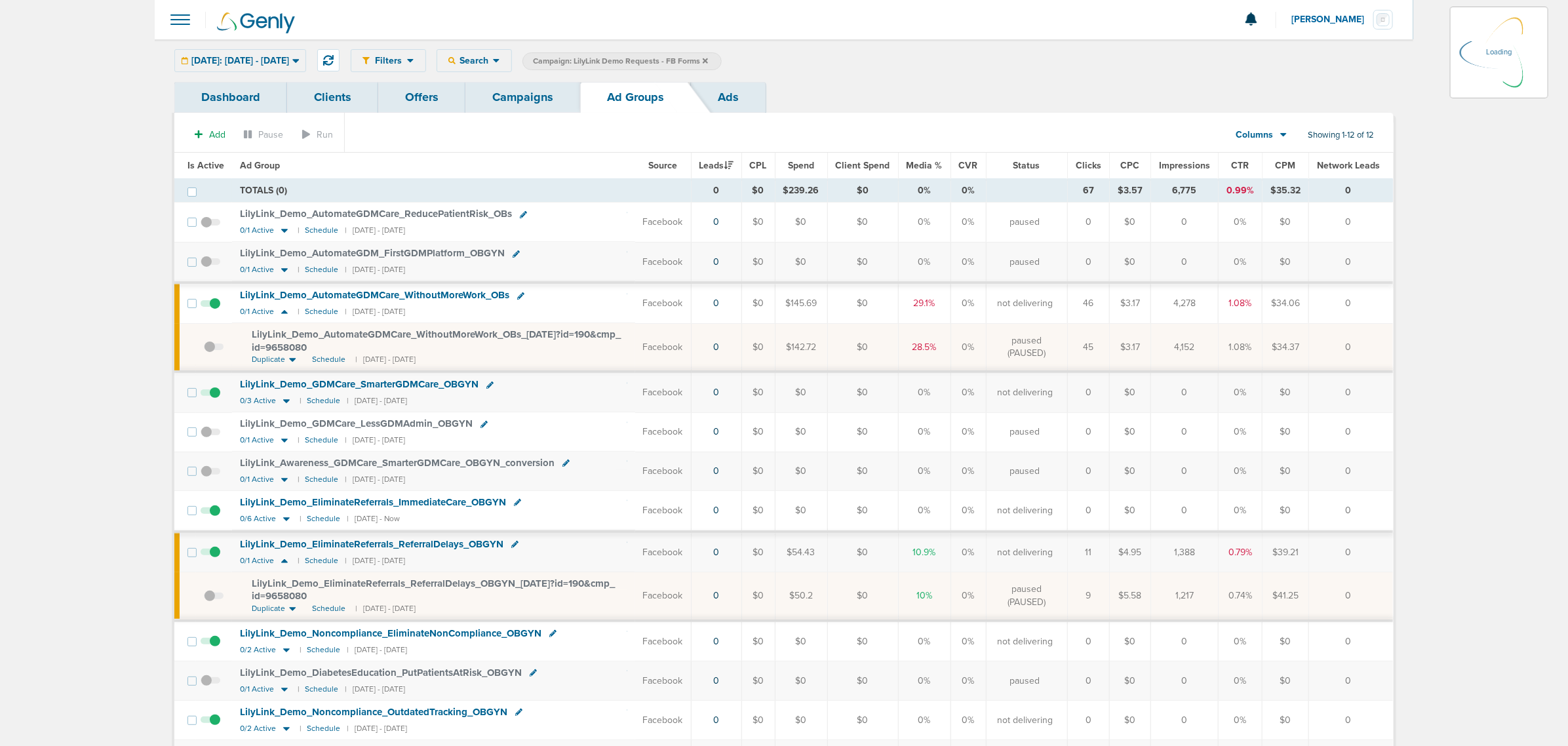
click at [515, 58] on div "Filters Active Only Settings Status Active Inactive Objectives MQL SQL Traffic …" at bounding box center [872, 60] width 1043 height 23
click at [523, 66] on div "Filters Active Only Settings Status Active Inactive Objectives MQL SQL Traffic …" at bounding box center [872, 60] width 1043 height 23
click at [500, 60] on icon at bounding box center [496, 61] width 7 height 4
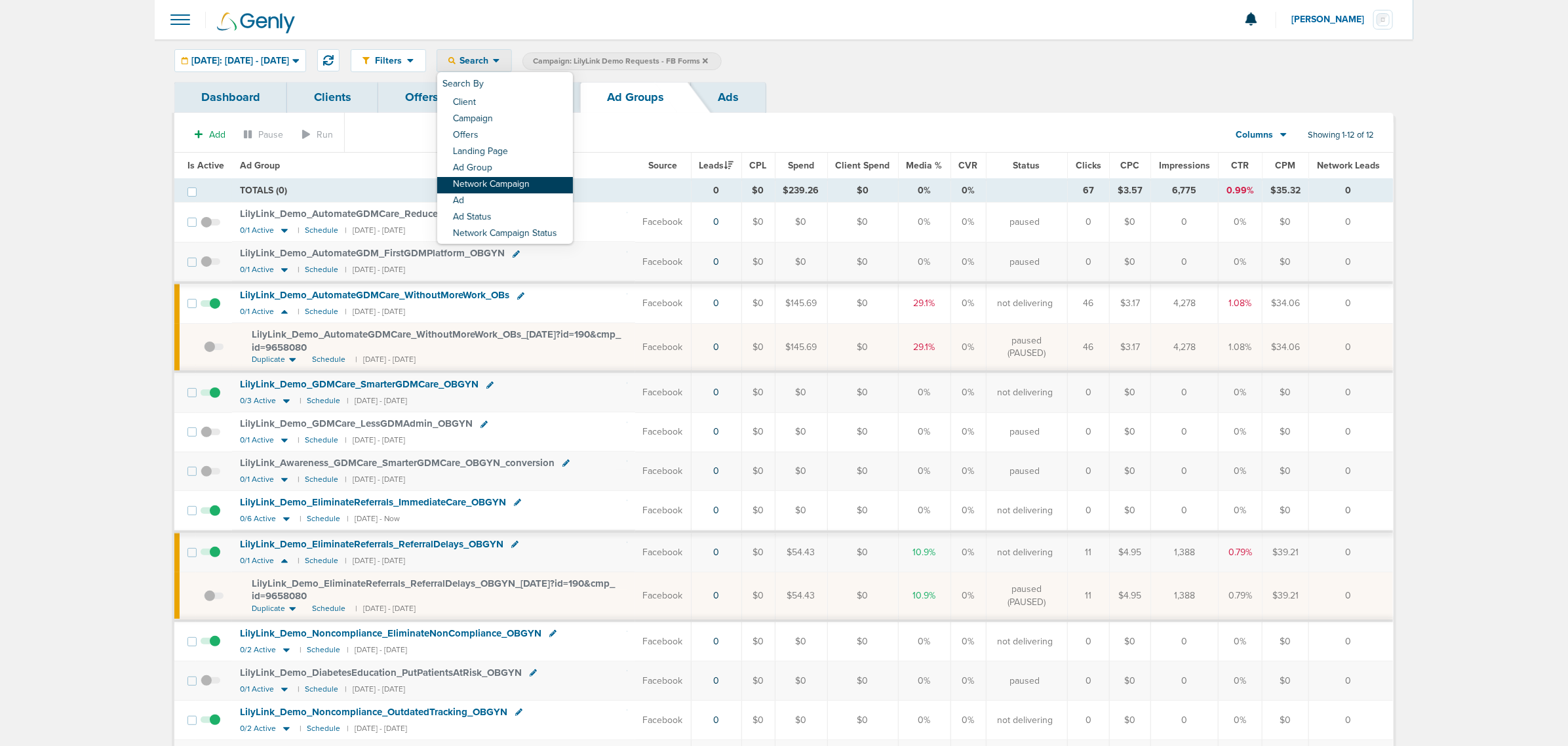
click at [543, 179] on link "Network Campaign" at bounding box center [505, 185] width 136 height 17
select select "netCmpName"
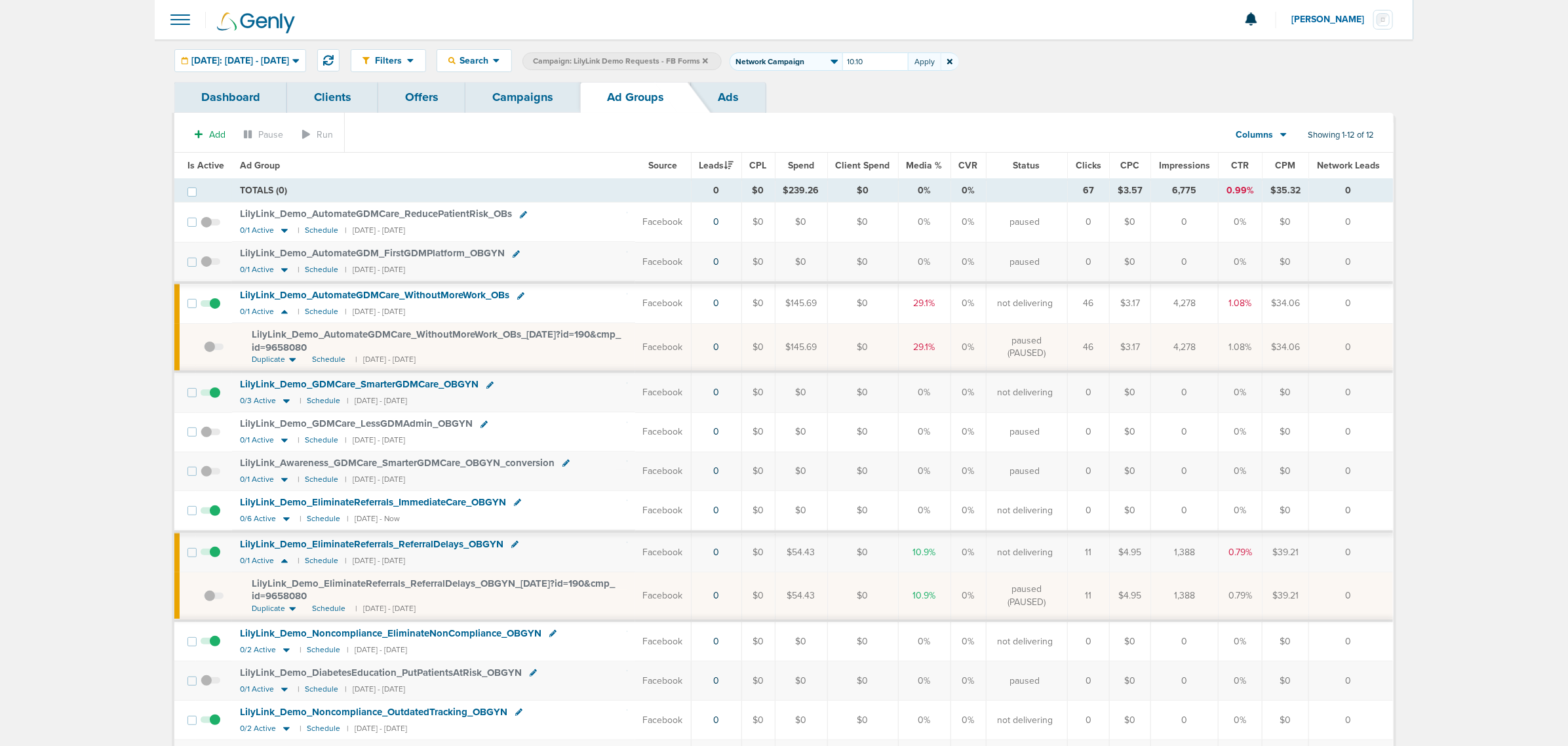
type input "10.10"
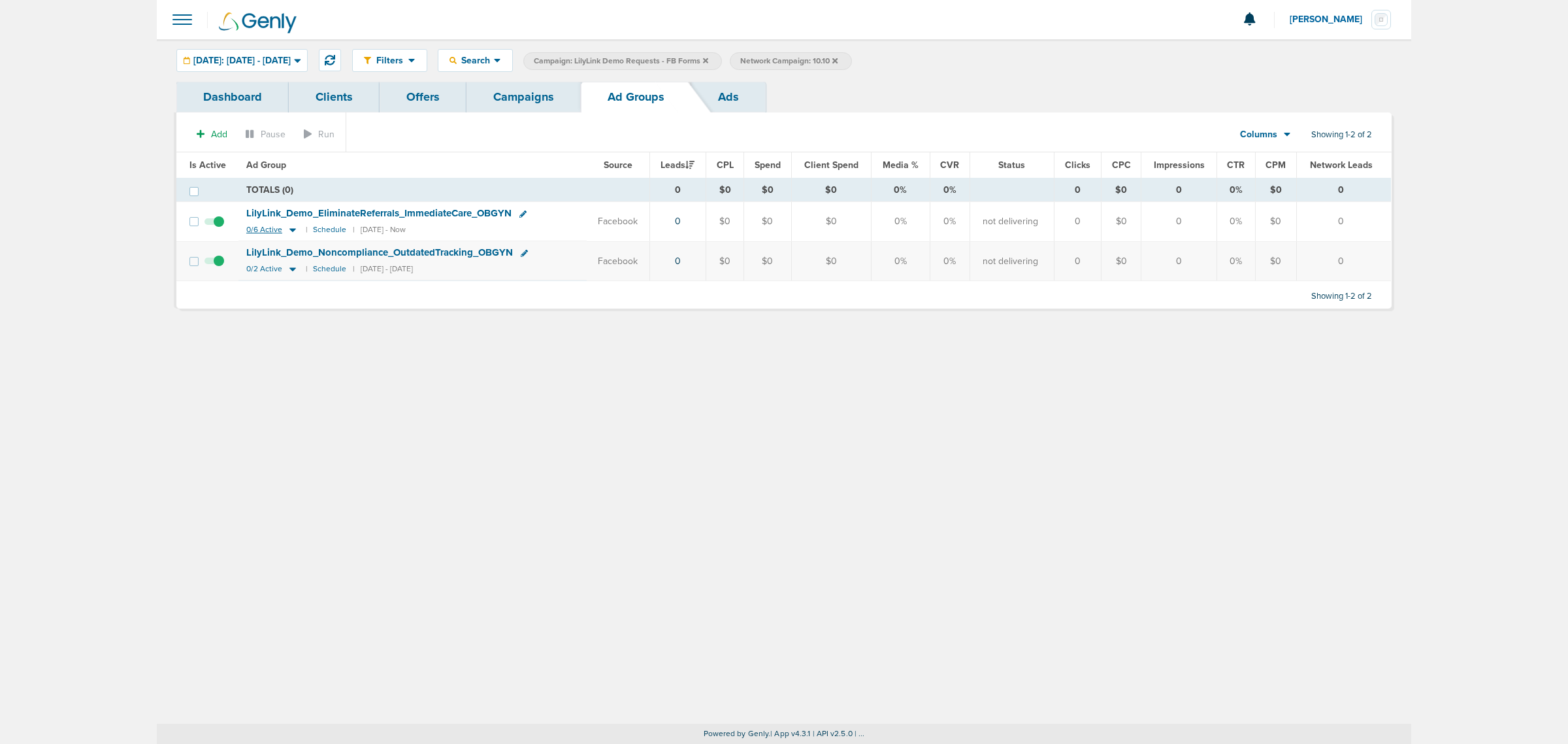
click at [289, 231] on icon at bounding box center [293, 231] width 7 height 4
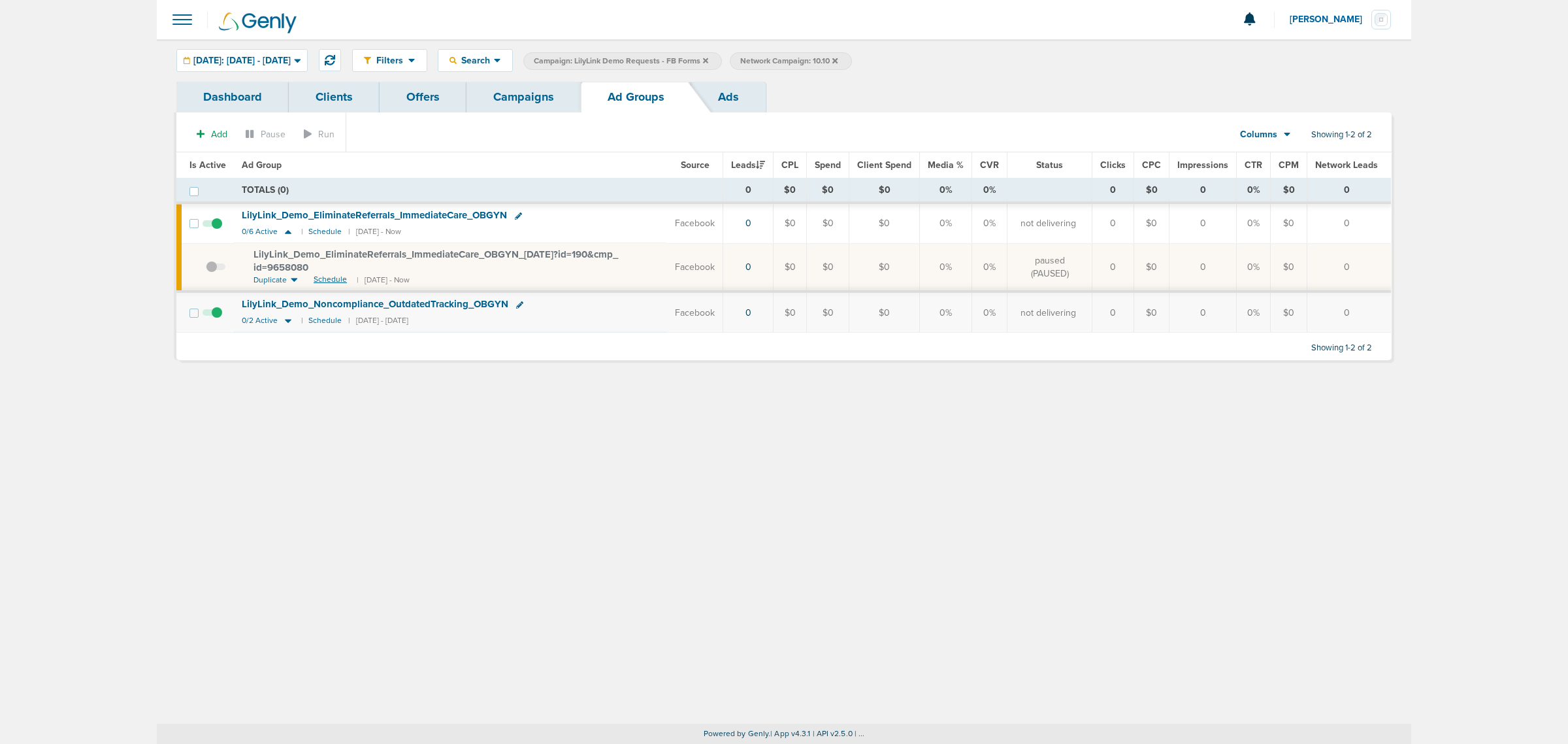
click at [328, 278] on span "Schedule" at bounding box center [330, 279] width 34 height 11
click at [286, 319] on icon at bounding box center [288, 321] width 13 height 11
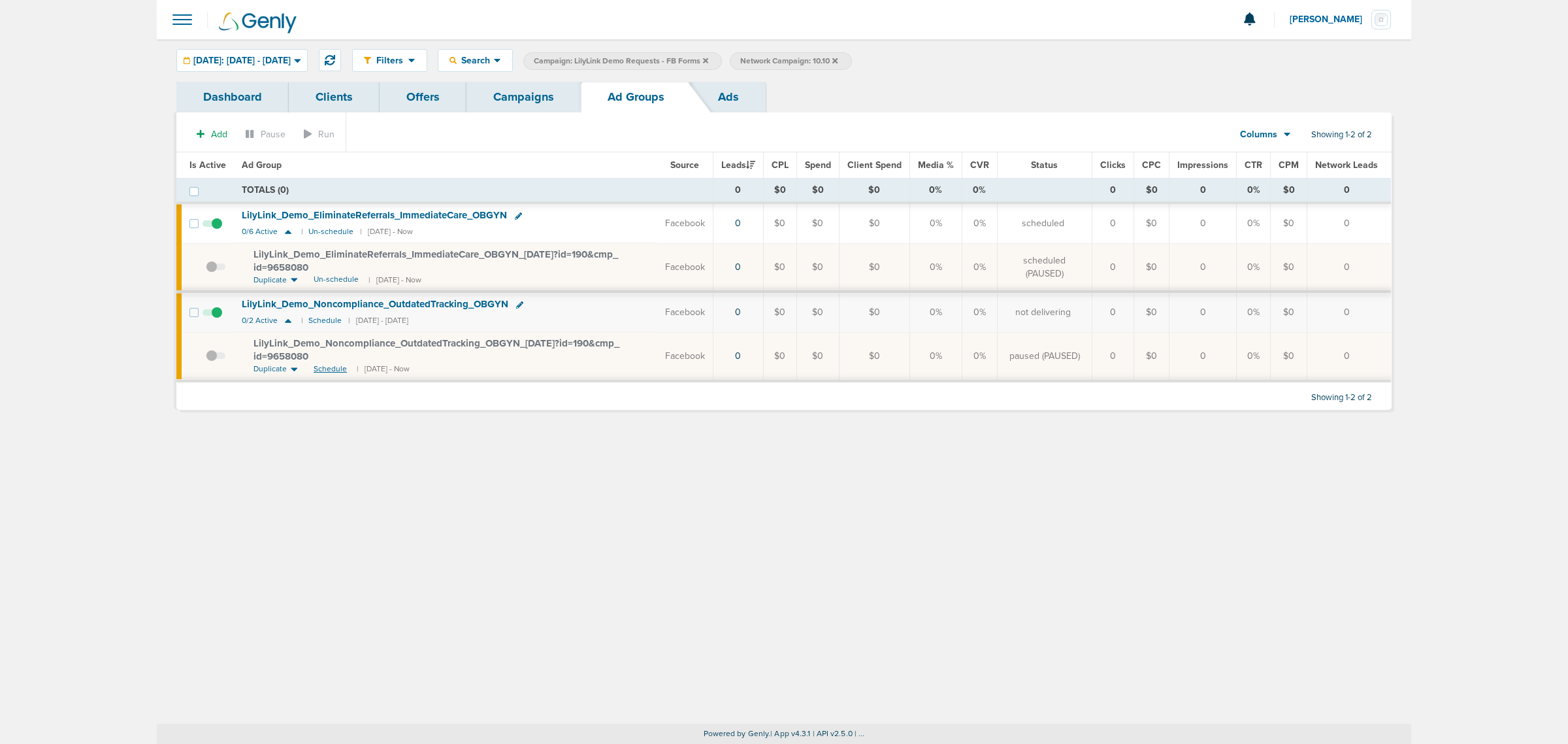
click at [322, 368] on span "Schedule" at bounding box center [330, 369] width 34 height 11
click at [543, 102] on link "Campaigns" at bounding box center [524, 97] width 114 height 31
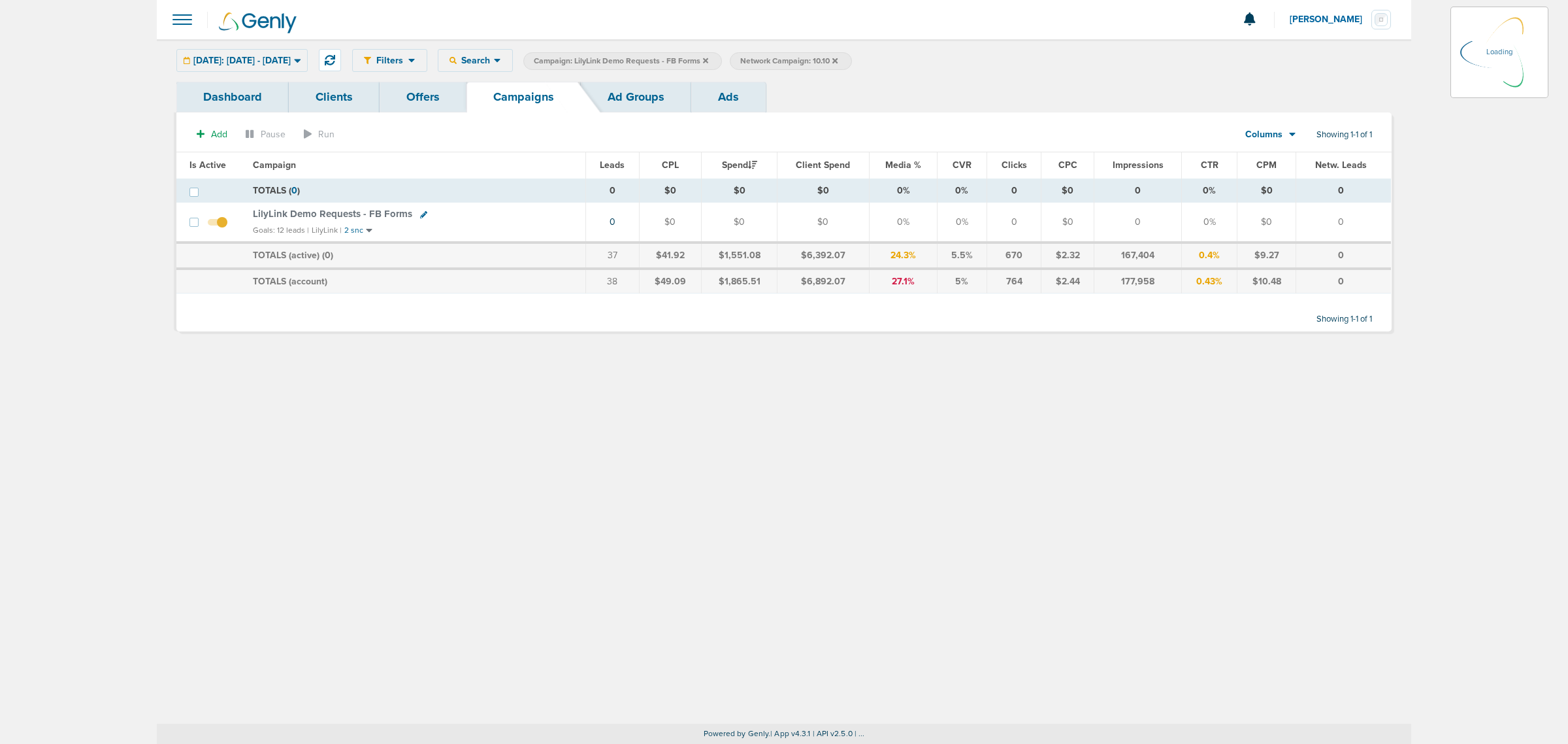
click at [708, 63] on icon at bounding box center [706, 61] width 5 height 8
click at [708, 59] on icon at bounding box center [706, 60] width 5 height 5
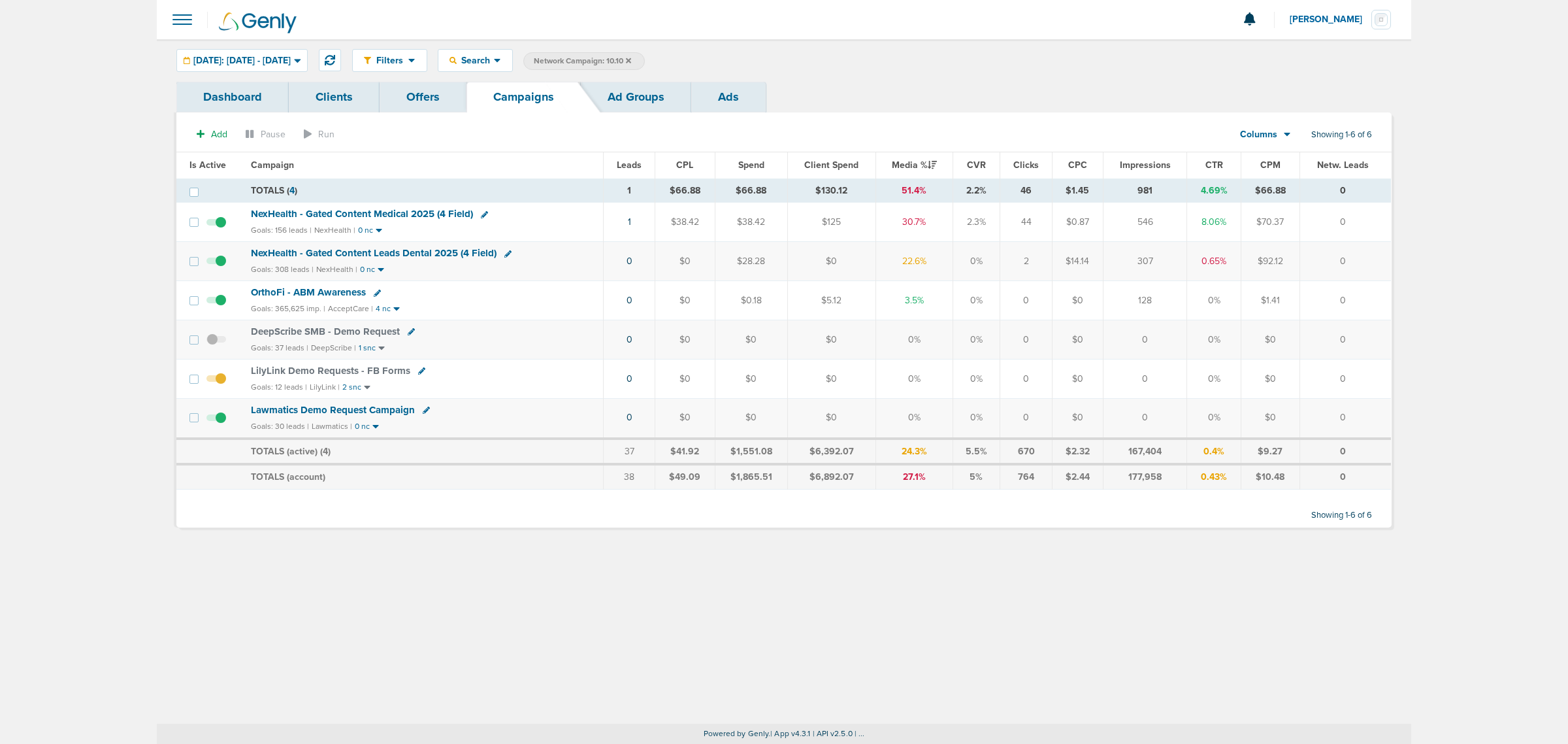
click at [645, 59] on label "Network Campaign: 10.10" at bounding box center [584, 61] width 121 height 18
click at [631, 59] on icon at bounding box center [628, 61] width 5 height 8
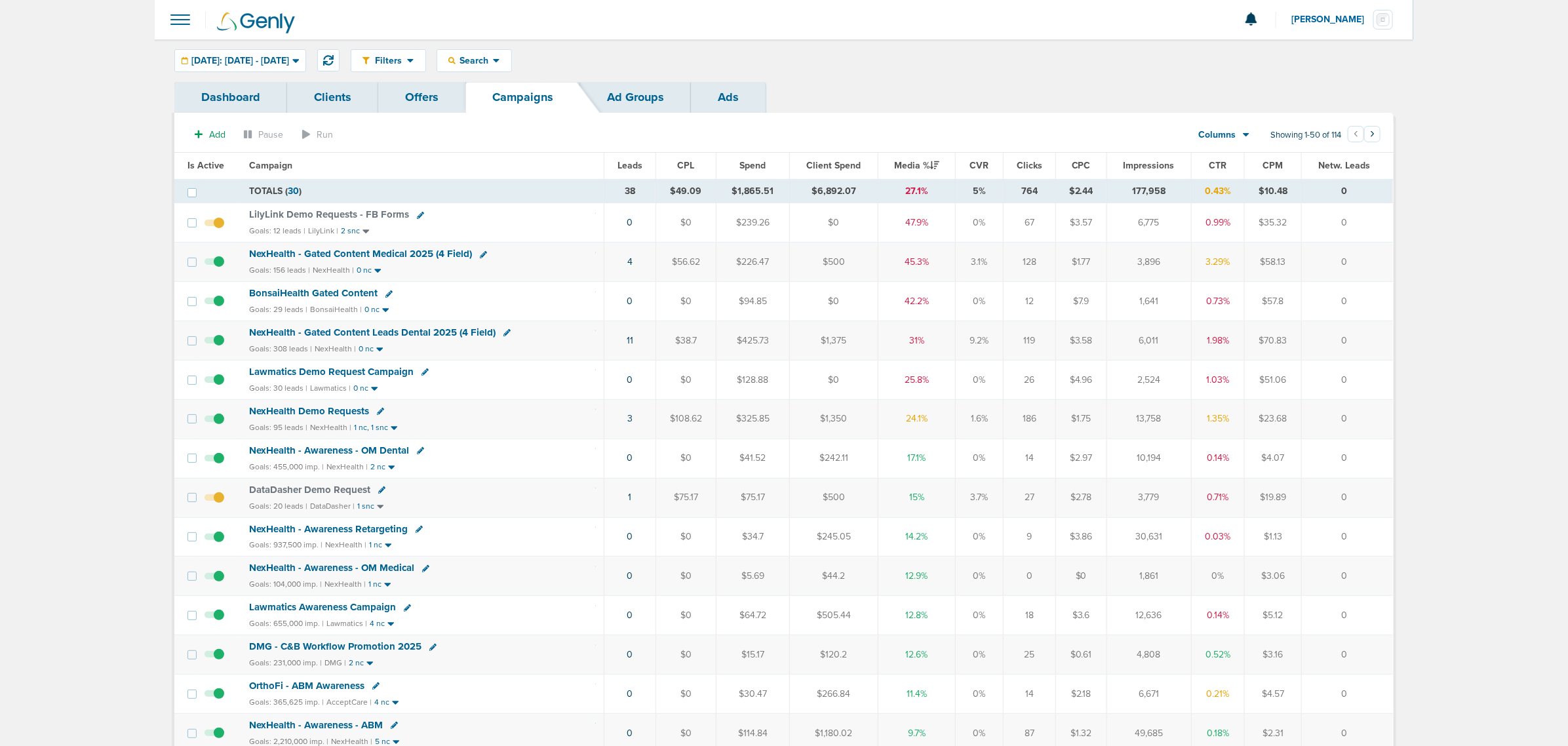
click at [482, 255] on icon at bounding box center [483, 255] width 7 height 7
select select
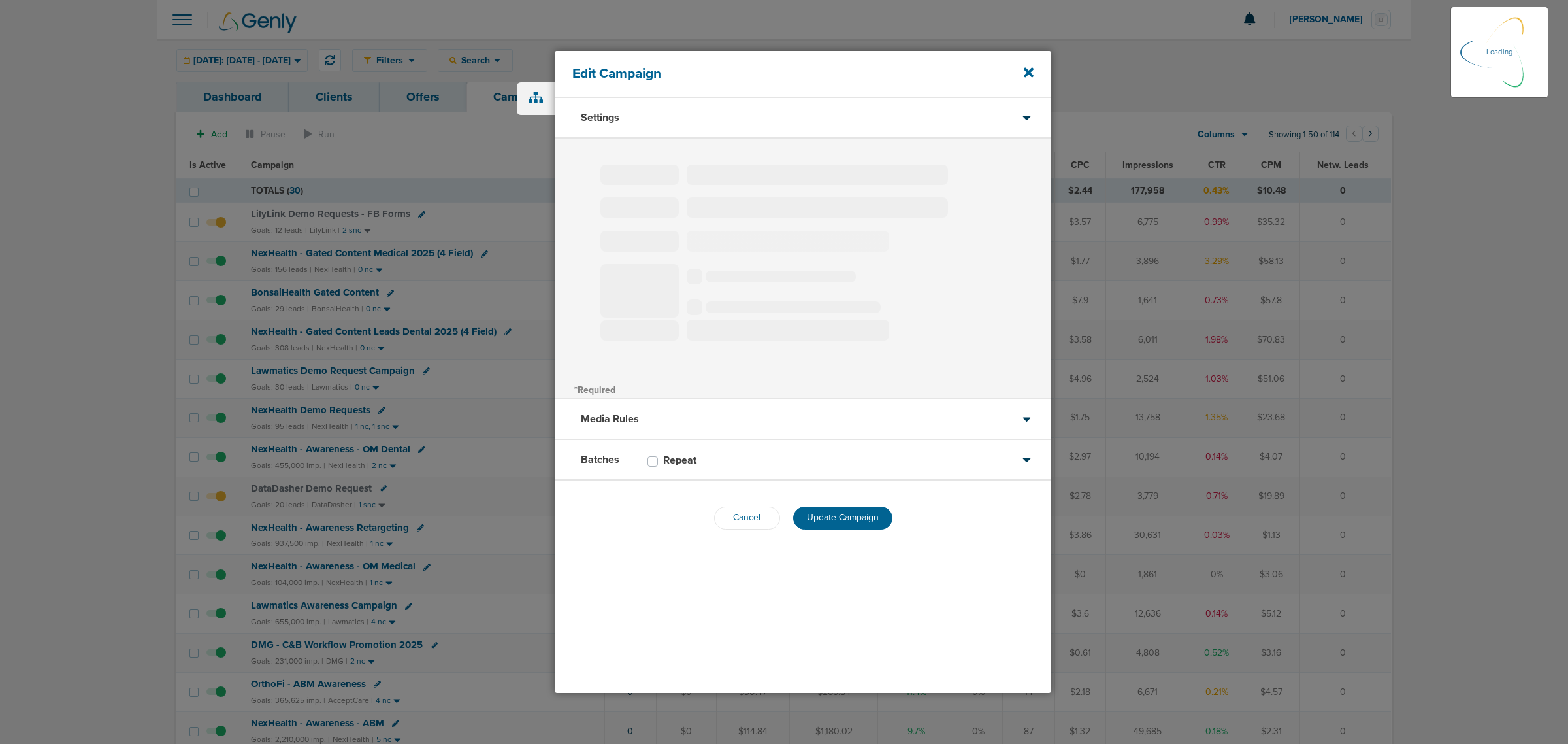
type input "NexHealth - Gated Content Medical 2025 (4 Field)"
select select "Leads"
radio input "true"
select select "readWrite"
checkbox input "true"
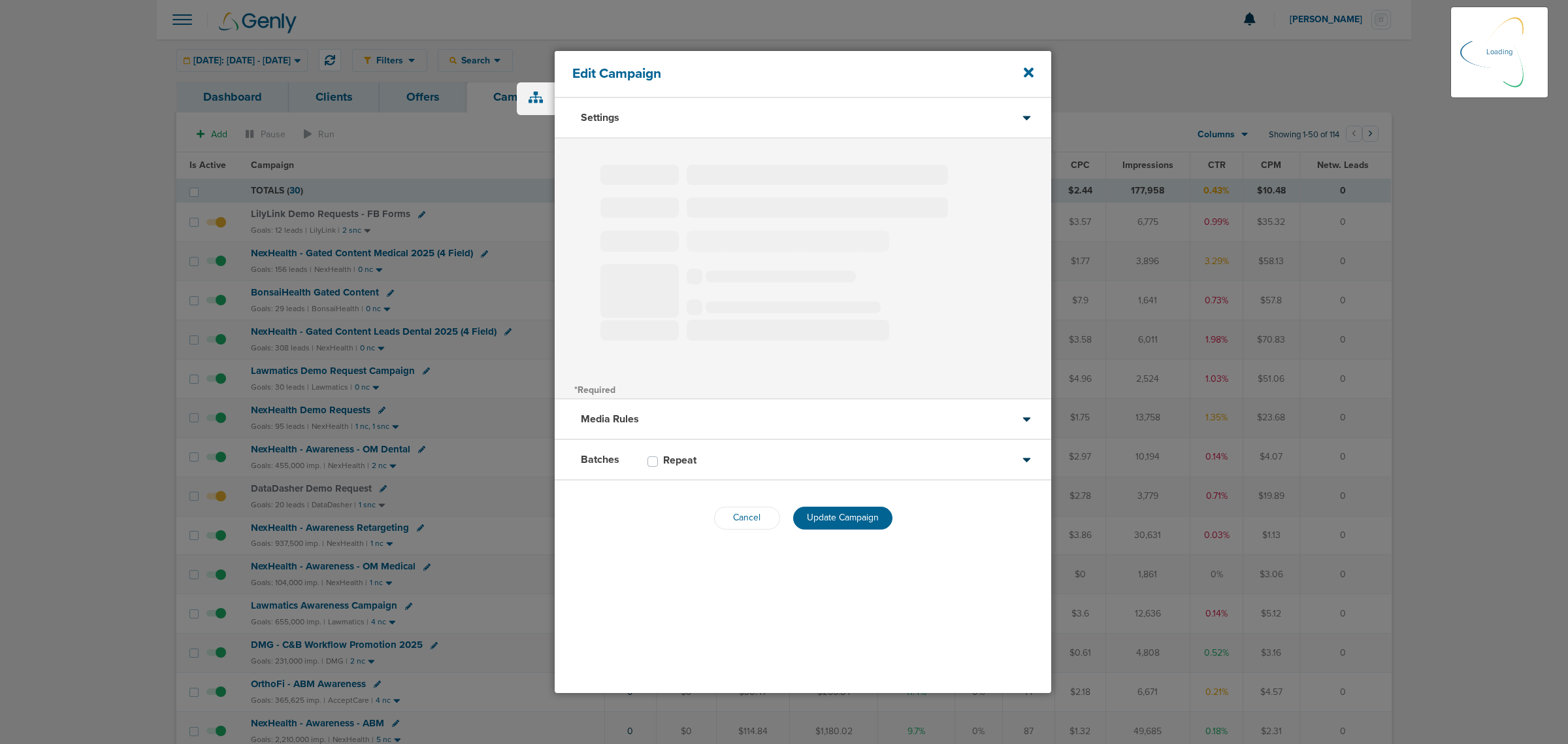
select select "1"
select select "2"
select select "3"
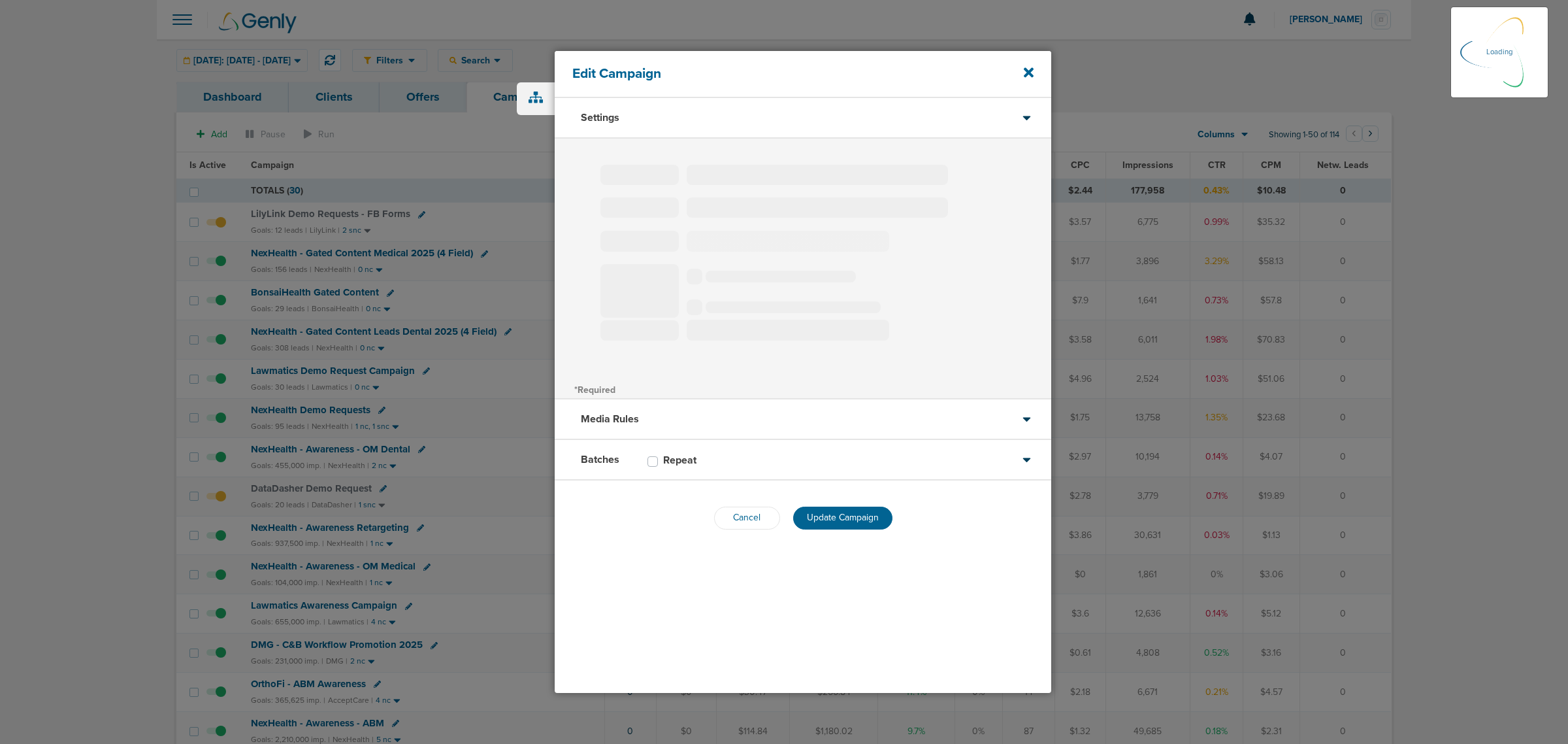
select select "4"
select select "6"
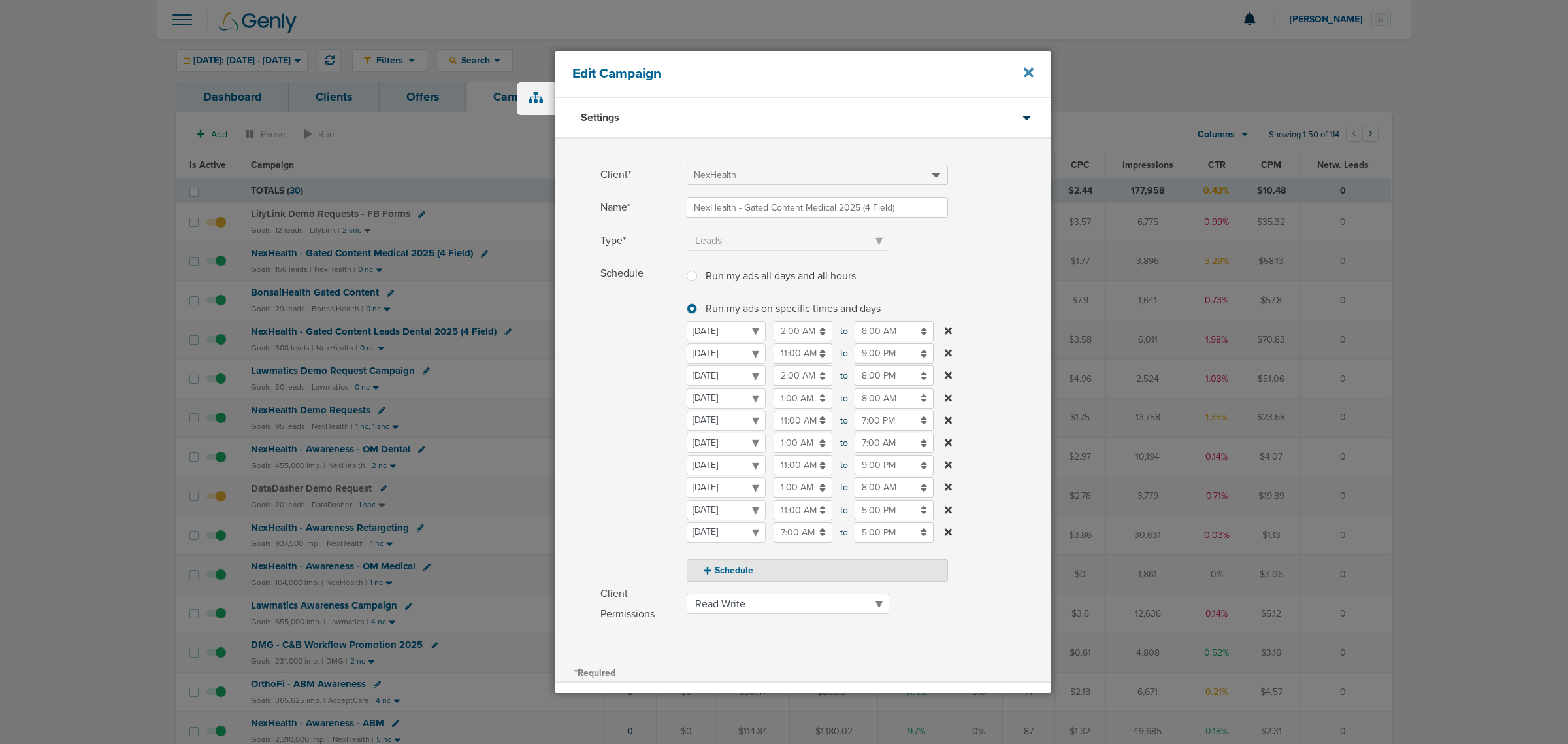
click at [1031, 69] on icon at bounding box center [1029, 73] width 10 height 10
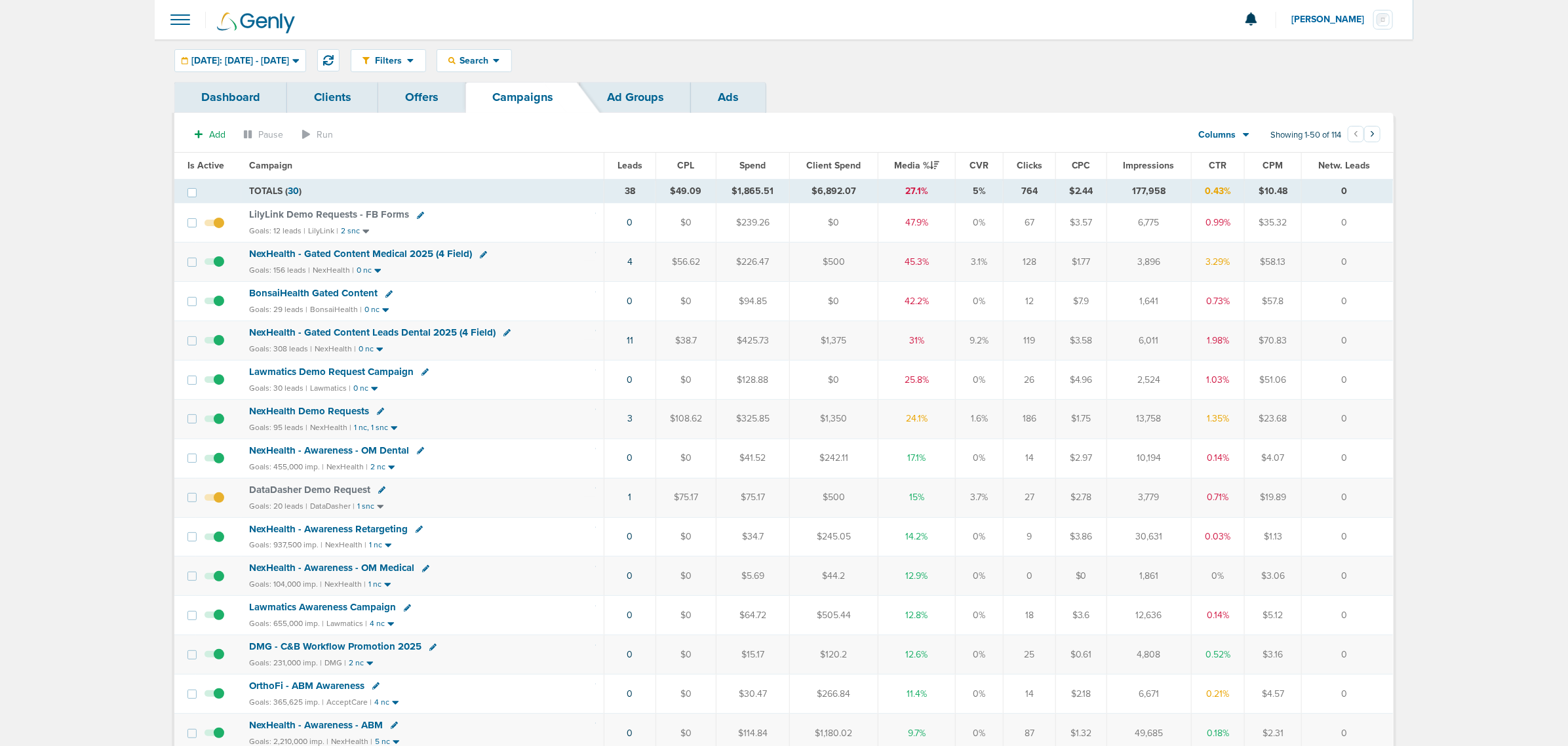
click at [503, 335] on icon at bounding box center [507, 332] width 7 height 7
select select
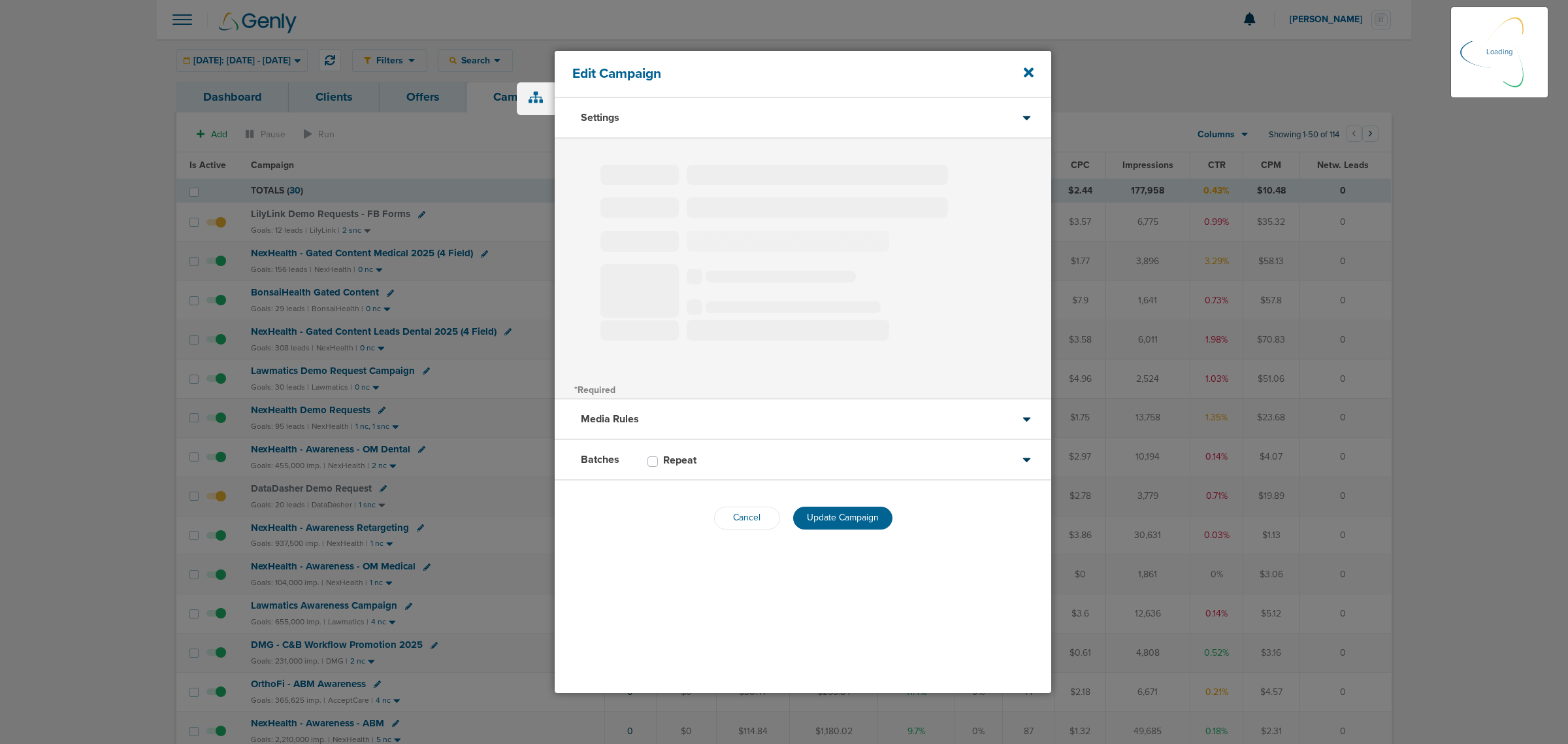
type input "NexHealth - Gated Content Leads Dental 2025 (4 Field)"
select select "Leads"
radio input "true"
select select "readWrite"
checkbox input "true"
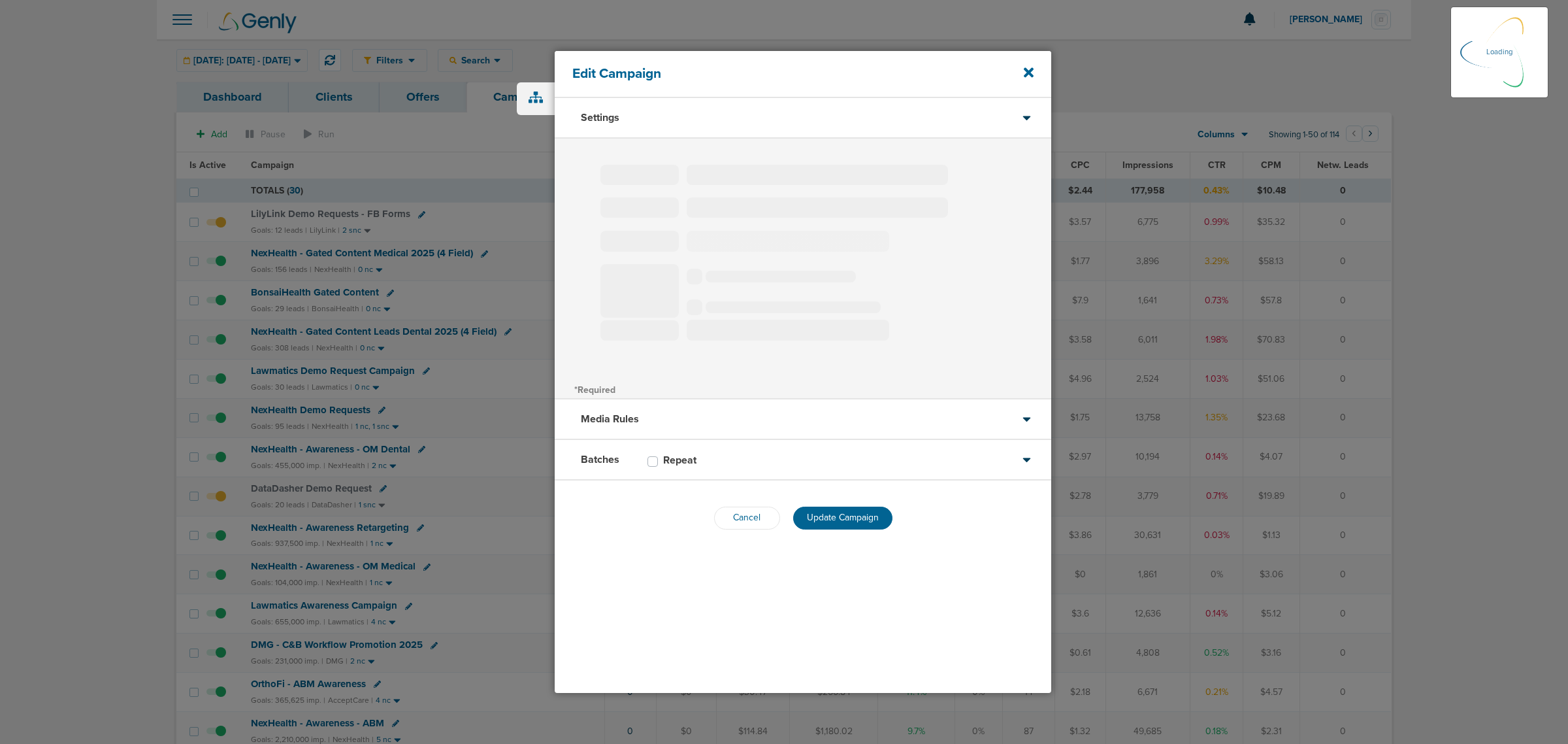
select select "1"
select select "2"
select select "3"
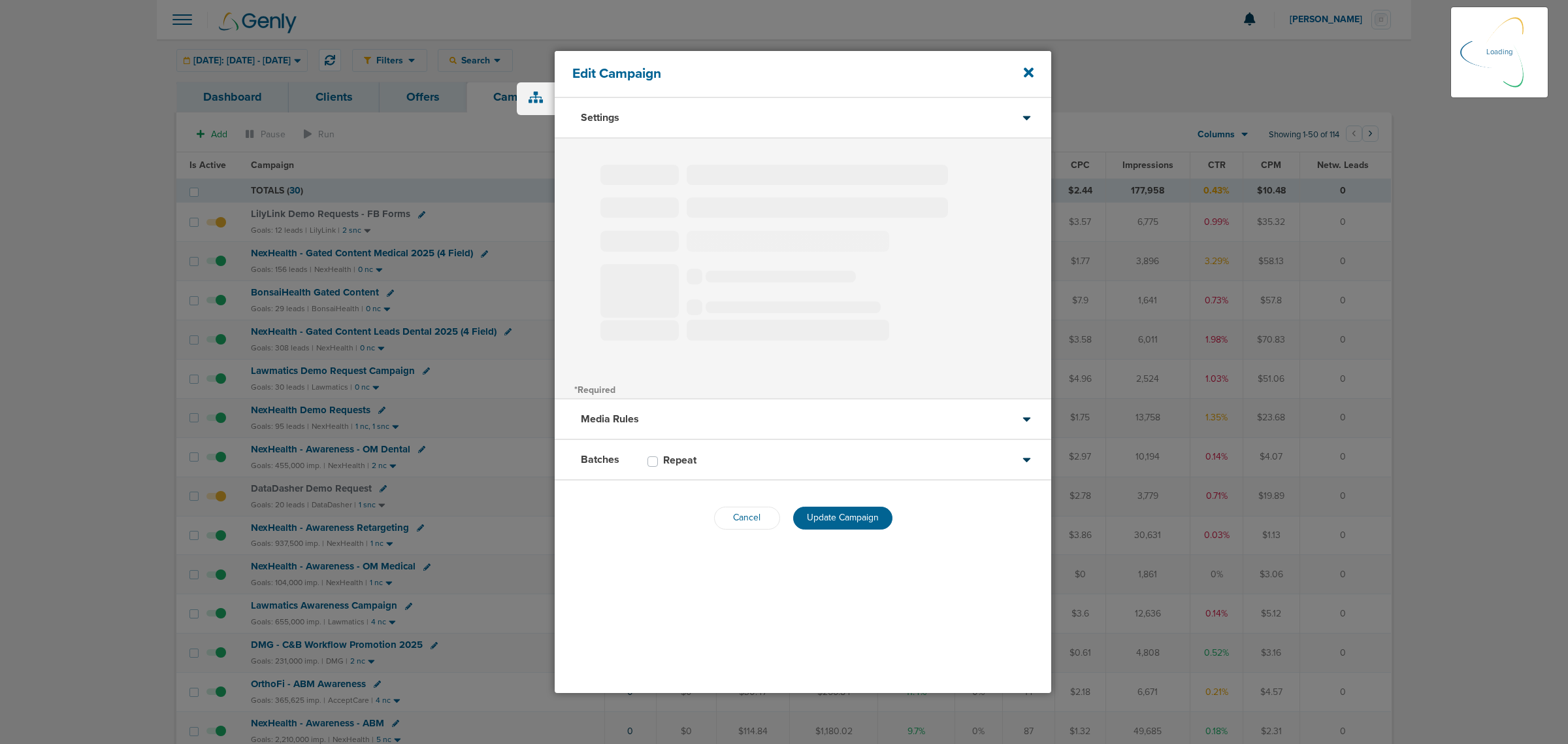
select select "4"
select select "6"
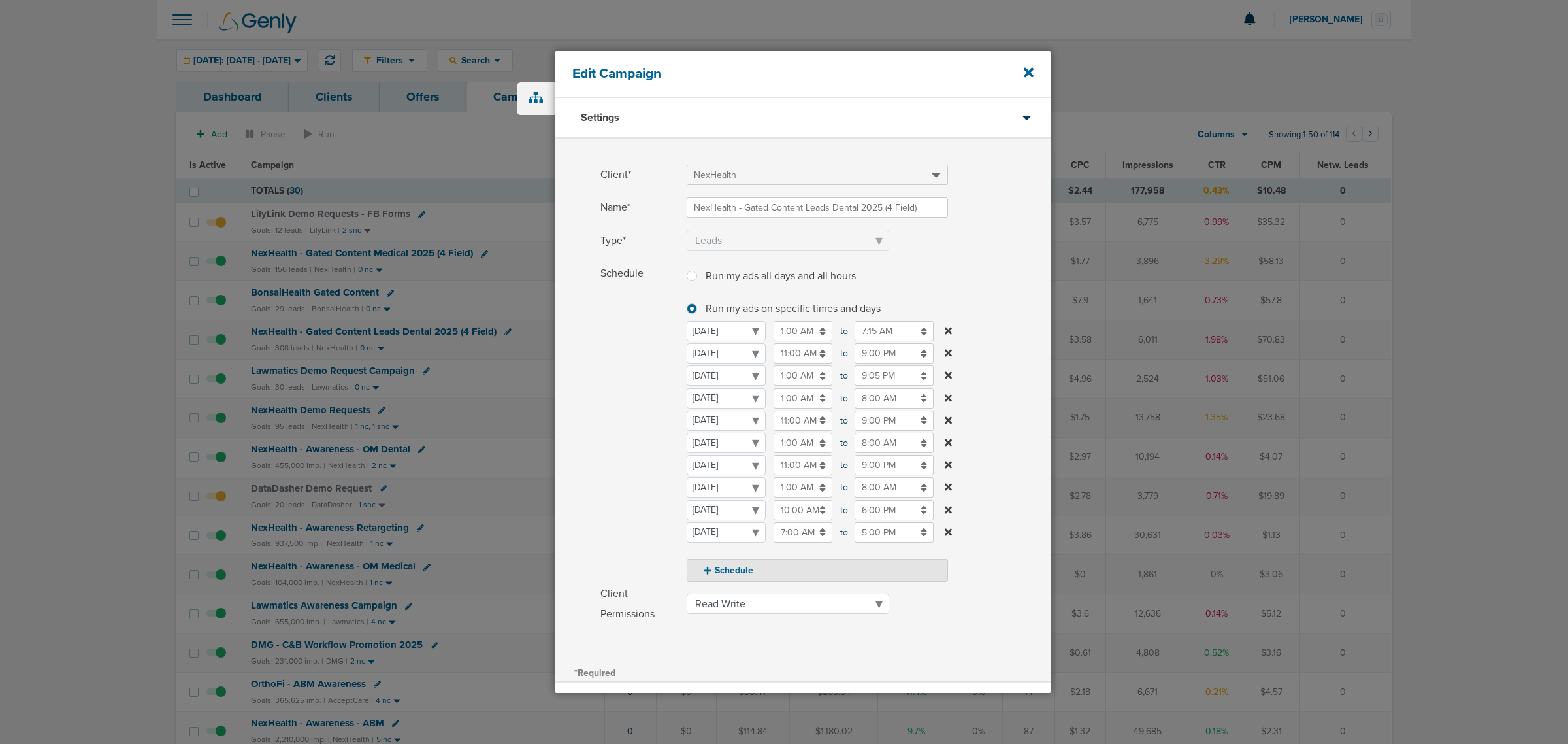
click at [877, 511] on input "6:00 PM" at bounding box center [894, 510] width 79 height 20
click at [856, 604] on icon at bounding box center [860, 604] width 12 height 8
type input "5:00 PM"
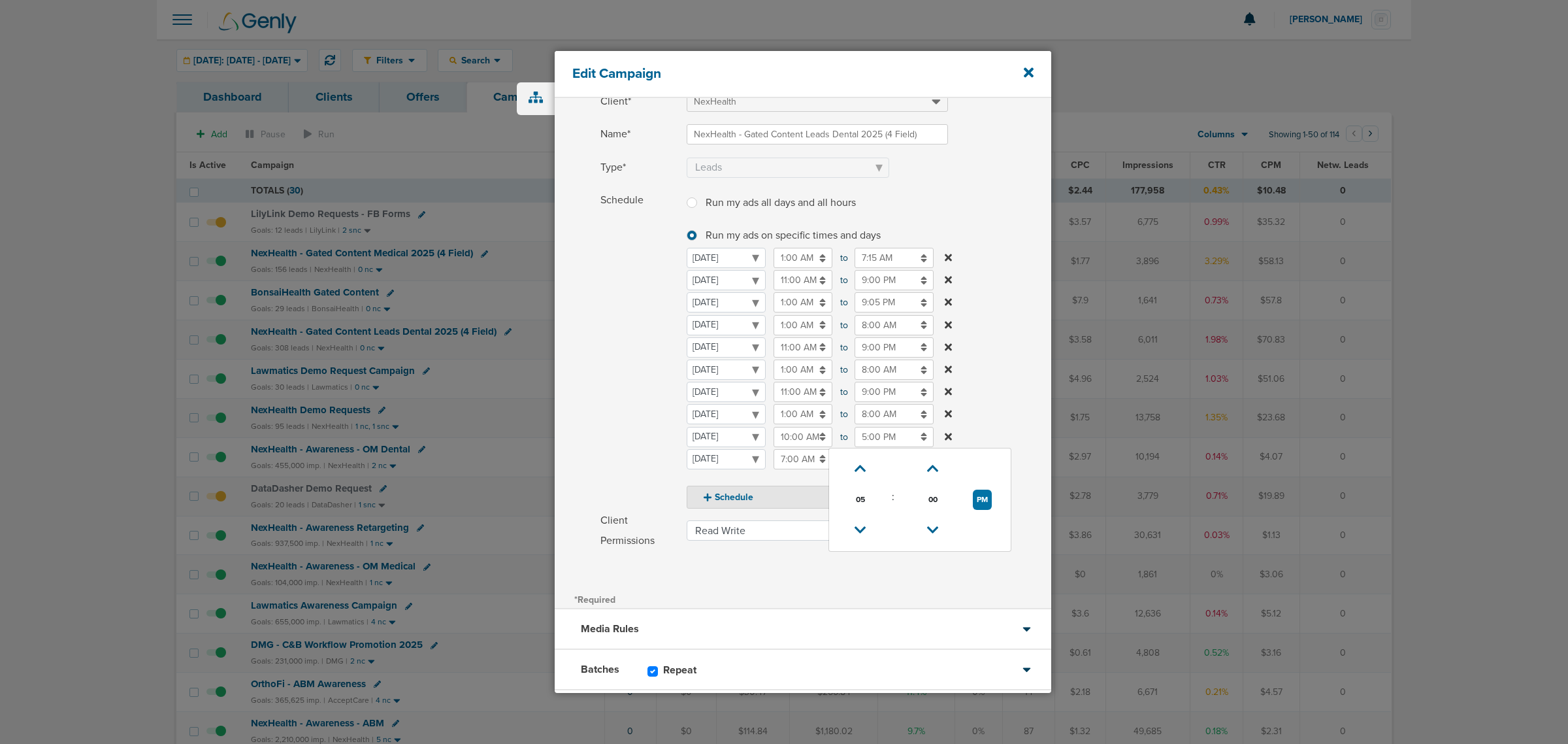
scroll to position [144, 0]
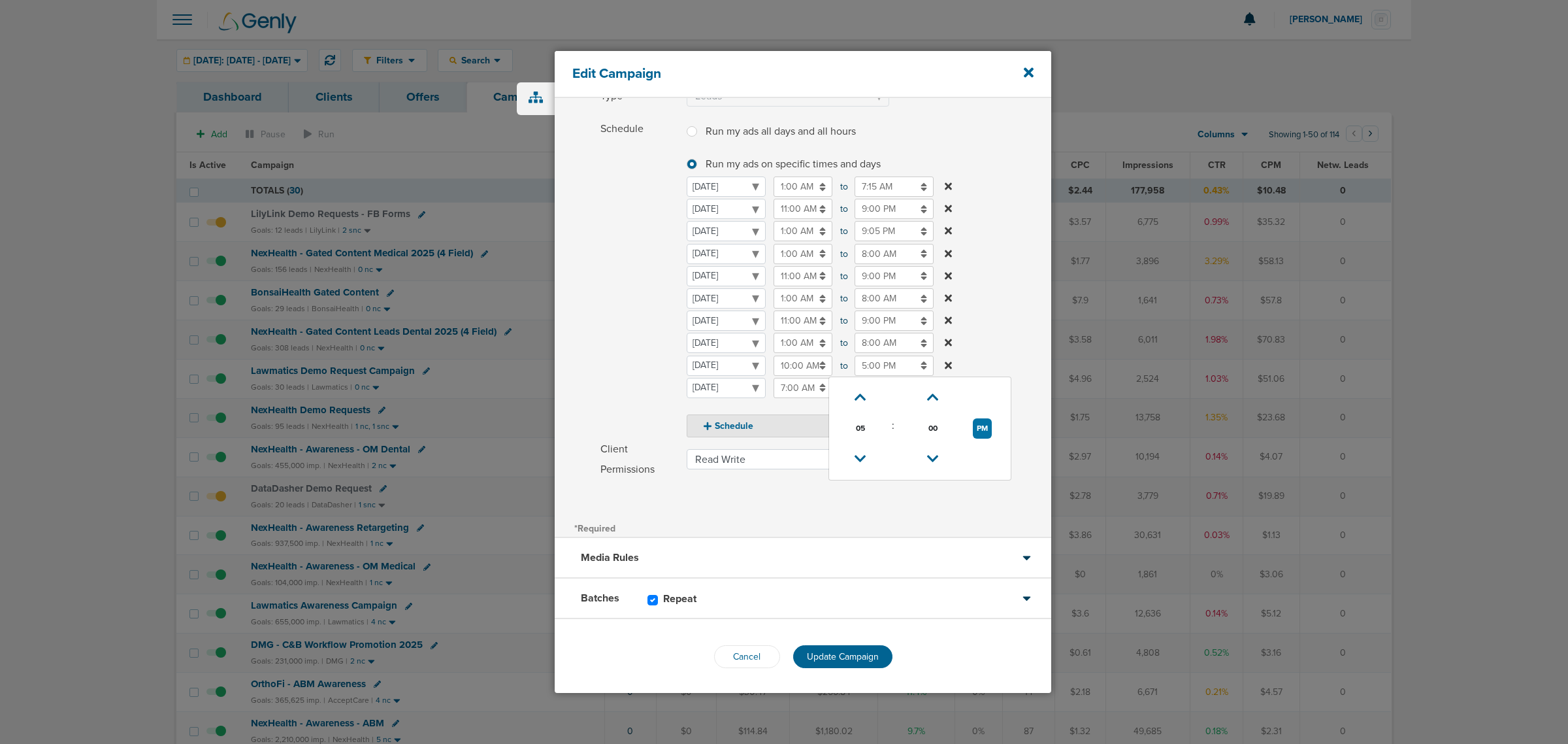
click at [857, 642] on div "Cancel Update Campaign" at bounding box center [802, 656] width 497 height 75
click at [853, 652] on span "Update Campaign" at bounding box center [843, 656] width 72 height 11
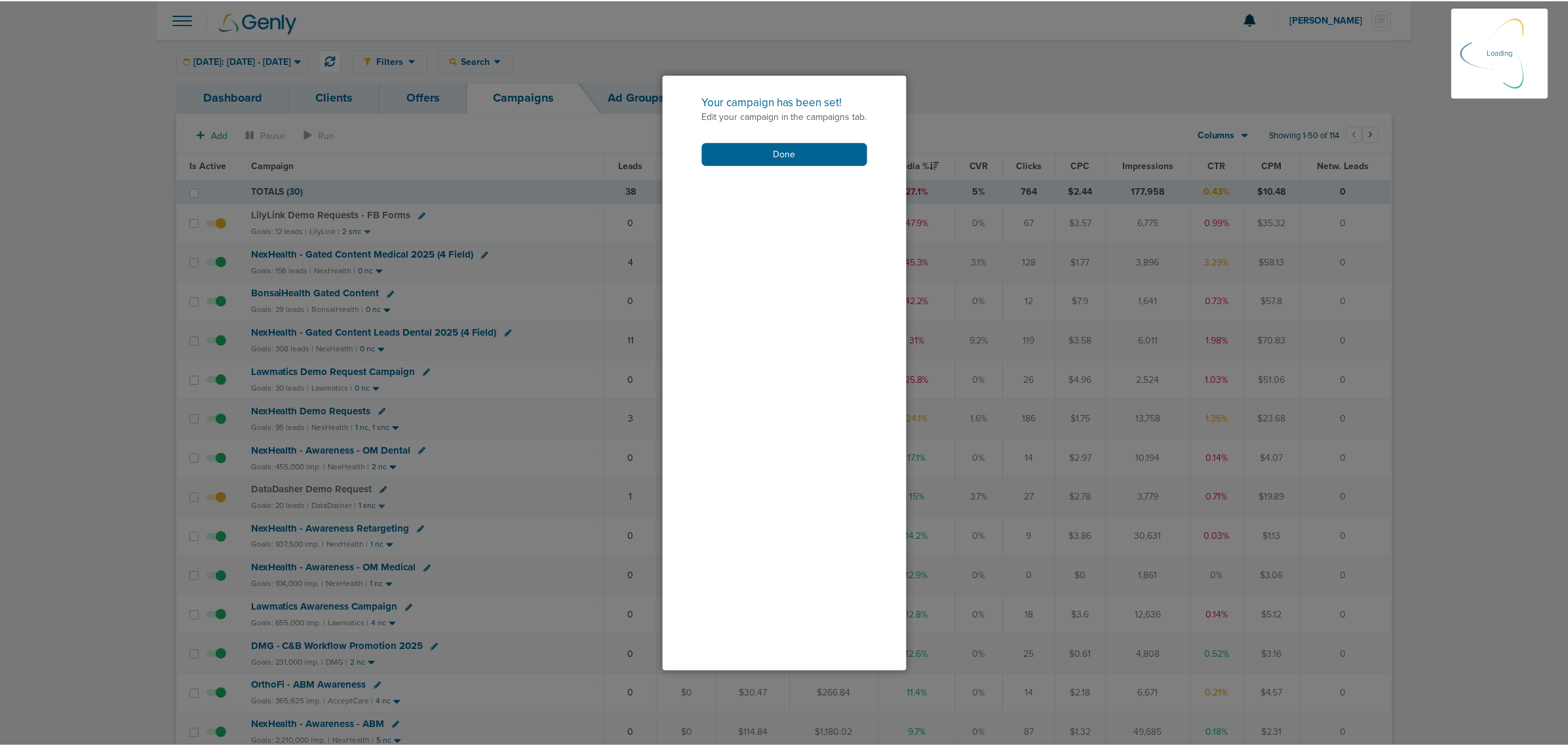
scroll to position [104, 0]
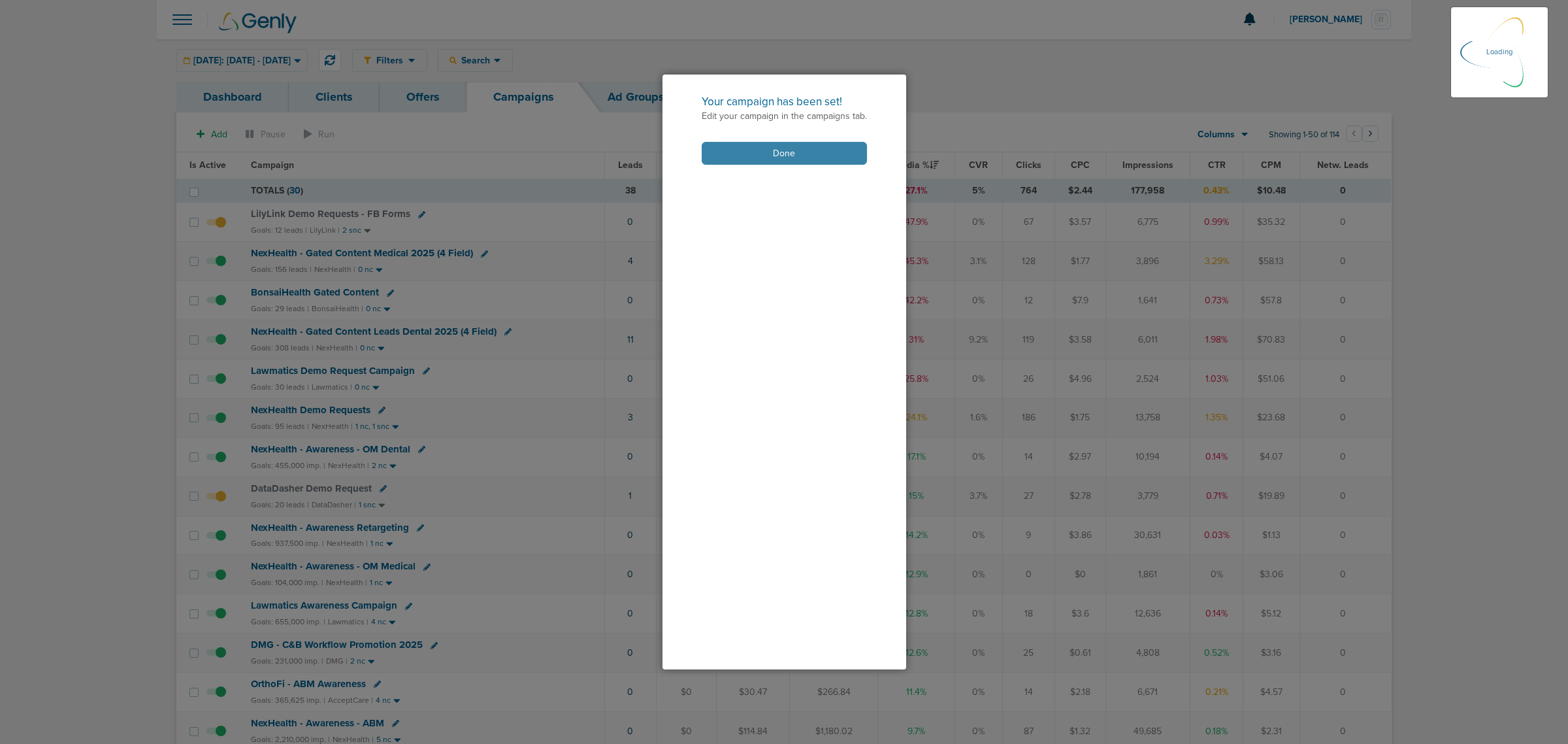
click at [791, 150] on button "Done" at bounding box center [784, 153] width 166 height 23
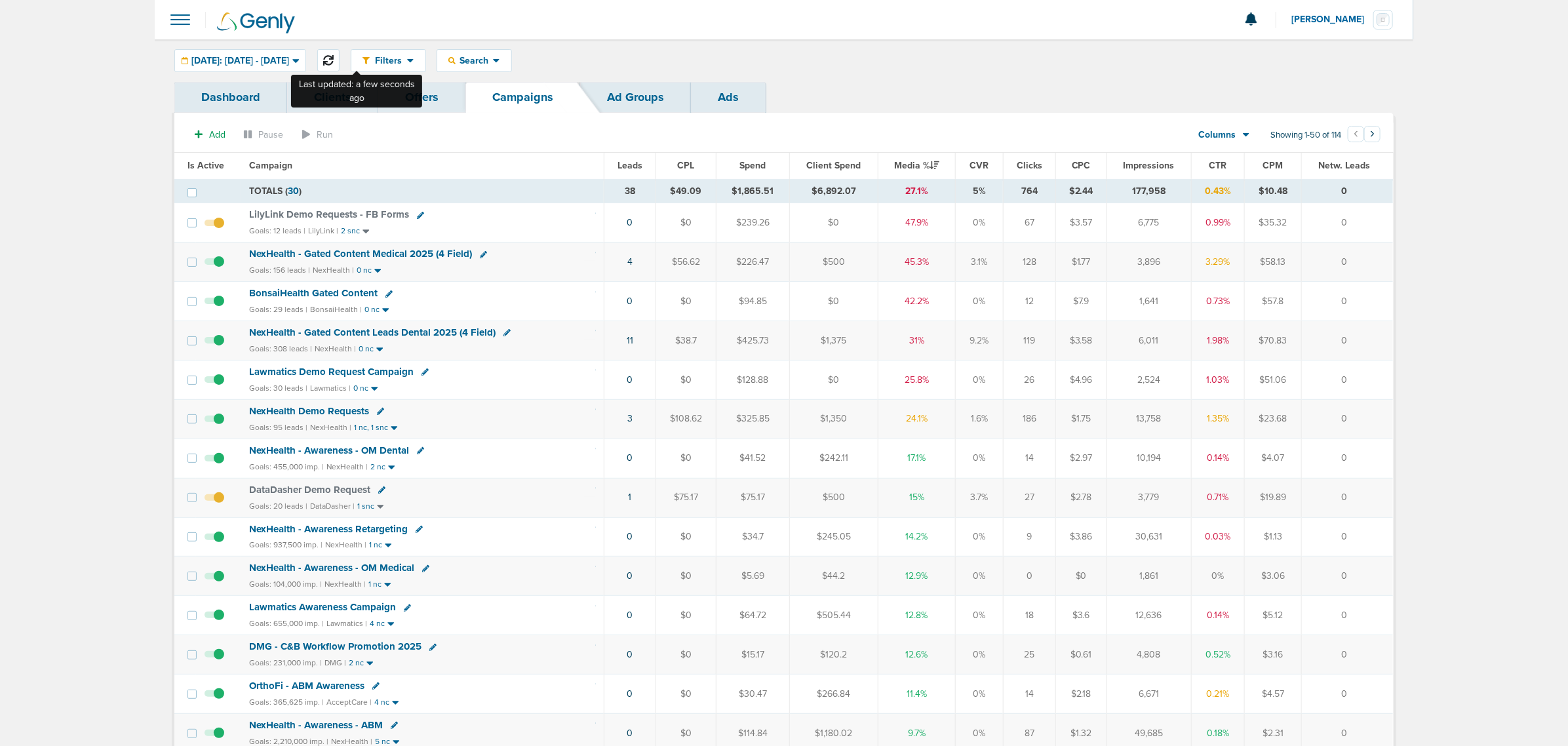
click at [333, 61] on icon at bounding box center [329, 60] width 11 height 11
